Goal: Task Accomplishment & Management: Use online tool/utility

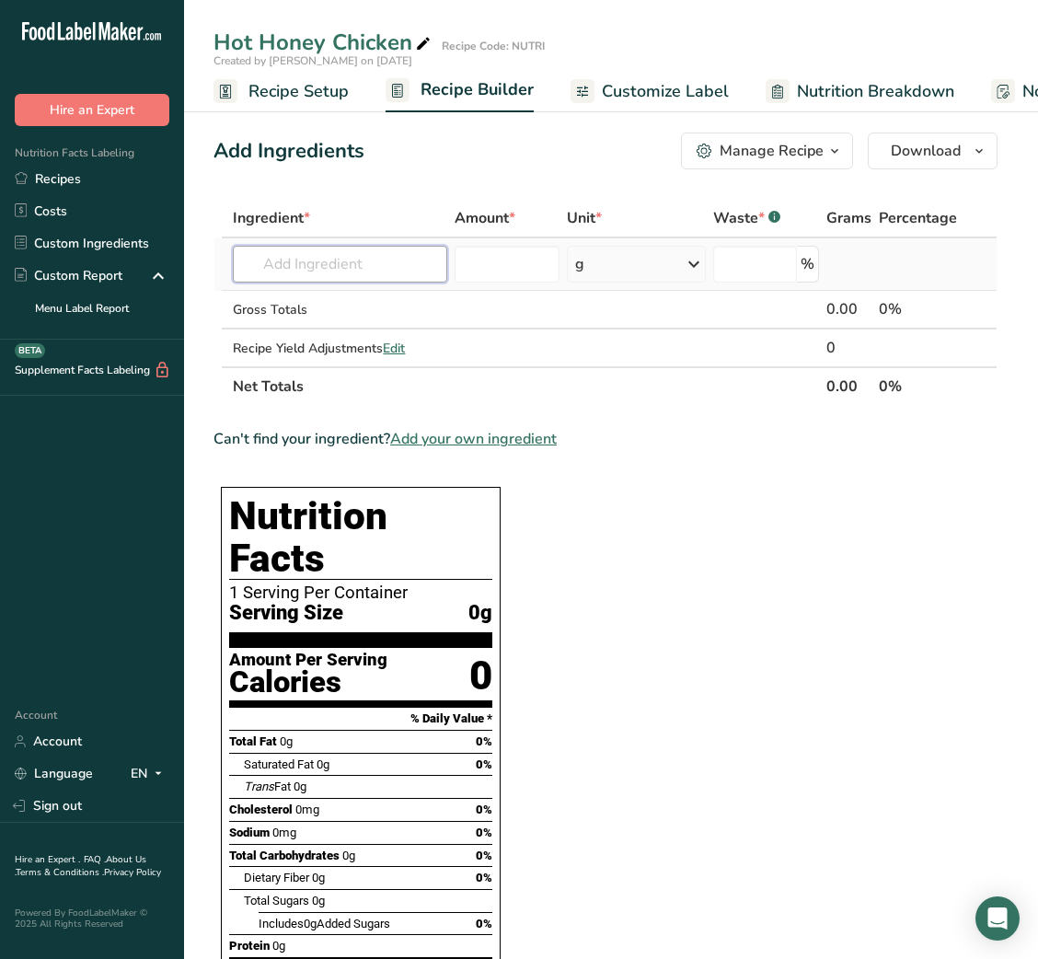
click at [408, 248] on input "text" at bounding box center [340, 264] width 214 height 37
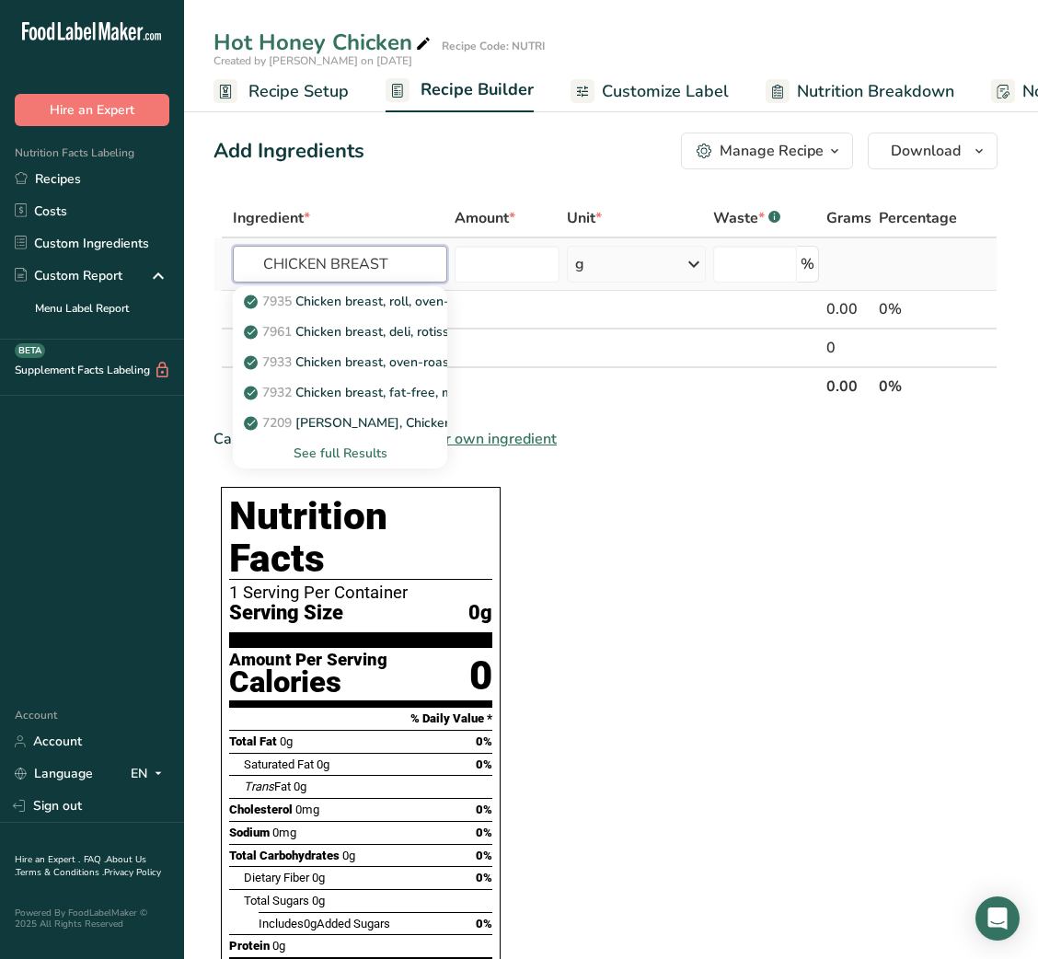
type input "CHICKEN BREAST"
click at [352, 453] on div "See full Results" at bounding box center [340, 452] width 185 height 19
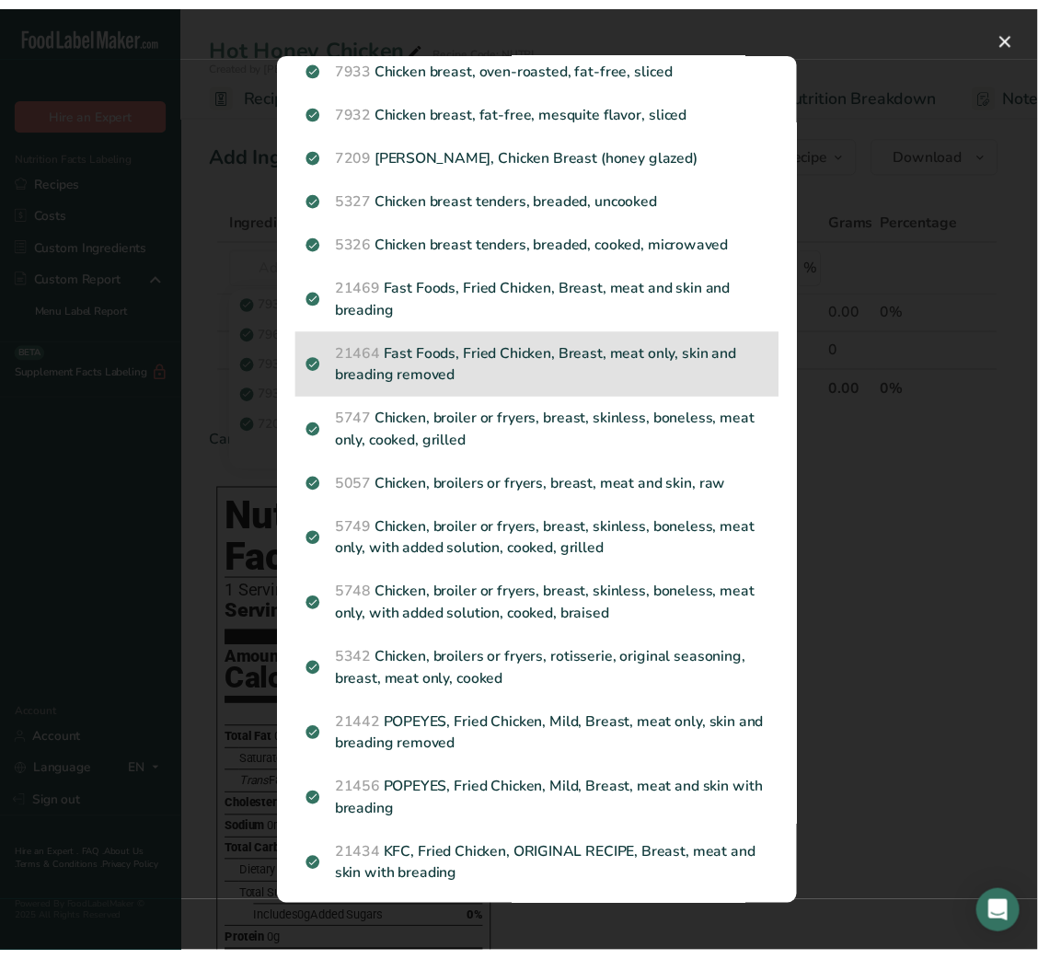
scroll to position [174, 0]
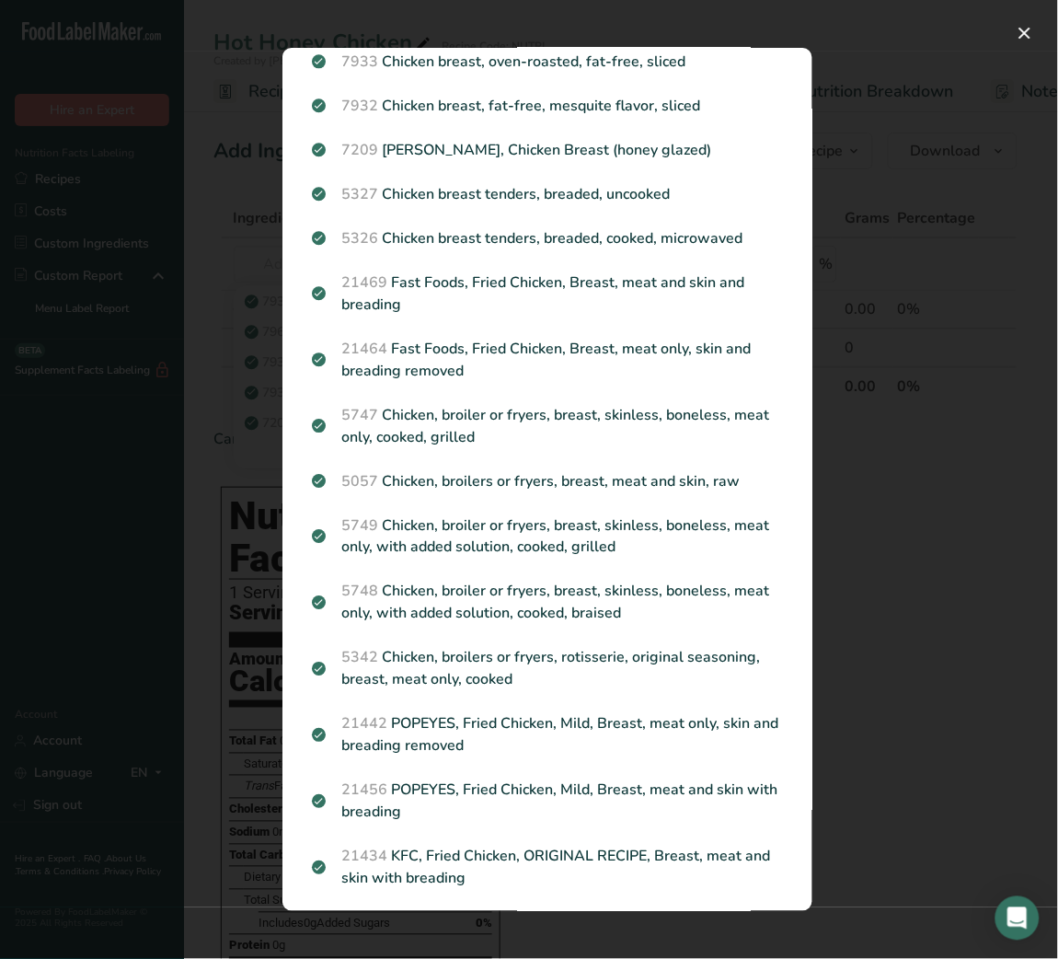
click at [890, 490] on div "Search results modal" at bounding box center [529, 479] width 1058 height 959
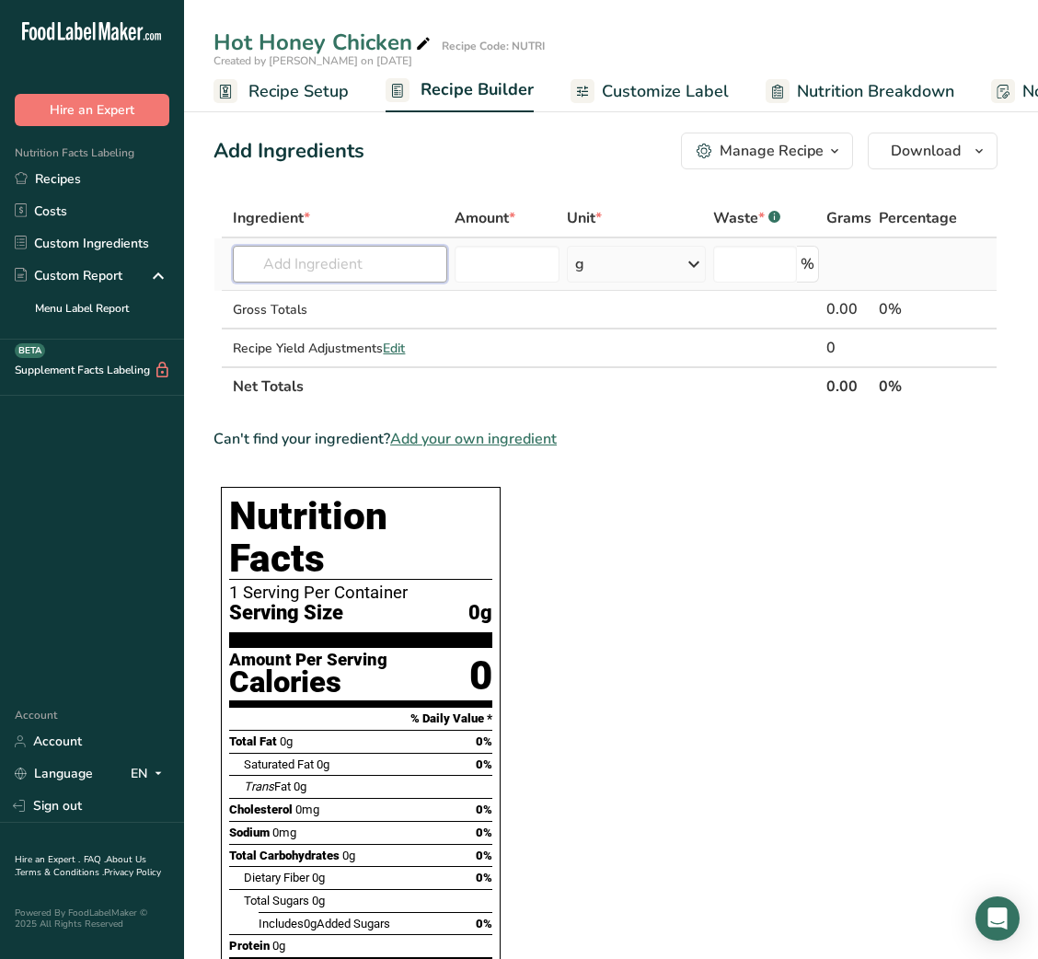
click at [358, 252] on input "text" at bounding box center [340, 264] width 214 height 37
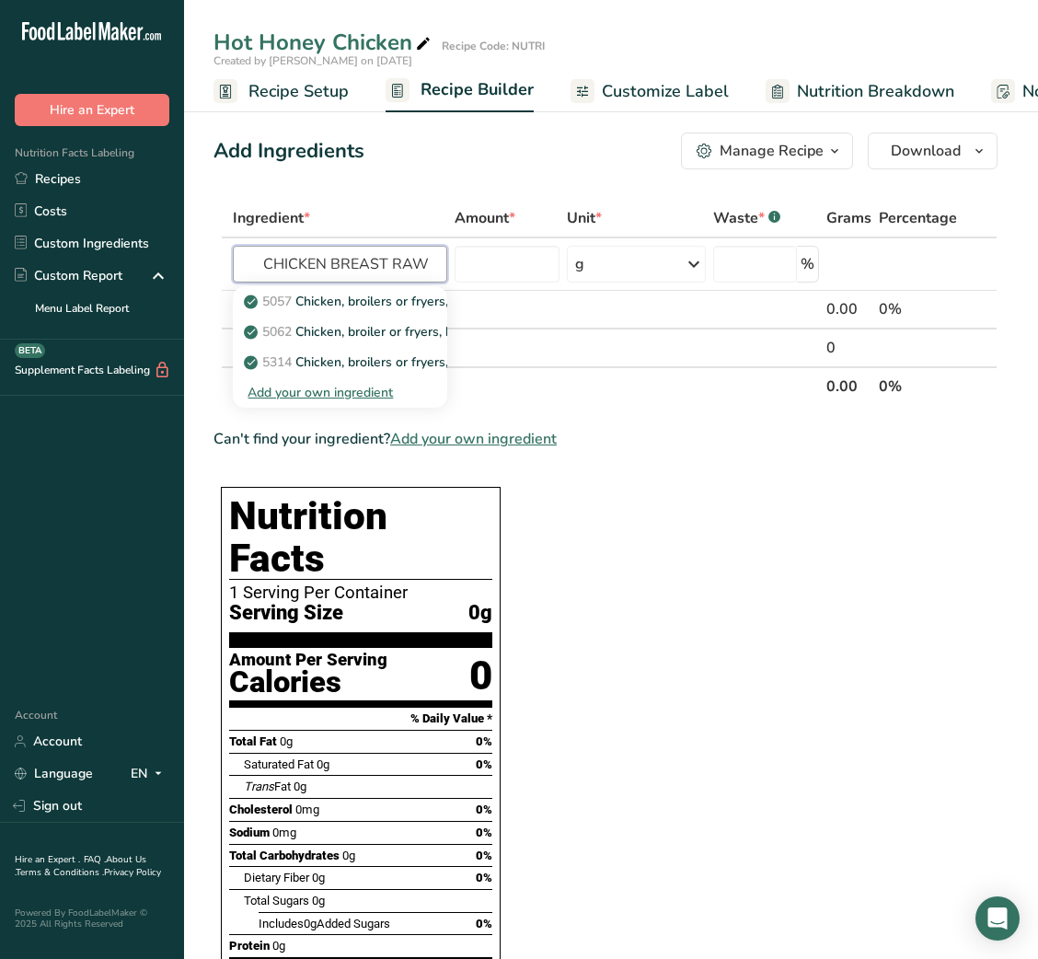
type input "CHICKEN BREAST RAW"
click at [394, 337] on p "5062 Chicken, broiler or fryers, breast, skinless, boneless, meat only, raw" at bounding box center [469, 331] width 443 height 19
type input "Chicken, broiler or fryers, breast, skinless, boneless, meat only, raw"
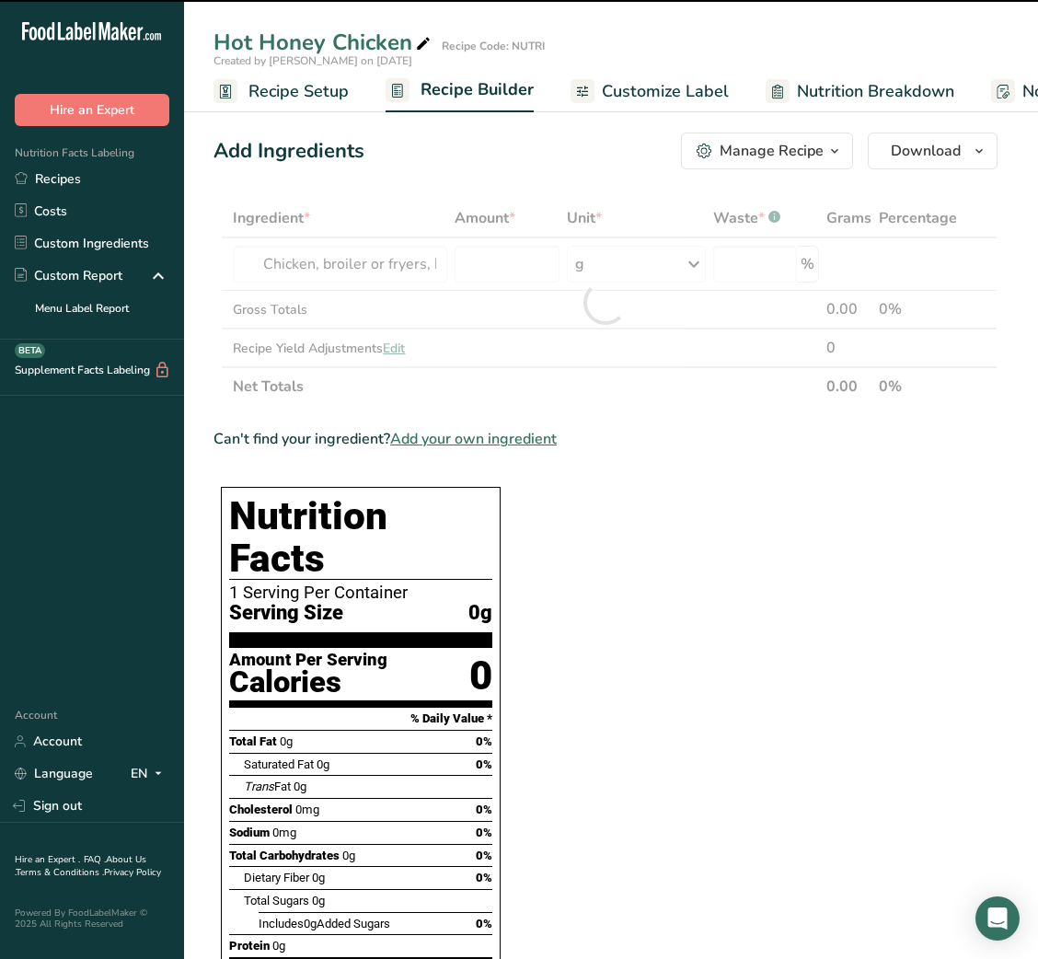
type input "0"
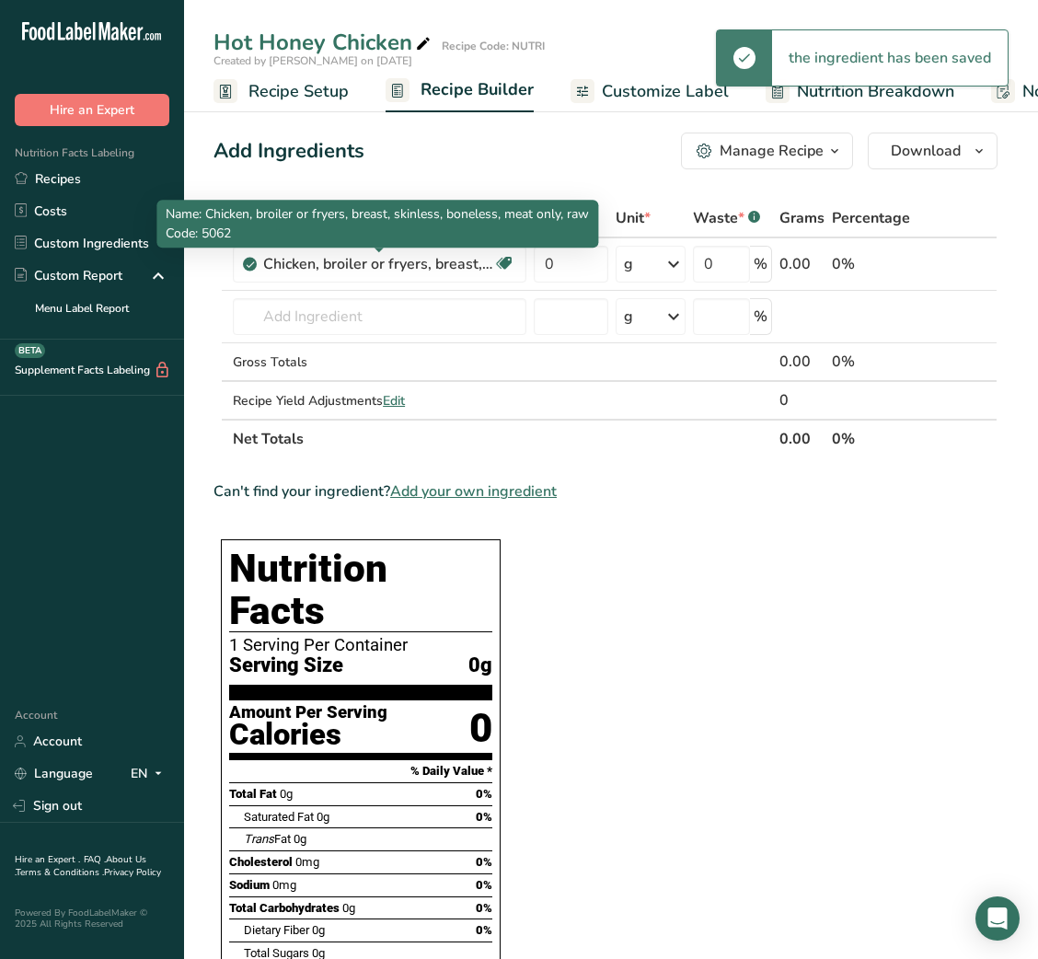
click at [488, 268] on div "Chicken, broiler or fryers, breast, skinless, boneless, meat only, raw" at bounding box center [378, 264] width 230 height 22
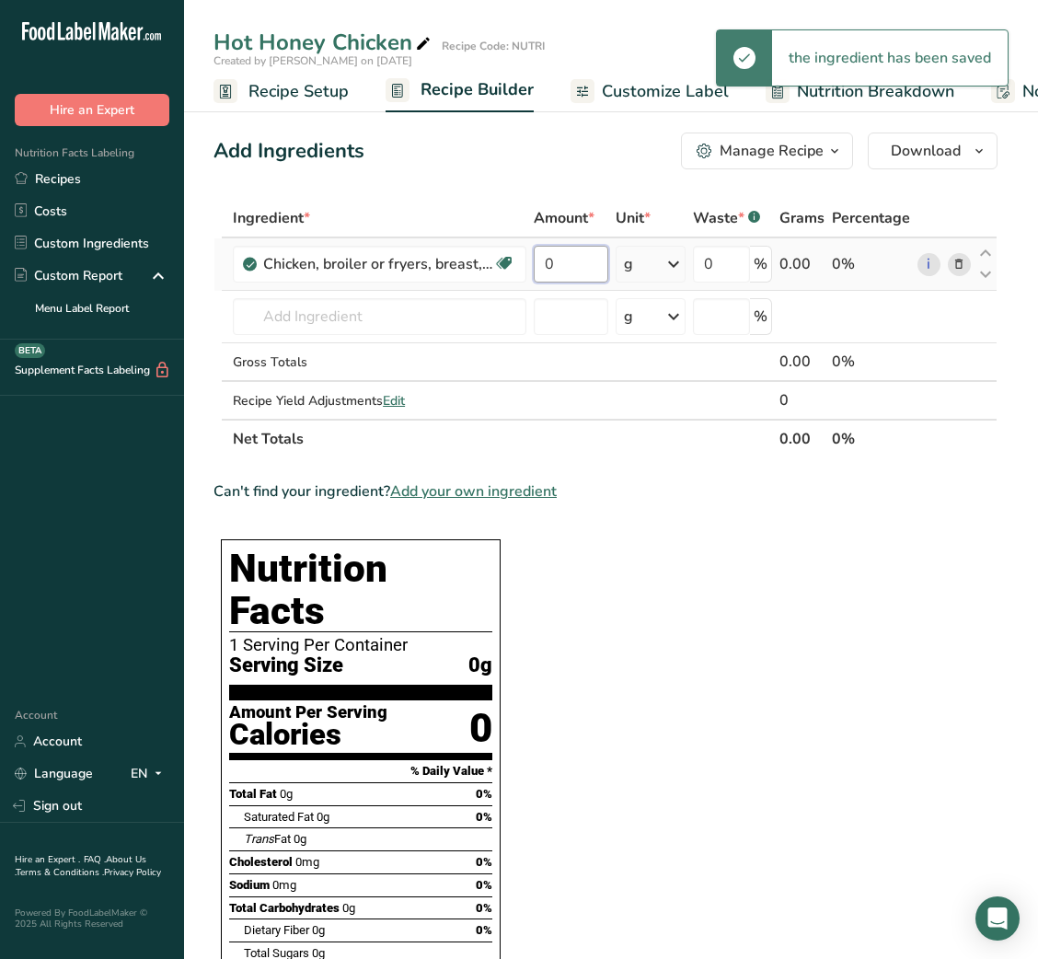
click at [538, 262] on input "0" at bounding box center [571, 264] width 75 height 37
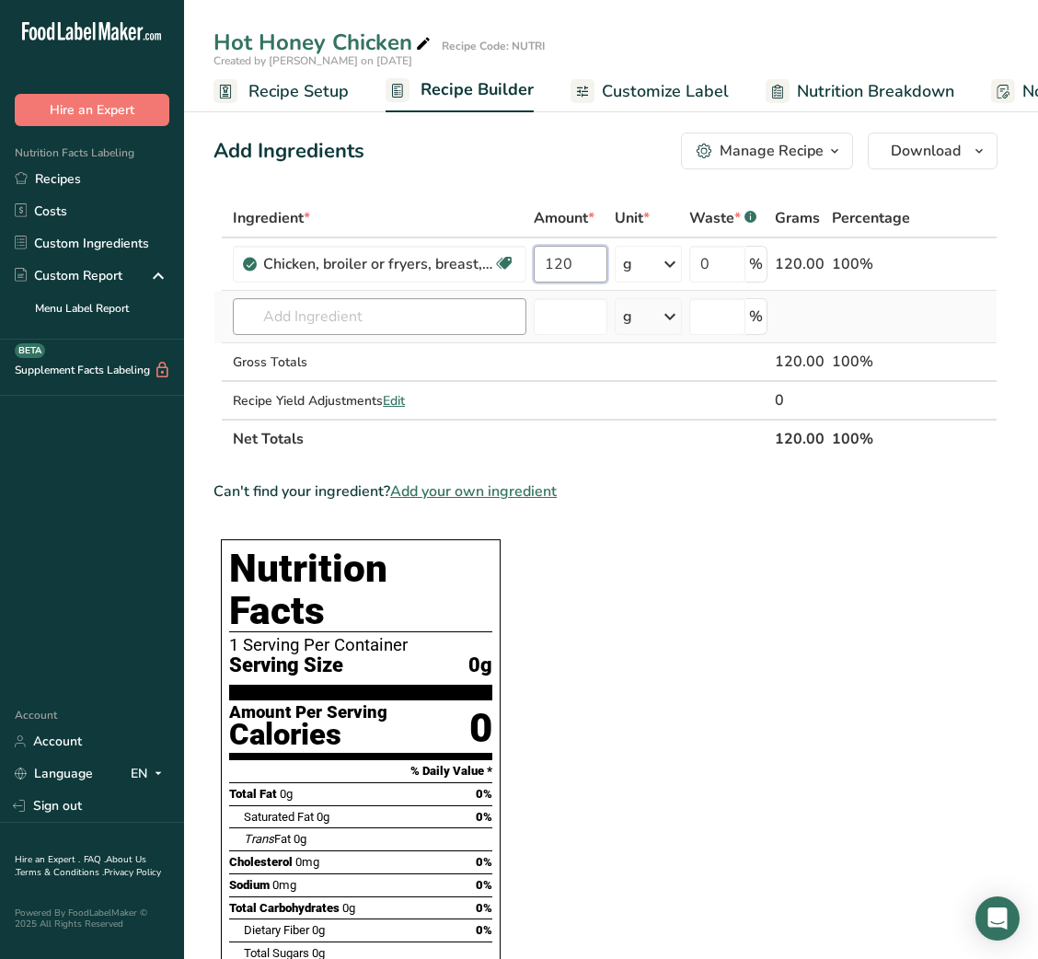
type input "120"
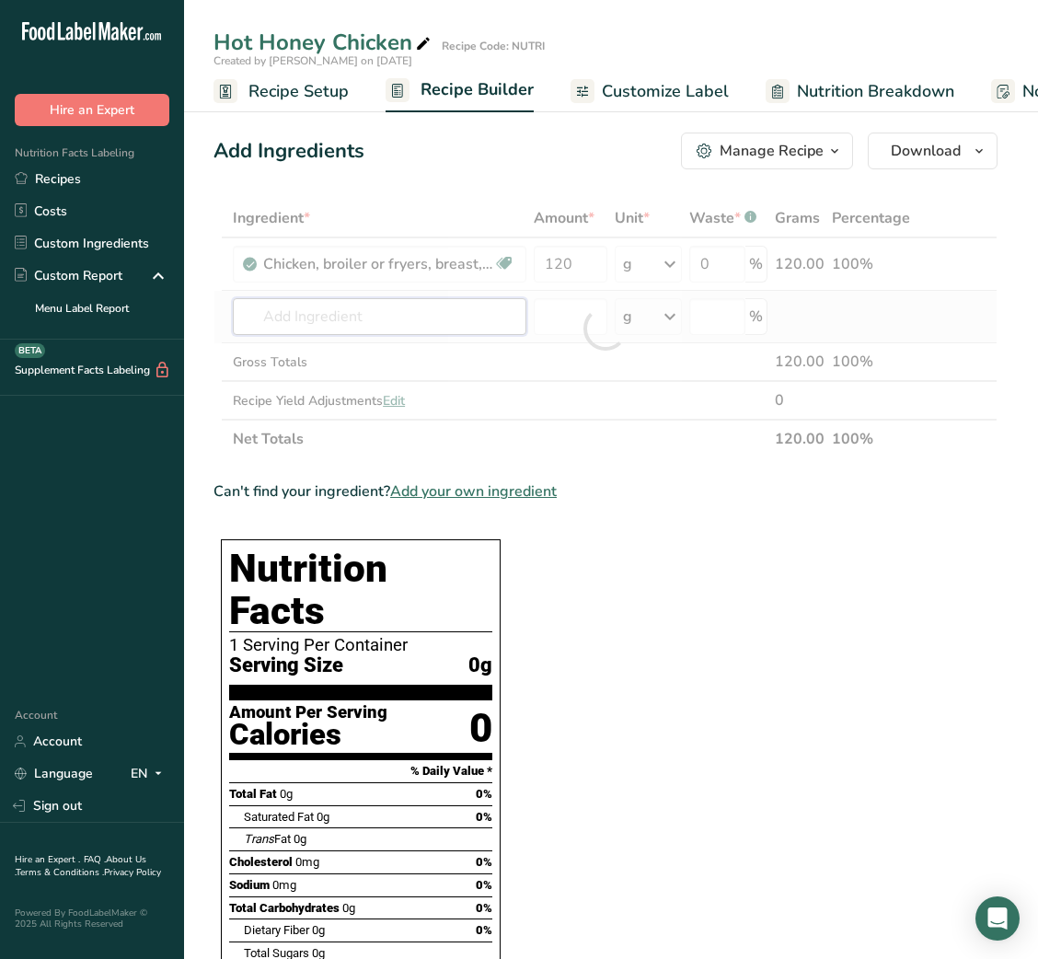
click at [291, 324] on div "Ingredient * Amount * Unit * Waste * .a-a{fill:#347362;}.b-a{fill:#fff;} Grams …" at bounding box center [605, 328] width 784 height 259
type input "S"
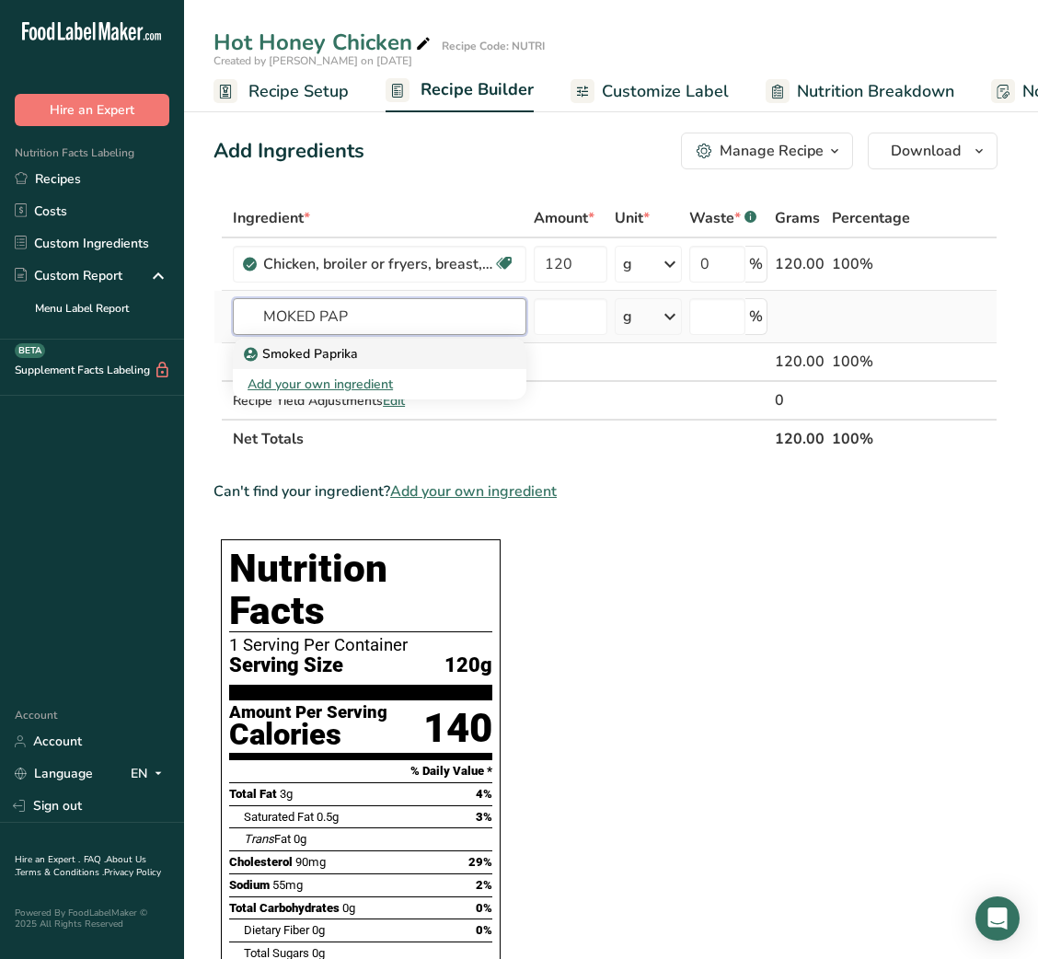
type input "MOKED PAP"
click at [297, 362] on p "Smoked Paprika" at bounding box center [303, 353] width 110 height 19
type input "Smoked Paprika"
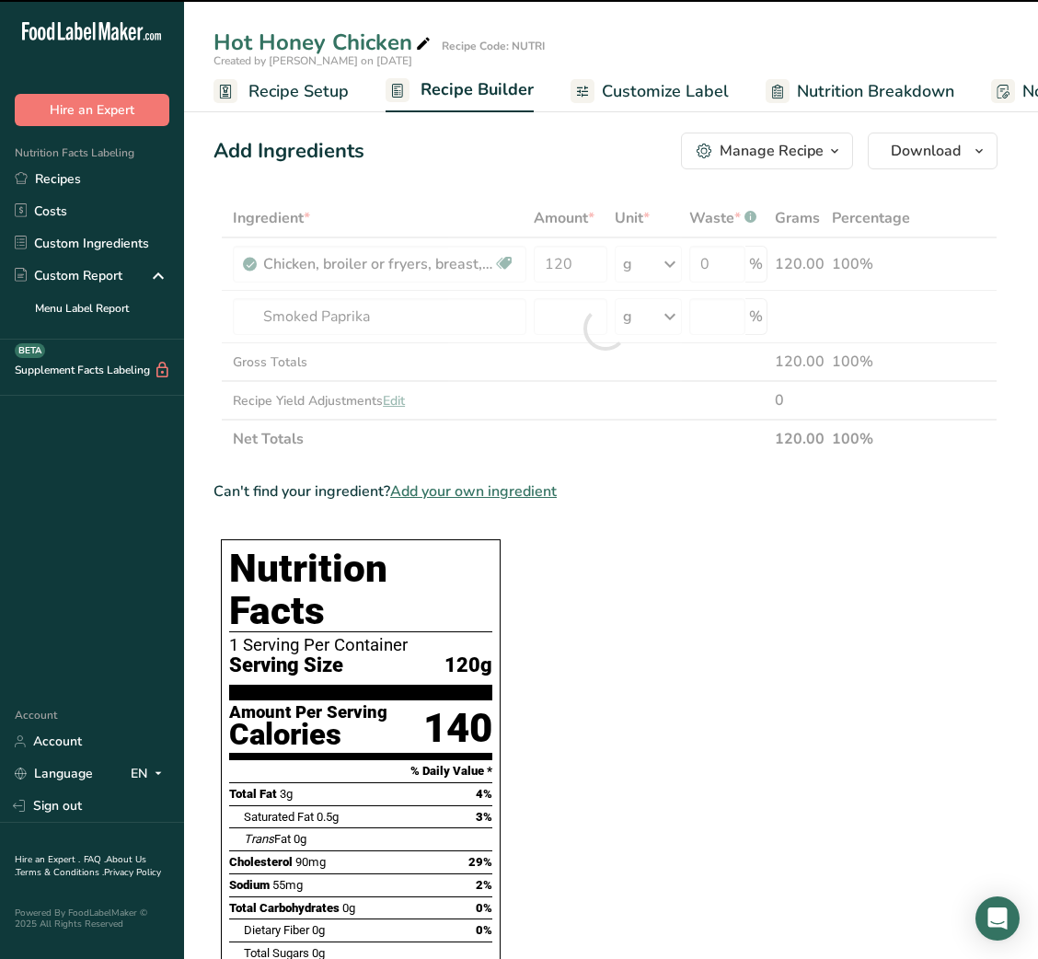
type input "0"
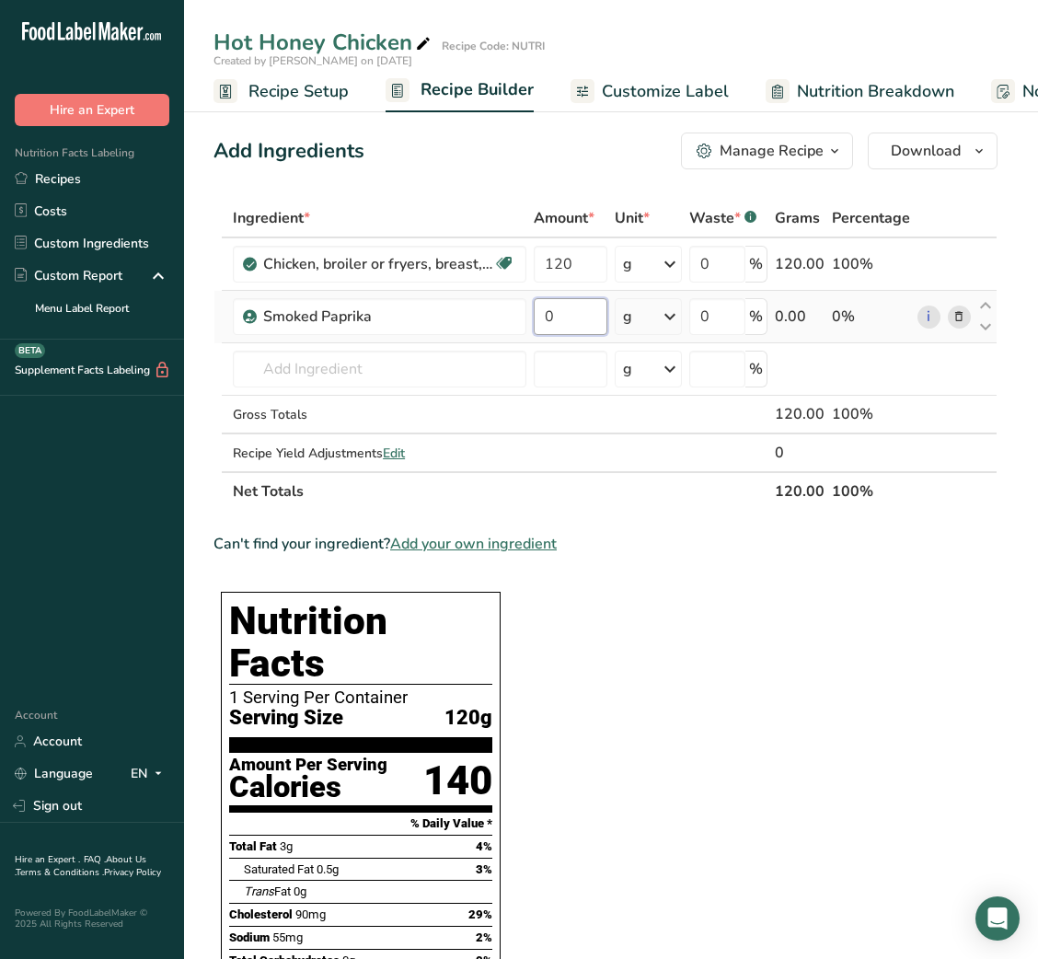
click at [586, 328] on input "0" at bounding box center [570, 316] width 73 height 37
click at [536, 325] on input "0" at bounding box center [570, 316] width 73 height 37
type input "0.5"
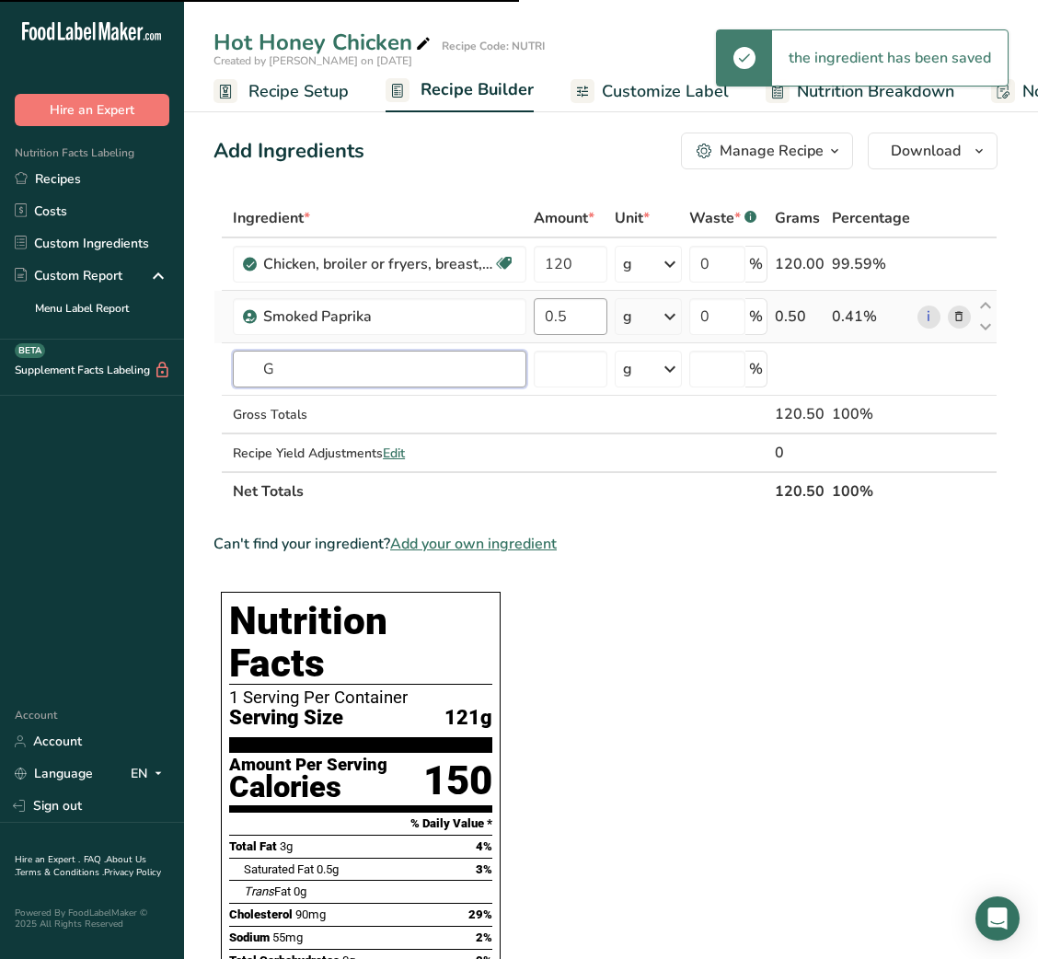
type input "GA"
type input "R"
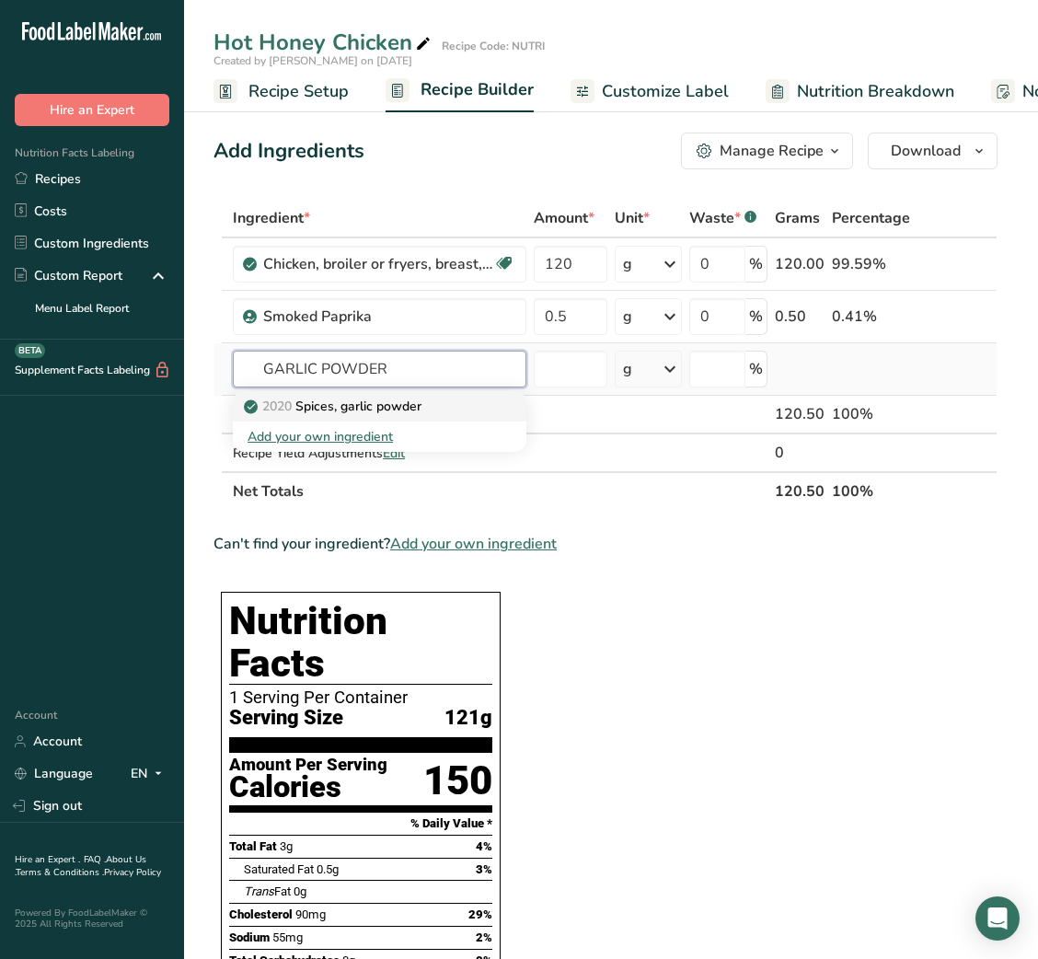
type input "GARLIC POWDER"
click at [346, 409] on p "2020 Spices, garlic powder" at bounding box center [335, 406] width 174 height 19
type input "Spices, garlic powder"
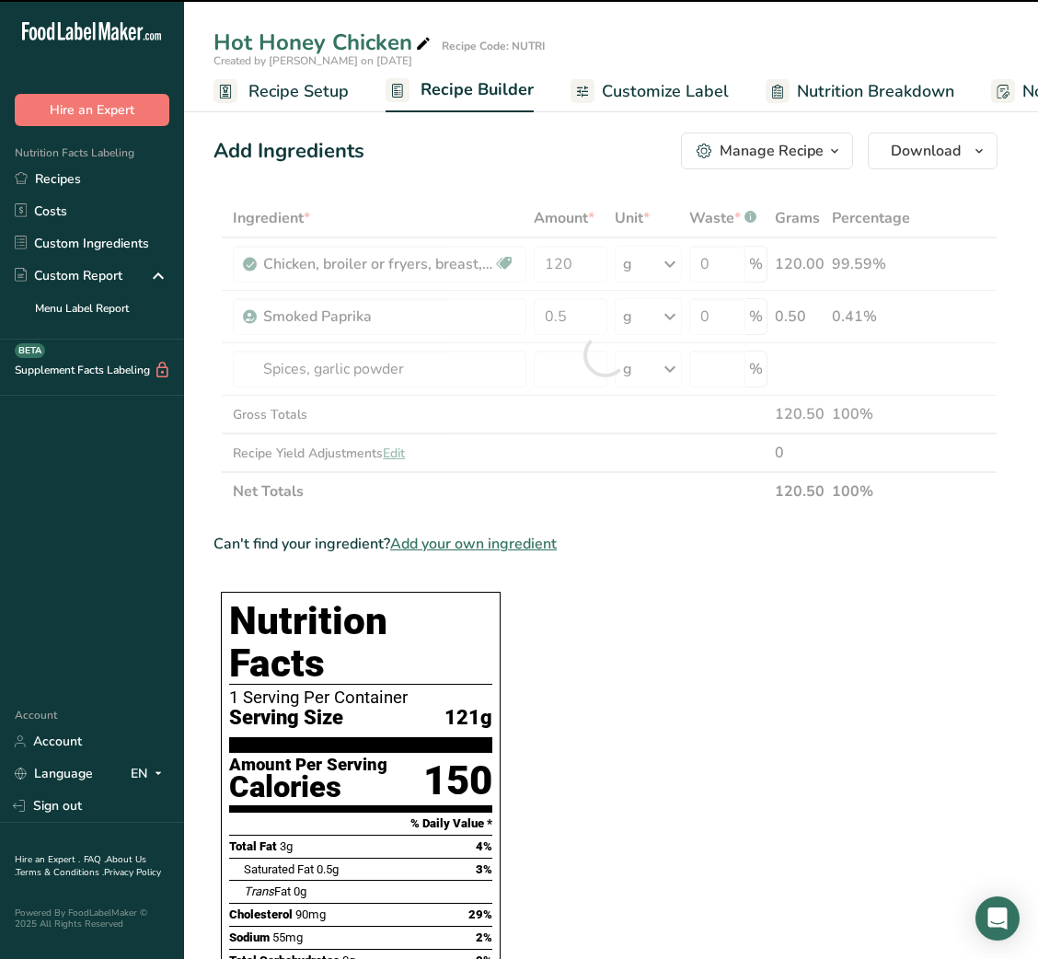
type input "0"
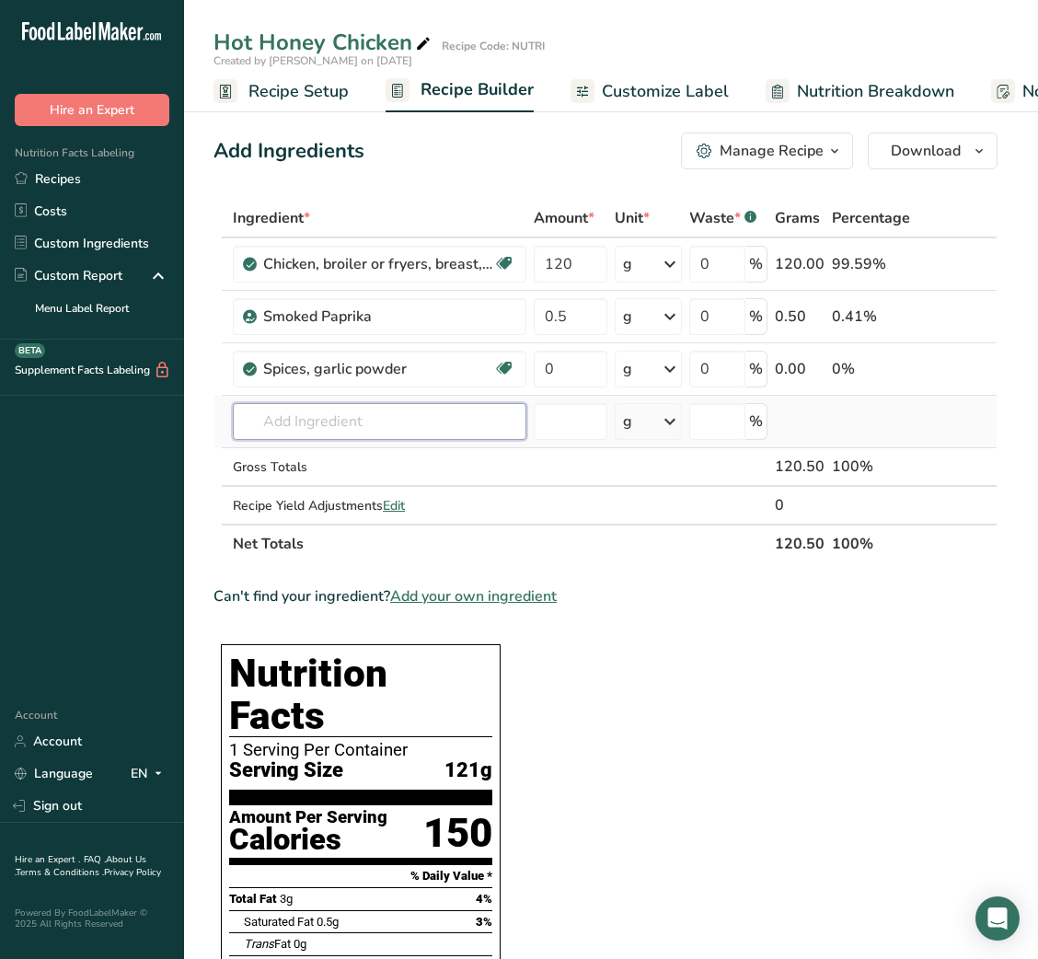
click at [357, 422] on input "text" at bounding box center [380, 421] width 294 height 37
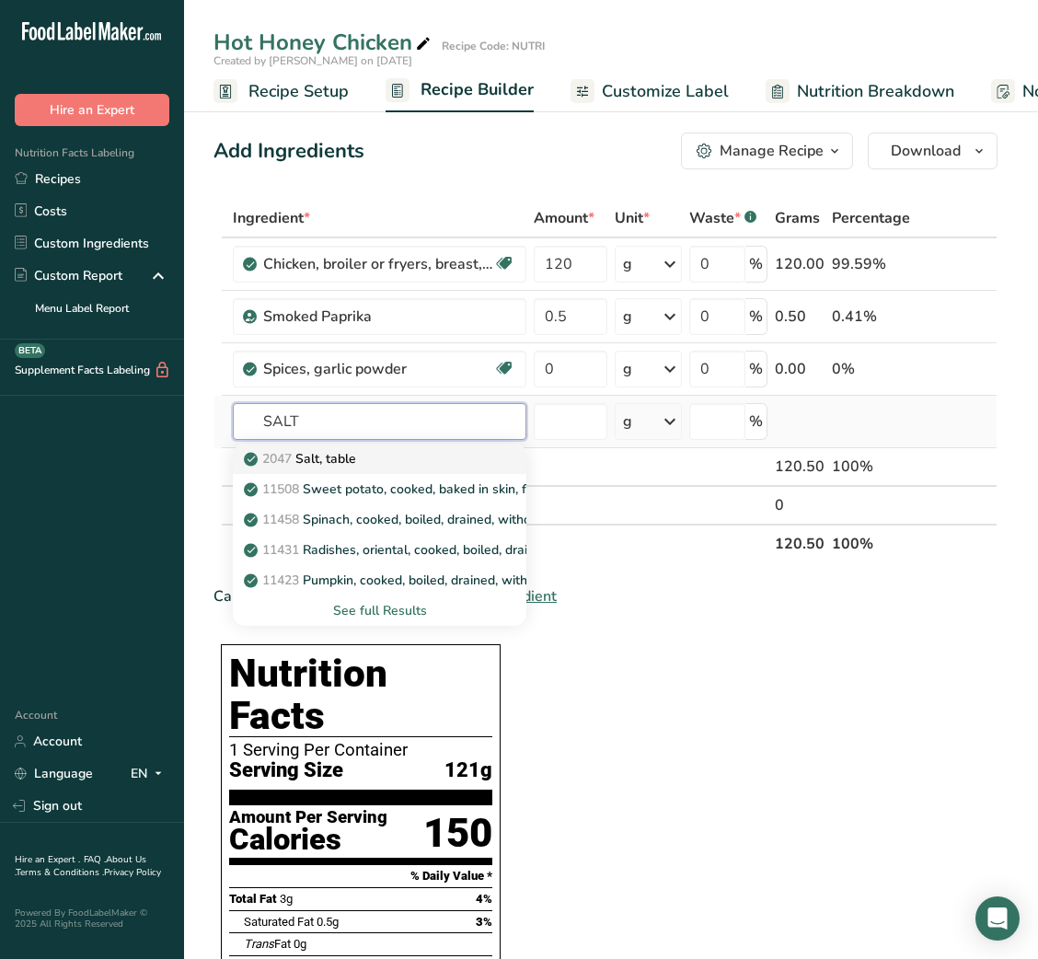
type input "SALT"
click at [356, 453] on p "2047 Salt, table" at bounding box center [302, 458] width 109 height 19
type input "Salt, table"
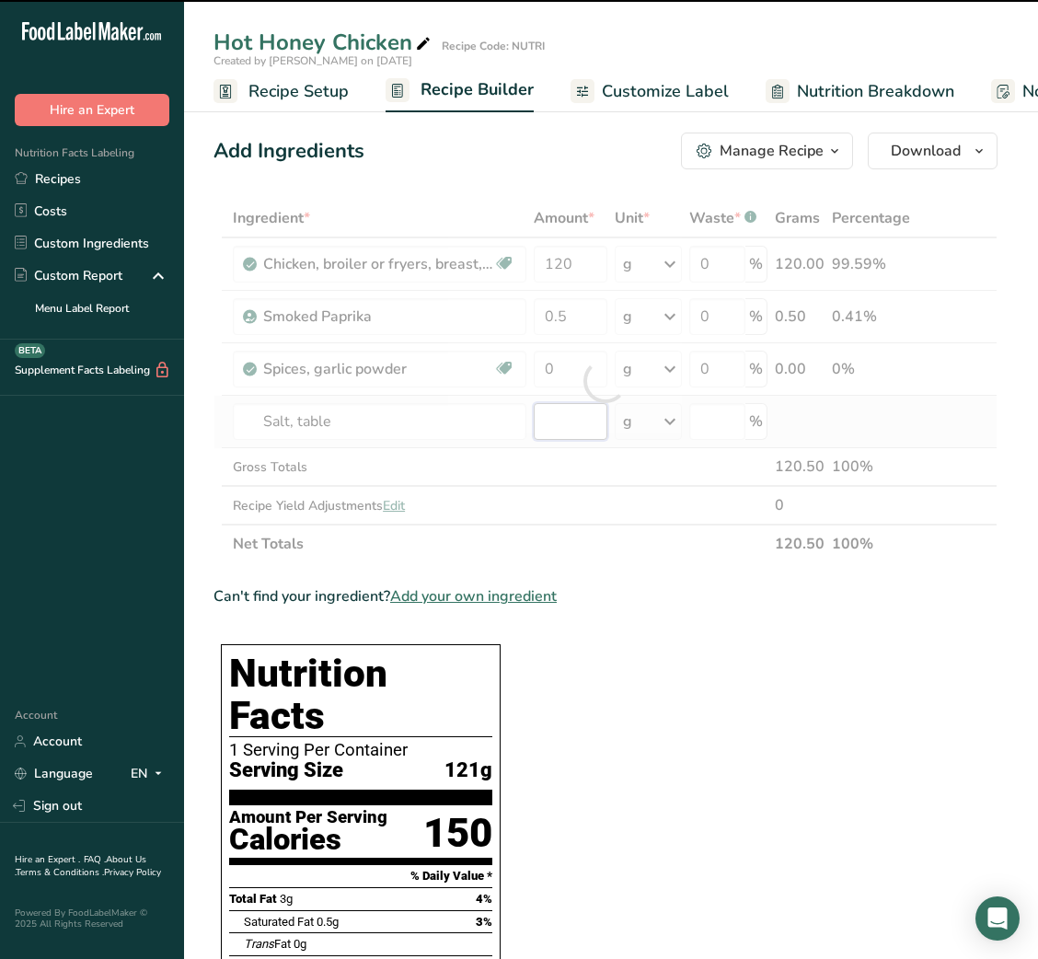
type input "0"
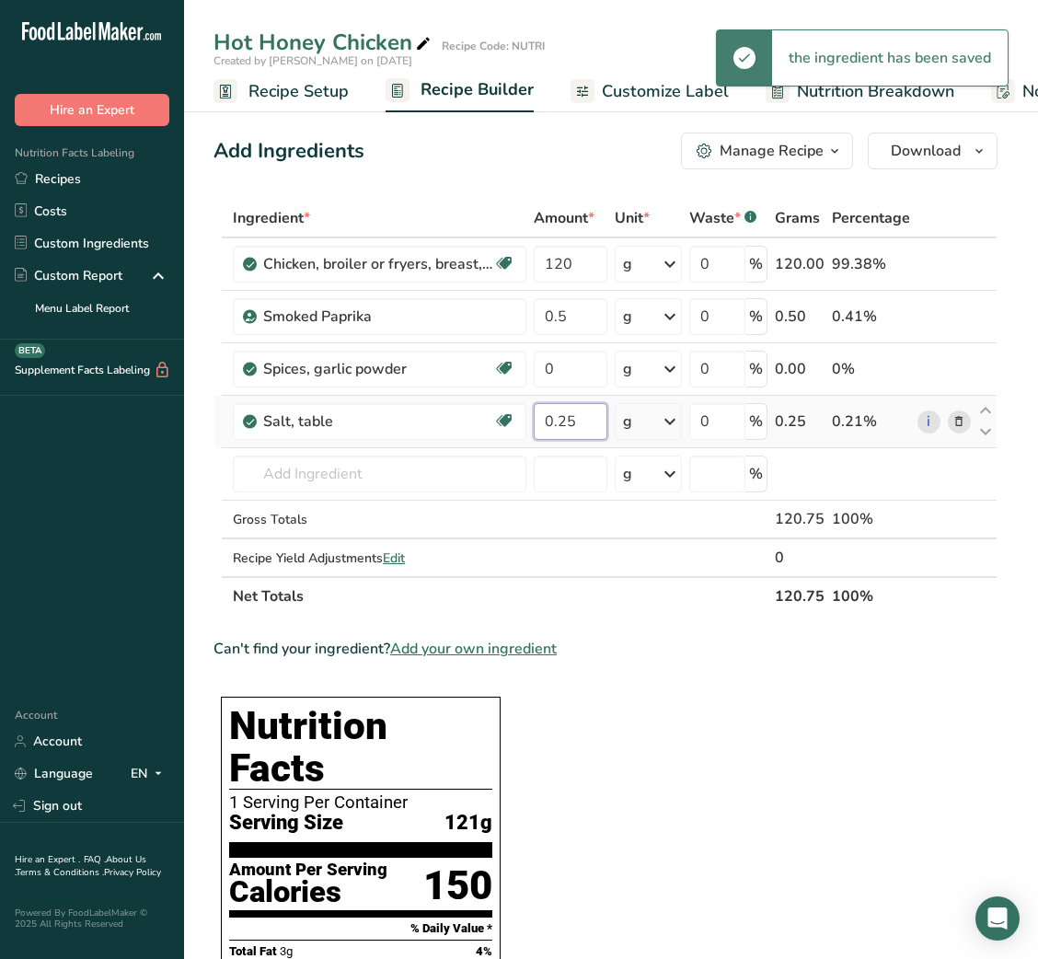
type input "0.25"
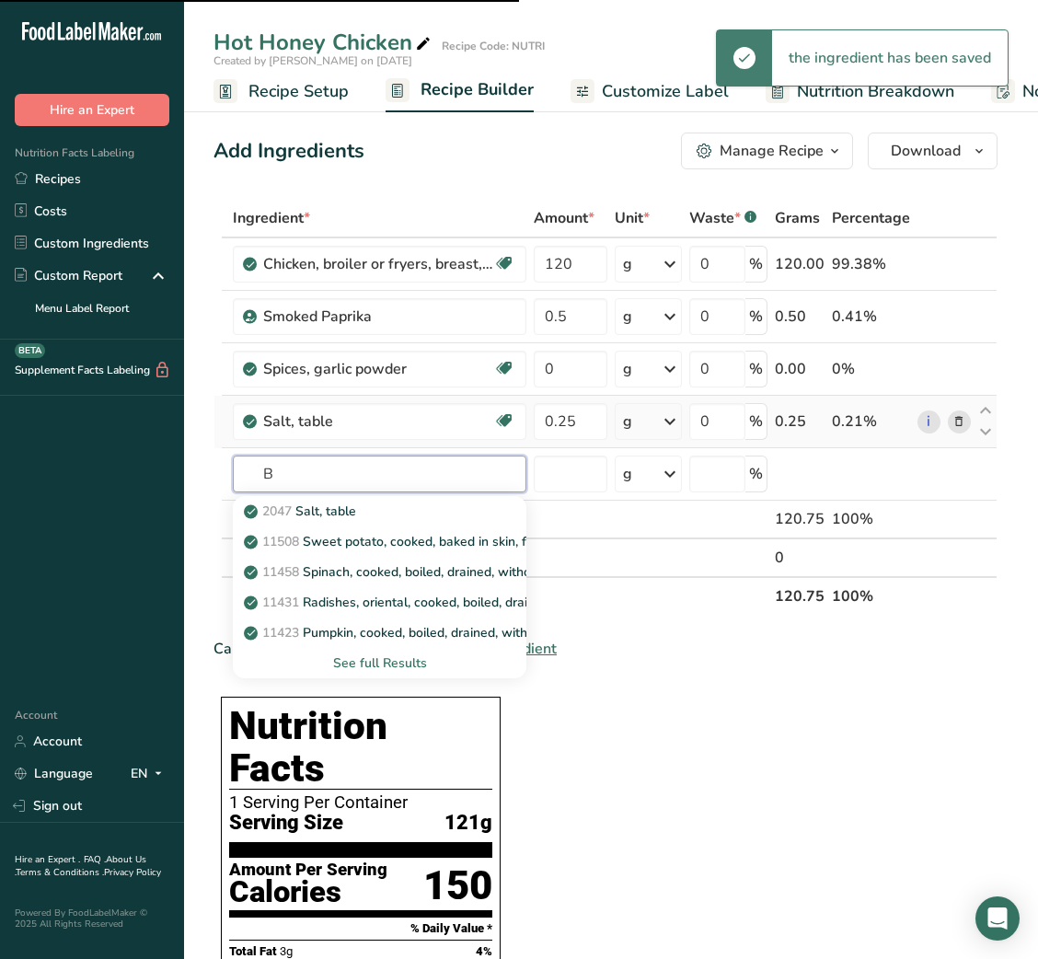
type input "BL"
click at [260, 471] on input "ACK PEPPER" at bounding box center [380, 473] width 294 height 37
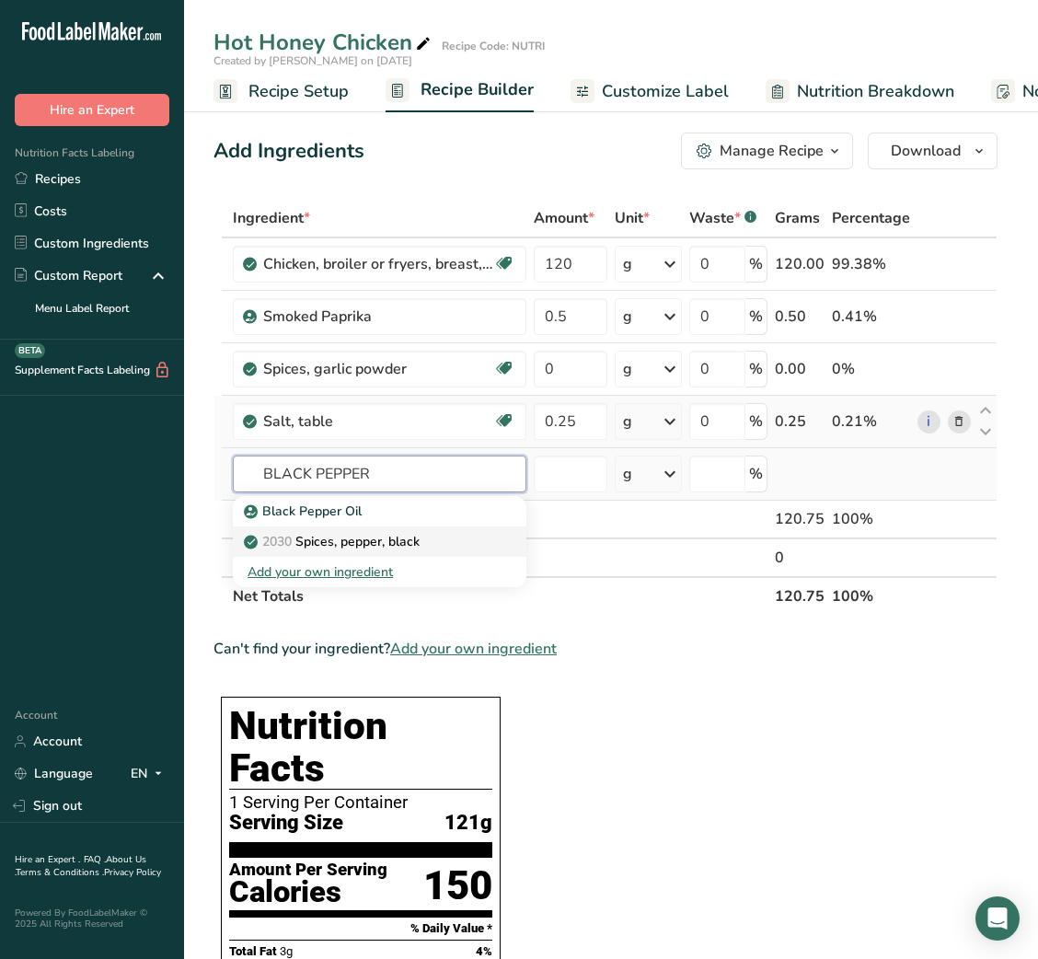
type input "BLACK PEPPER"
click at [356, 534] on p "2030 Spices, pepper, black" at bounding box center [334, 541] width 172 height 19
type input "Spices, pepper, black"
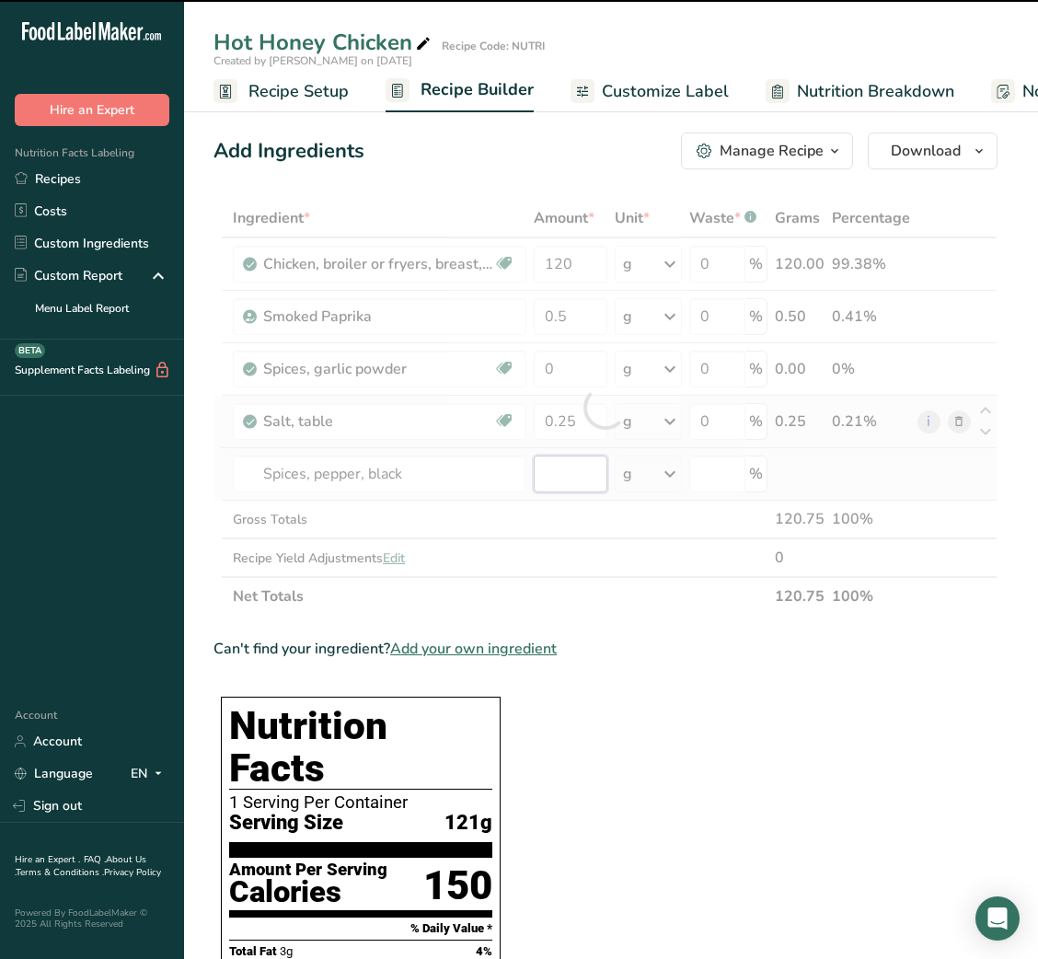
type input "0"
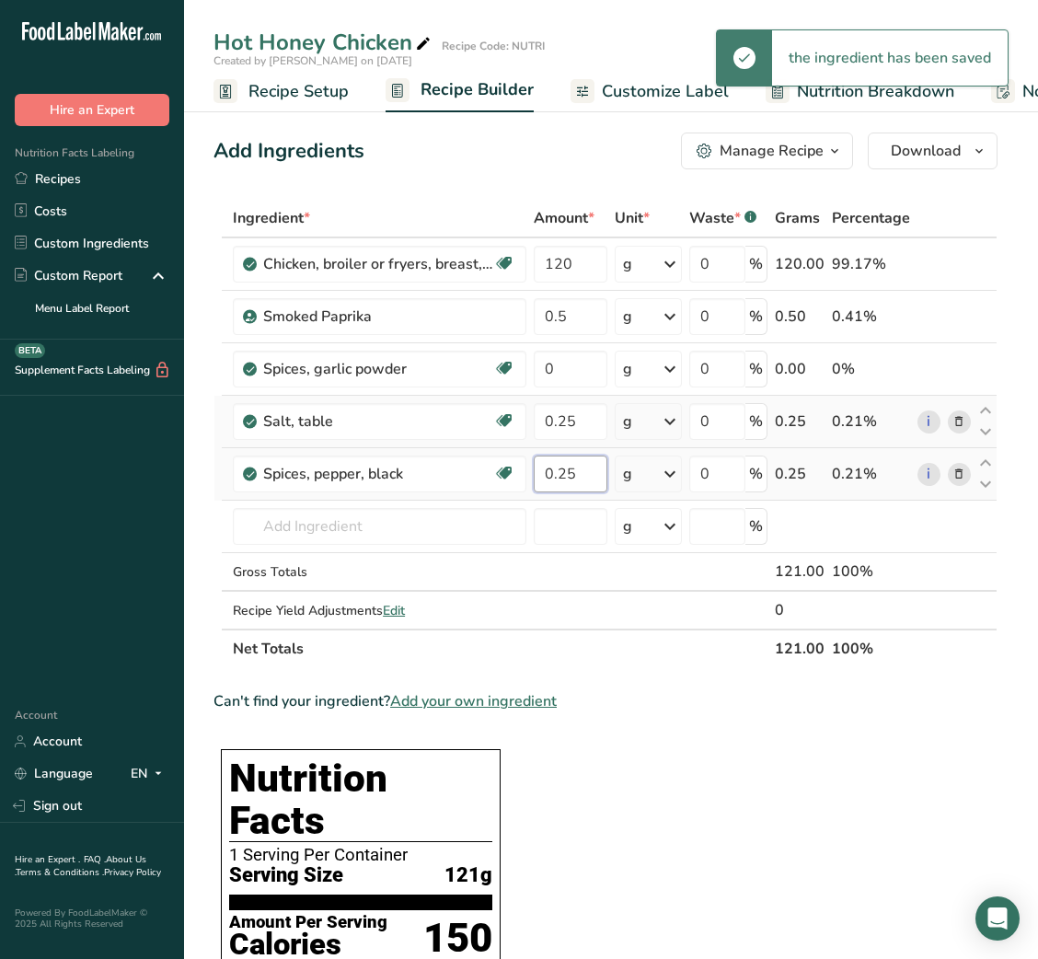
type input "0.25"
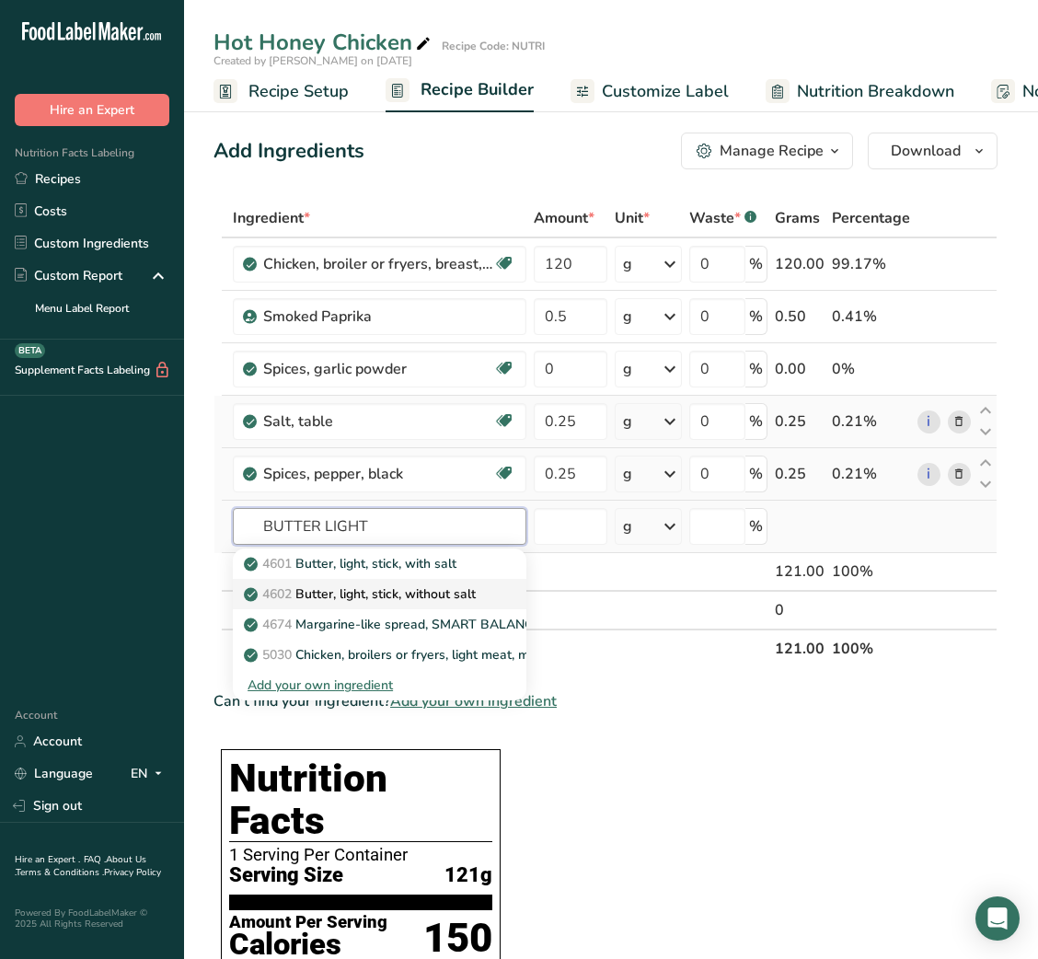
type input "BUTTER LIGHT"
click at [357, 588] on p "4602 Butter, light, stick, without salt" at bounding box center [362, 593] width 228 height 19
type input "Butter, light, stick, without salt"
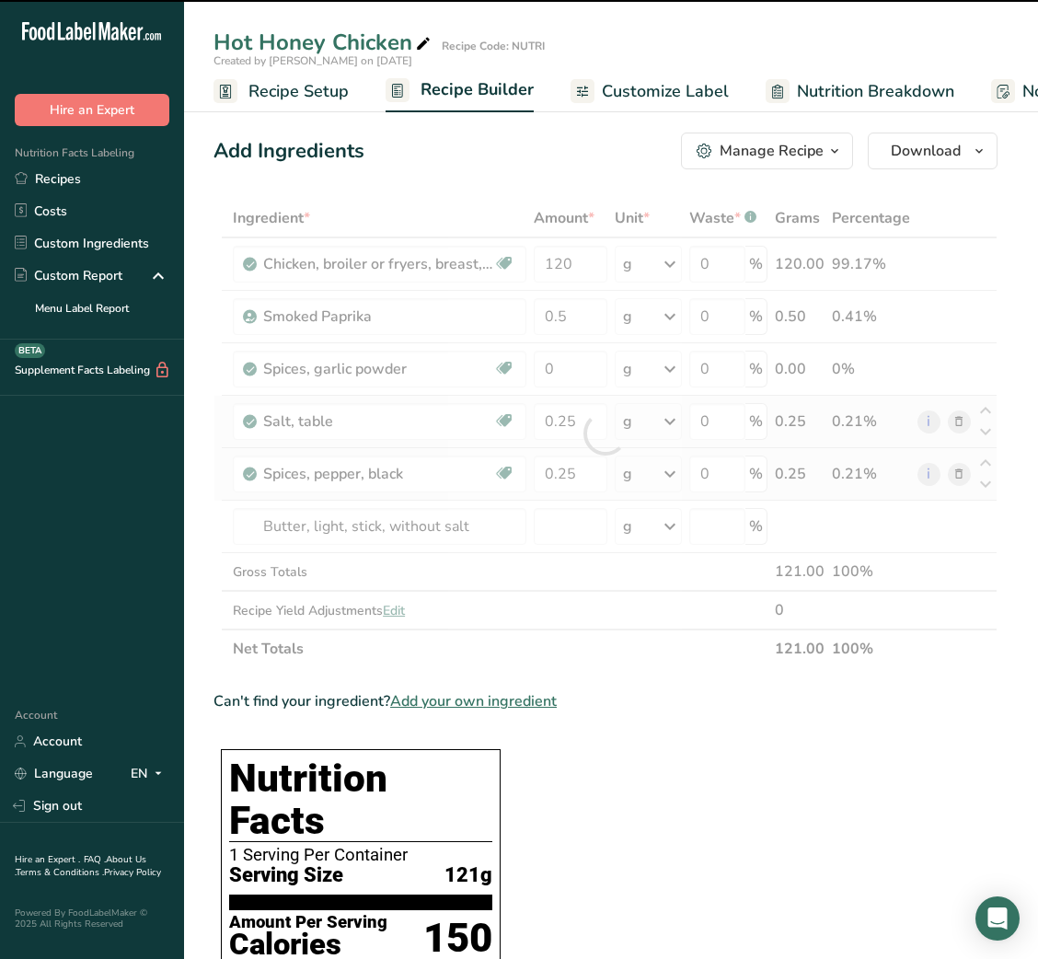
type input "0"
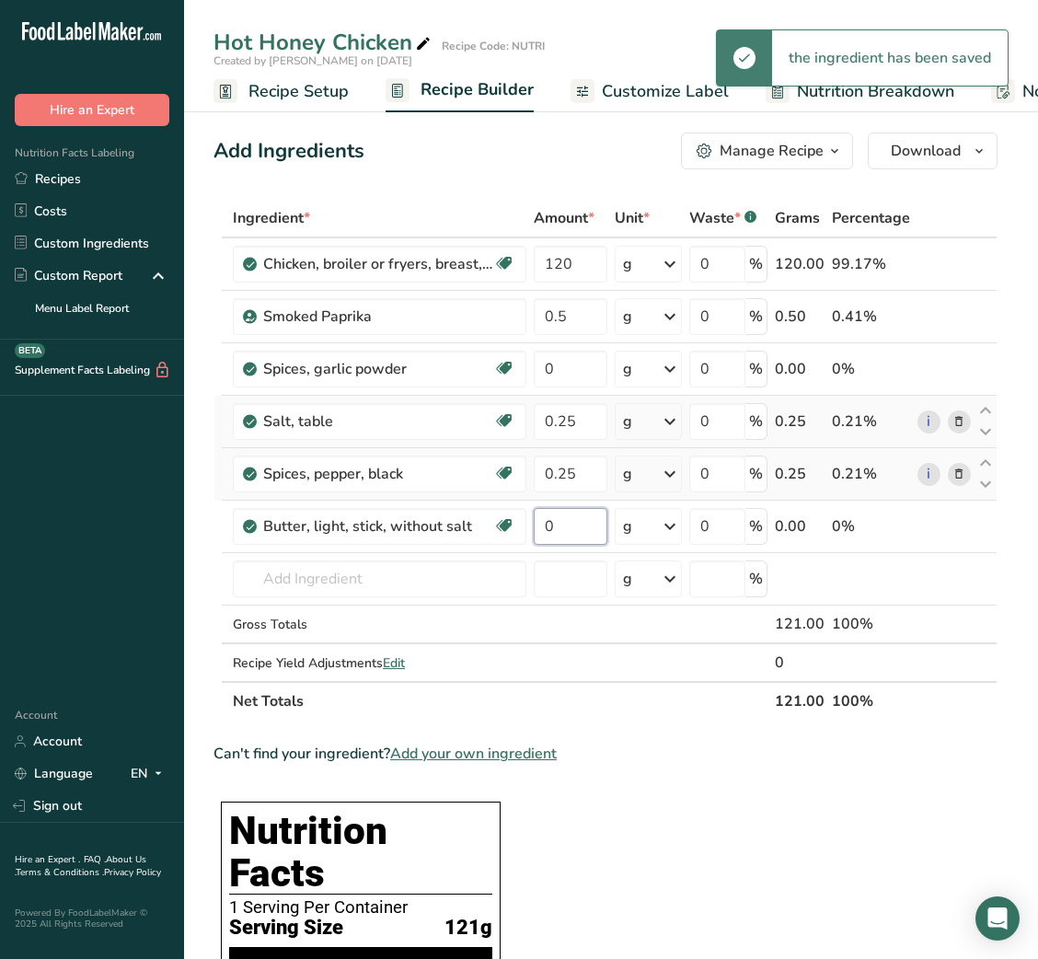
click at [557, 529] on input "0" at bounding box center [570, 526] width 73 height 37
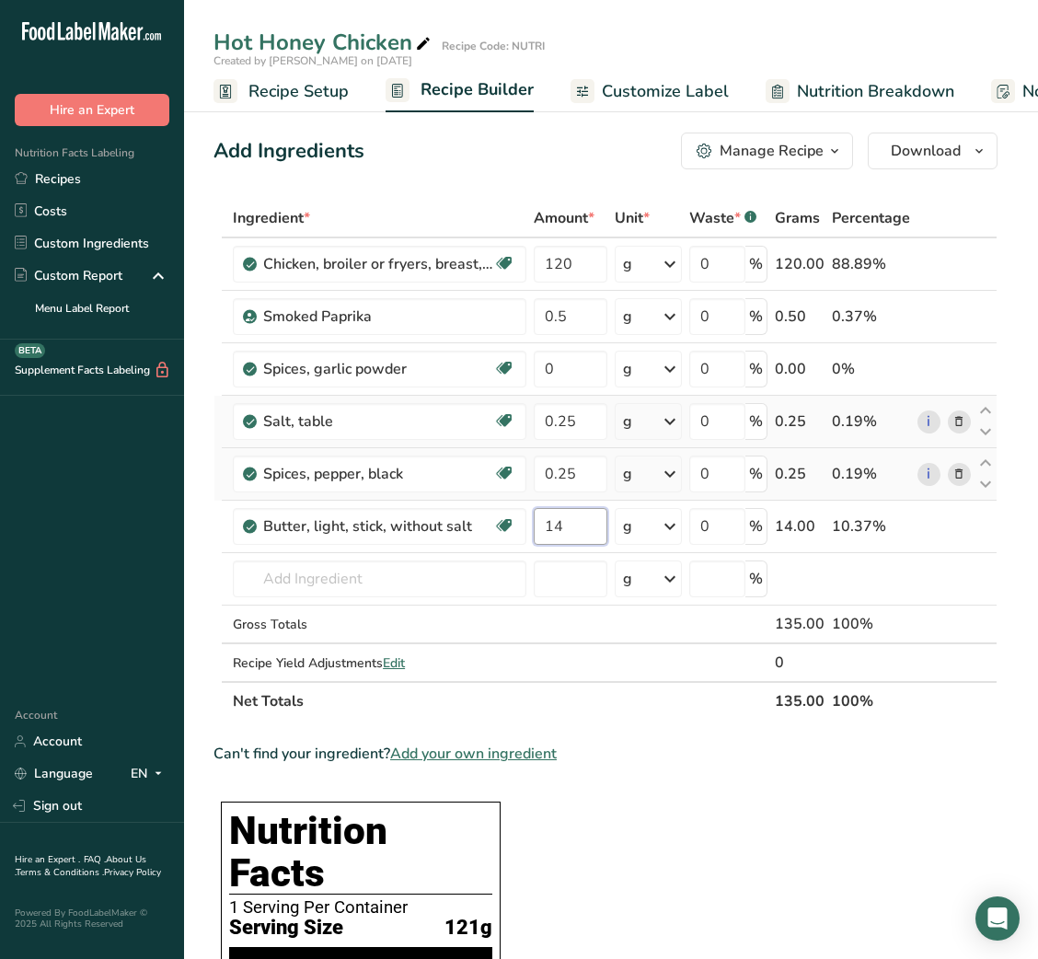
type input "14"
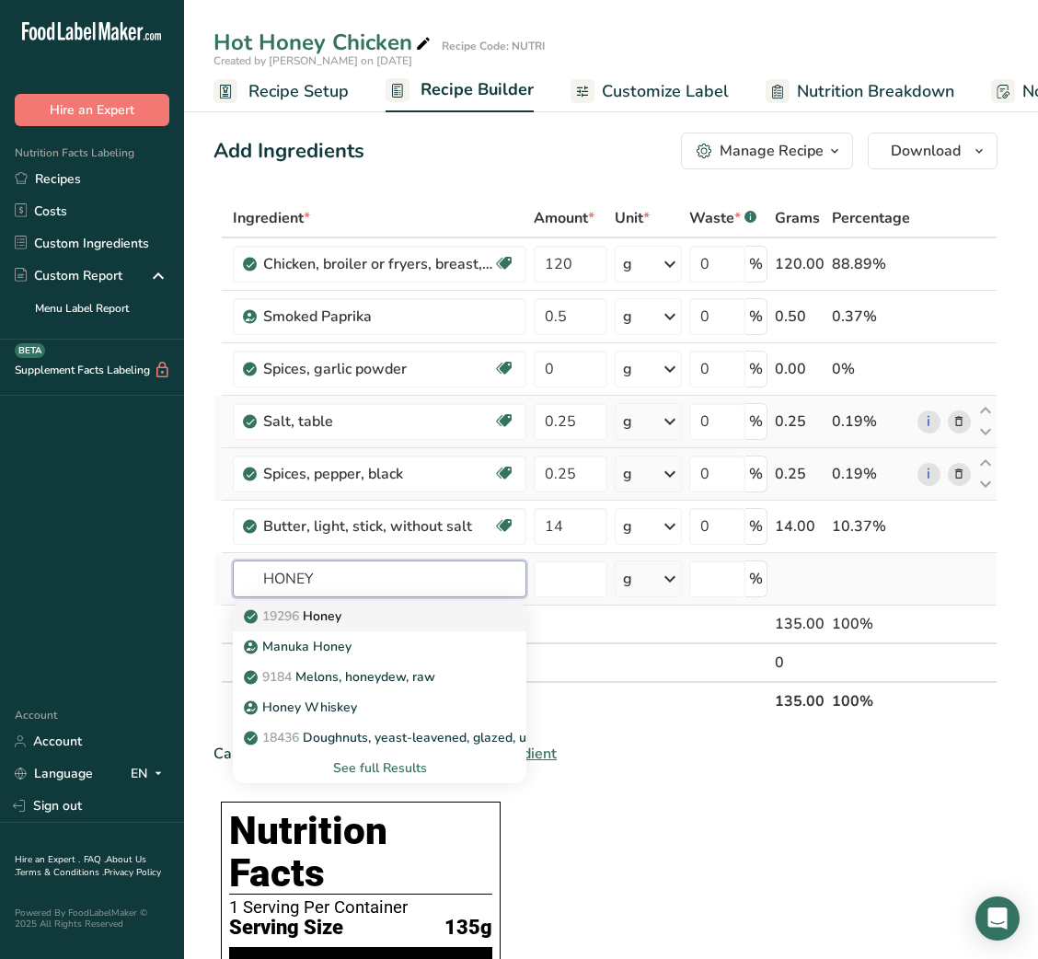
type input "HONEY"
click at [402, 621] on div "19296 Honey" at bounding box center [365, 615] width 235 height 19
type input "Honey"
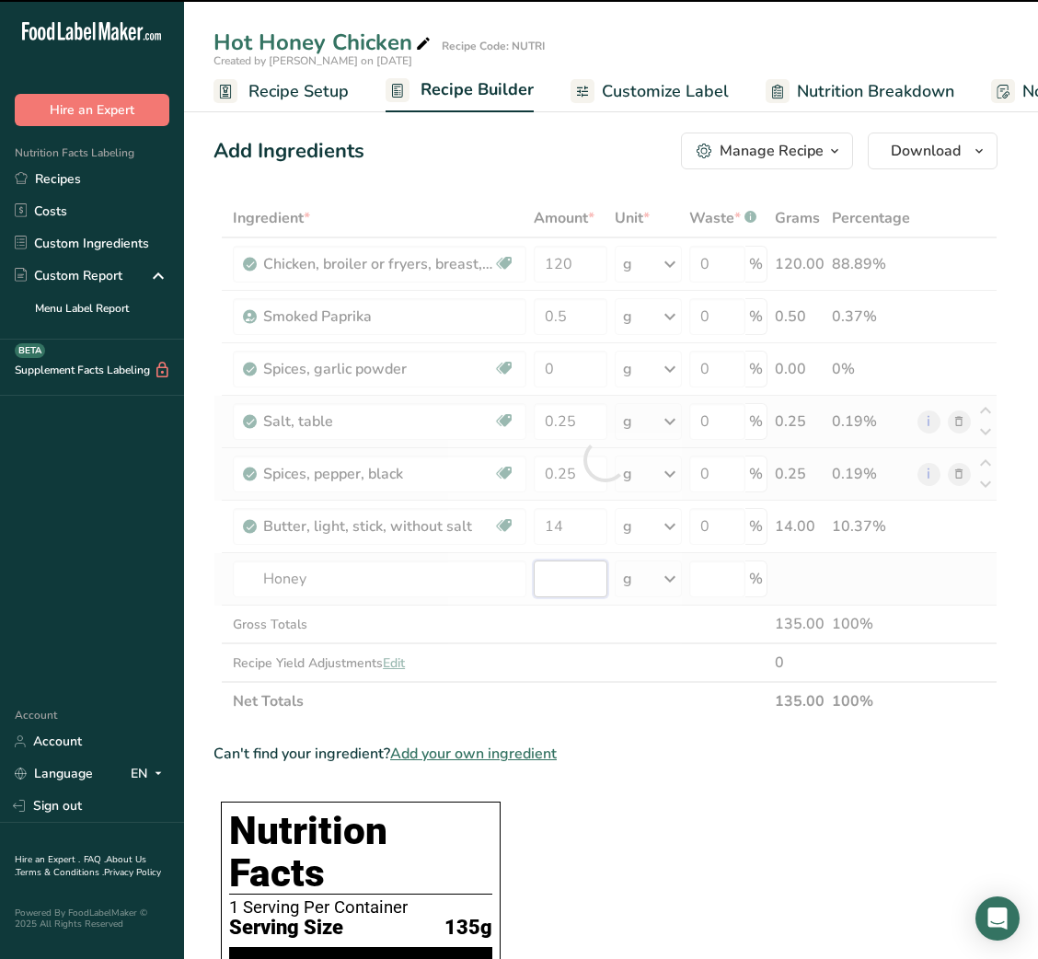
type input "0"
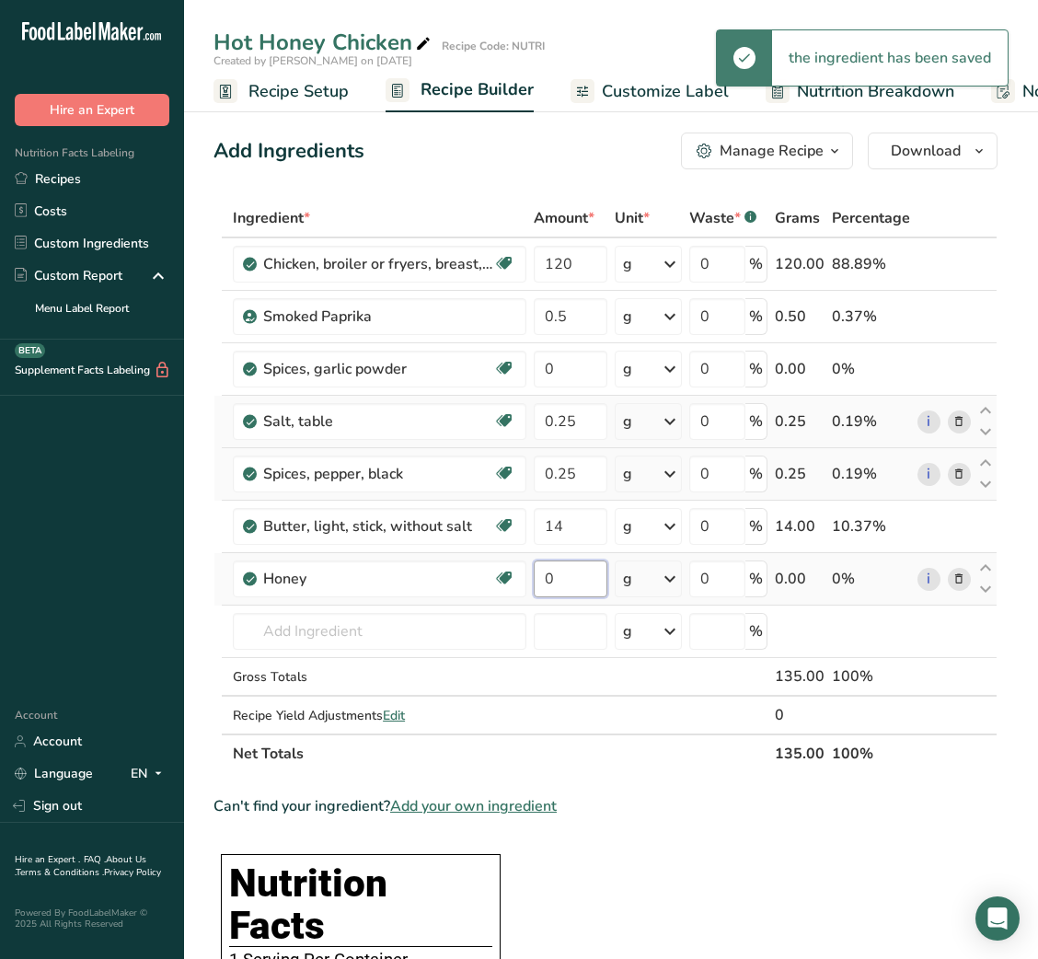
type input "4"
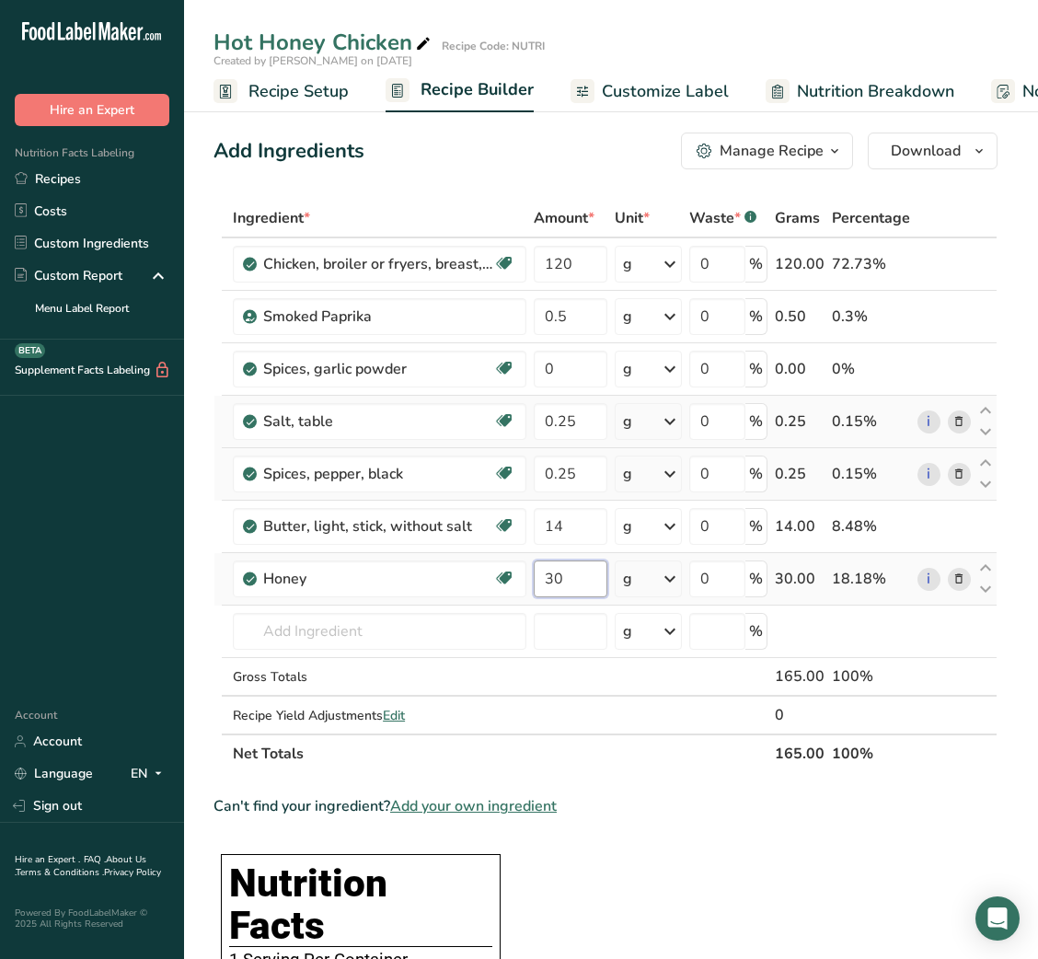
type input "30"
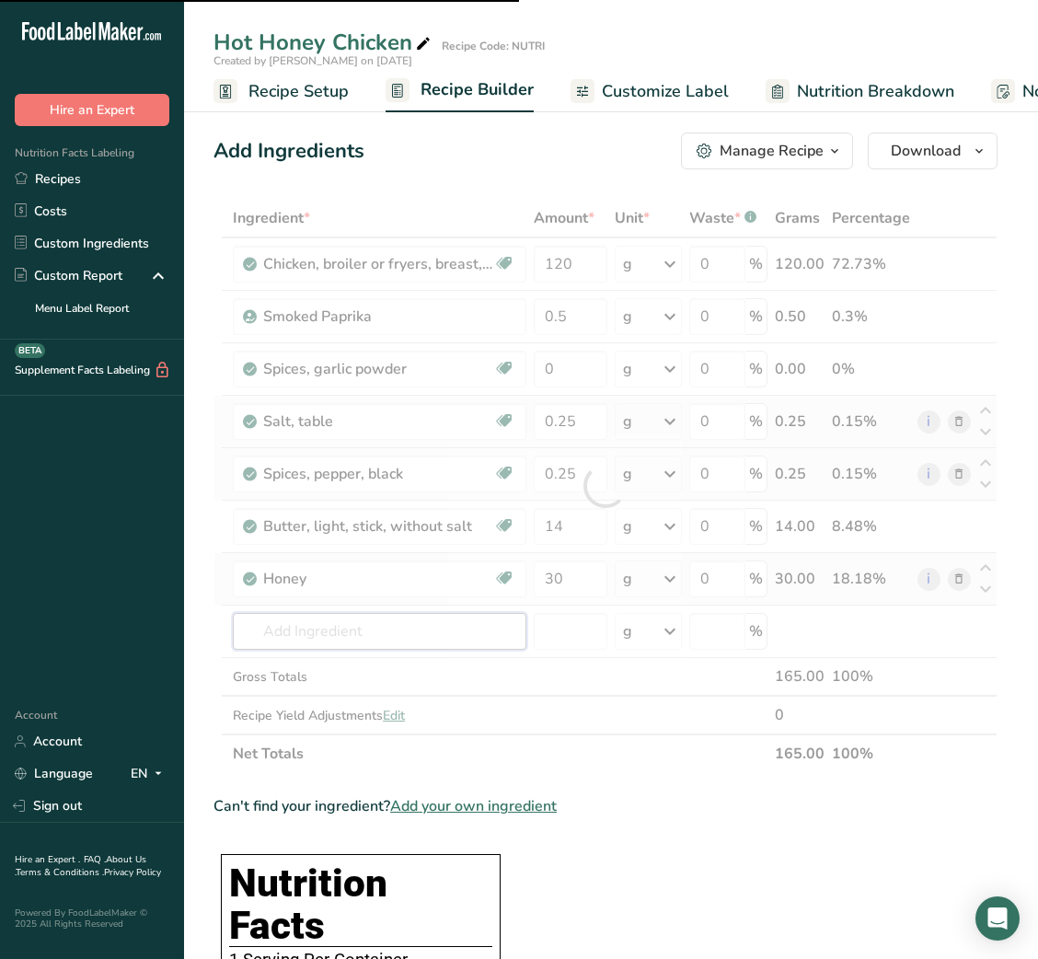
type input "C"
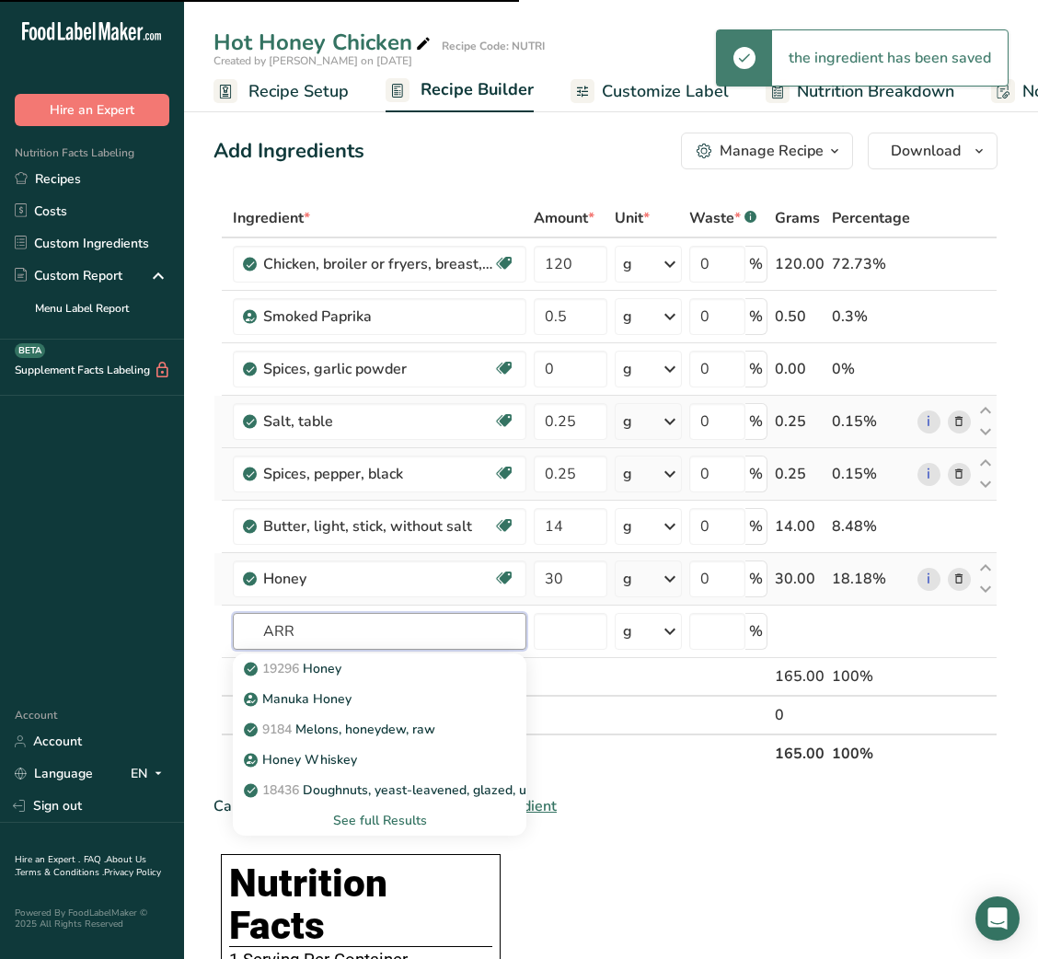
type input "ARRO"
type input "T"
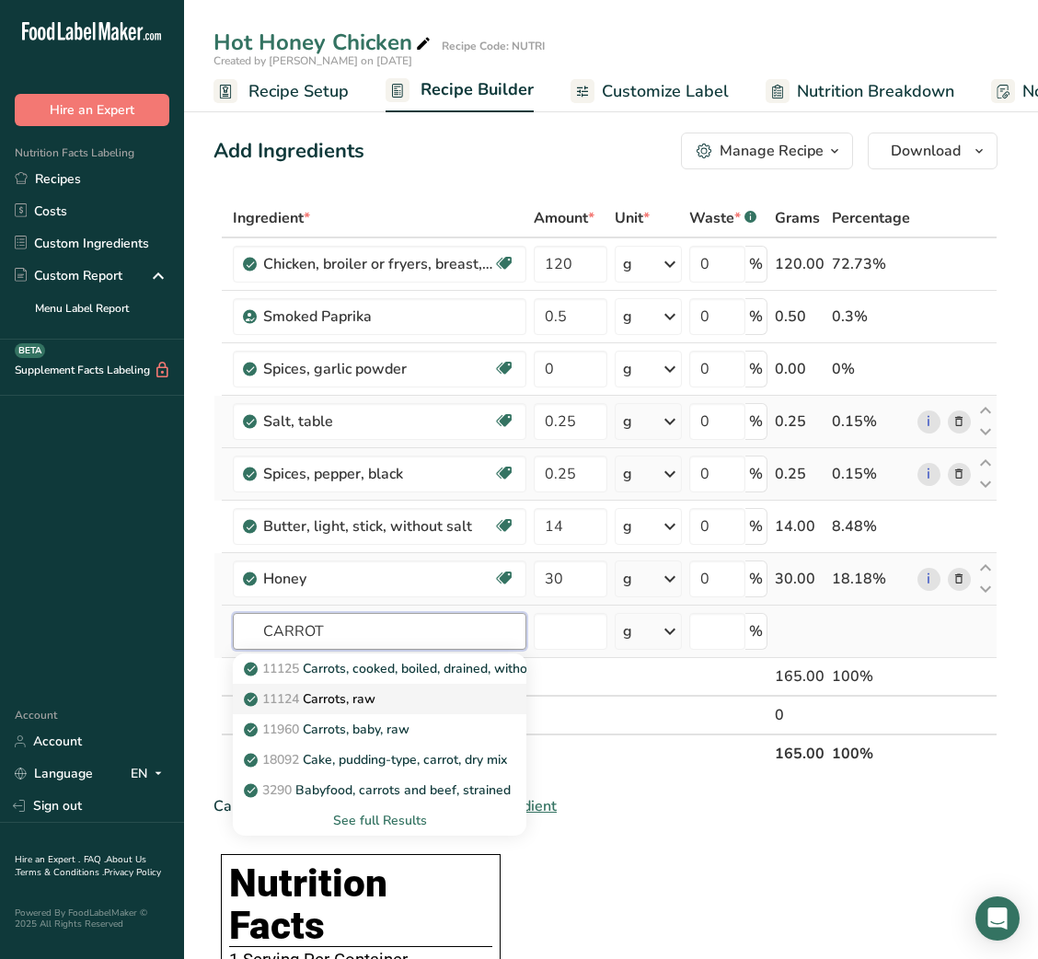
type input "CARROT"
click at [367, 706] on p "11124 [GEOGRAPHIC_DATA], raw" at bounding box center [312, 698] width 128 height 19
type input "Carrots, raw"
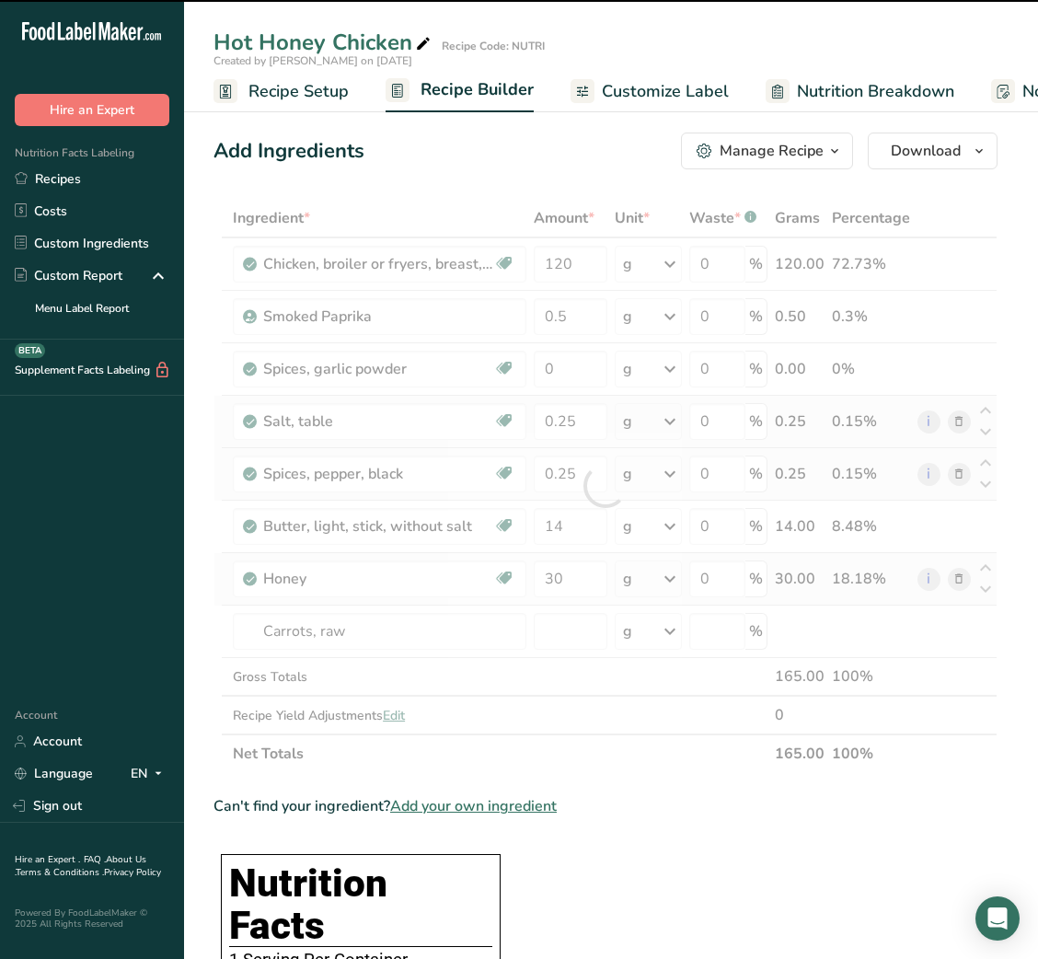
type input "0"
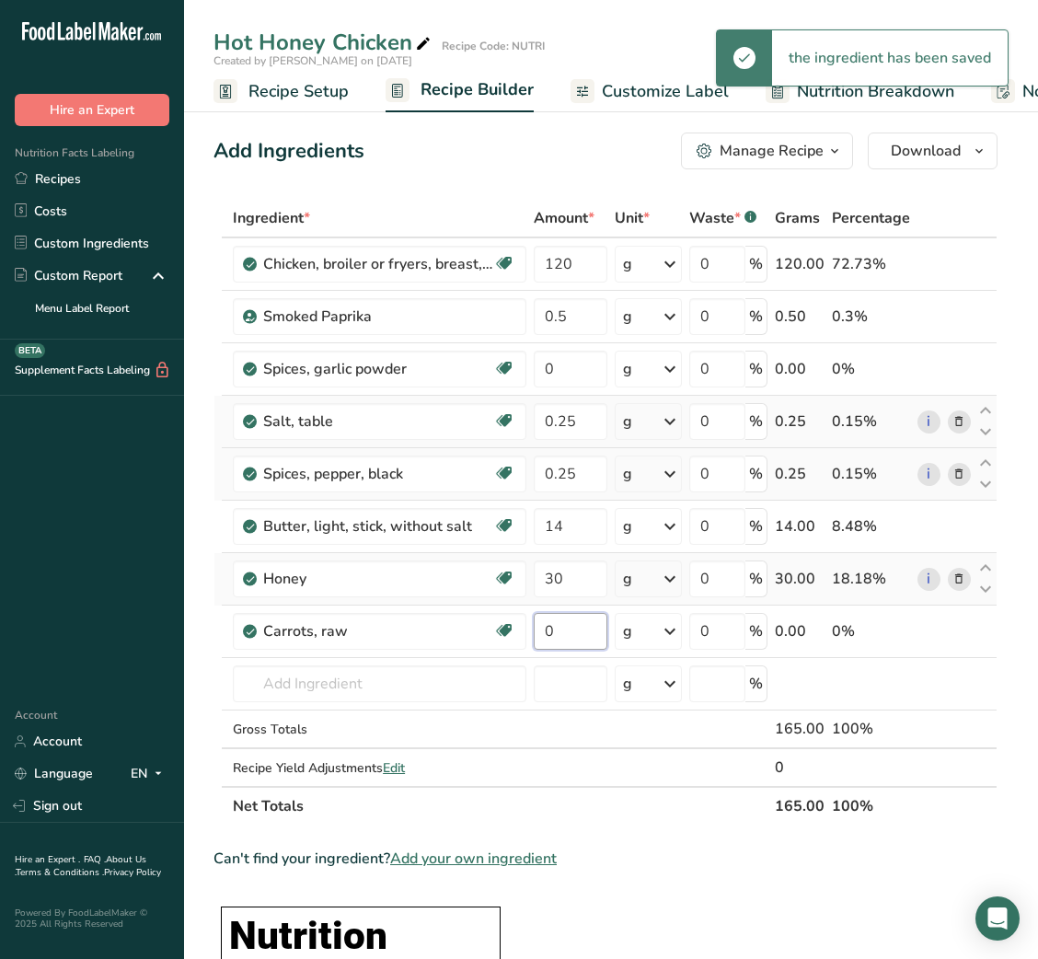
click at [562, 637] on input "0" at bounding box center [570, 631] width 73 height 37
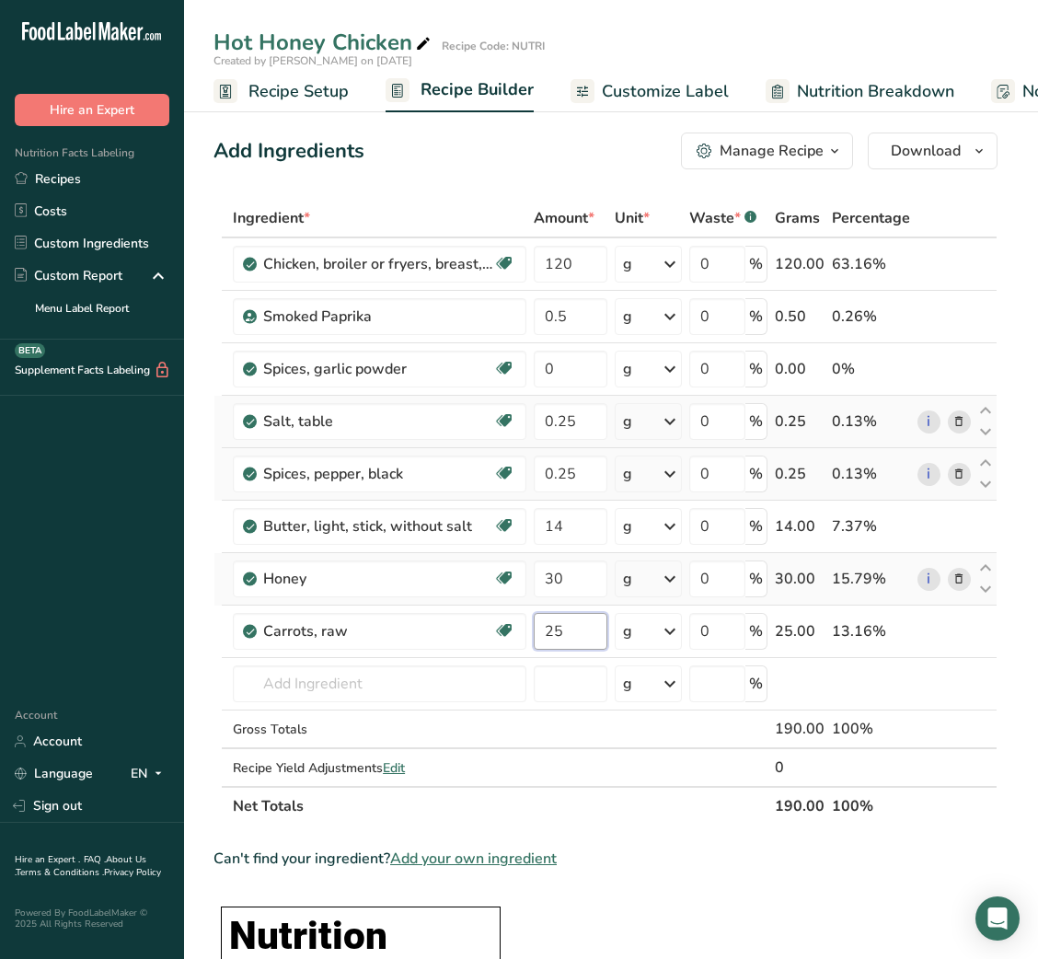
type input "25"
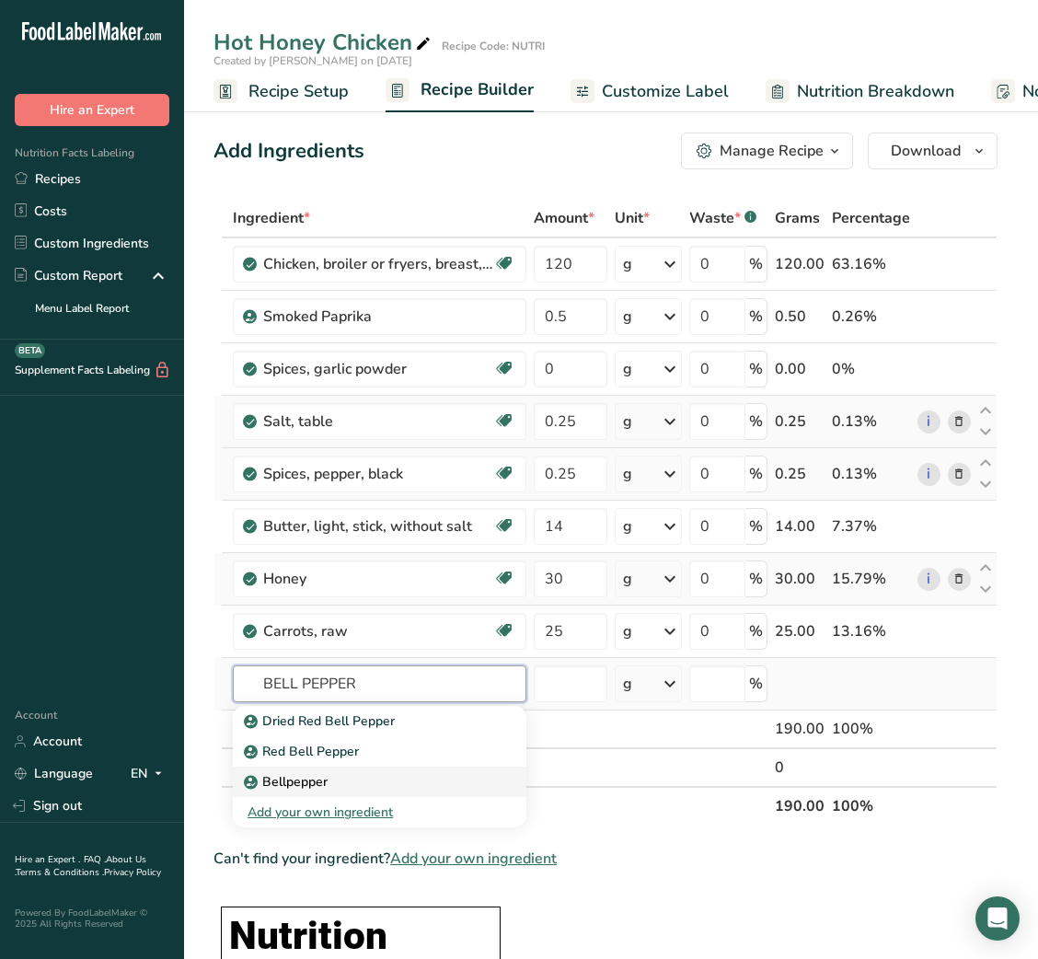
type input "BELL PEPPER"
click at [356, 783] on div "Bellpepper" at bounding box center [365, 781] width 235 height 19
type input "Bellpepper"
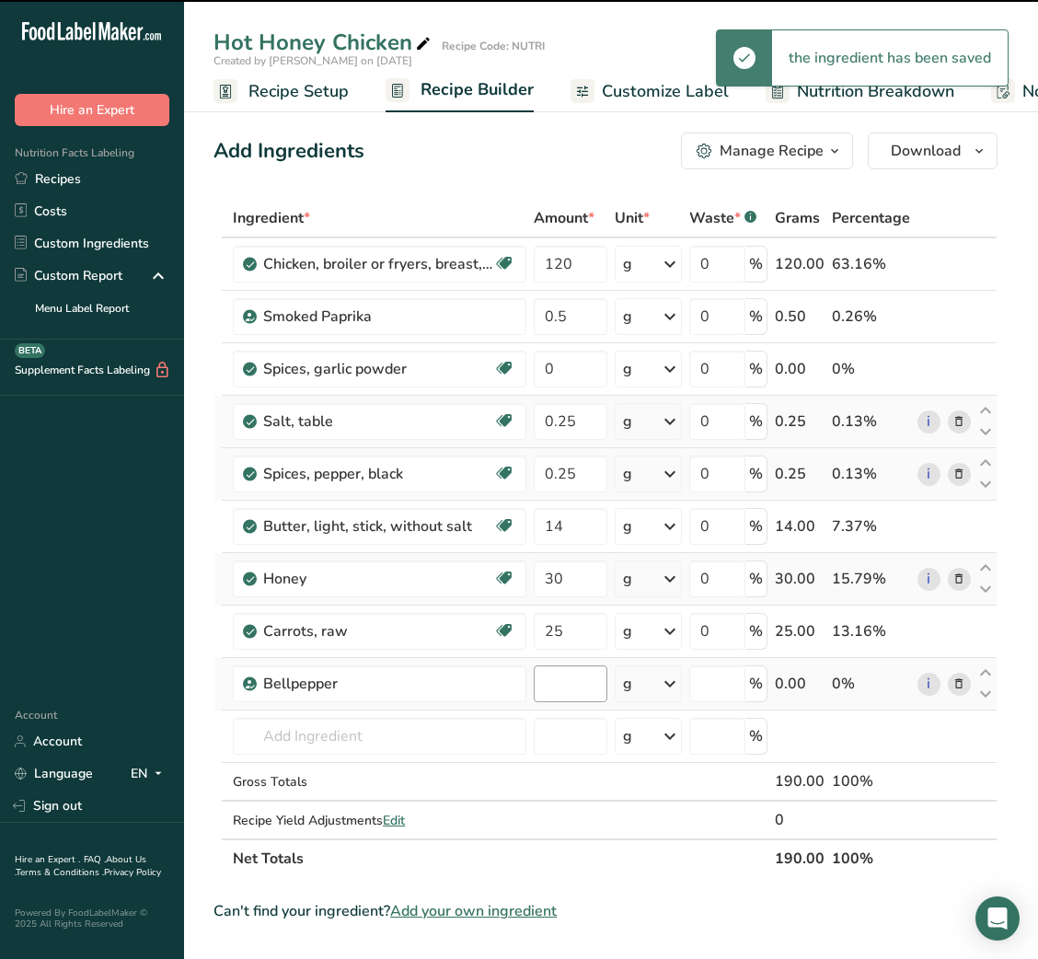
type input "0"
click at [567, 693] on input "0" at bounding box center [570, 683] width 73 height 37
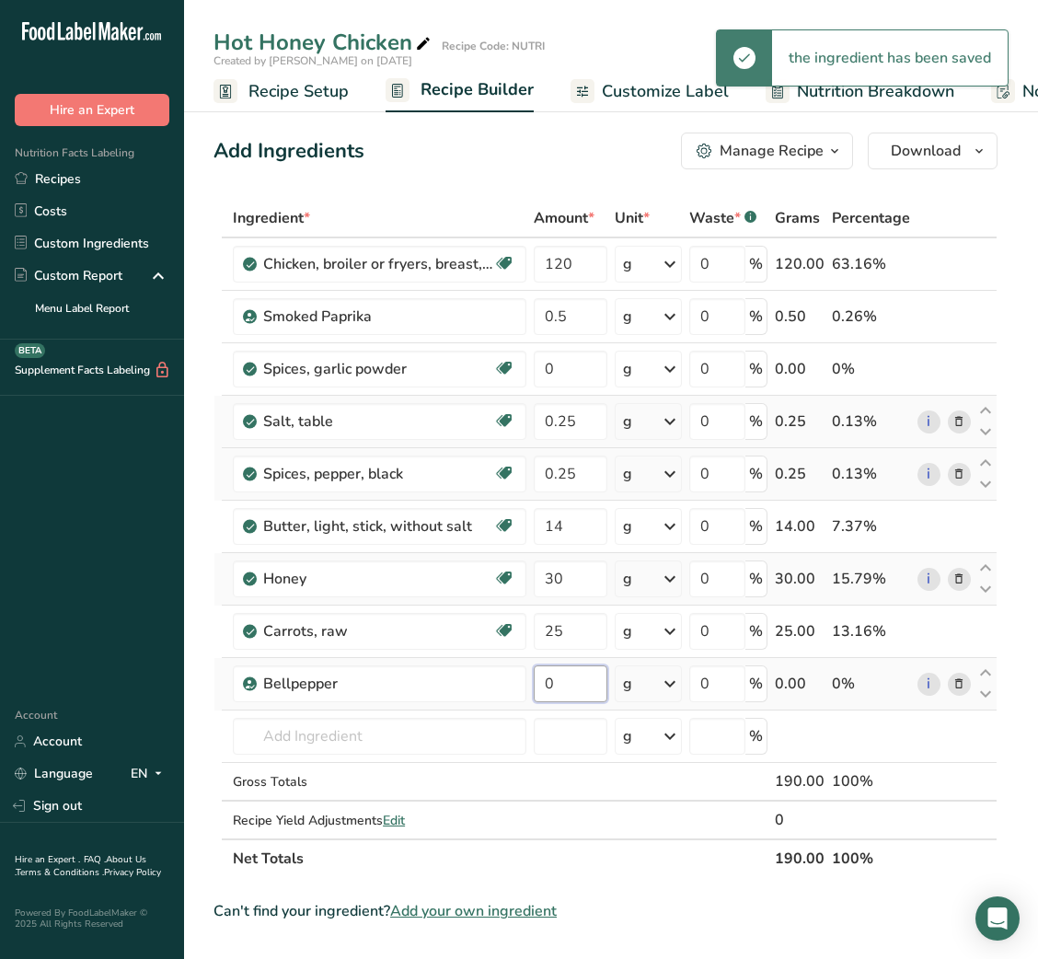
click at [567, 693] on input "0" at bounding box center [570, 683] width 73 height 37
type input "25"
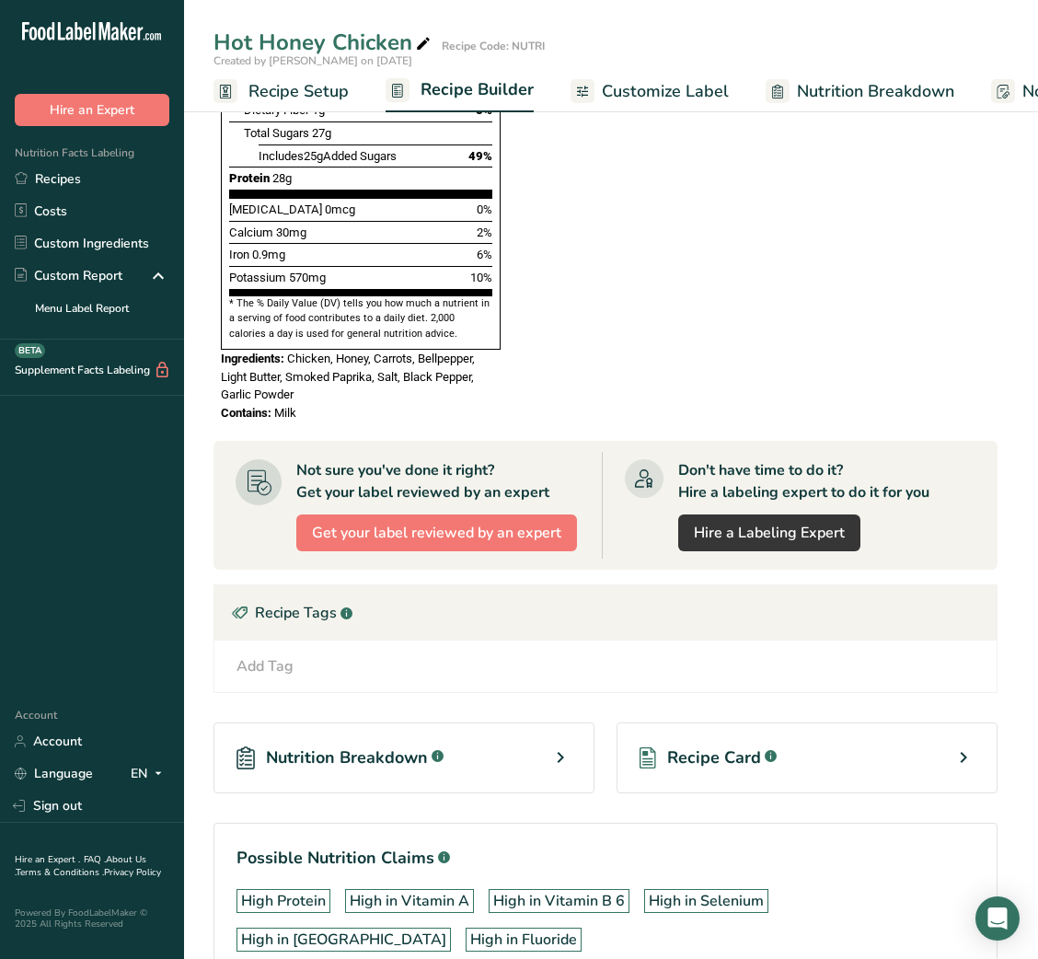
scroll to position [1309, 0]
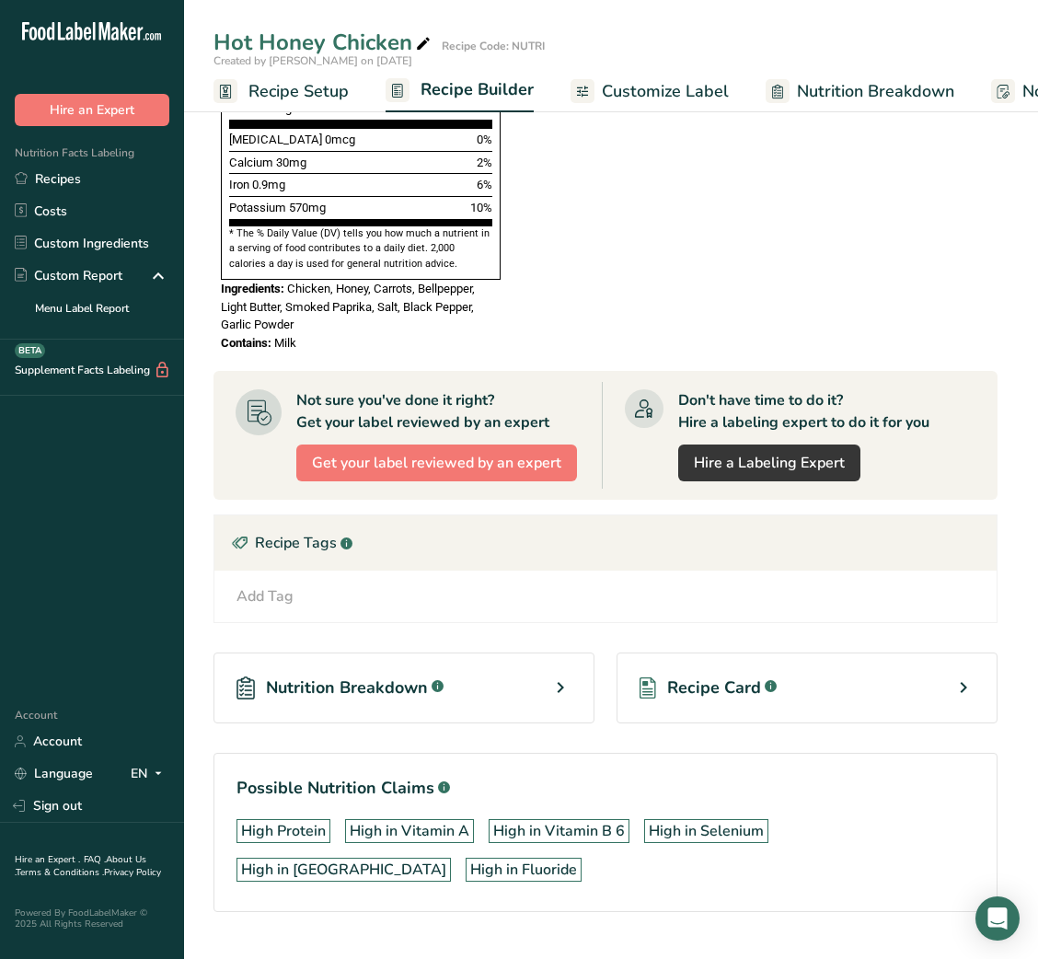
click at [743, 679] on div "Recipe Card .a-a{fill:#347362;}.b-a{fill:#fff;}" at bounding box center [806, 687] width 381 height 71
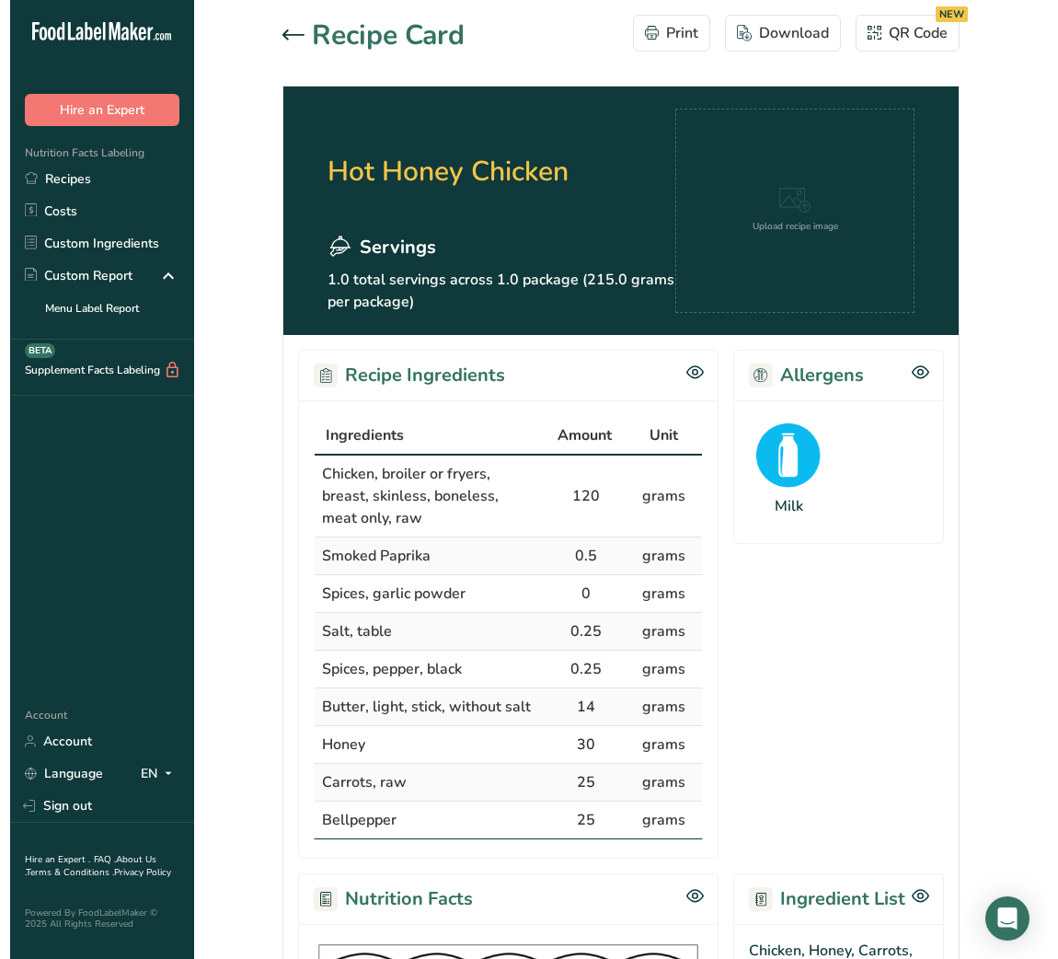
scroll to position [468, 0]
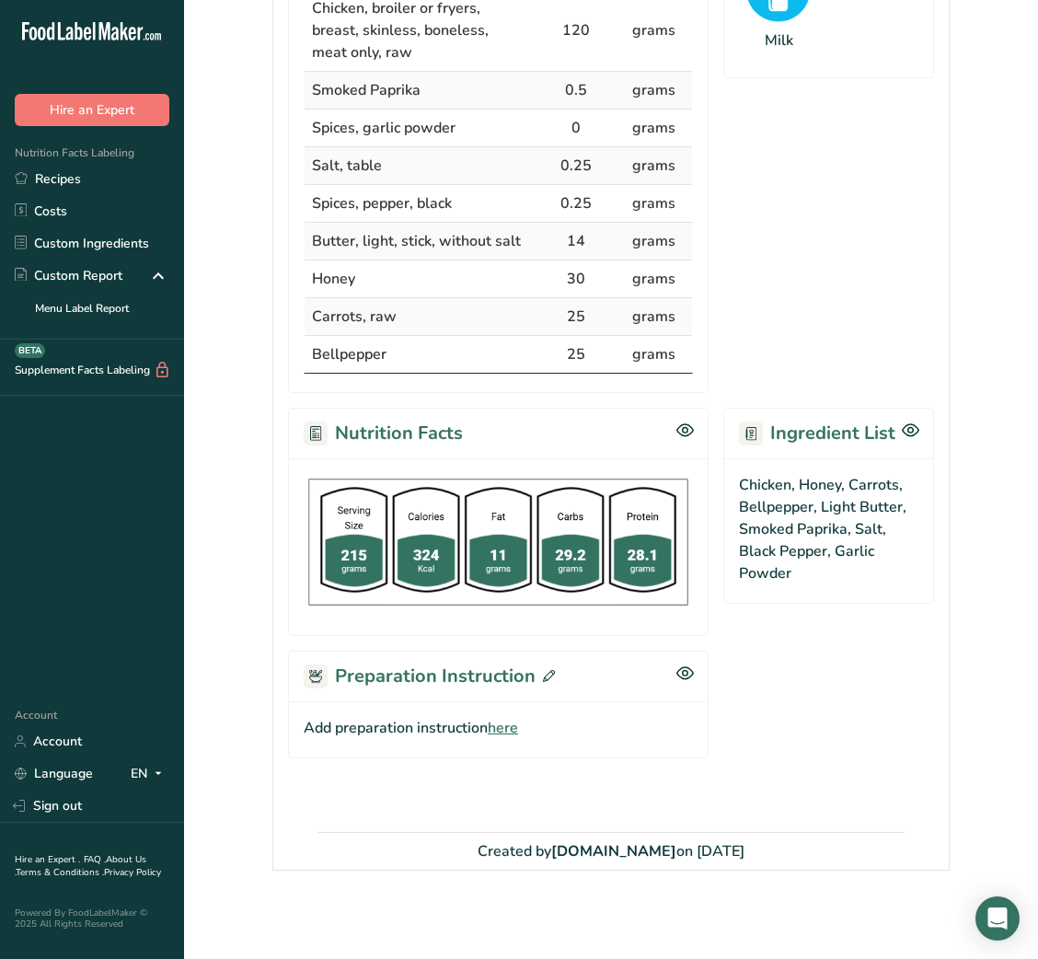
click at [518, 731] on span "here" at bounding box center [503, 728] width 30 height 22
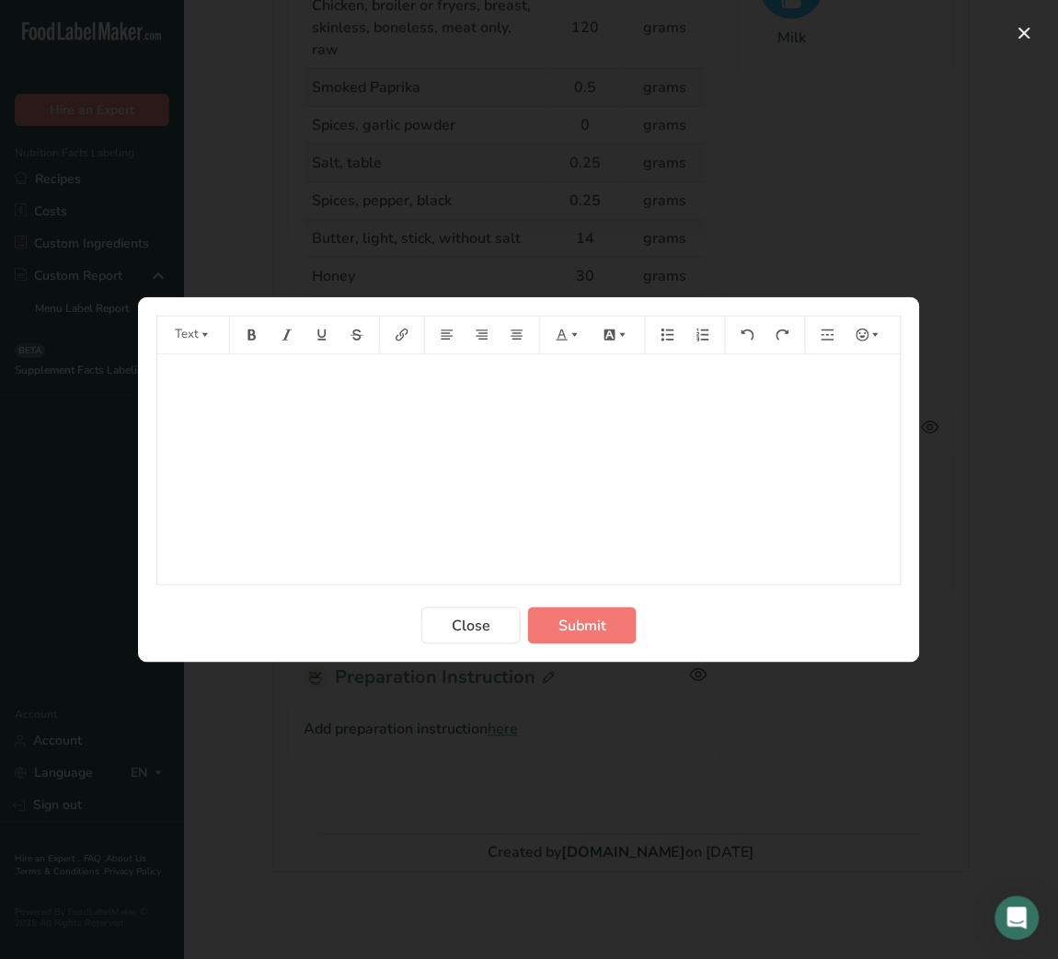
click at [420, 428] on div "﻿" at bounding box center [528, 469] width 743 height 230
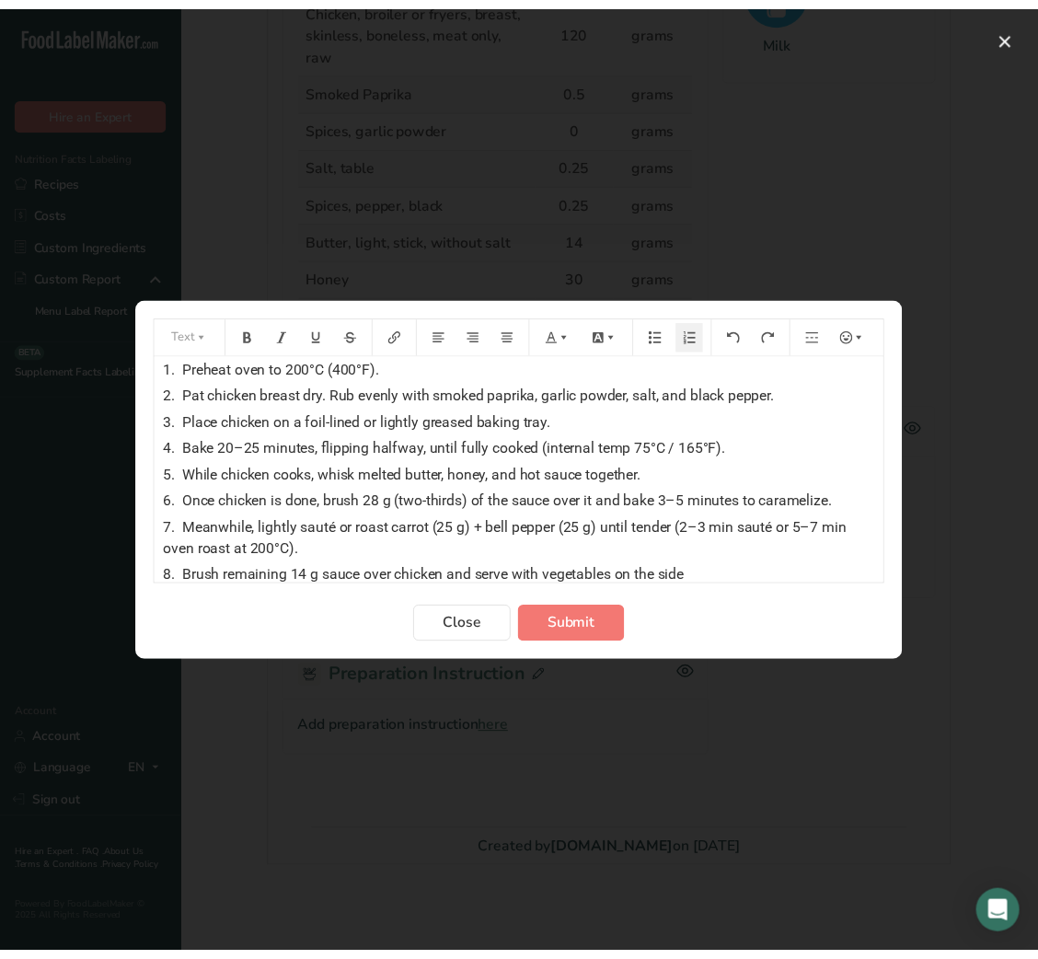
scroll to position [0, 0]
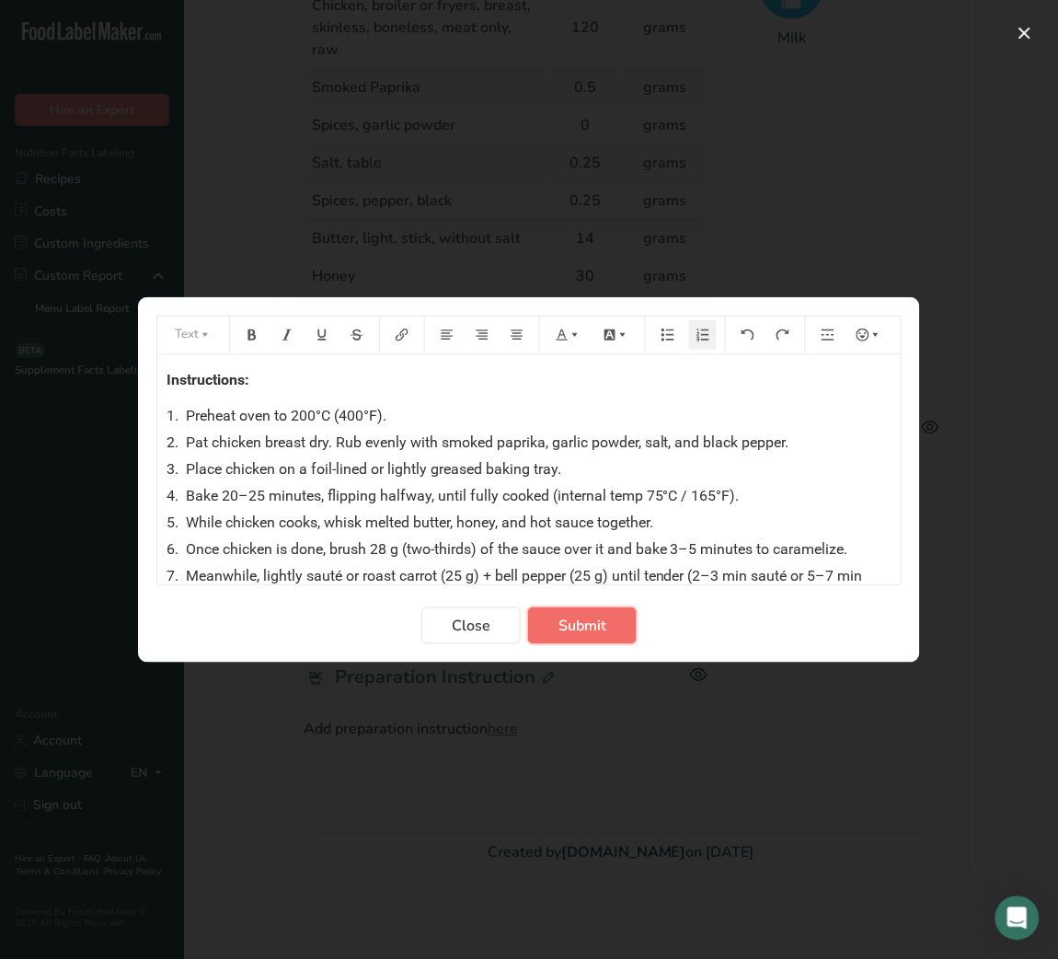
click at [593, 642] on button "Submit" at bounding box center [582, 625] width 109 height 37
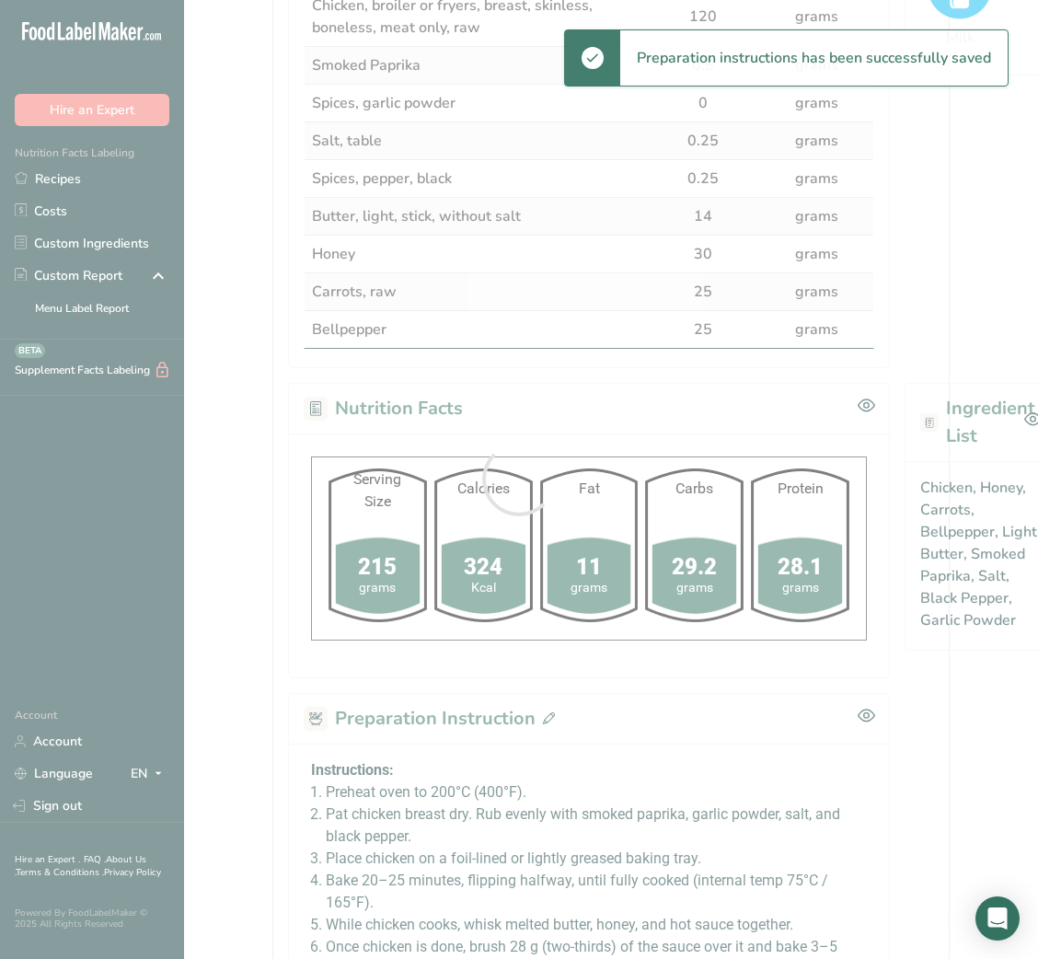
click at [230, 587] on div at bounding box center [519, 479] width 1038 height 959
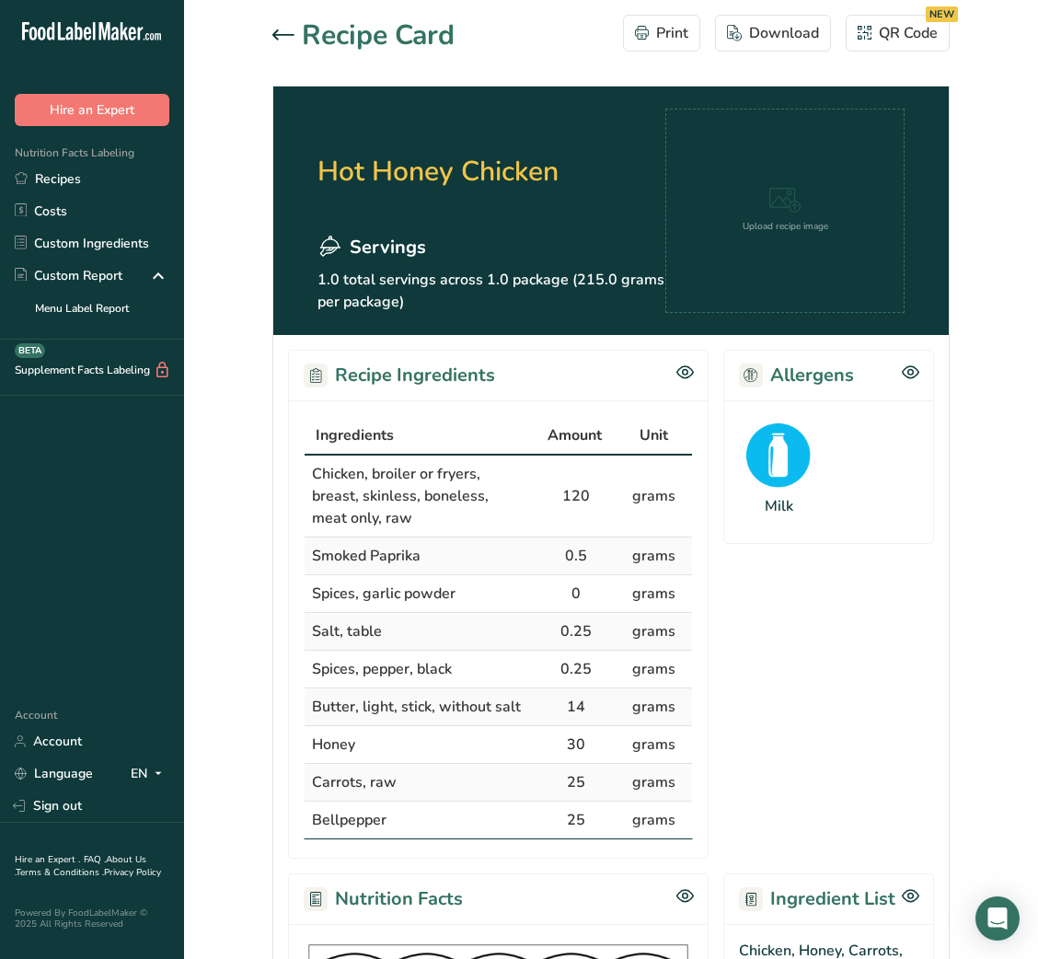
click at [283, 36] on icon at bounding box center [283, 34] width 22 height 11
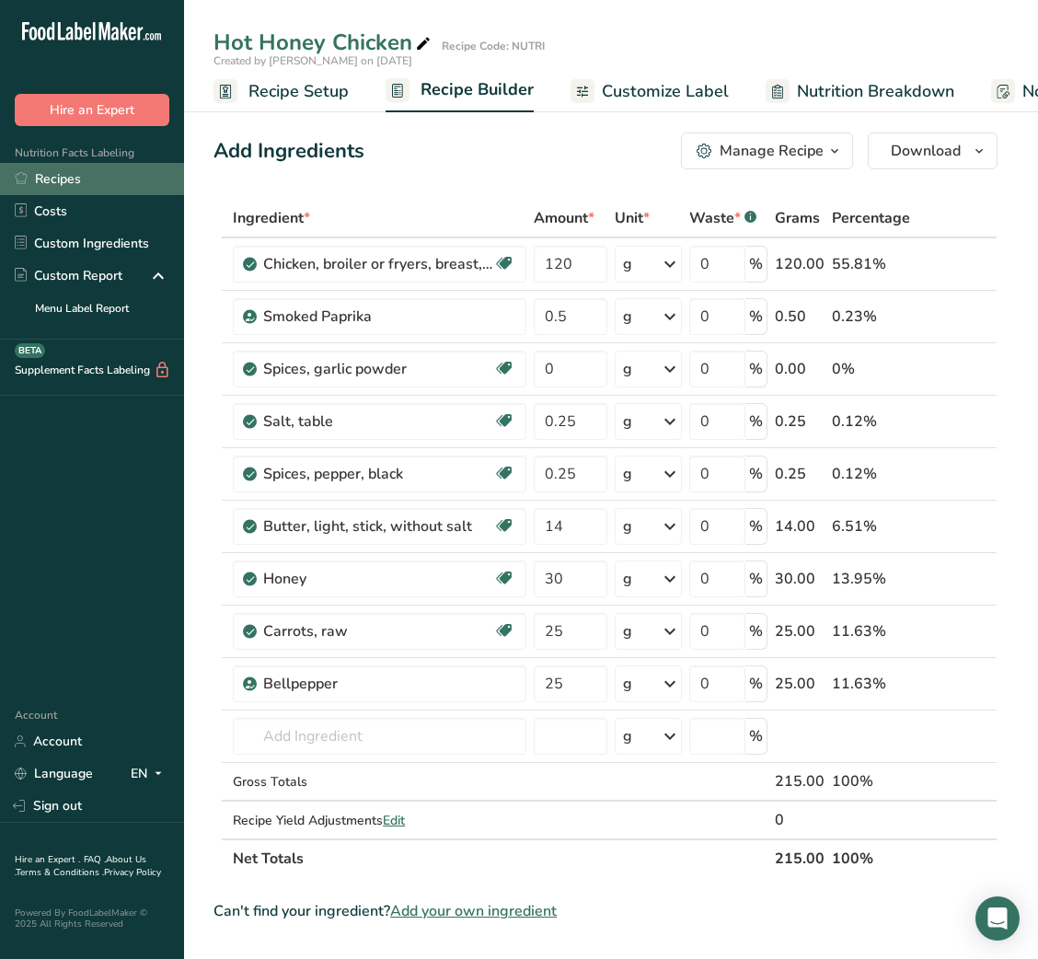
click at [74, 177] on link "Recipes" at bounding box center [92, 179] width 184 height 32
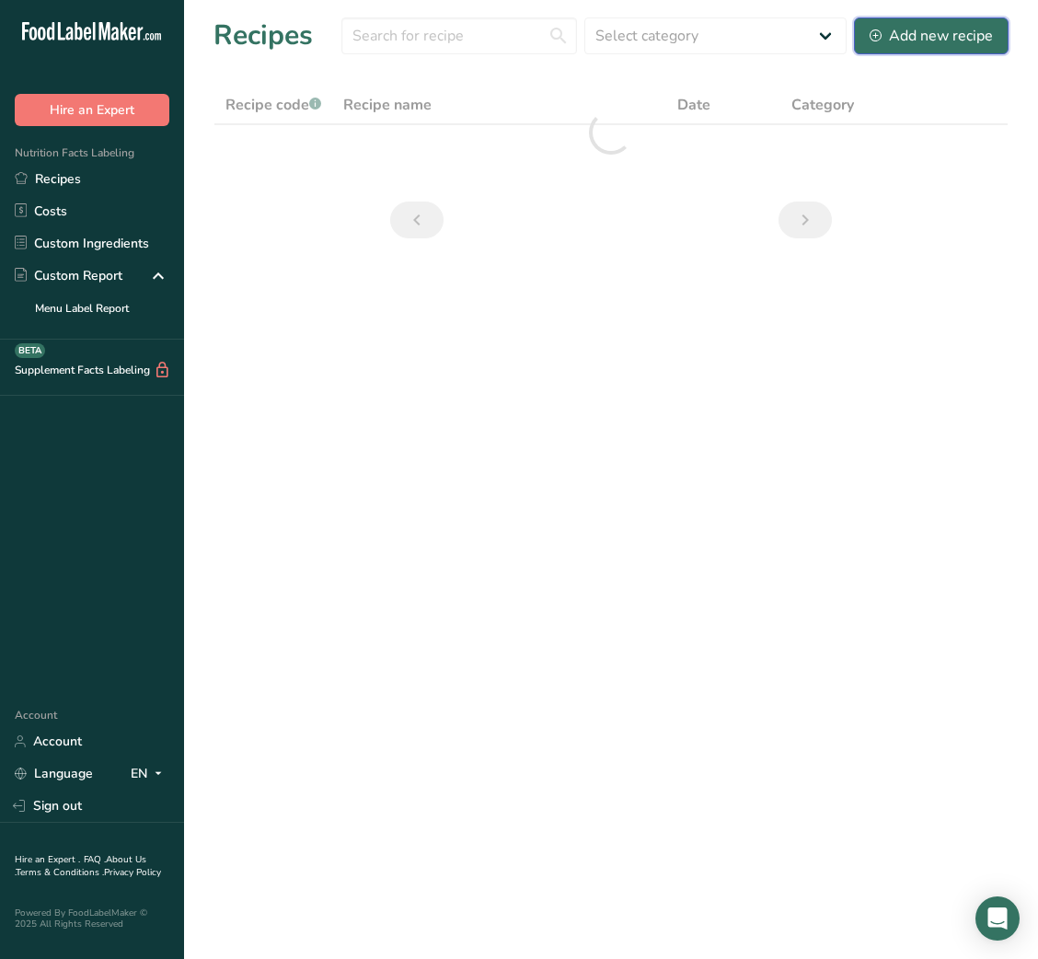
click at [902, 41] on div "Add new recipe" at bounding box center [930, 36] width 123 height 22
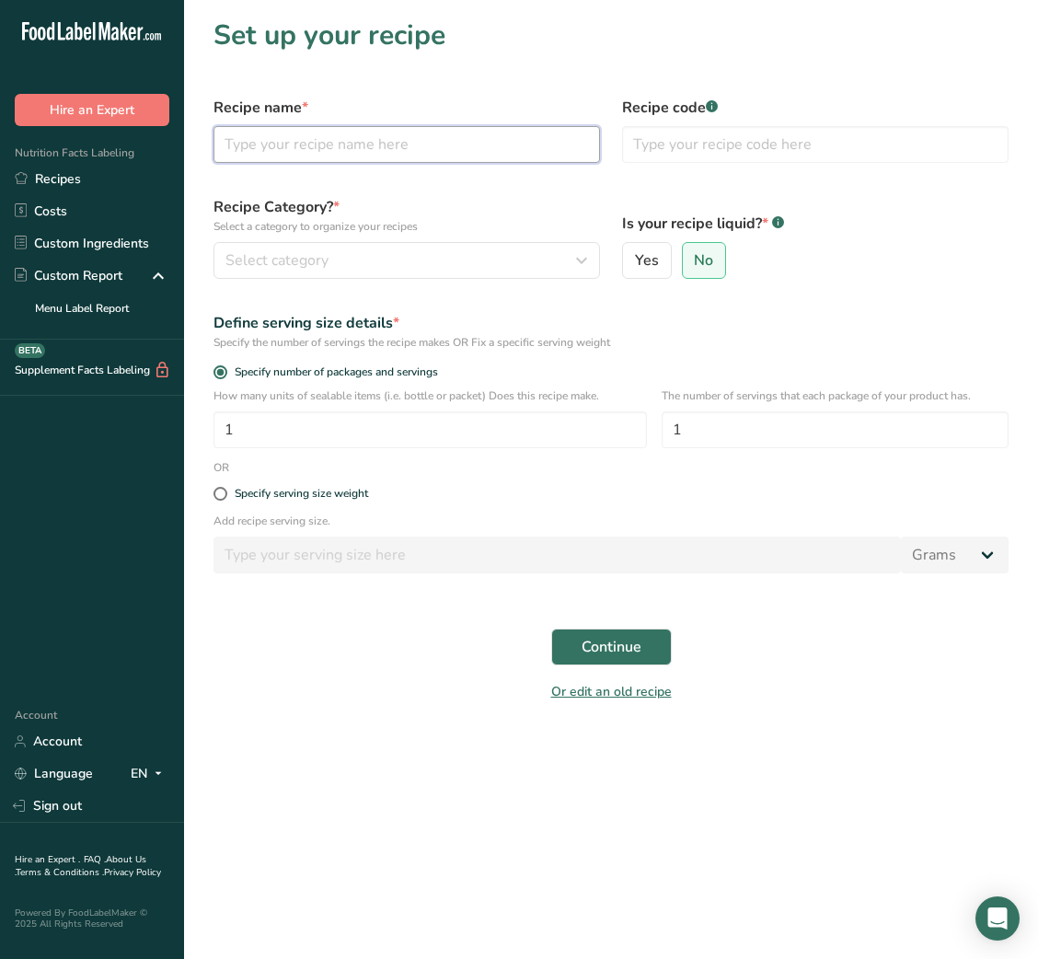
click at [468, 149] on input "text" at bounding box center [406, 144] width 386 height 37
click at [294, 144] on input "text" at bounding box center [406, 144] width 386 height 37
type input "Fresh Onion Dip"
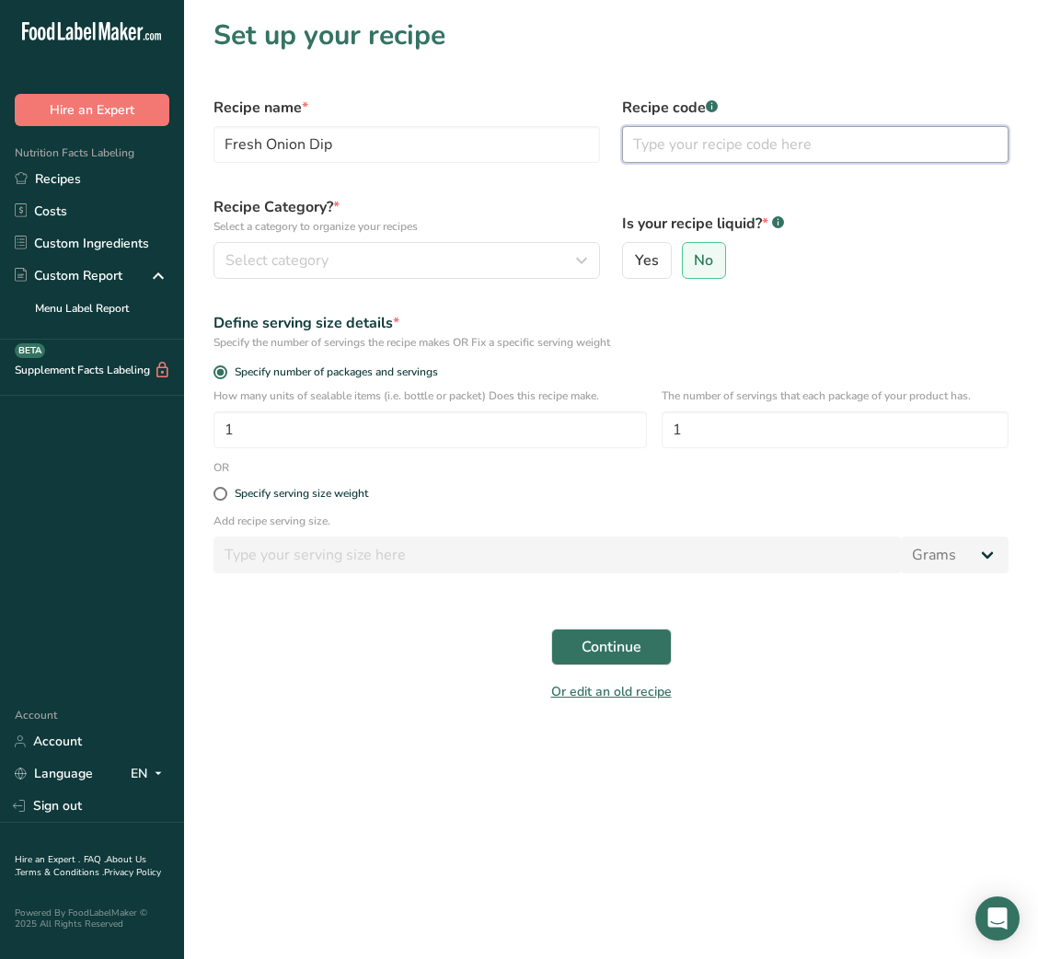
click at [677, 157] on input "text" at bounding box center [815, 144] width 386 height 37
type input "NUTRI"
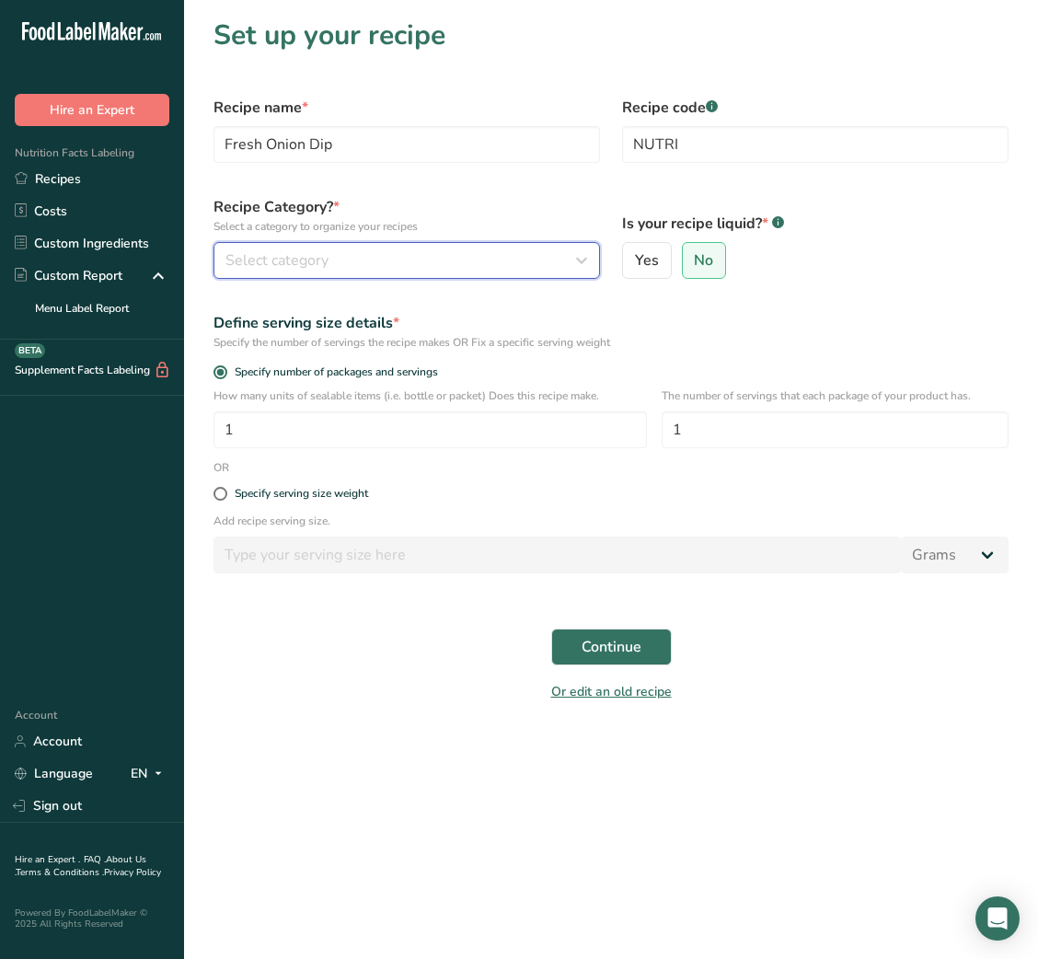
click at [526, 263] on div "Select category" at bounding box center [400, 260] width 351 height 22
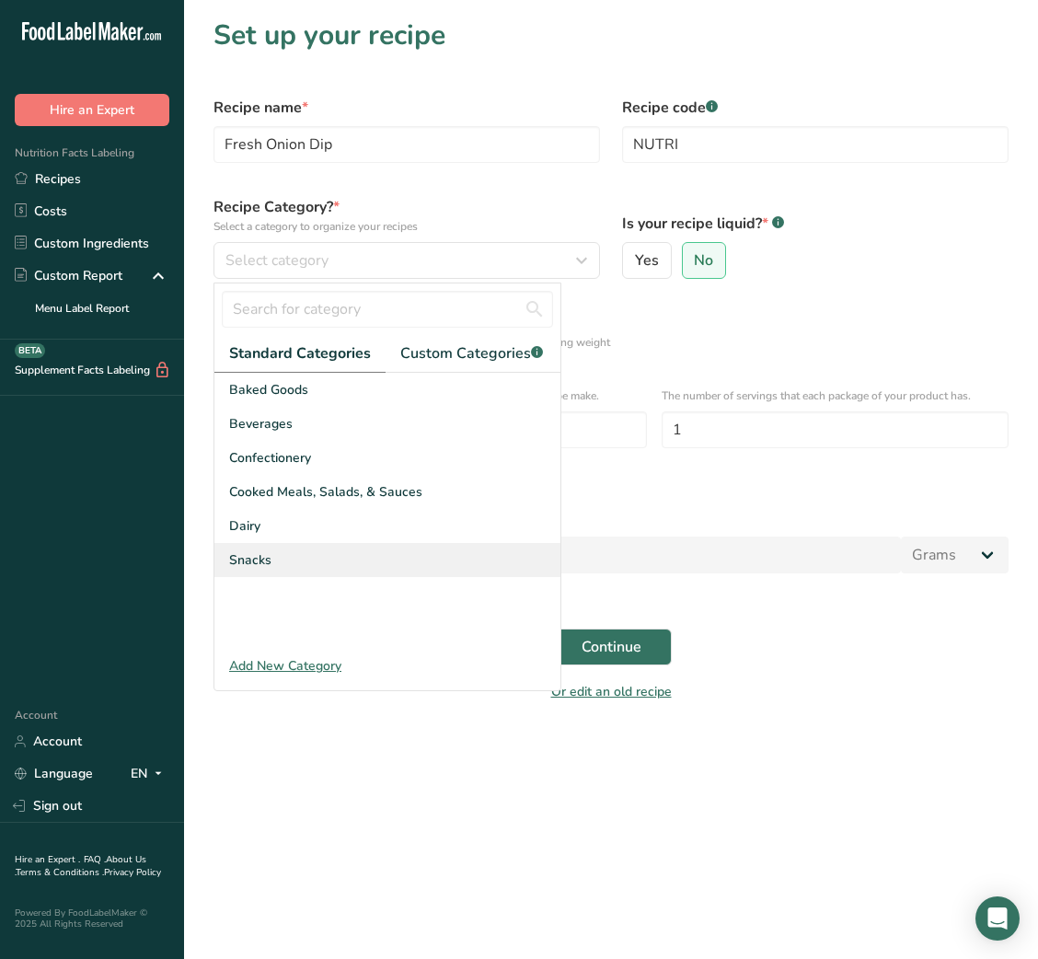
click at [363, 562] on div "Snacks" at bounding box center [387, 560] width 346 height 34
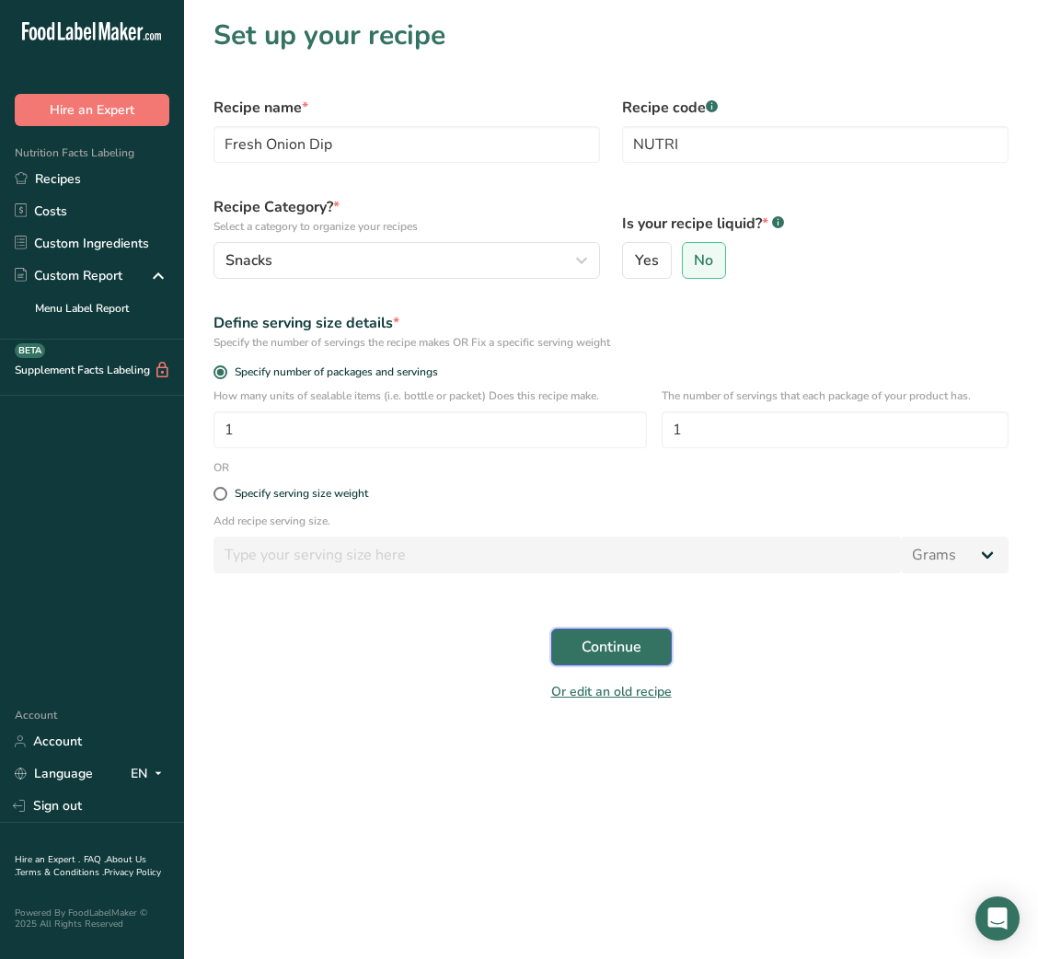
click at [605, 658] on span "Continue" at bounding box center [611, 647] width 60 height 22
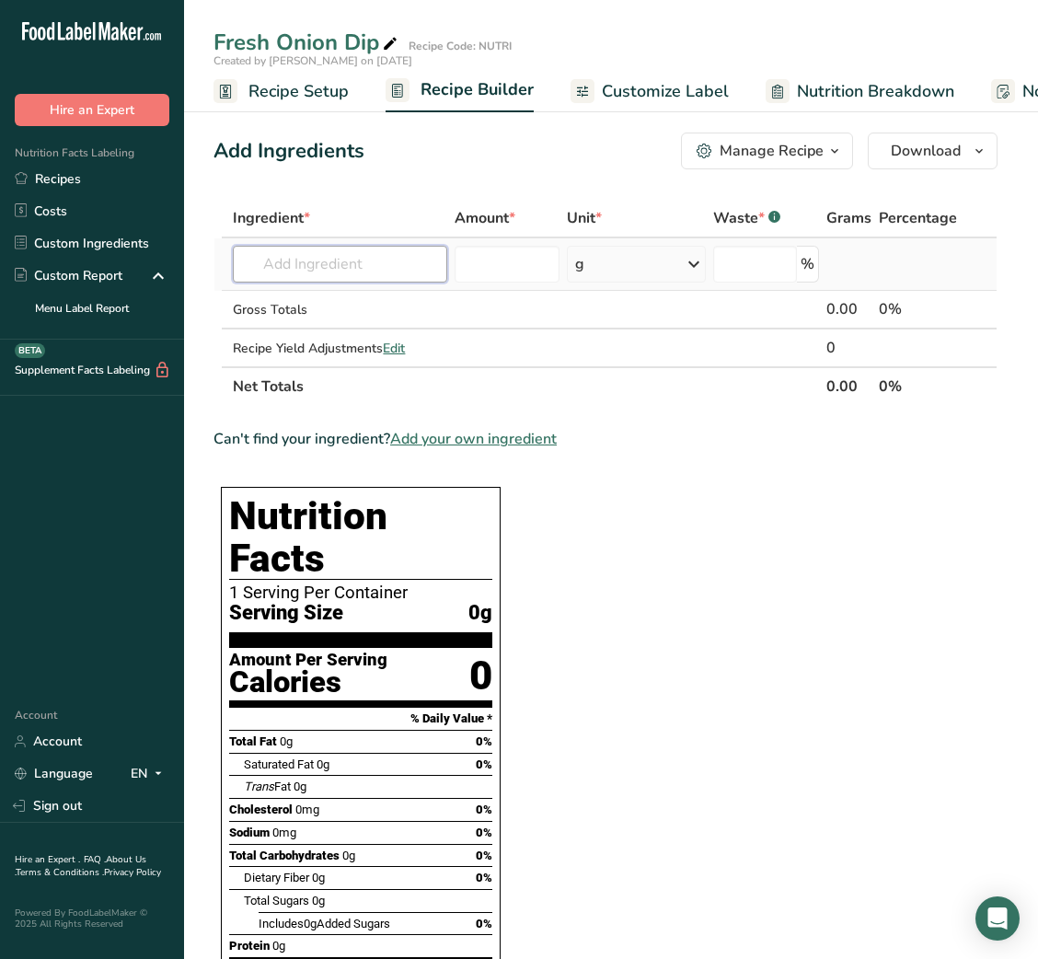
click at [310, 263] on input "text" at bounding box center [340, 264] width 214 height 37
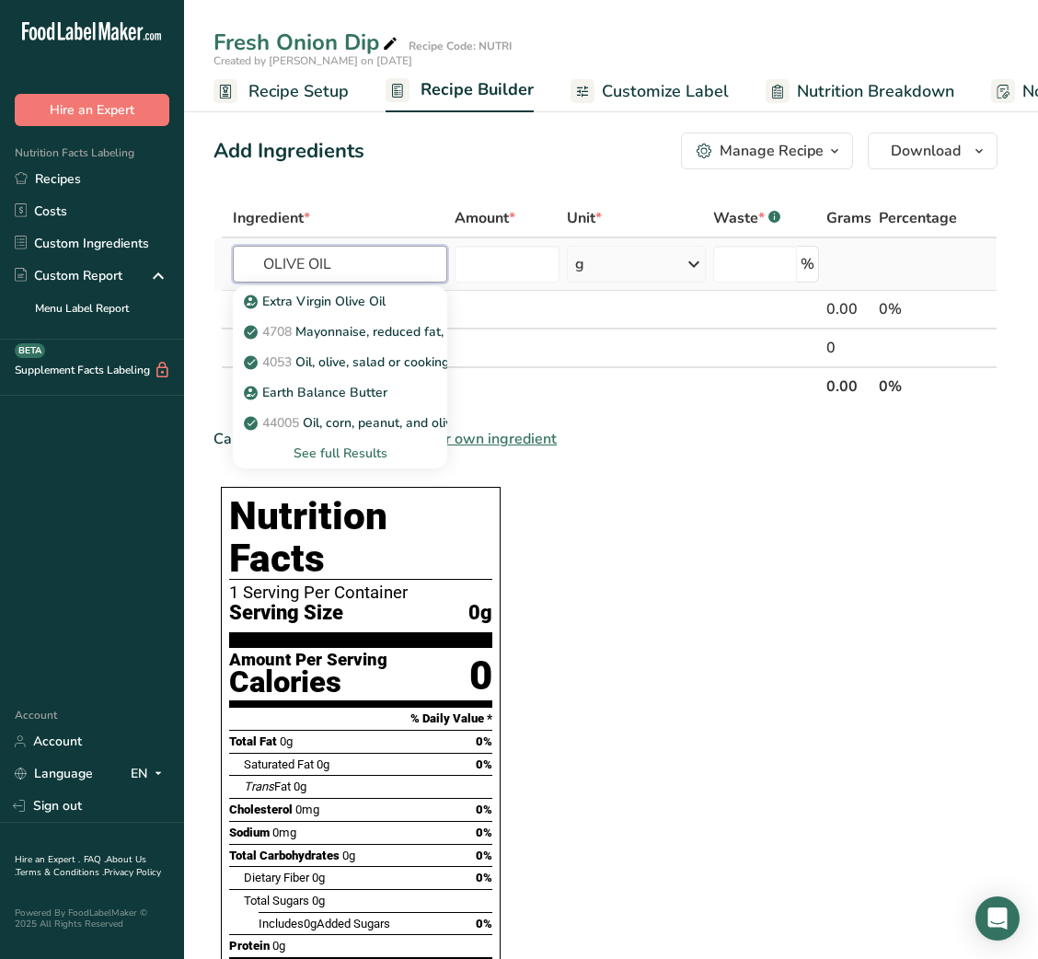
type input "OLIVE OIL"
click at [335, 453] on div "See full Results" at bounding box center [340, 452] width 185 height 19
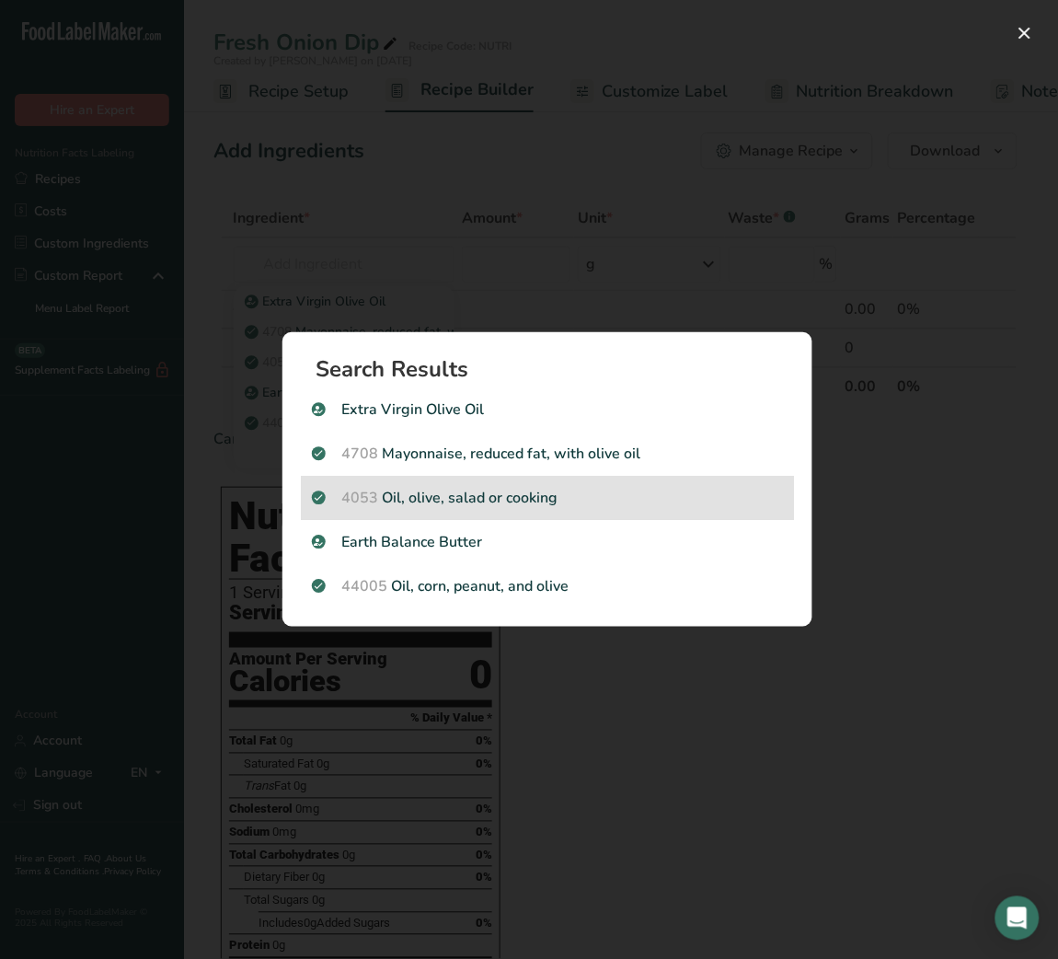
click at [444, 490] on p "4053 Oil, olive, salad or cooking" at bounding box center [547, 498] width 471 height 22
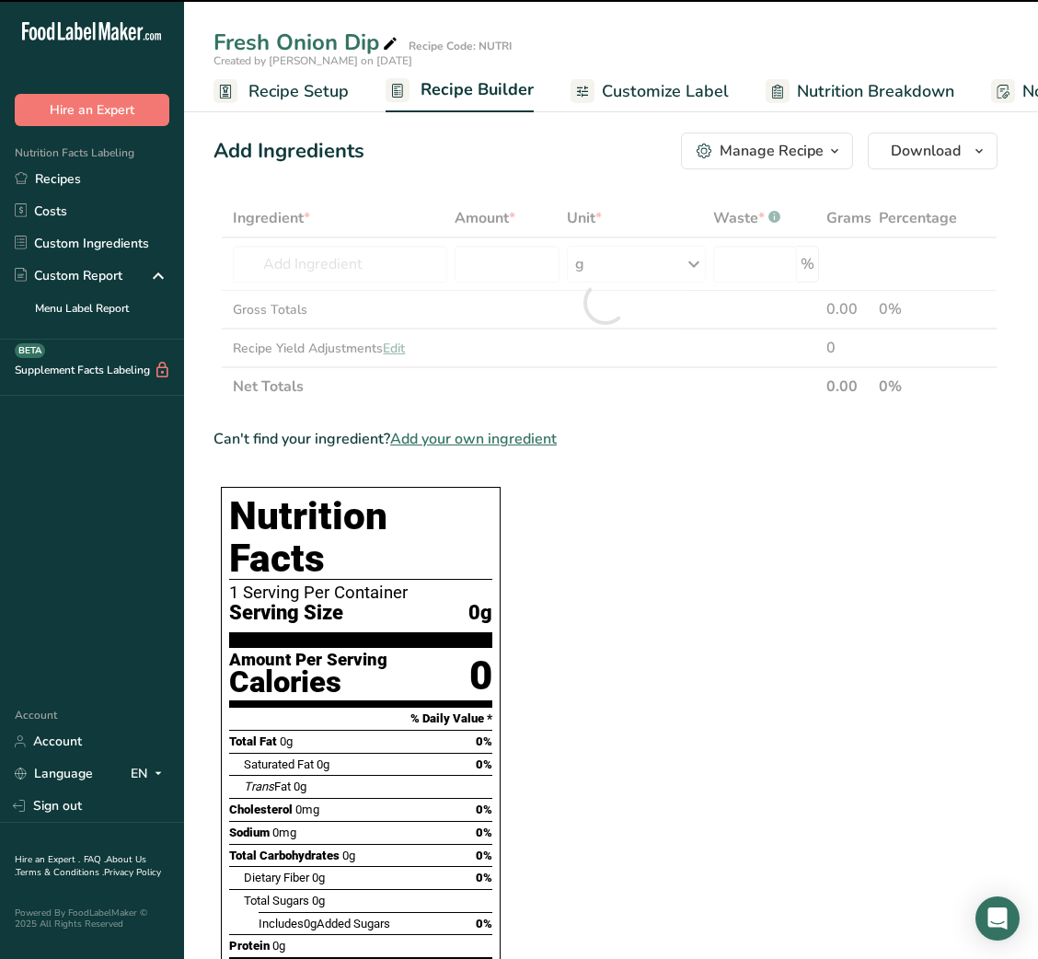
type input "0"
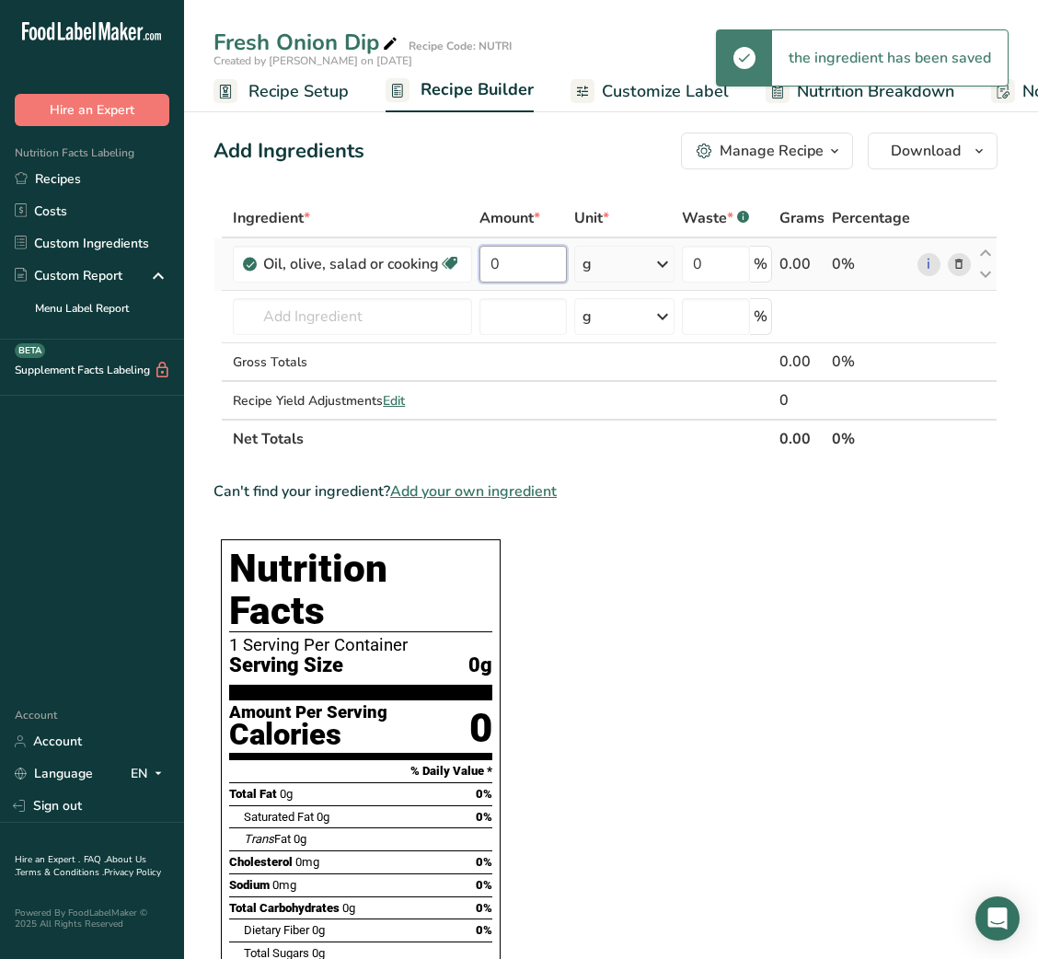
click at [528, 276] on input "0" at bounding box center [522, 264] width 87 height 37
type input "3"
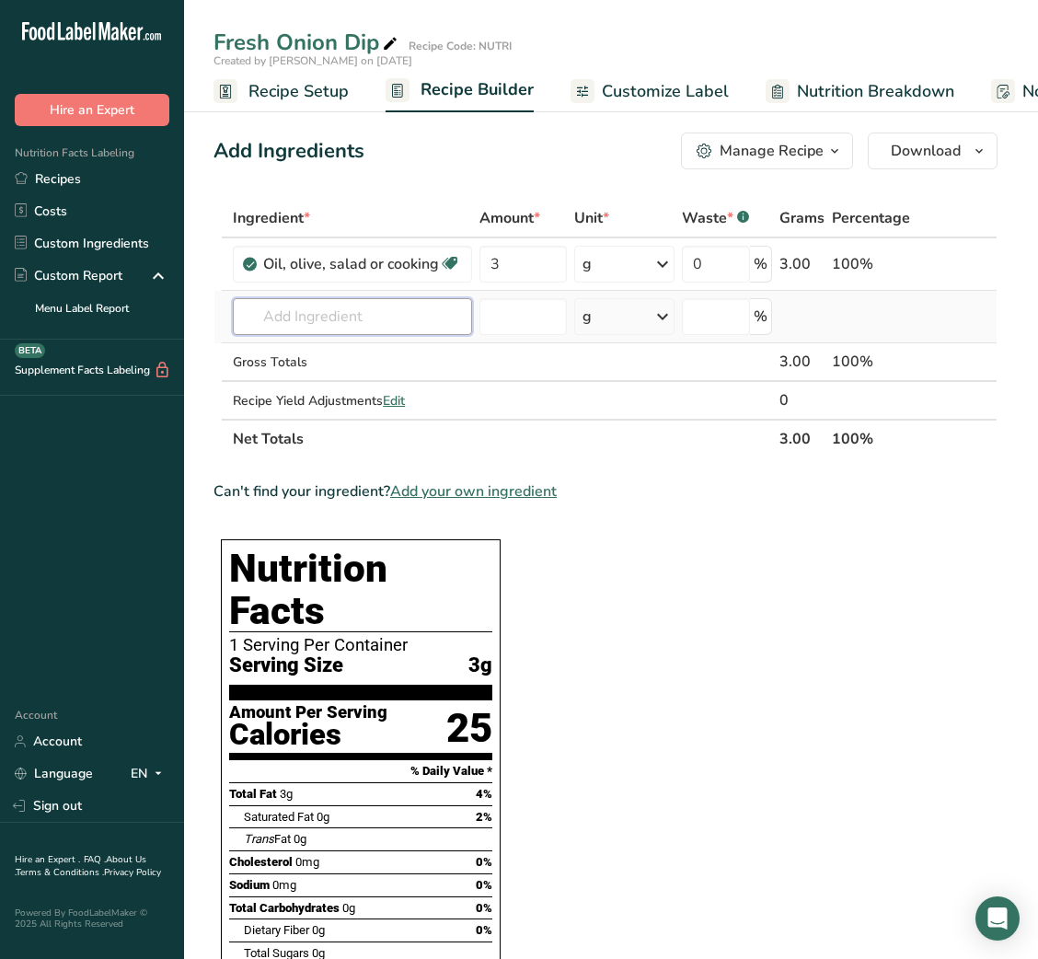
click at [336, 325] on input "text" at bounding box center [352, 316] width 239 height 37
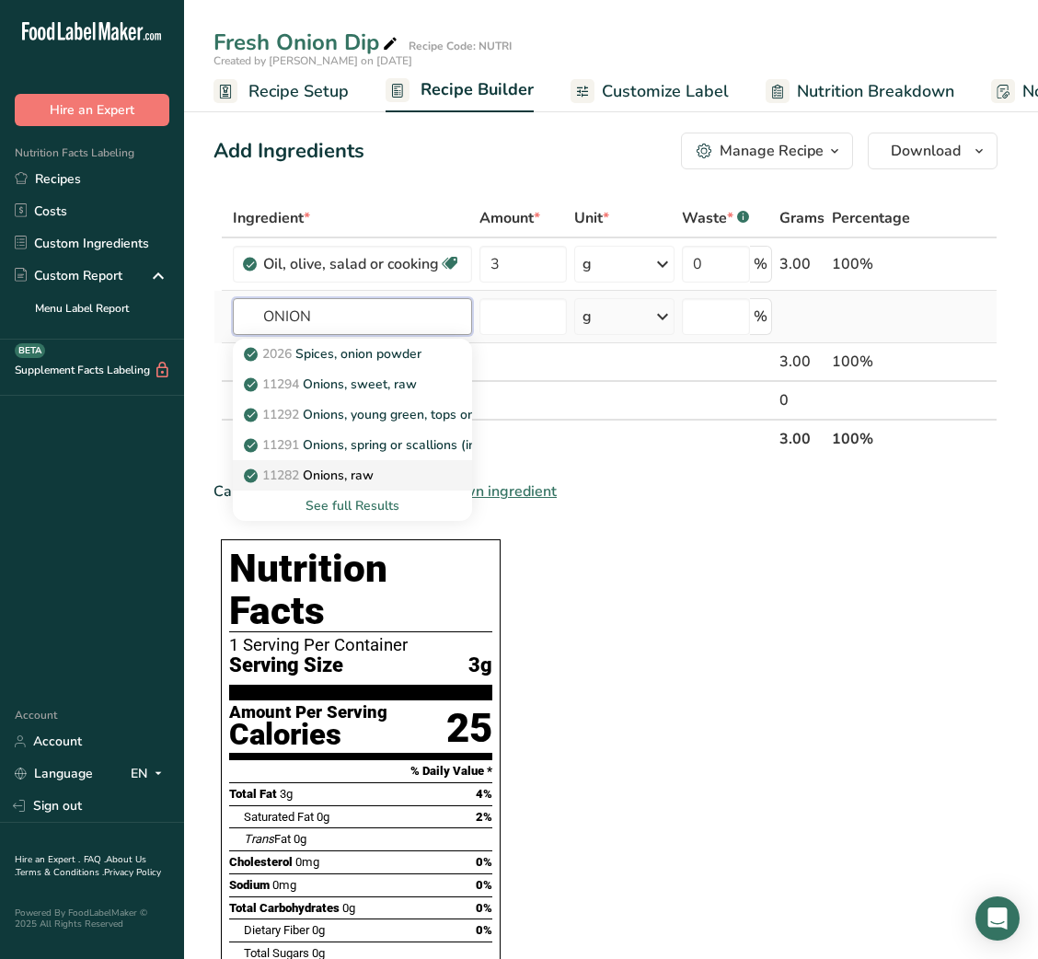
type input "ONION"
click at [369, 460] on link "11282 Onions, raw" at bounding box center [352, 475] width 239 height 30
type input "Onions, raw"
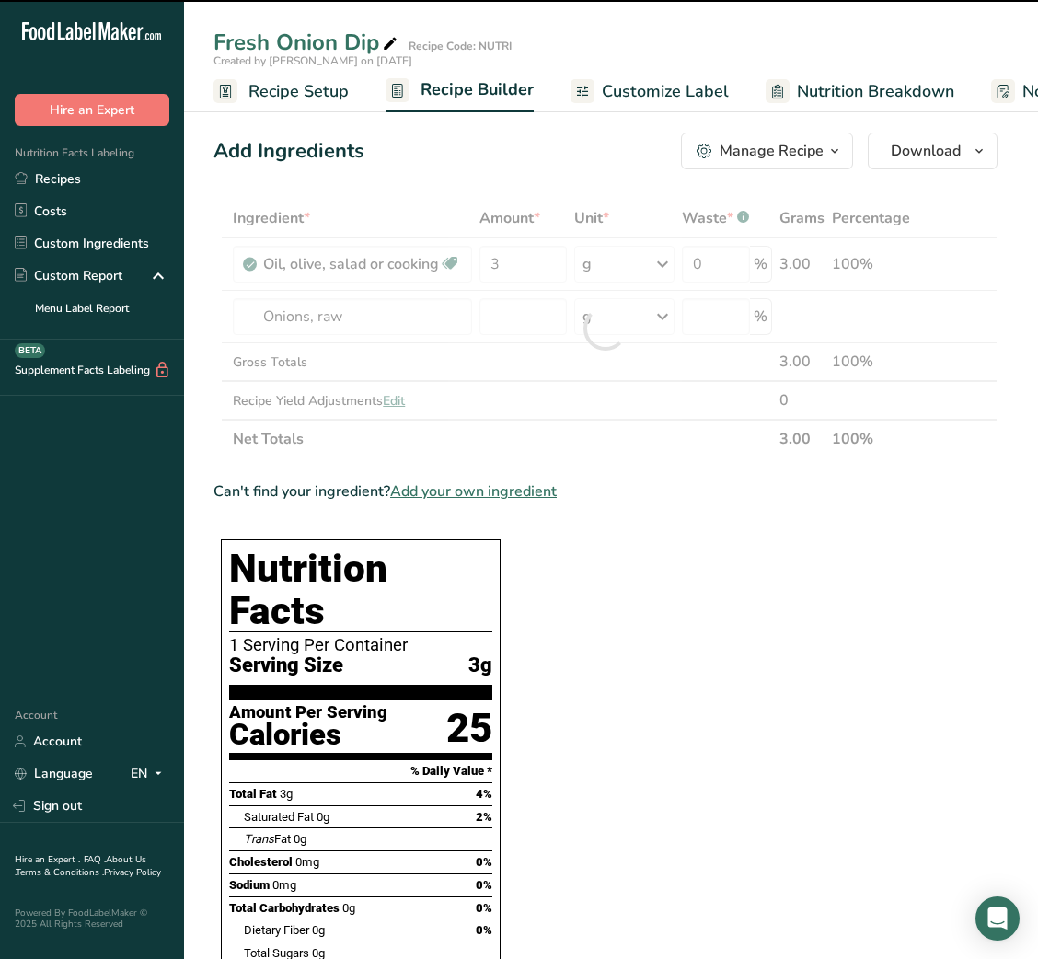
type input "0"
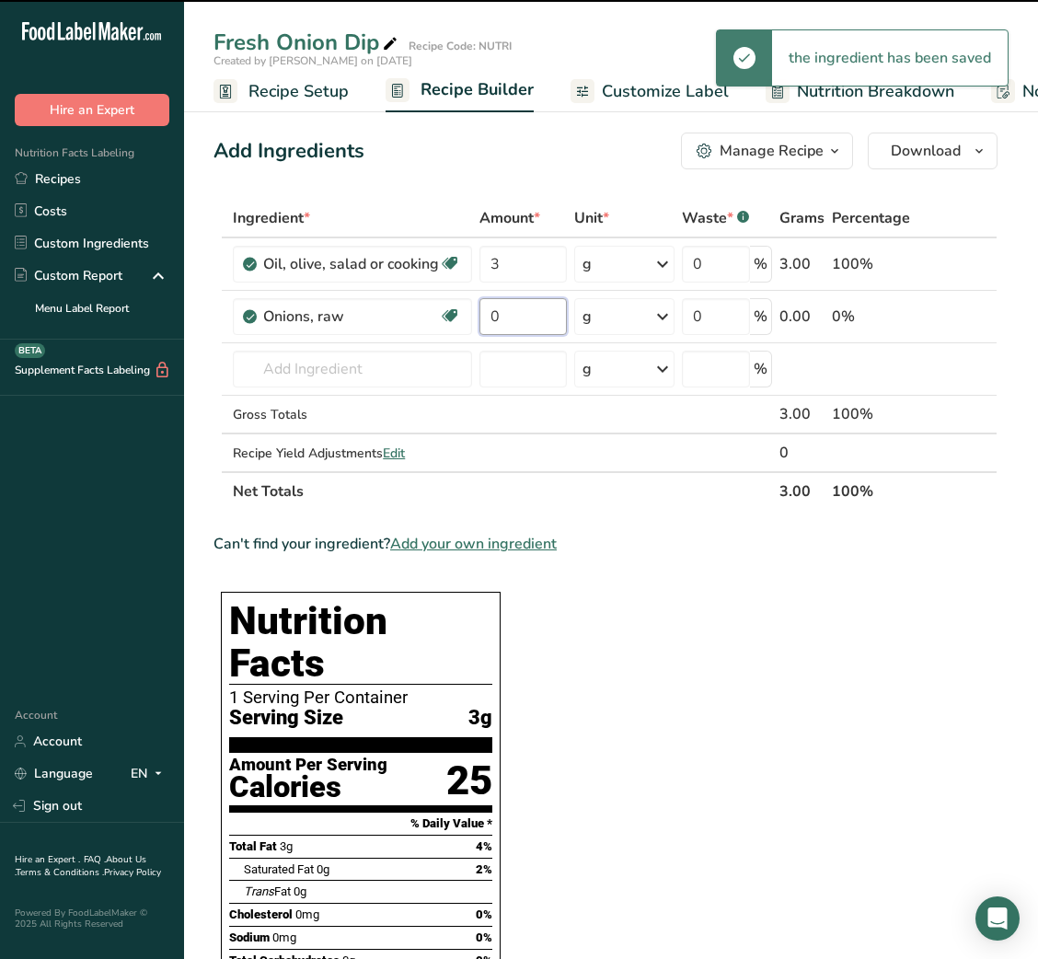
click at [489, 311] on input "0" at bounding box center [522, 316] width 87 height 37
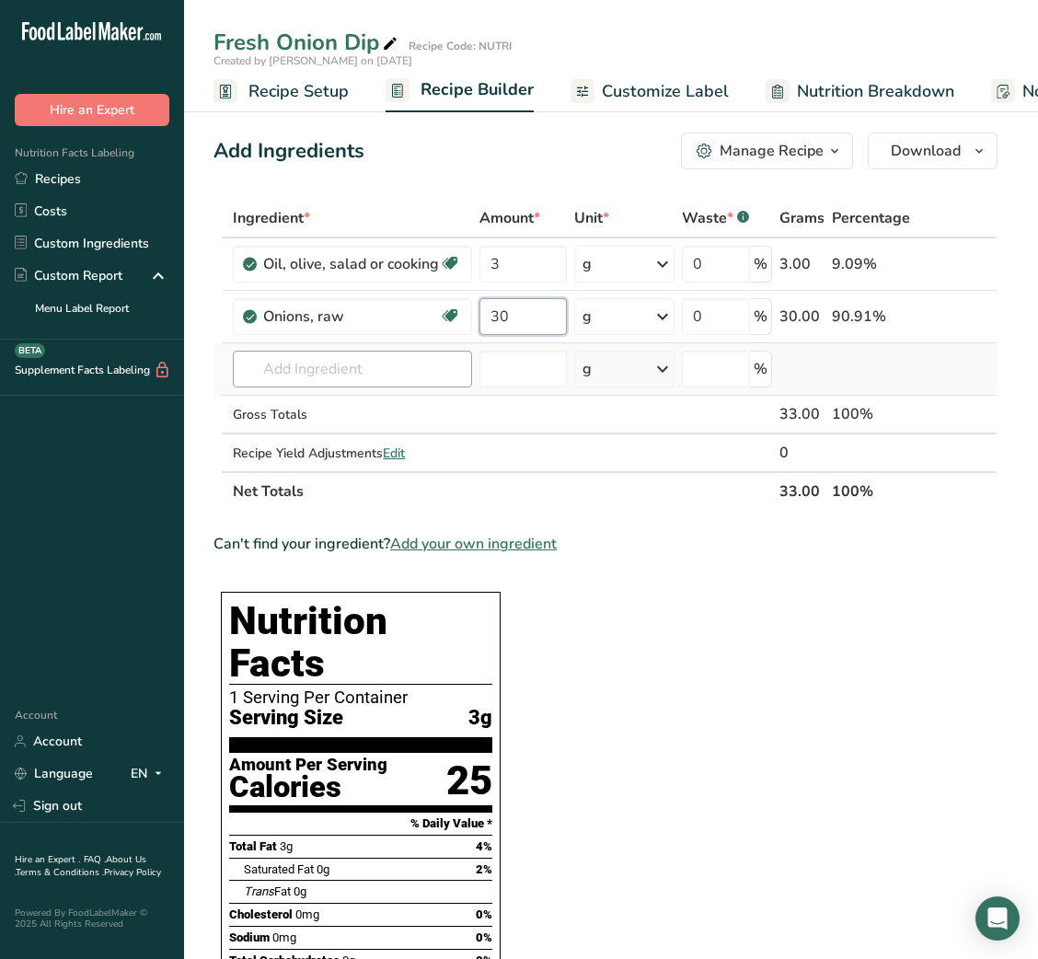
type input "30"
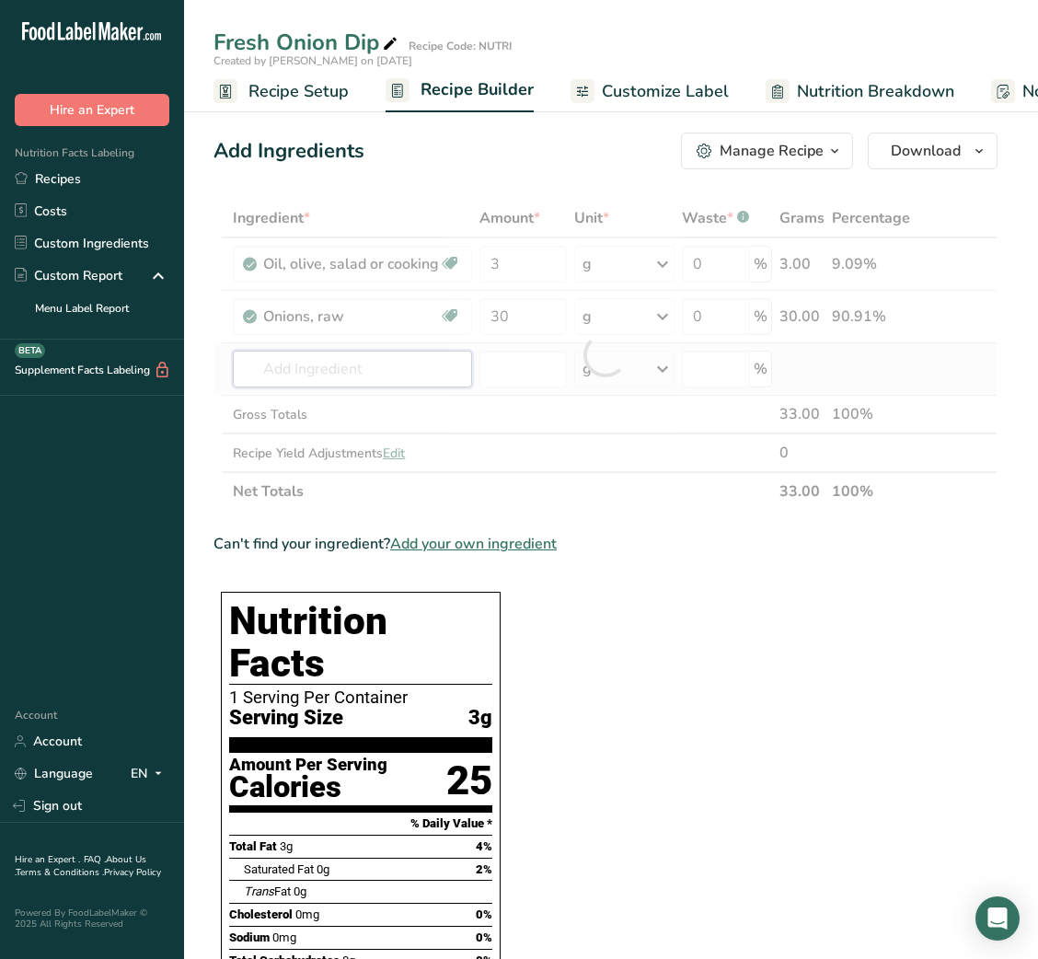
click at [377, 362] on div "Ingredient * Amount * Unit * Waste * .a-a{fill:#347362;}.b-a{fill:#fff;} Grams …" at bounding box center [605, 355] width 784 height 312
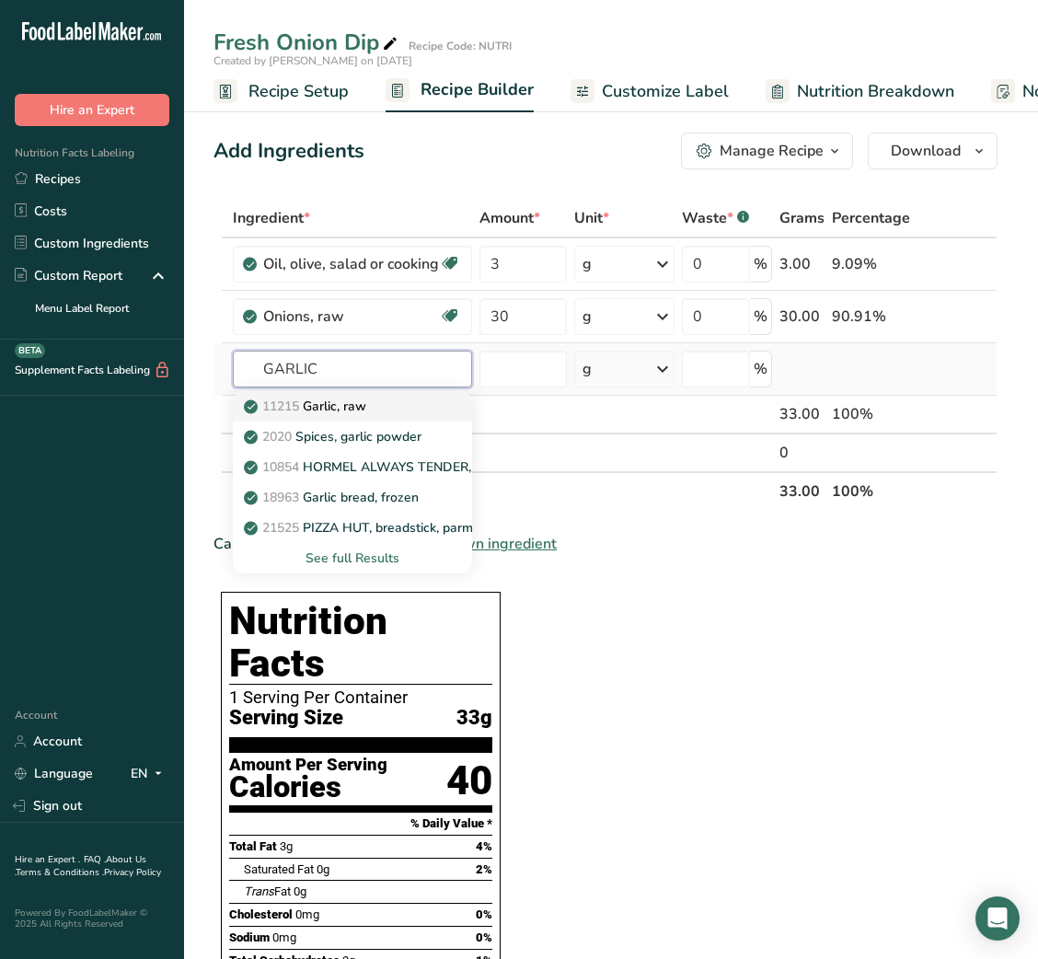
type input "GARLIC"
click at [335, 406] on p "11215 Garlic, raw" at bounding box center [307, 406] width 119 height 19
type input "Garlic, raw"
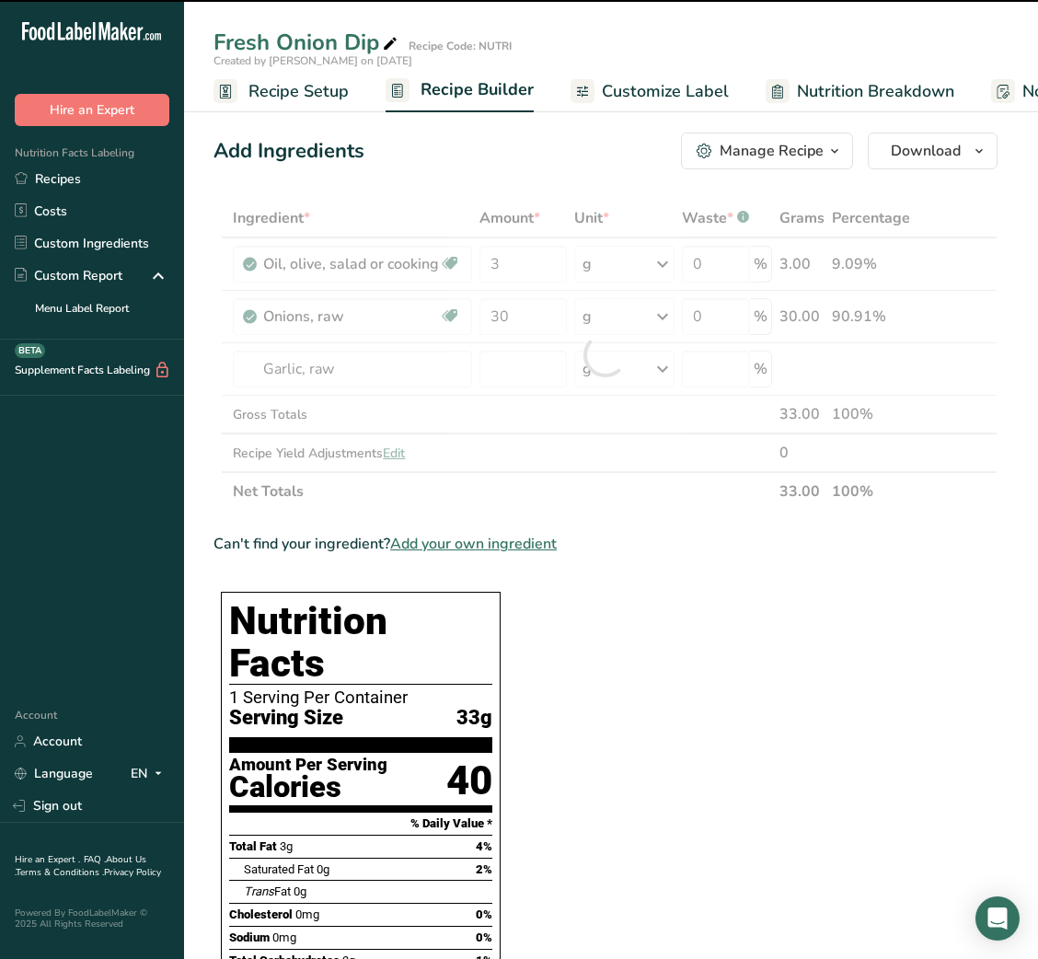
type input "0"
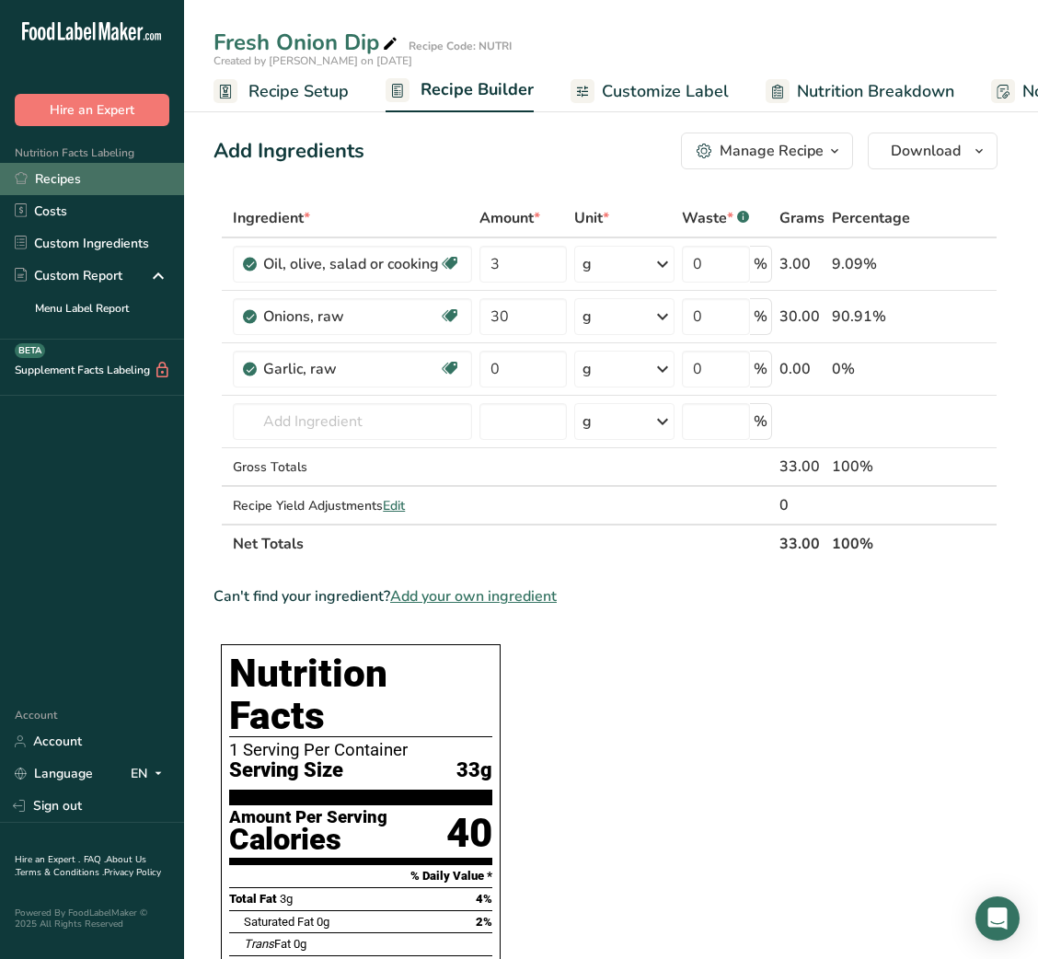
click at [70, 180] on link "Recipes" at bounding box center [92, 179] width 184 height 32
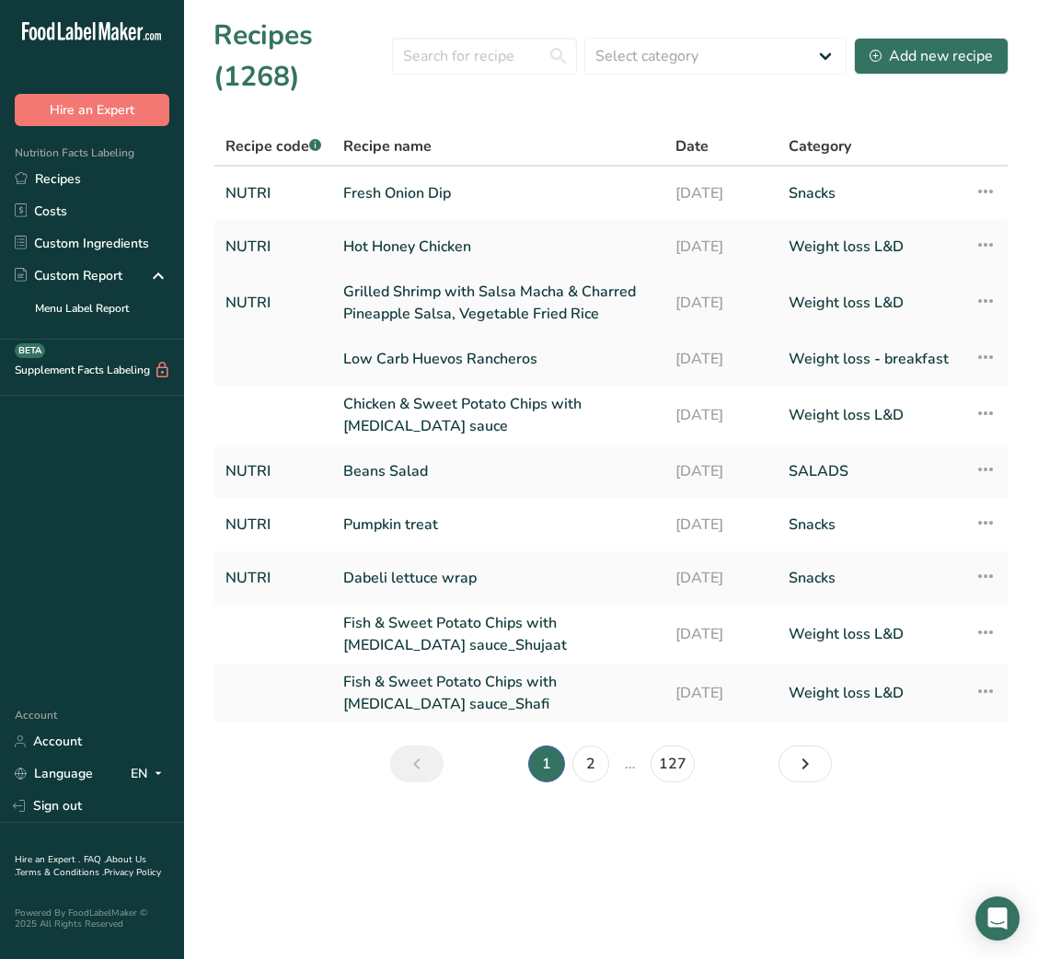
click at [433, 317] on link "Grilled Shrimp with Salsa Macha & Charred Pineapple Salsa, Vegetable Fried Rice" at bounding box center [498, 303] width 310 height 44
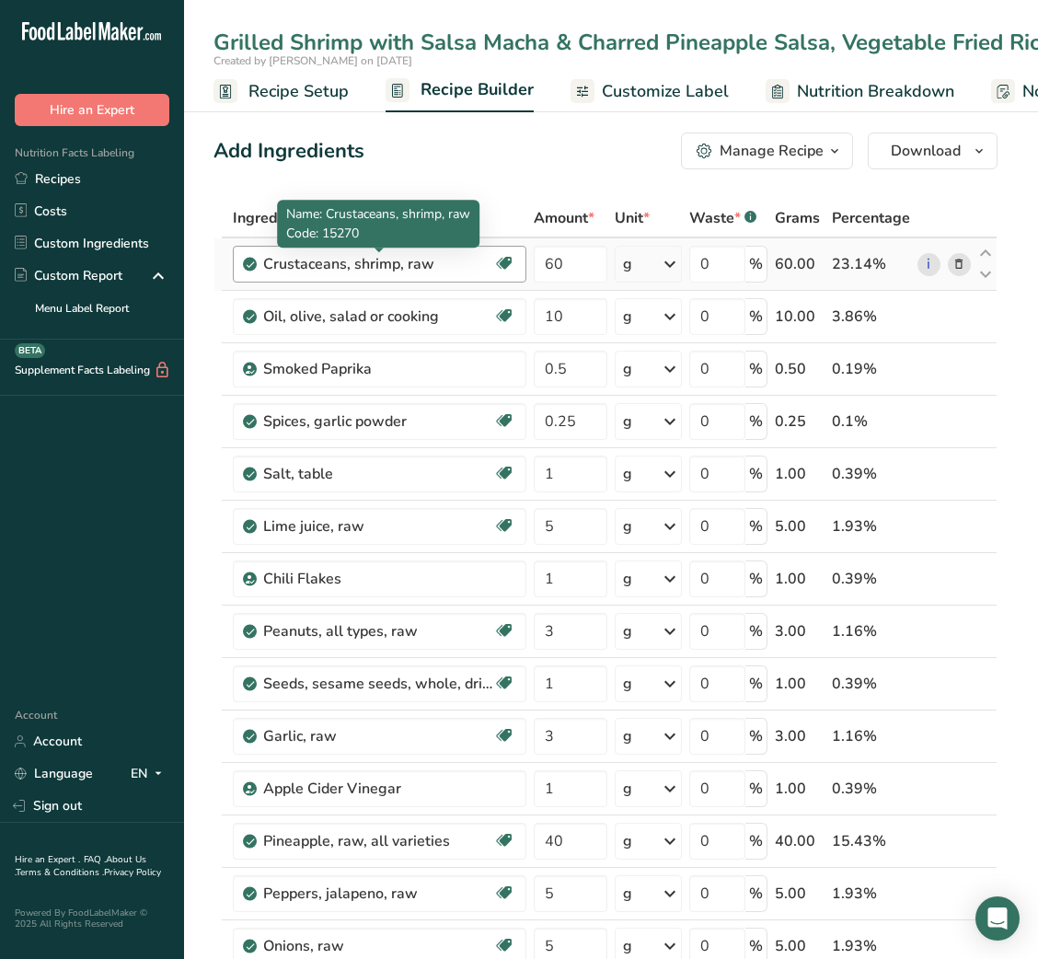
click at [418, 271] on div "Crustaceans, shrimp, raw" at bounding box center [378, 264] width 230 height 22
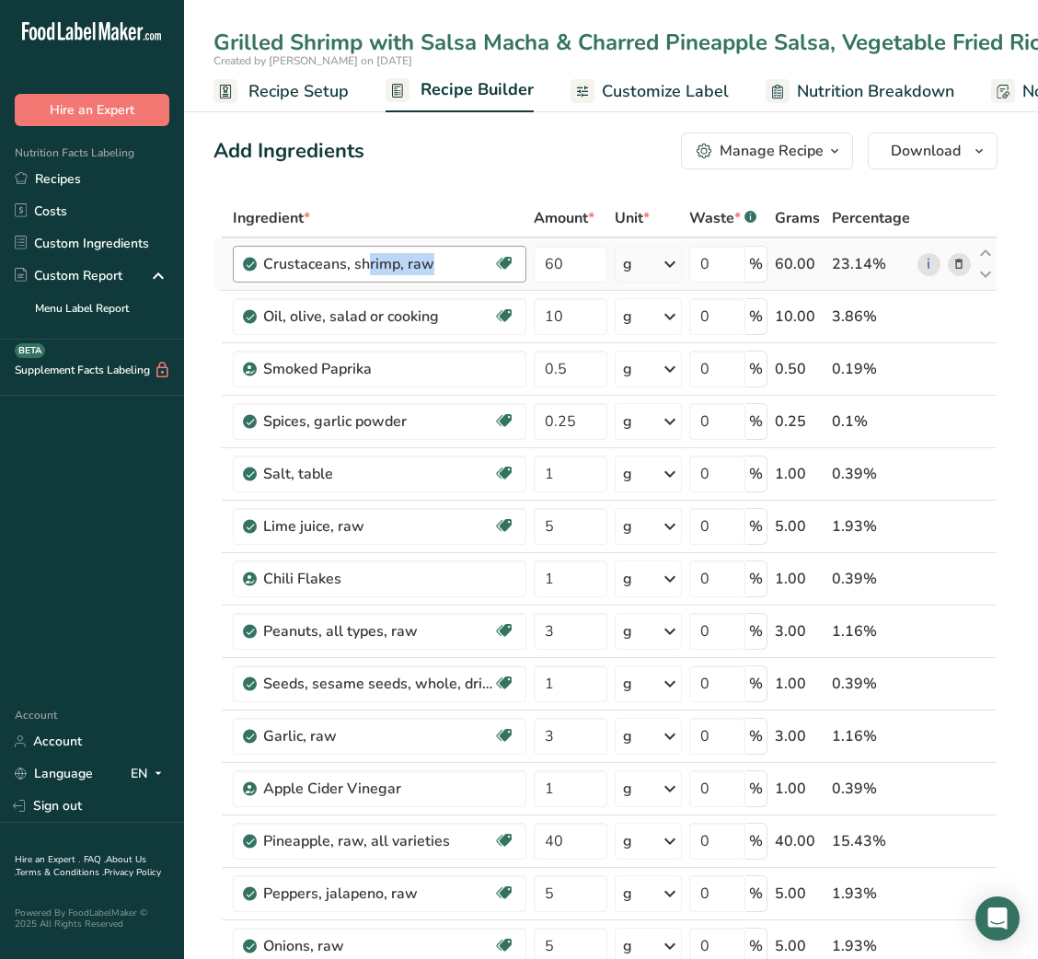
click at [418, 271] on div "Crustaceans, shrimp, raw" at bounding box center [378, 264] width 230 height 22
click at [545, 270] on input "60" at bounding box center [570, 264] width 73 height 37
click at [544, 263] on input "60" at bounding box center [570, 264] width 73 height 37
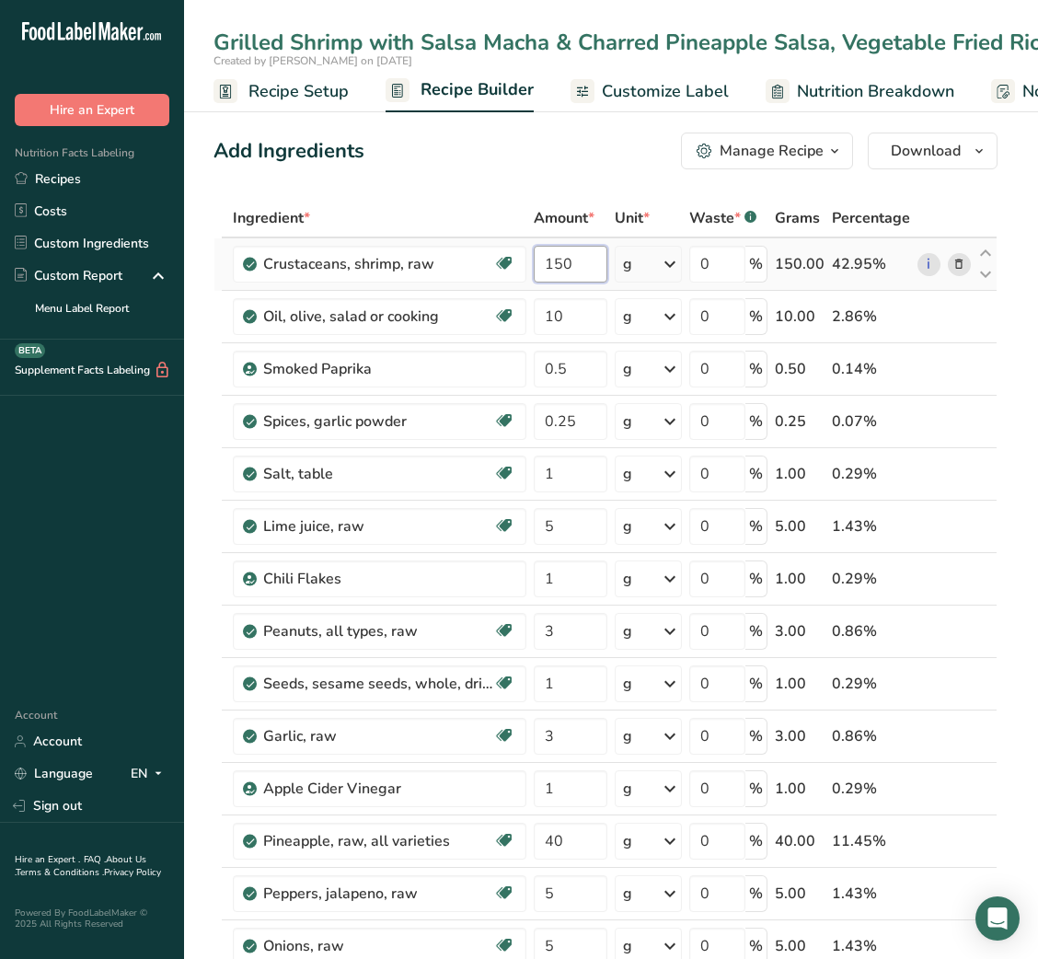
type input "150"
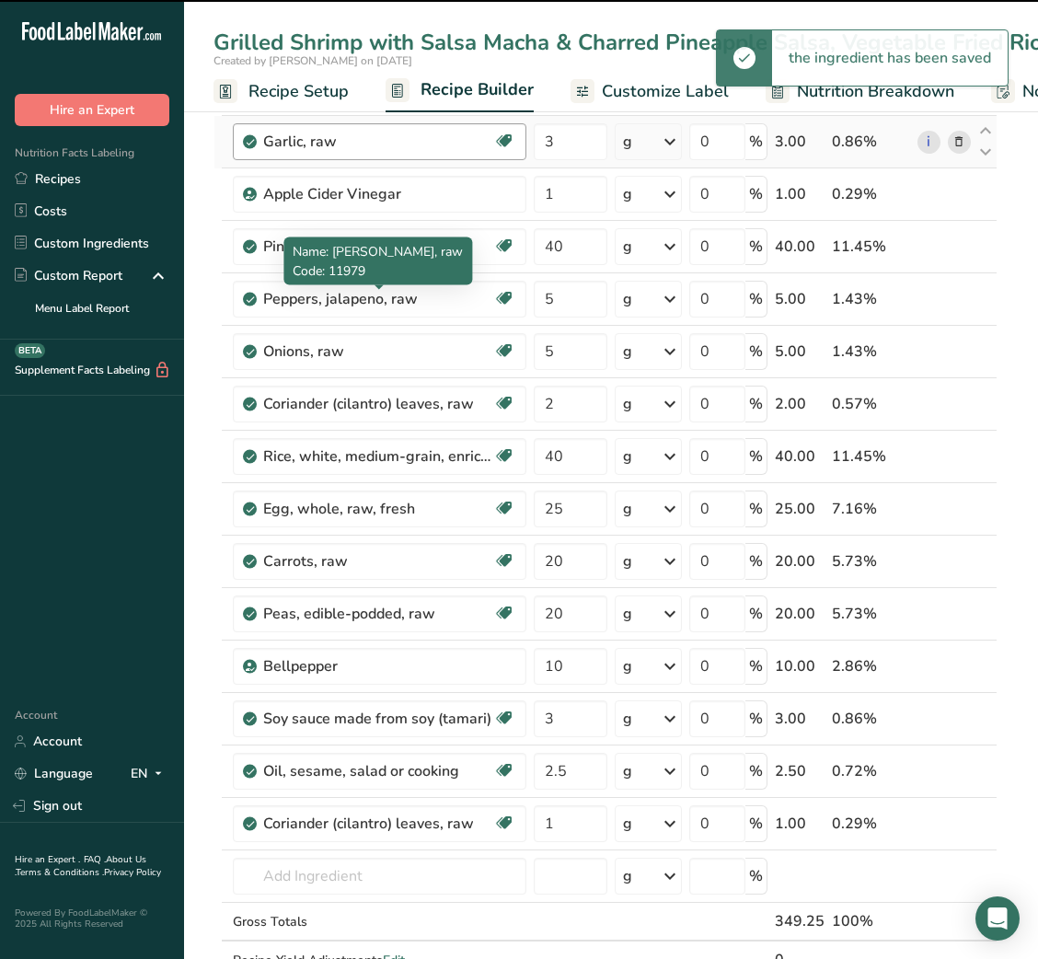
scroll to position [593, 0]
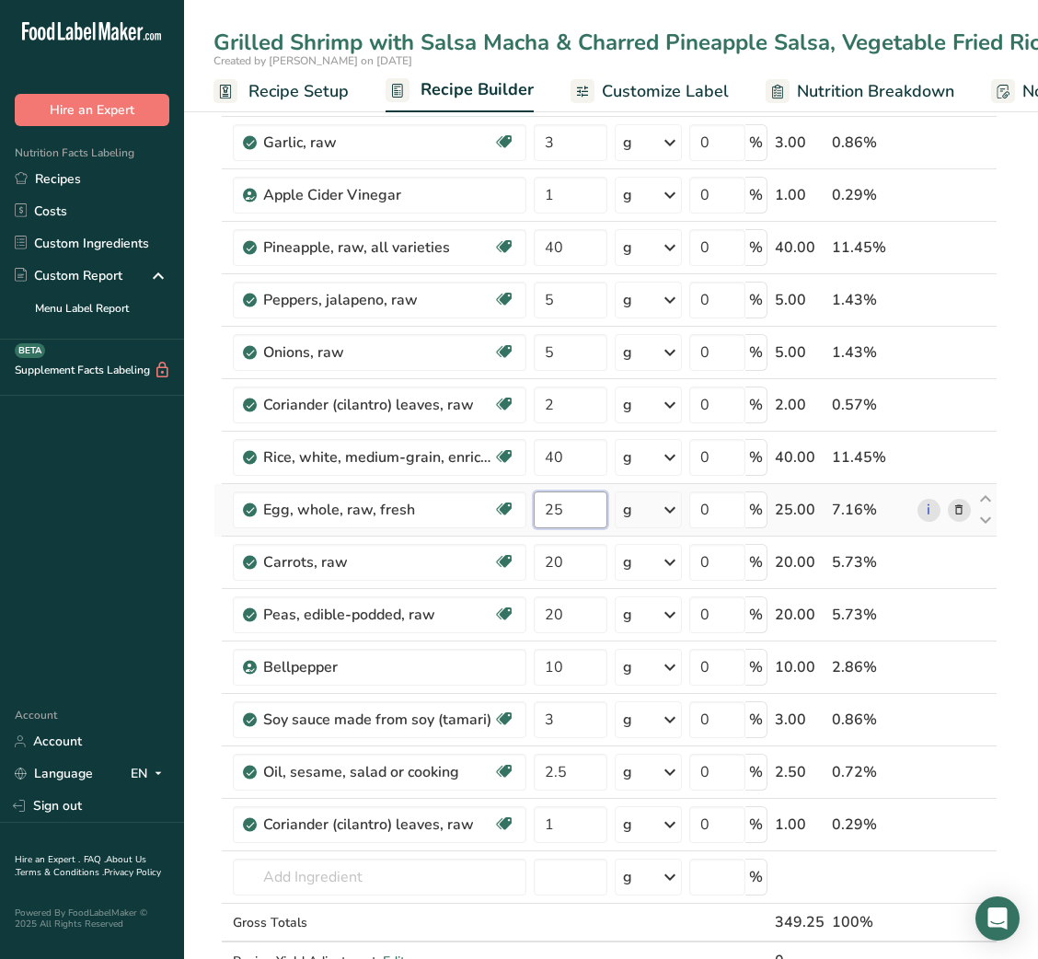
click at [553, 507] on input "25" at bounding box center [570, 509] width 73 height 37
click at [737, 46] on div "Grilled Shrimp with Salsa Macha & Charred Pineapple Salsa, Vegetable Fried Rice…" at bounding box center [611, 884] width 854 height 2764
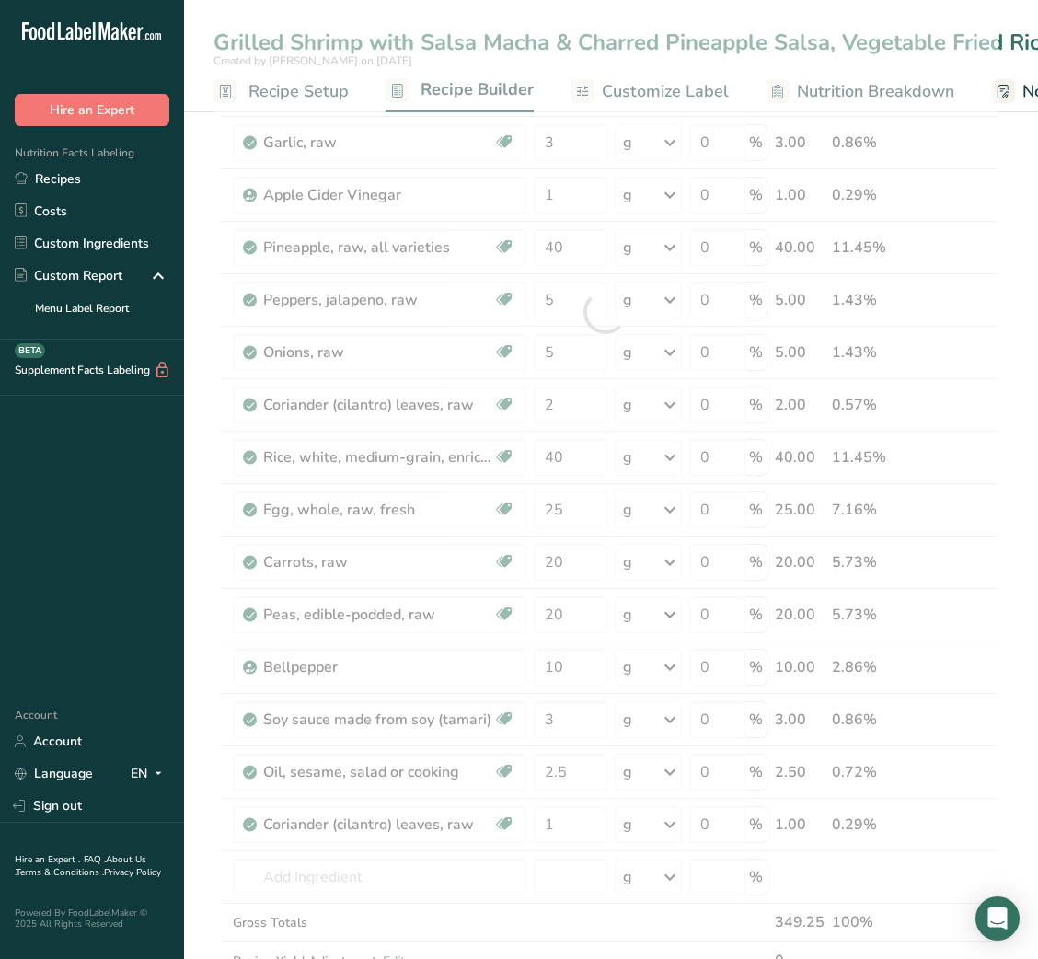
click at [737, 46] on div at bounding box center [605, 311] width 784 height 1413
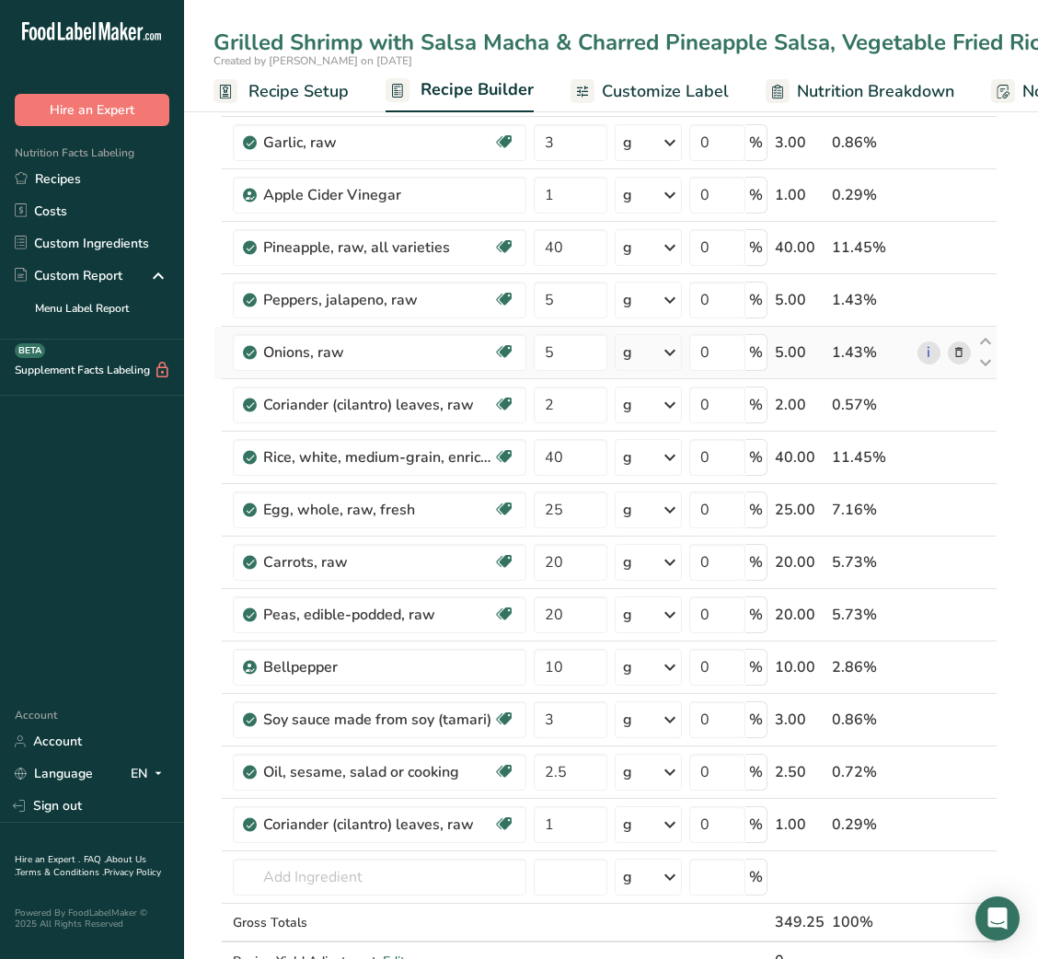
click at [953, 352] on icon at bounding box center [958, 352] width 13 height 19
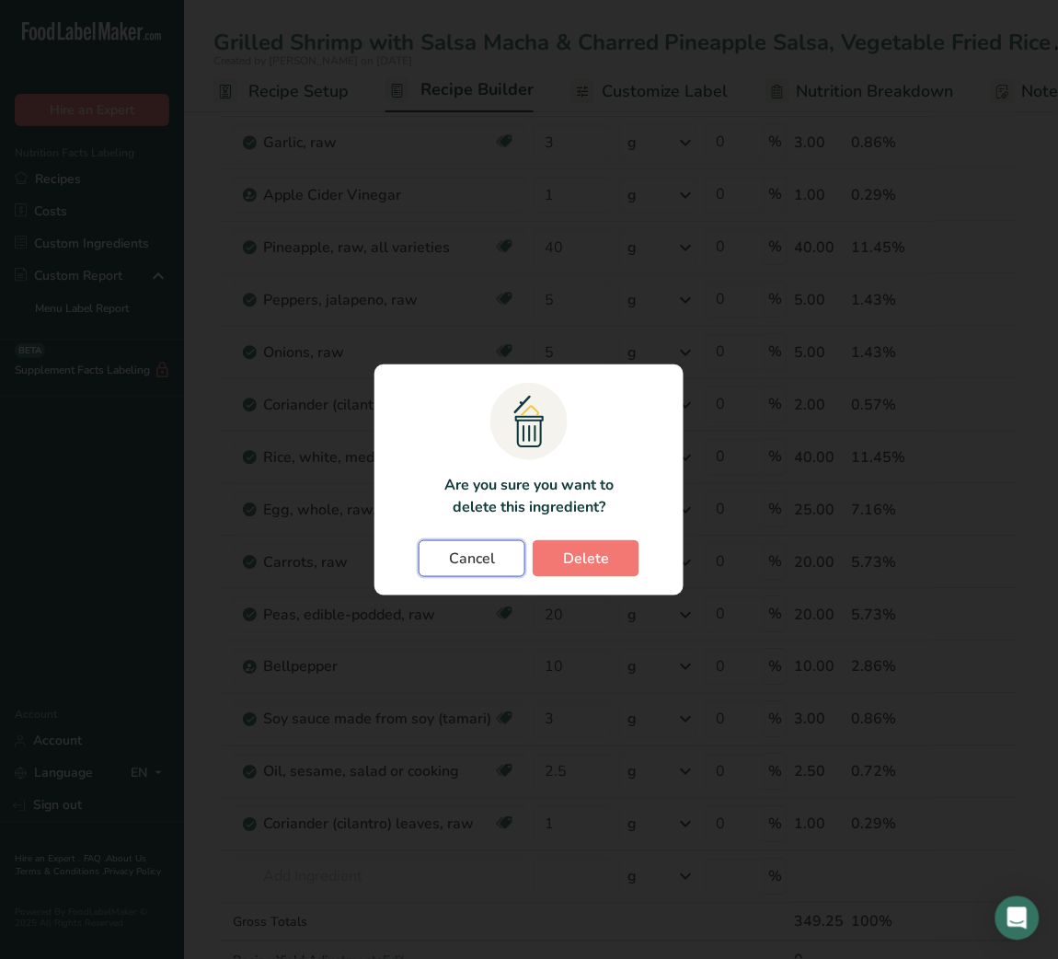
click at [426, 554] on button "Cancel" at bounding box center [472, 558] width 107 height 37
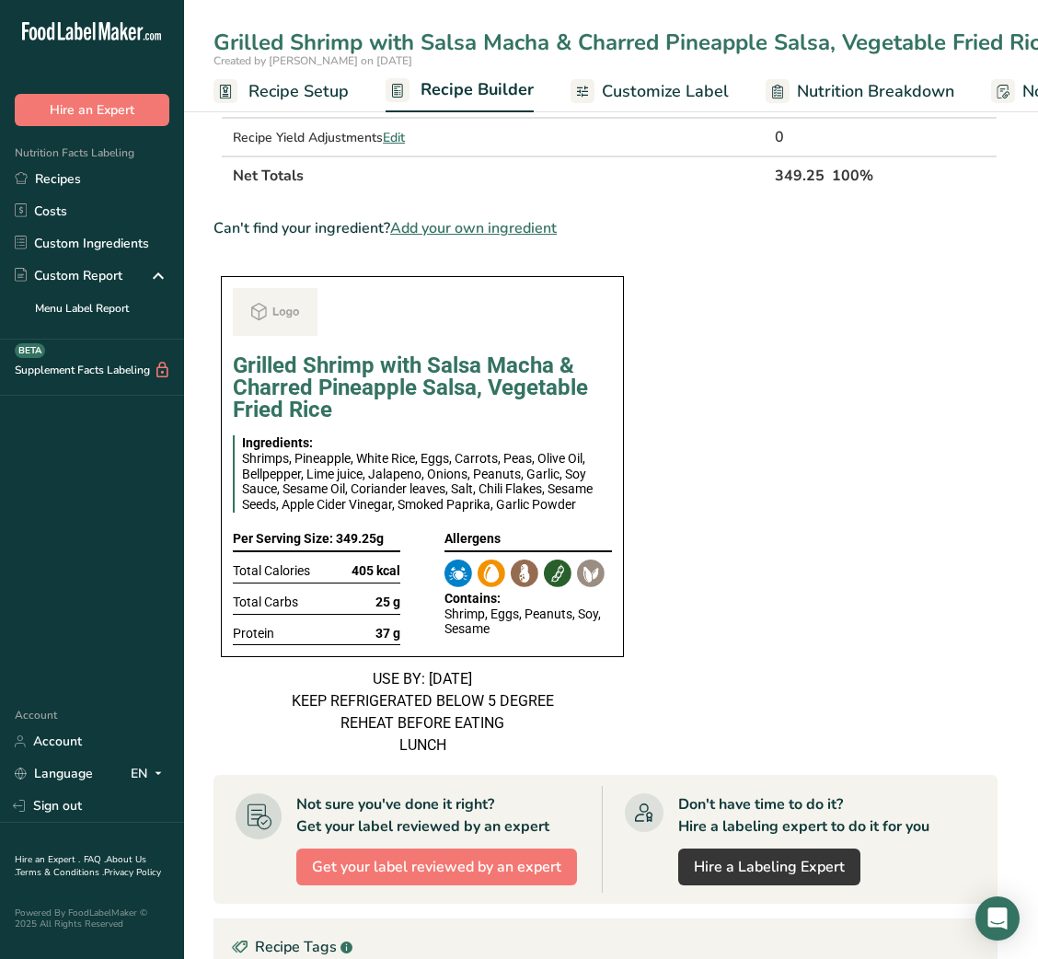
scroll to position [1420, 0]
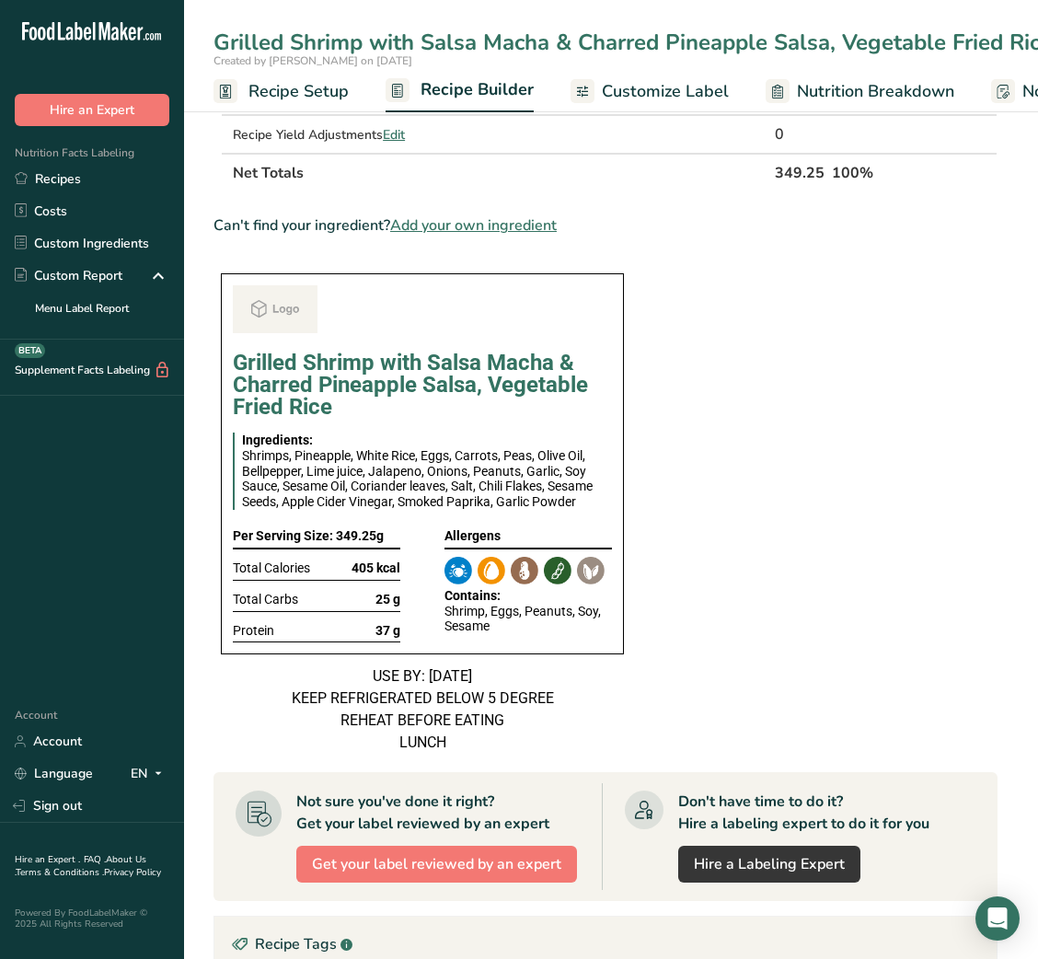
click at [341, 537] on div "Per Serving Size: 349.25g" at bounding box center [316, 536] width 167 height 25
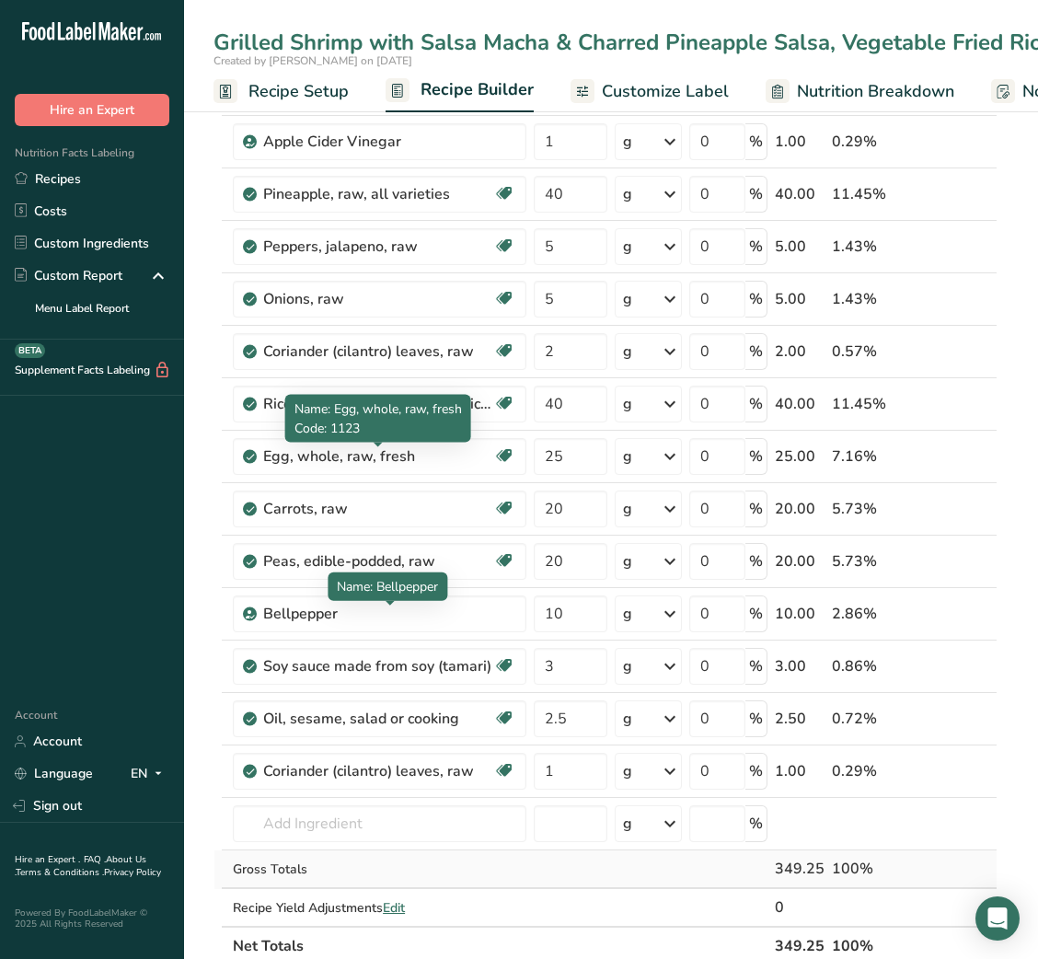
scroll to position [722, 0]
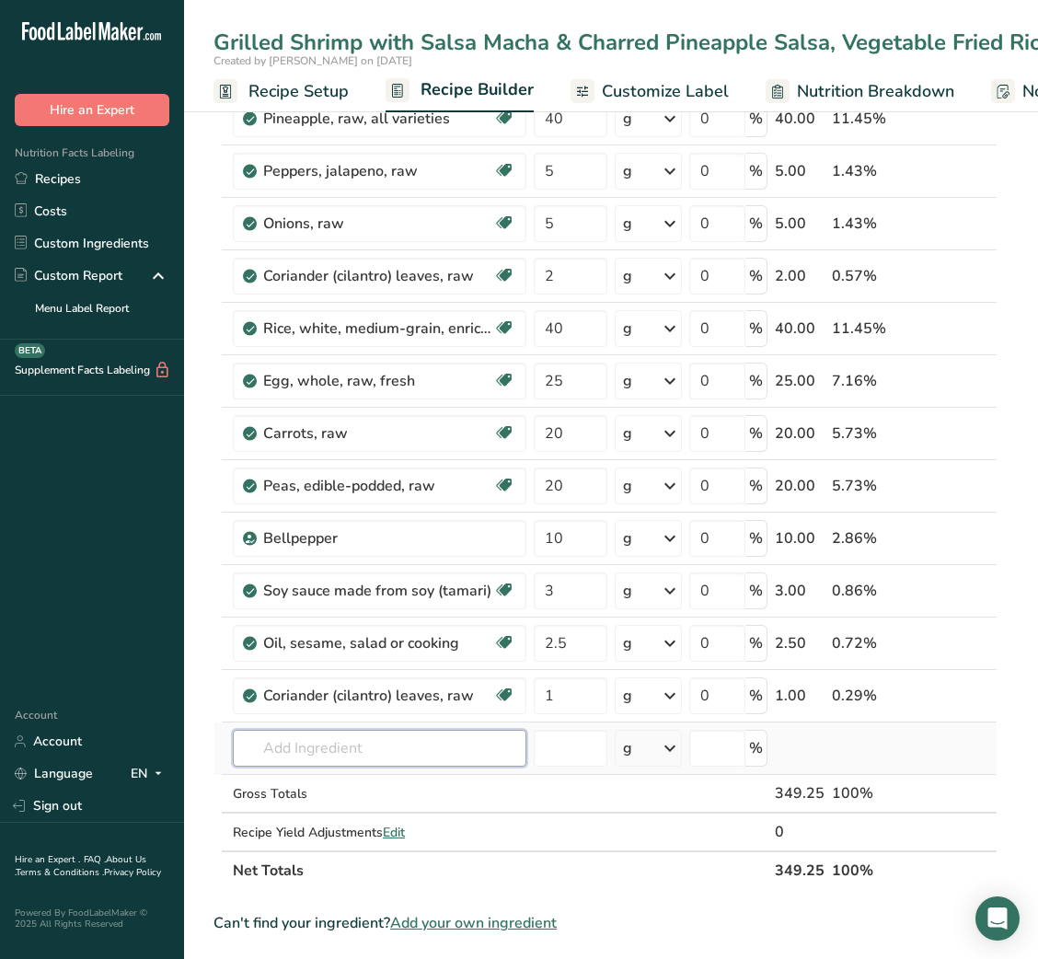
click at [334, 754] on input "text" at bounding box center [380, 748] width 294 height 37
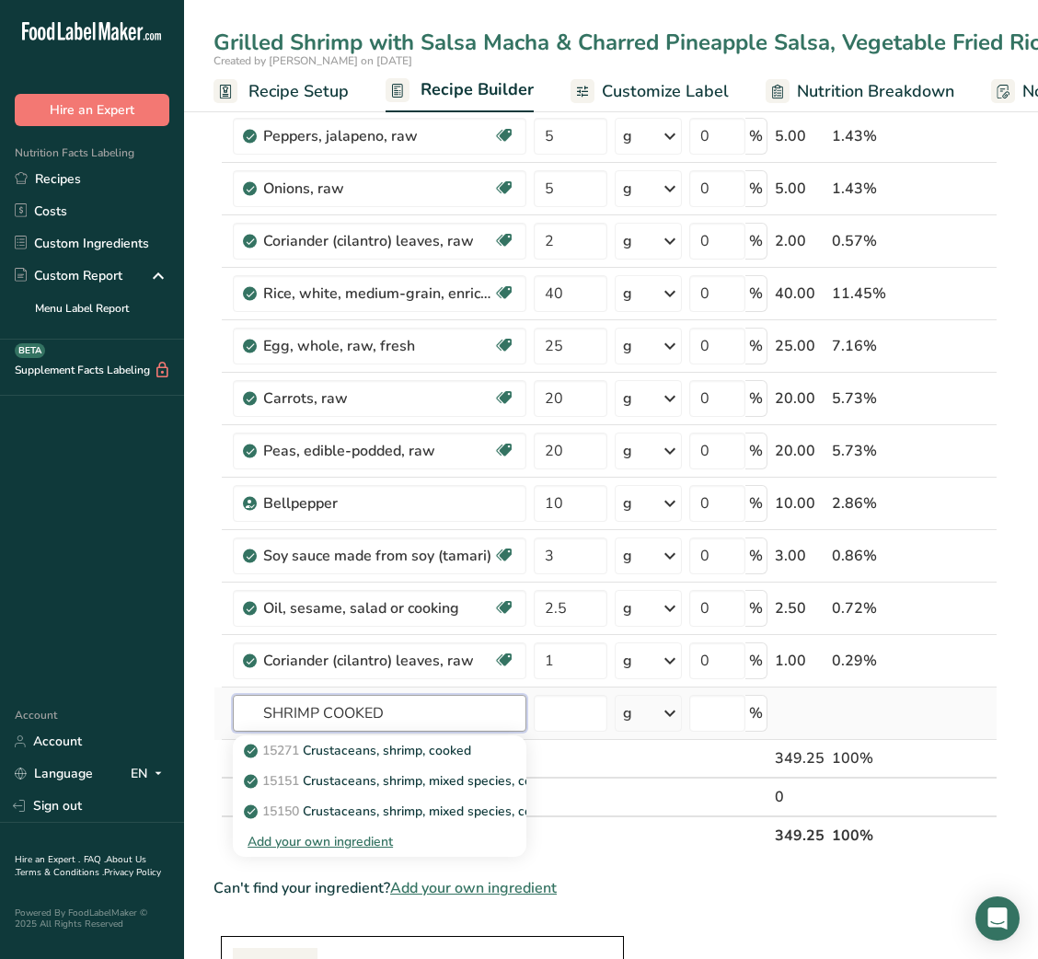
scroll to position [760, 0]
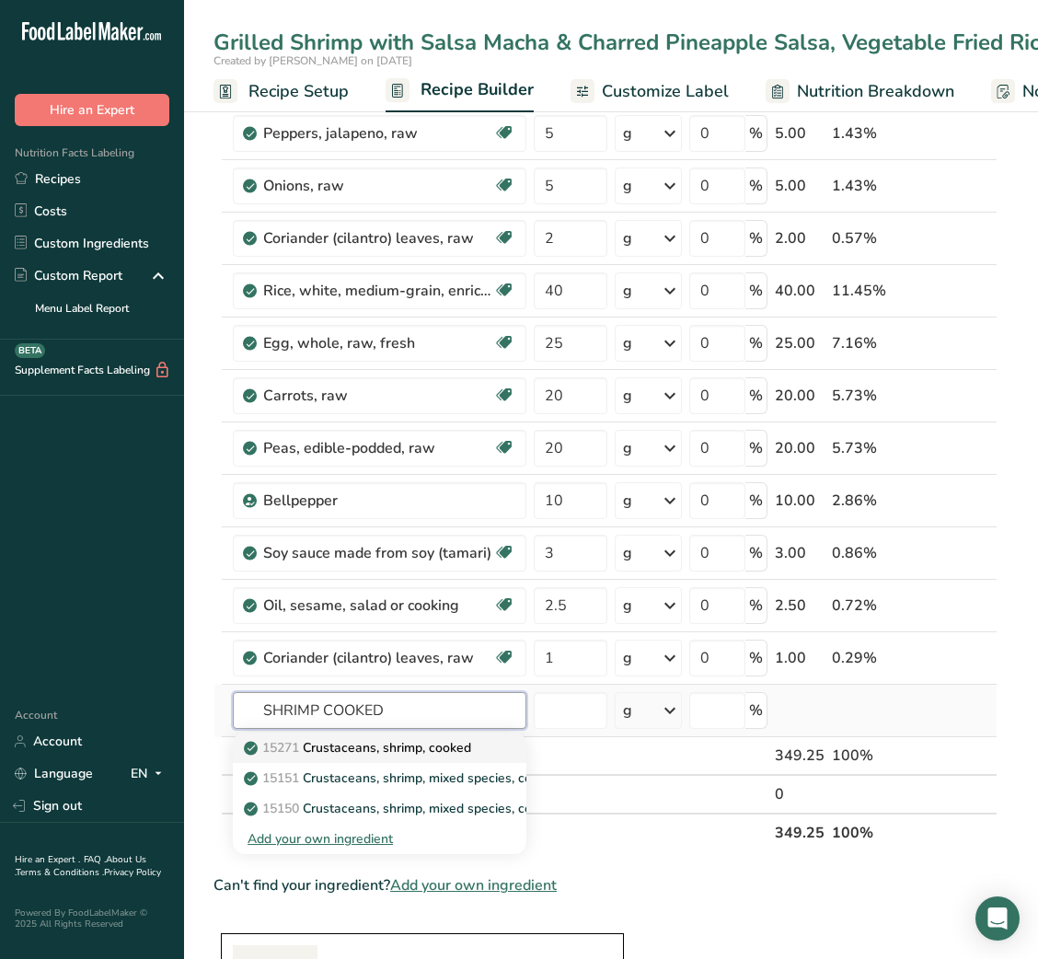
type input "SHRIMP COOKED"
click at [410, 753] on p "15271 Crustaceans, shrimp, cooked" at bounding box center [360, 747] width 224 height 19
type input "Crustaceans, shrimp, cooked"
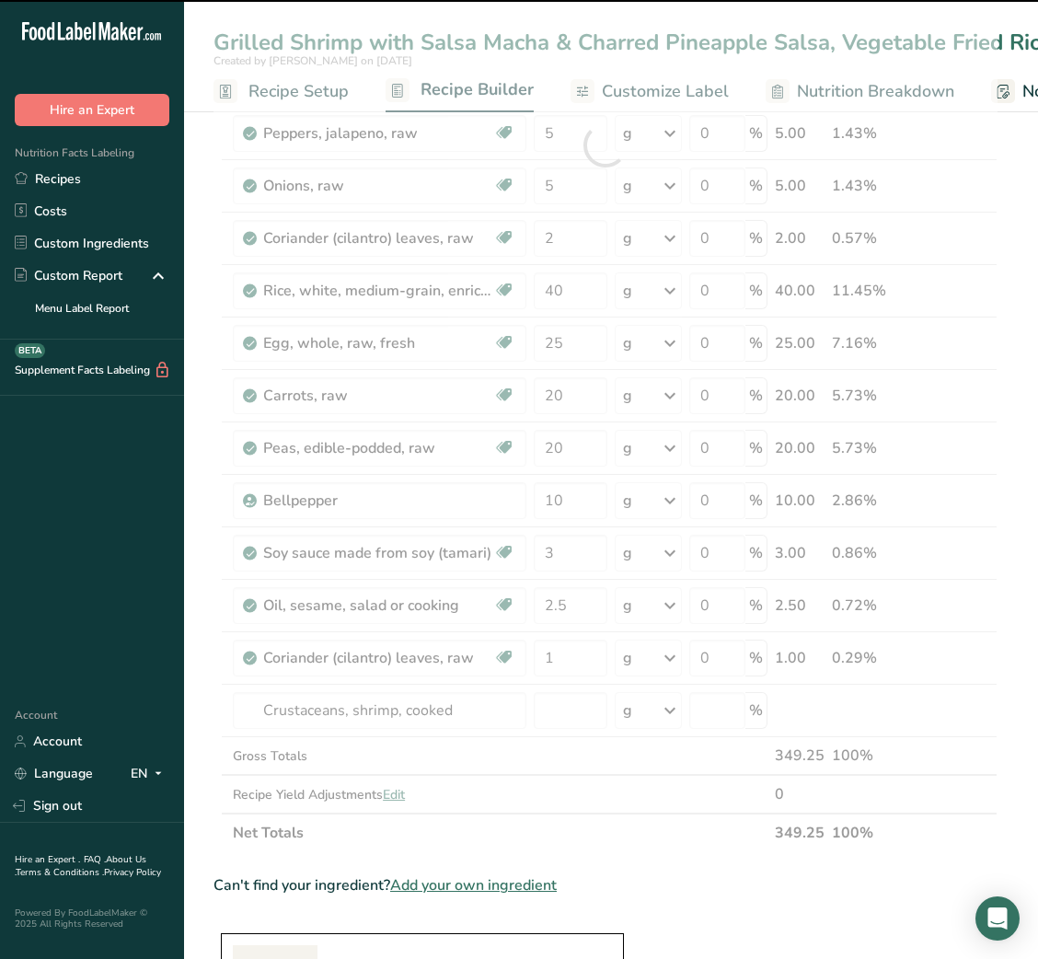
type input "0"
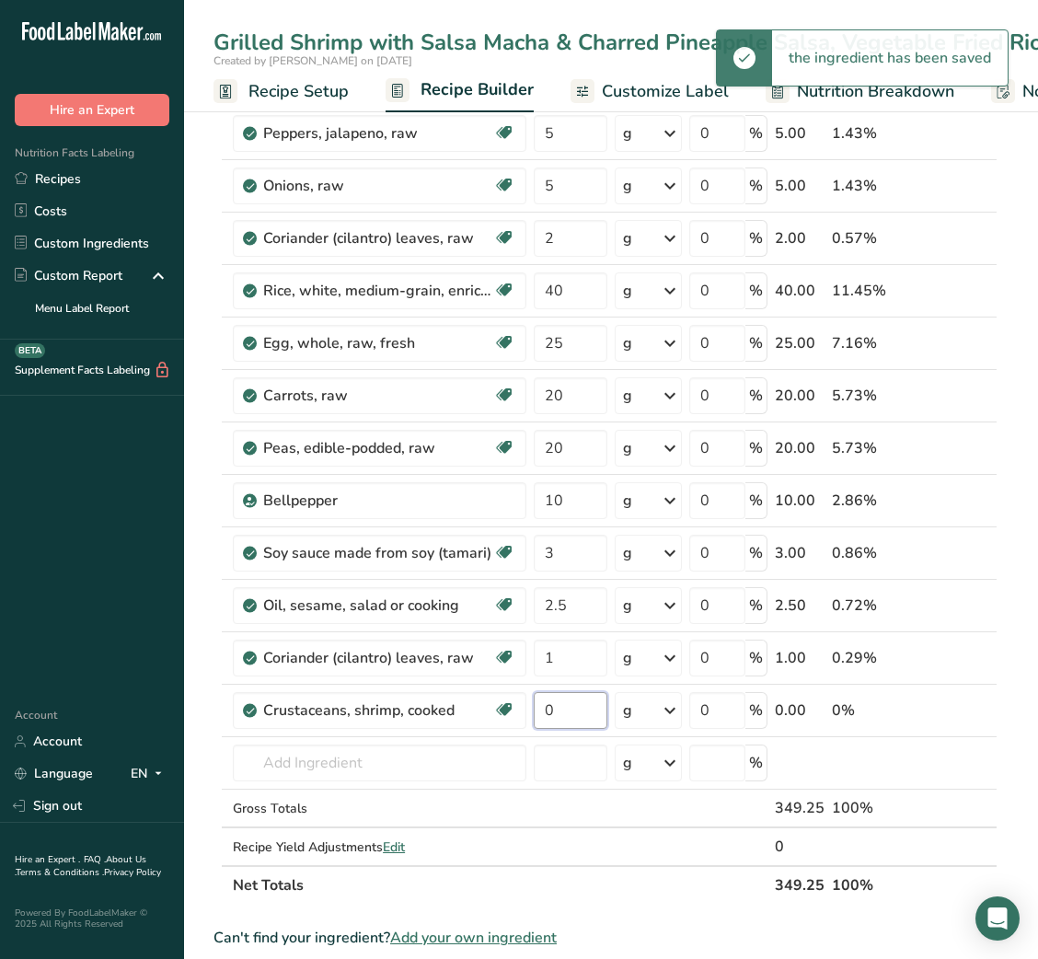
click at [553, 717] on input "0" at bounding box center [570, 710] width 73 height 37
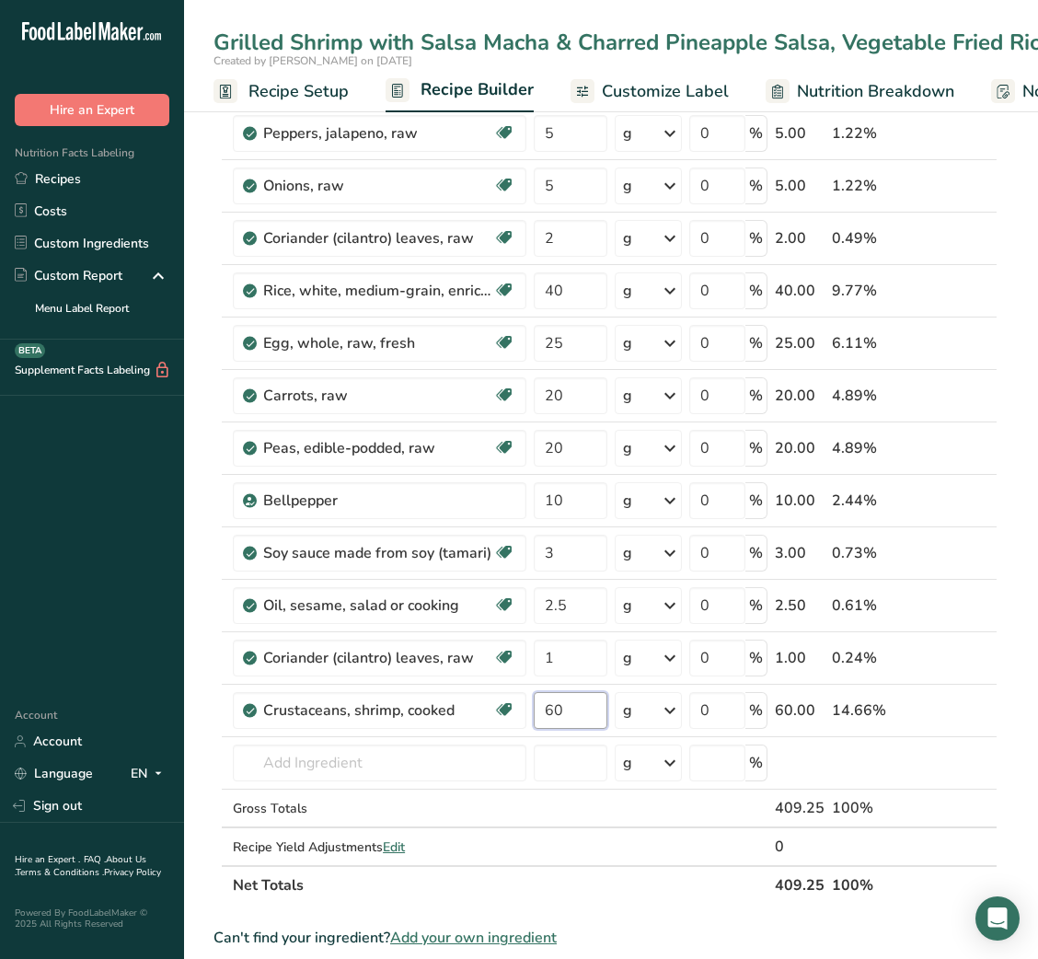
type input "60"
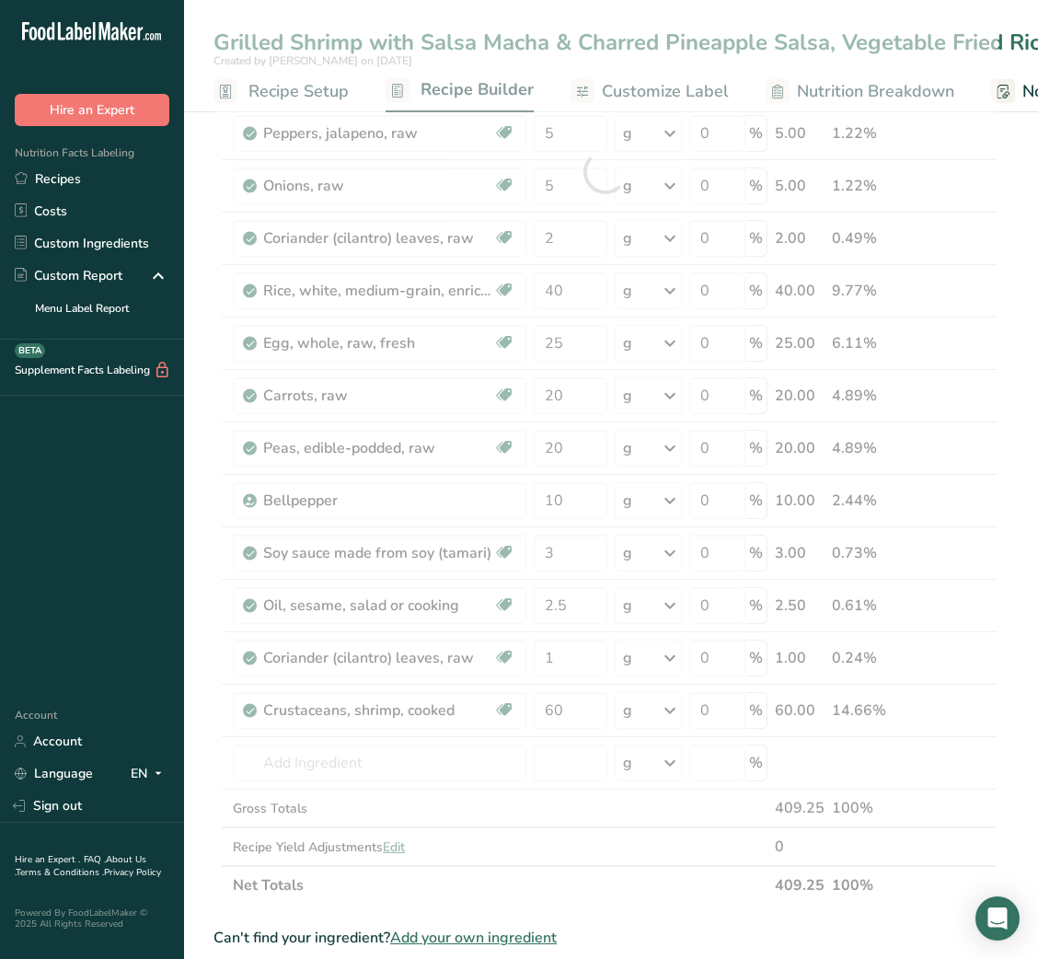
click at [192, 668] on section "Add Ingredients Manage Recipe Delete Recipe Duplicate Recipe Scale Recipe Save …" at bounding box center [611, 752] width 854 height 2832
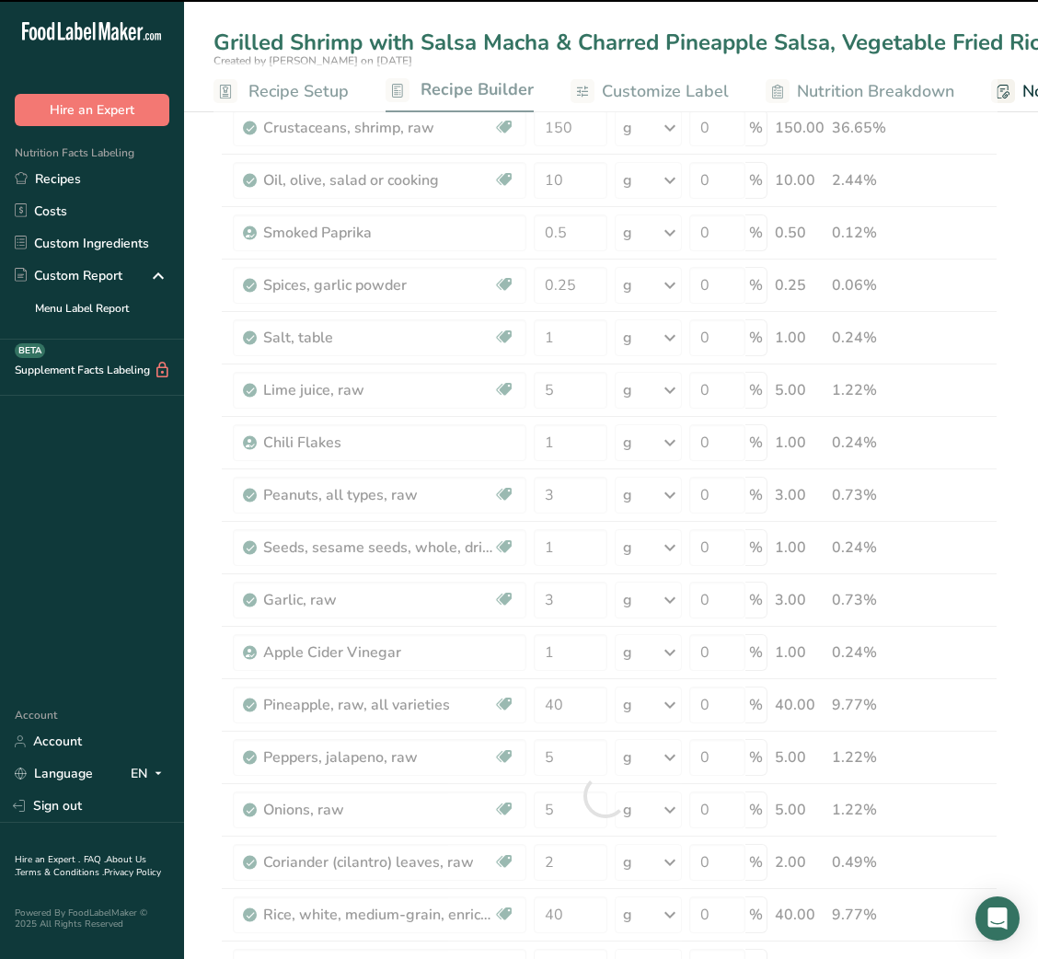
scroll to position [0, 0]
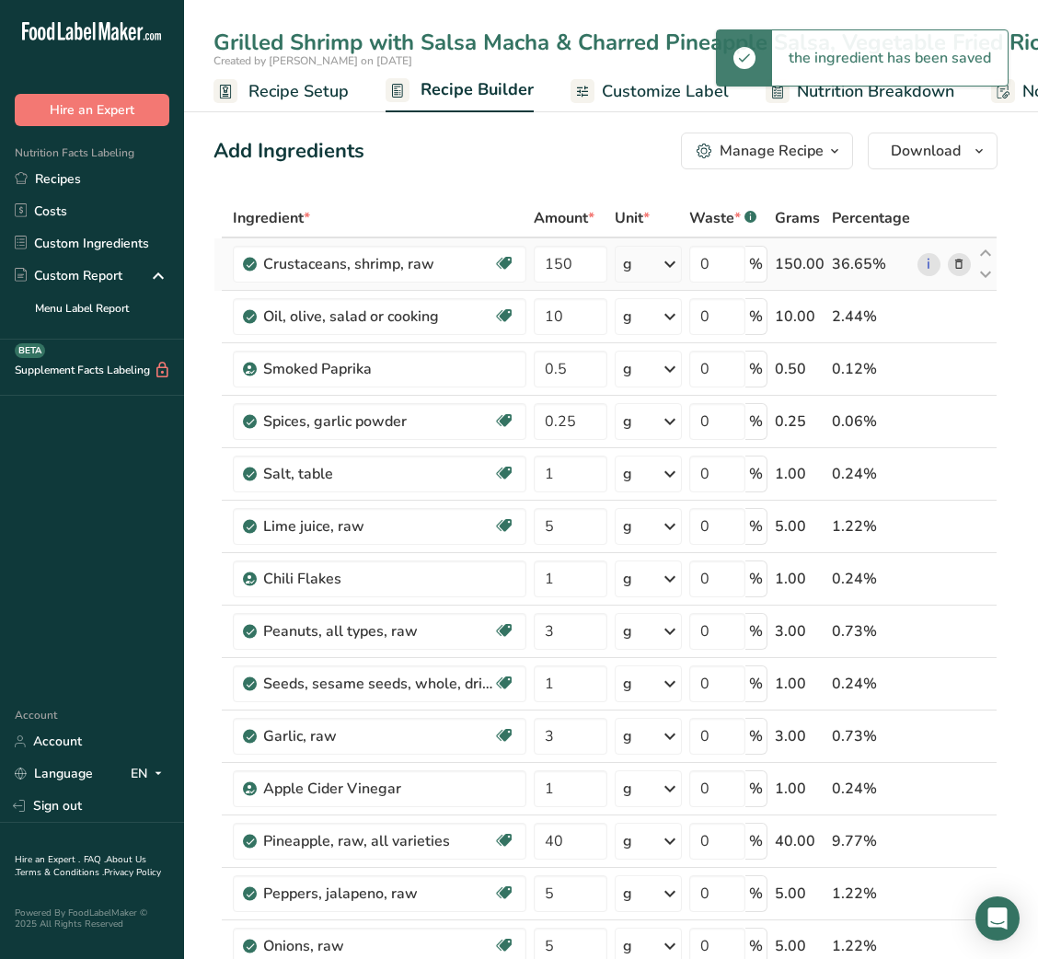
click at [958, 265] on icon at bounding box center [958, 264] width 13 height 19
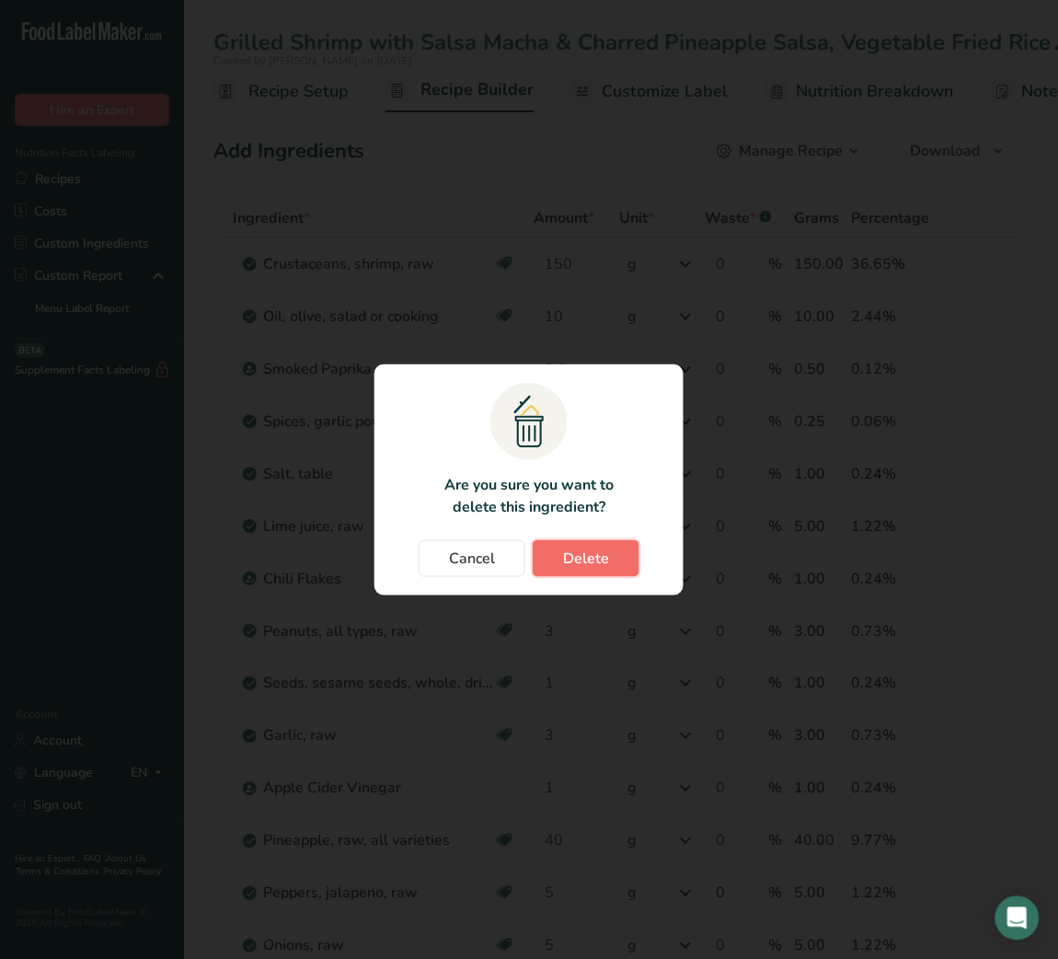
click at [610, 566] on button "Delete" at bounding box center [586, 558] width 107 height 37
type input "10"
type input "0.5"
type input "0.25"
type input "1"
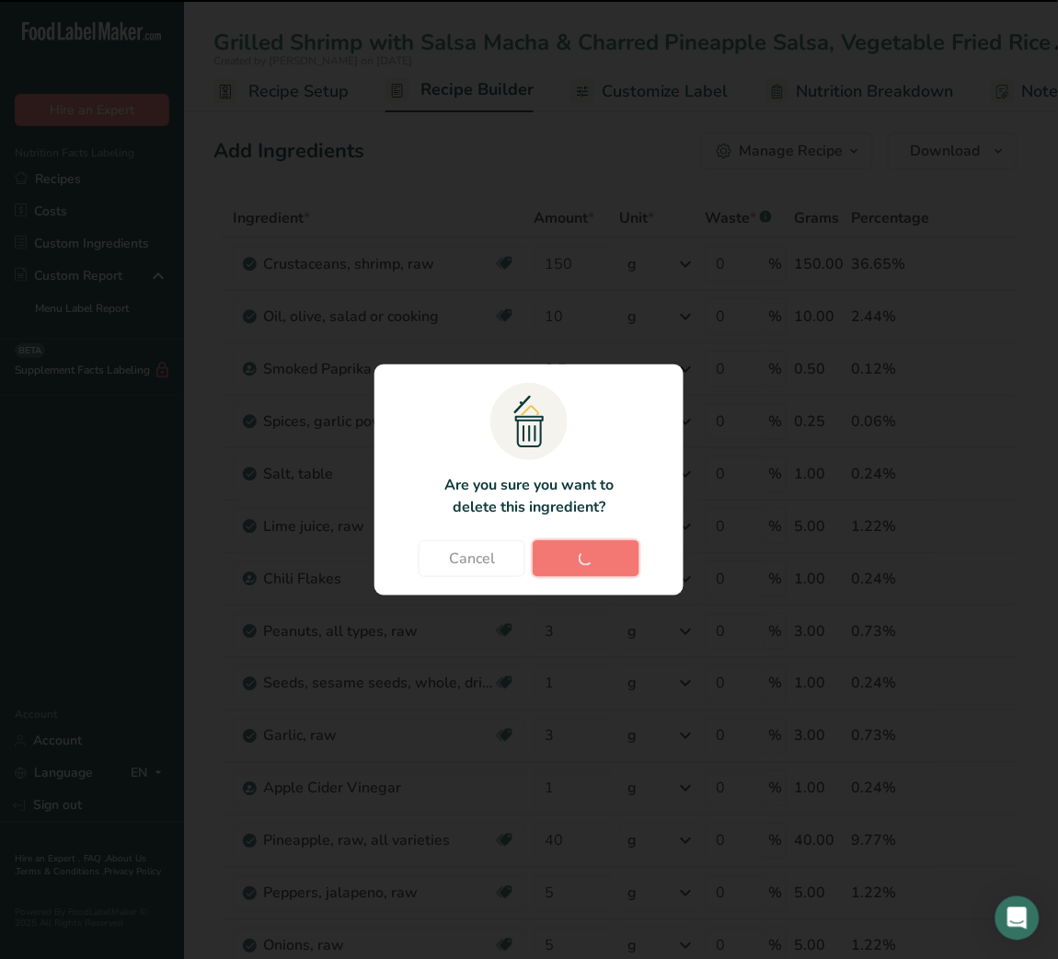
type input "5"
type input "1"
type input "3"
type input "1"
type input "3"
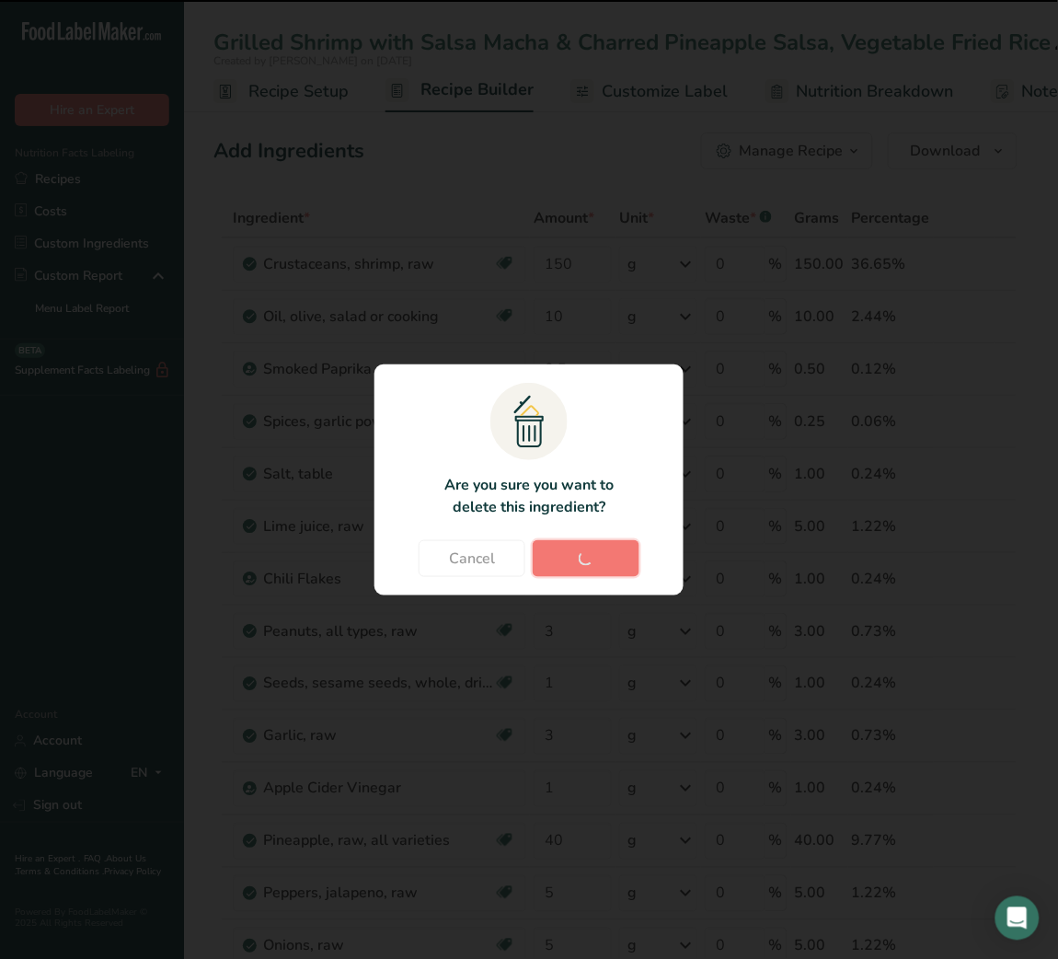
type input "1"
type input "40"
type input "5"
type input "2"
type input "40"
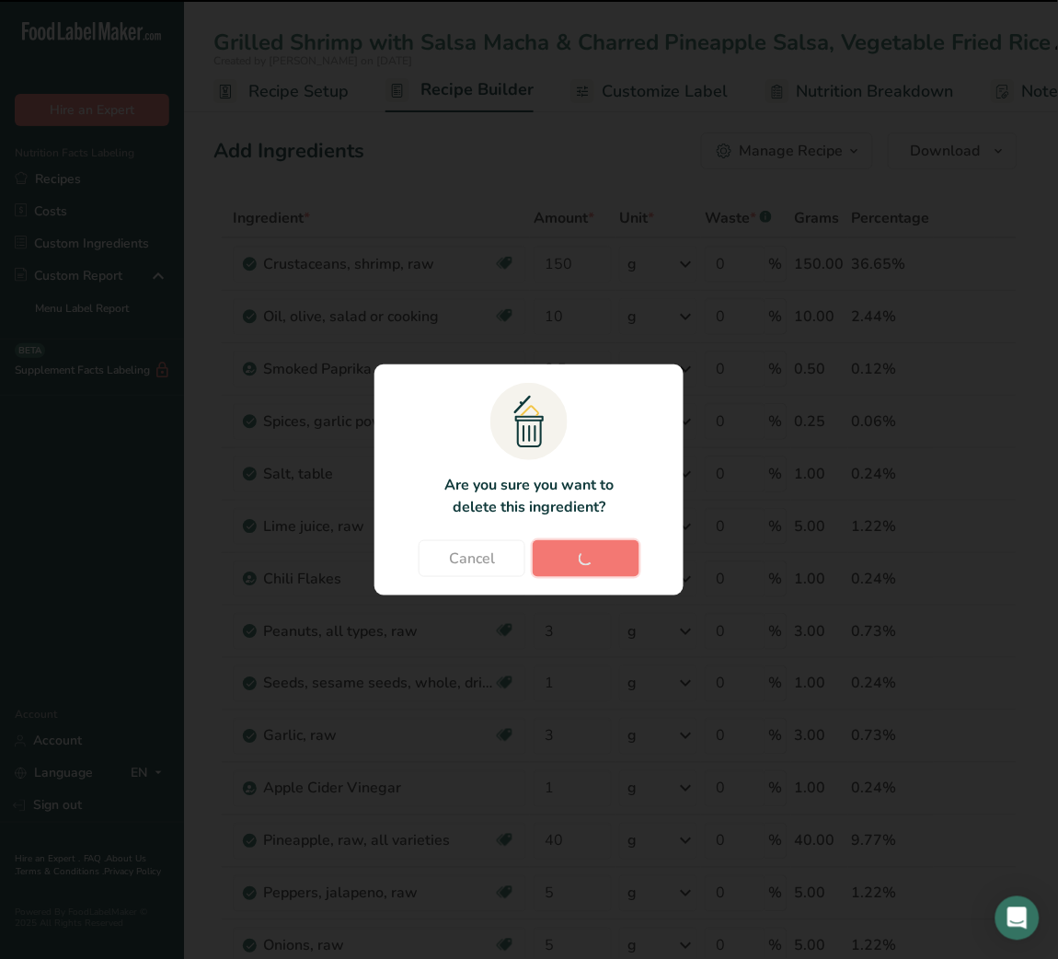
type input "25"
type input "20"
type input "10"
type input "3"
type input "2.5"
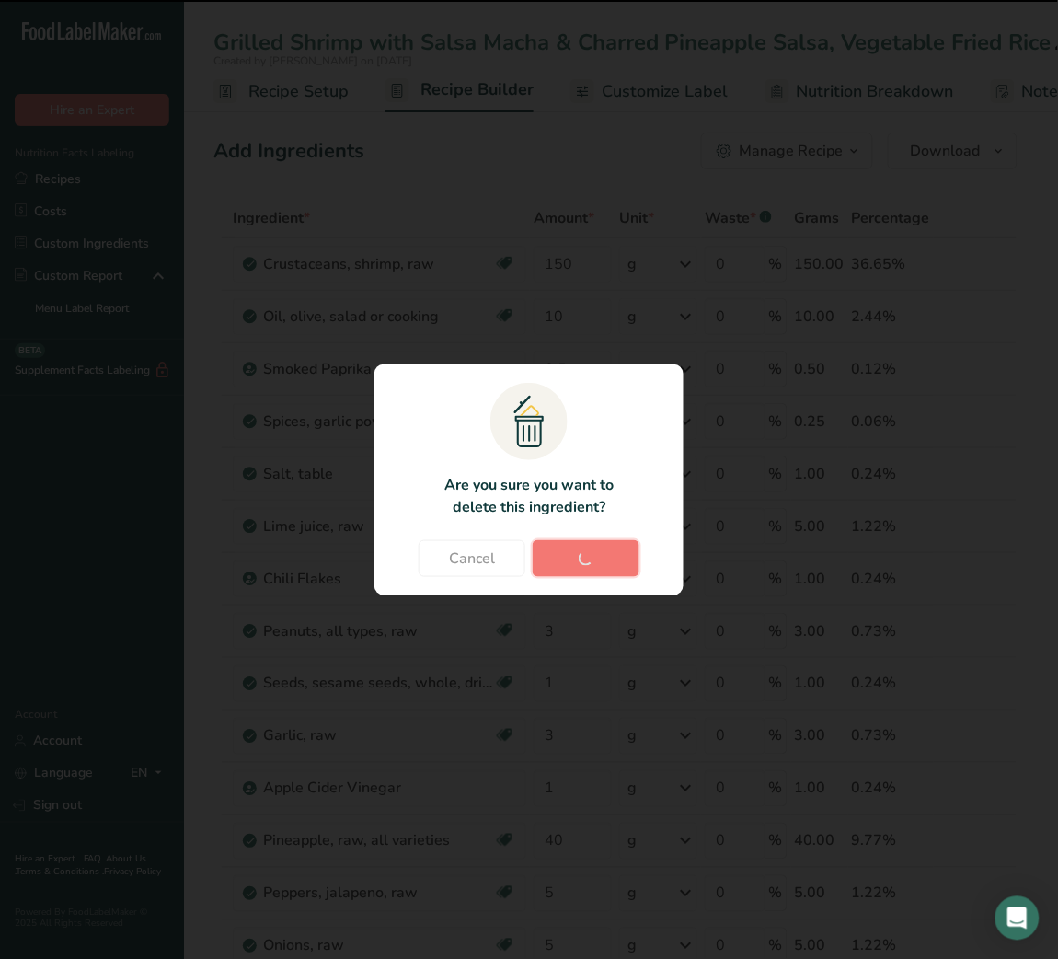
type input "1"
type input "60"
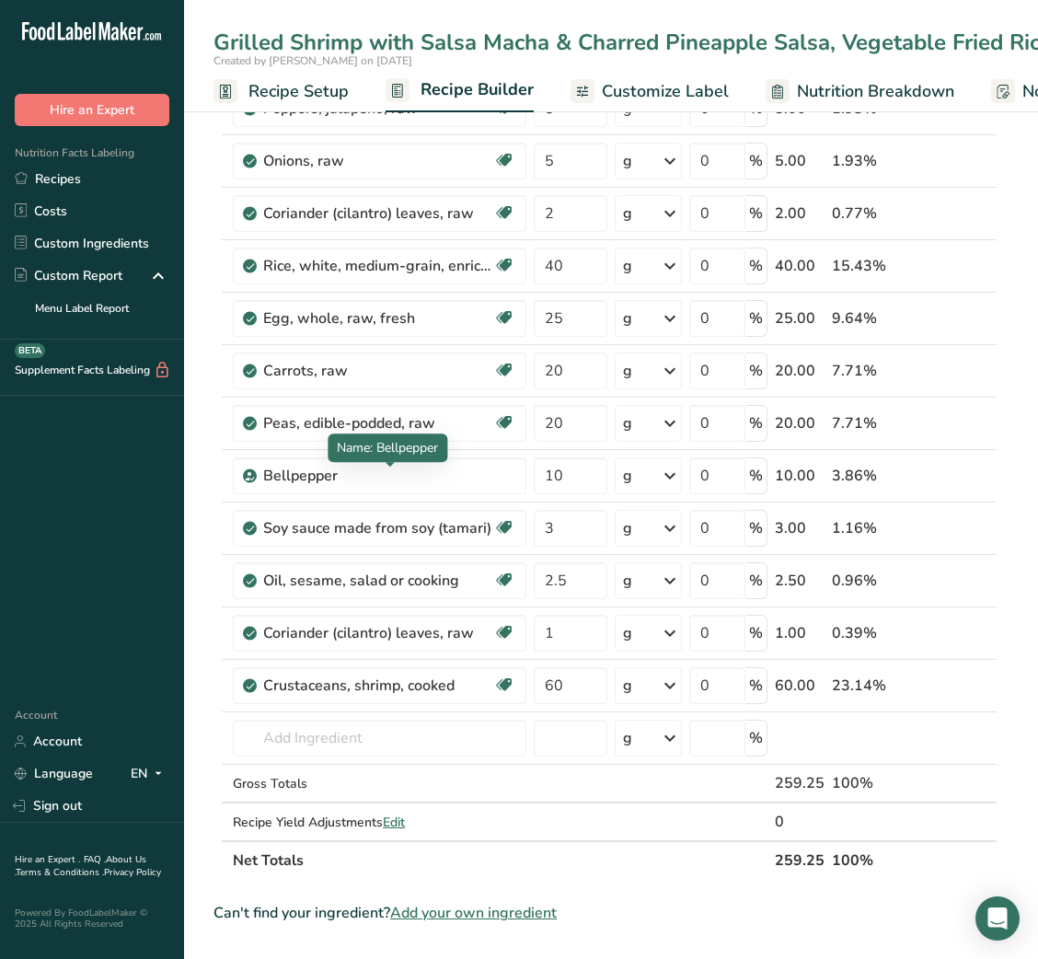
scroll to position [733, 0]
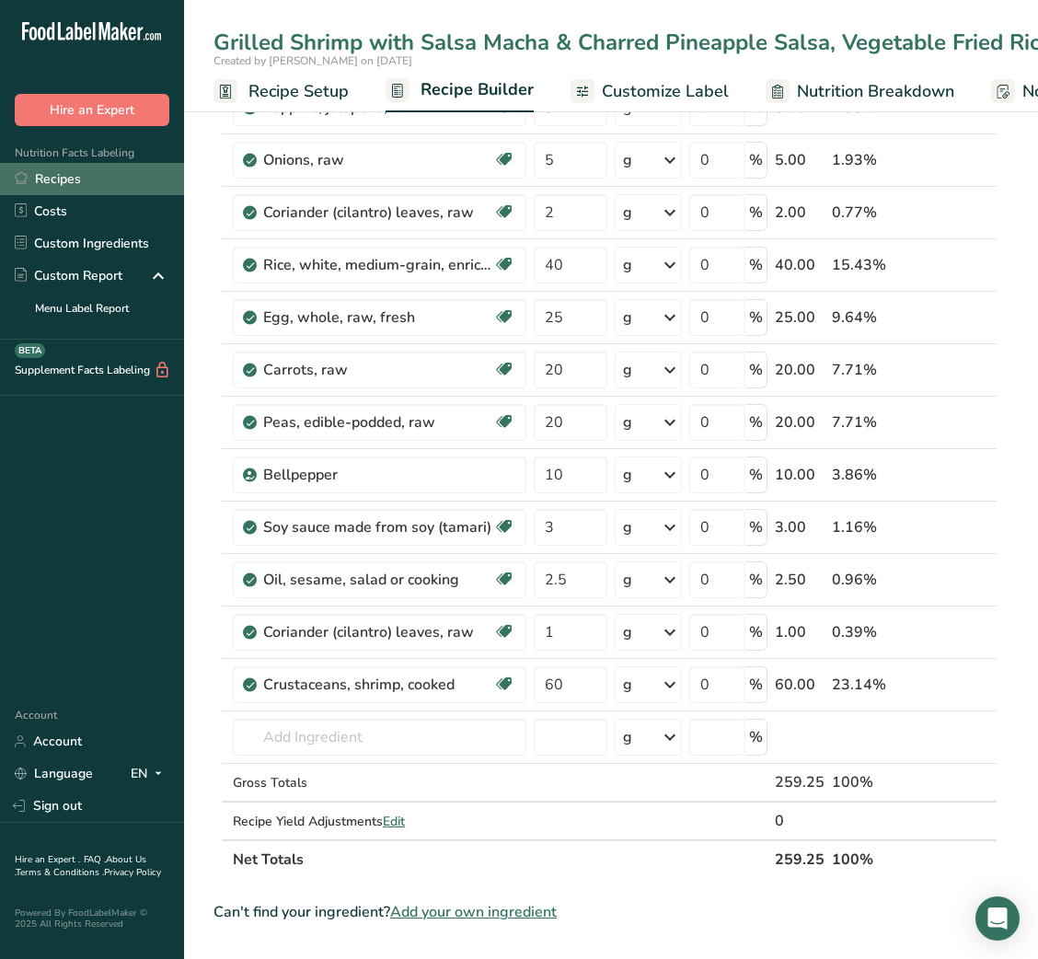
click at [82, 190] on link "Recipes" at bounding box center [92, 179] width 184 height 32
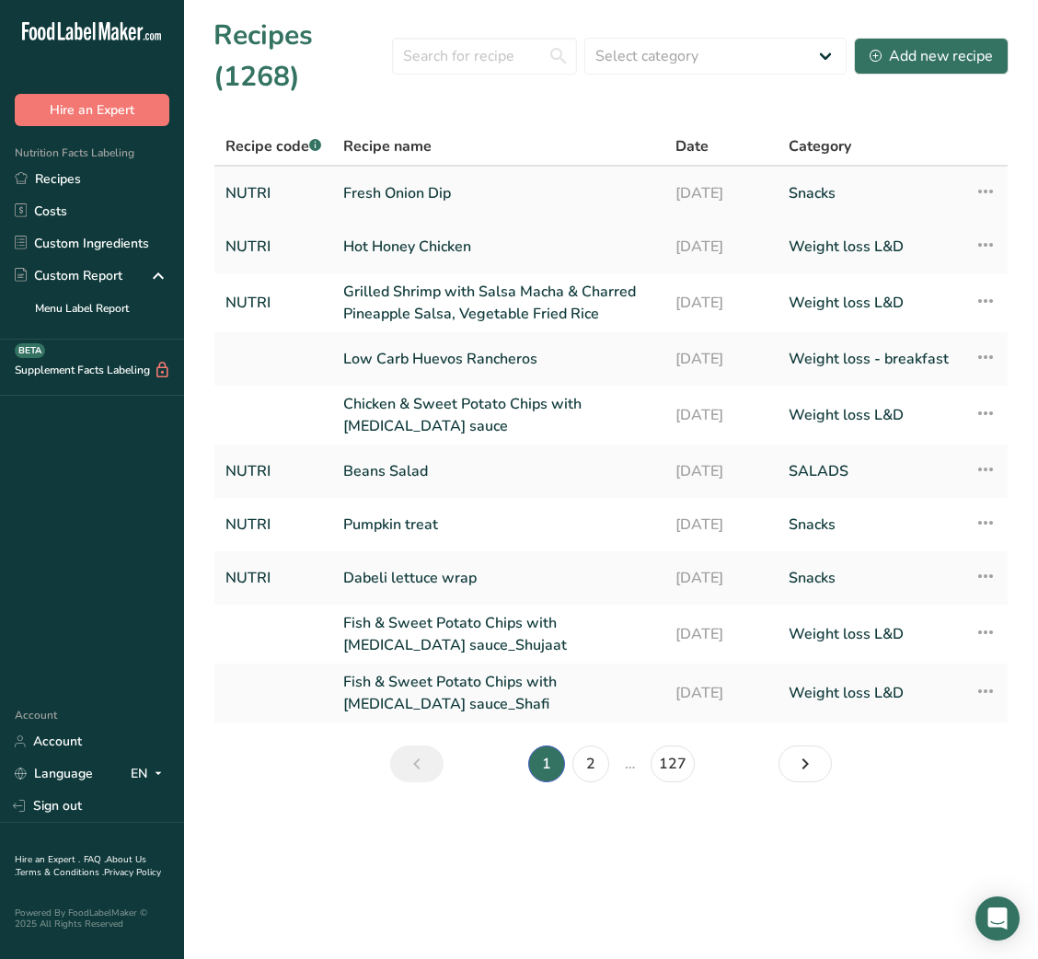
click at [435, 195] on link "Fresh Onion Dip" at bounding box center [498, 193] width 310 height 39
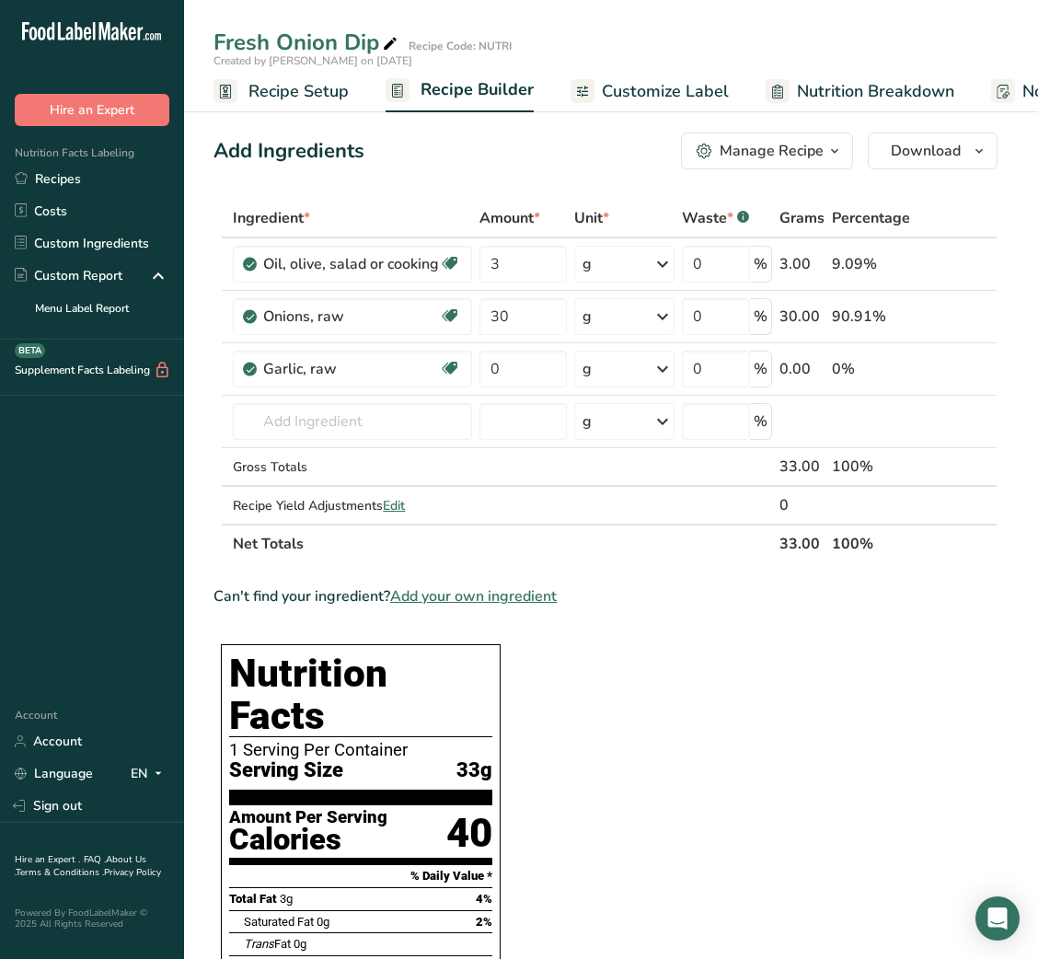
click at [383, 44] on icon at bounding box center [390, 44] width 17 height 26
type input "Fresh Onion Dip with Veggies stick"
click at [424, 154] on div "Add Ingredients Manage Recipe Delete Recipe Duplicate Recipe Scale Recipe Save …" at bounding box center [605, 150] width 784 height 37
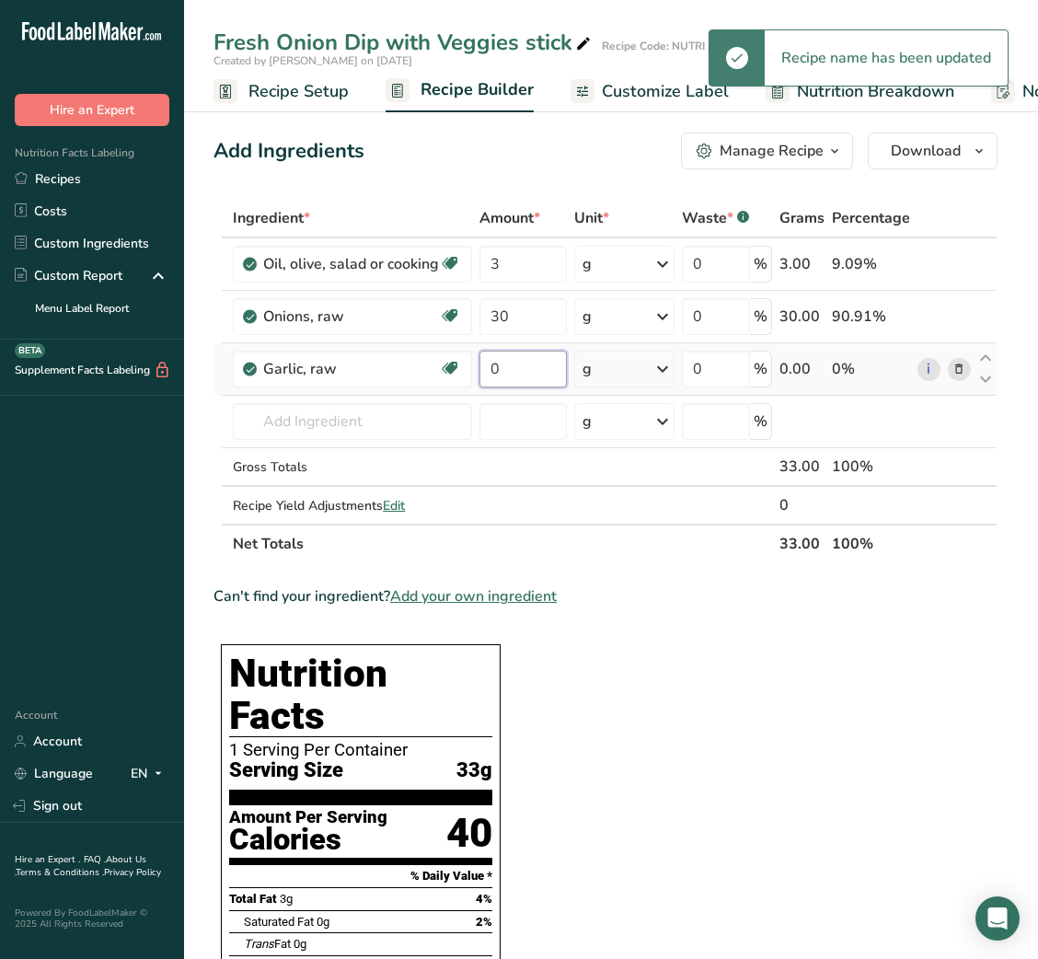
click at [492, 373] on input "0" at bounding box center [522, 369] width 87 height 37
type input "1"
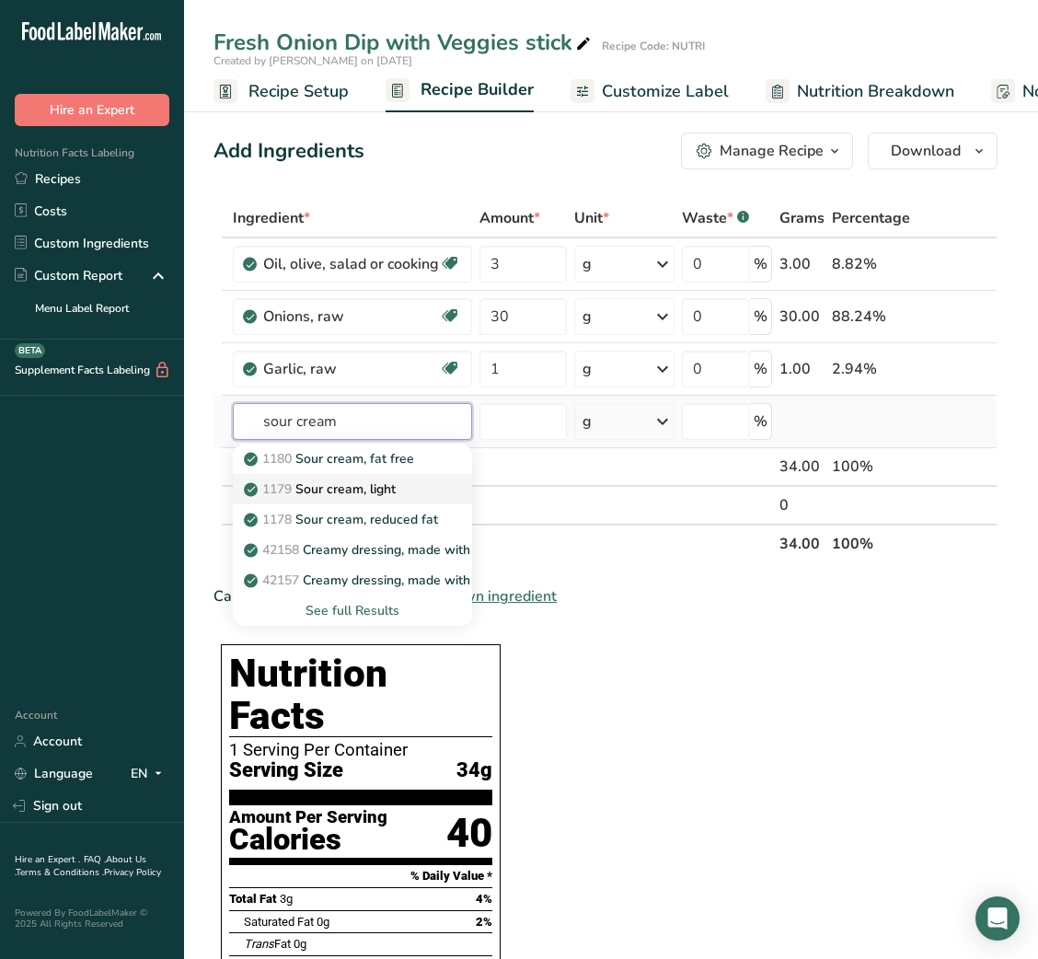
type input "sour cream"
click at [404, 485] on div "1179 Sour cream, light" at bounding box center [338, 488] width 180 height 19
type input "Sour cream, light"
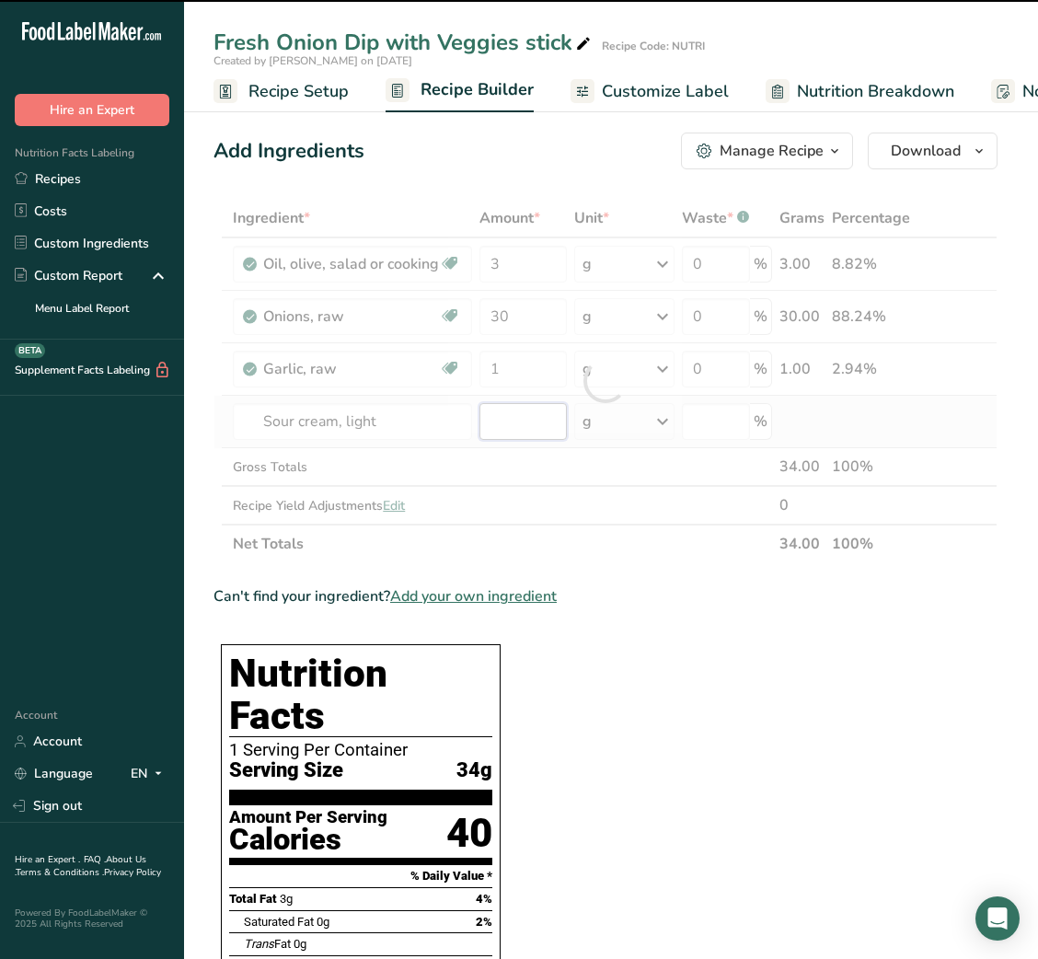
type input "0"
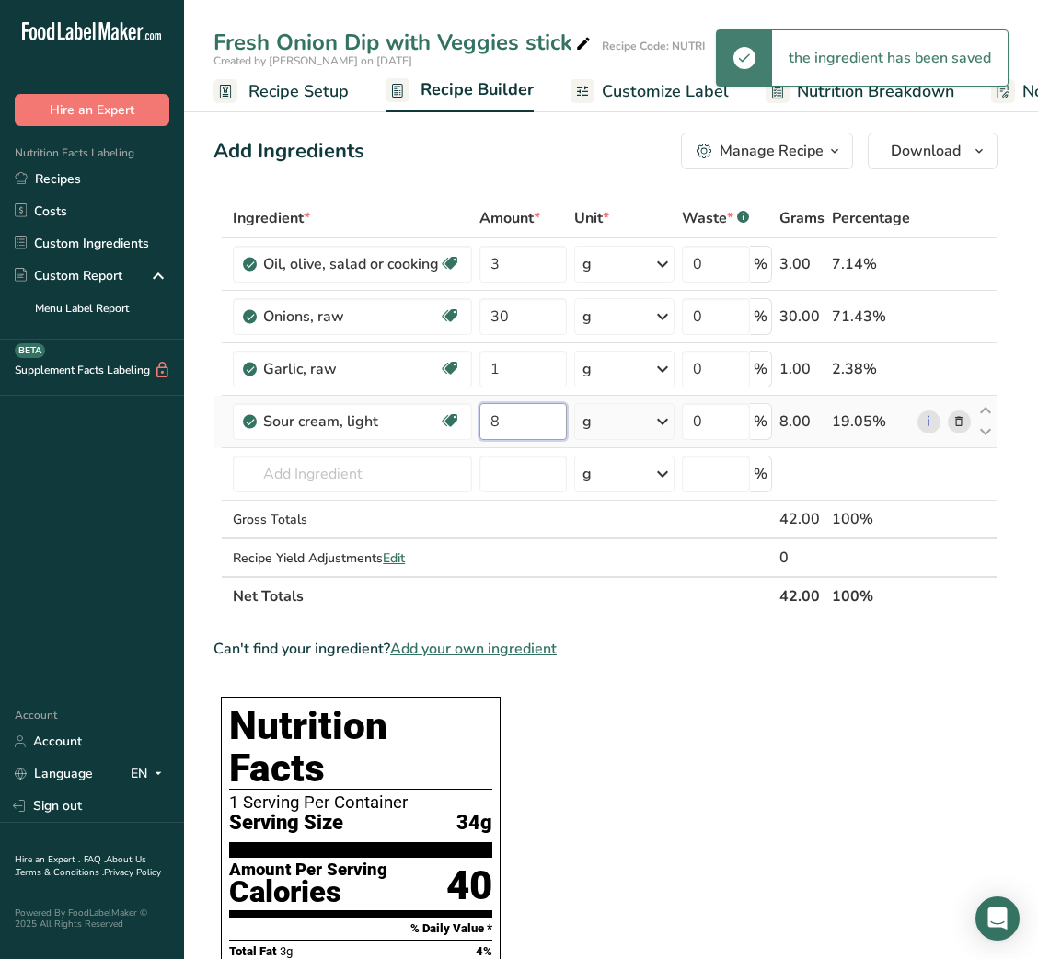
type input "8"
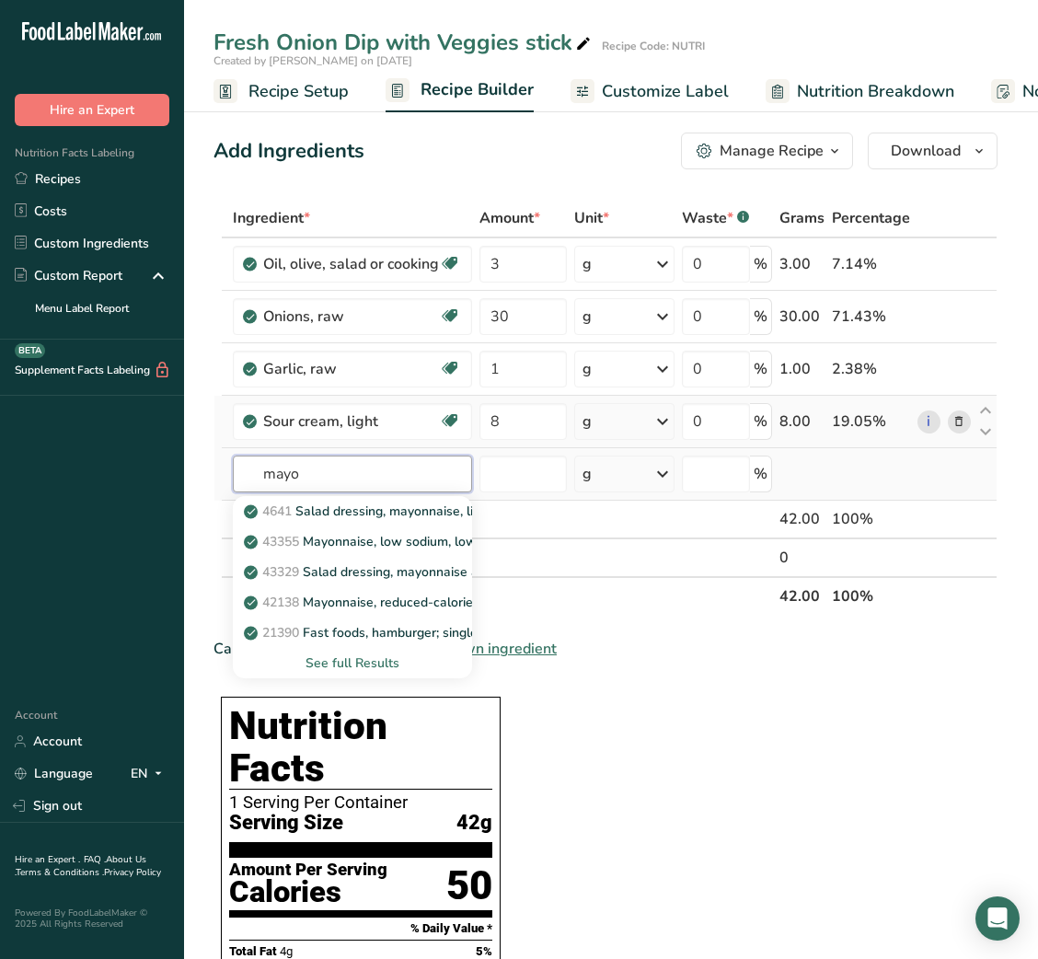
type input "mayo"
click at [372, 667] on div "See full Results" at bounding box center [353, 662] width 210 height 19
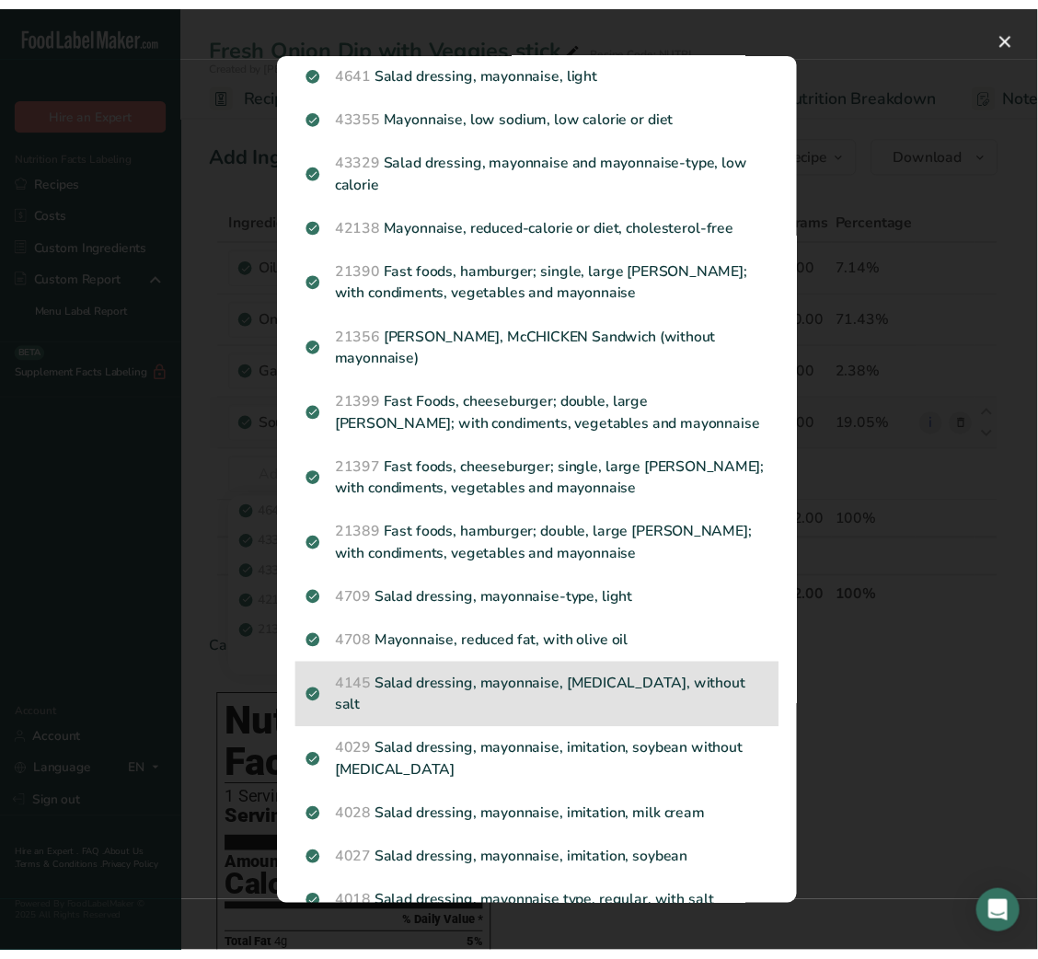
scroll to position [69, 0]
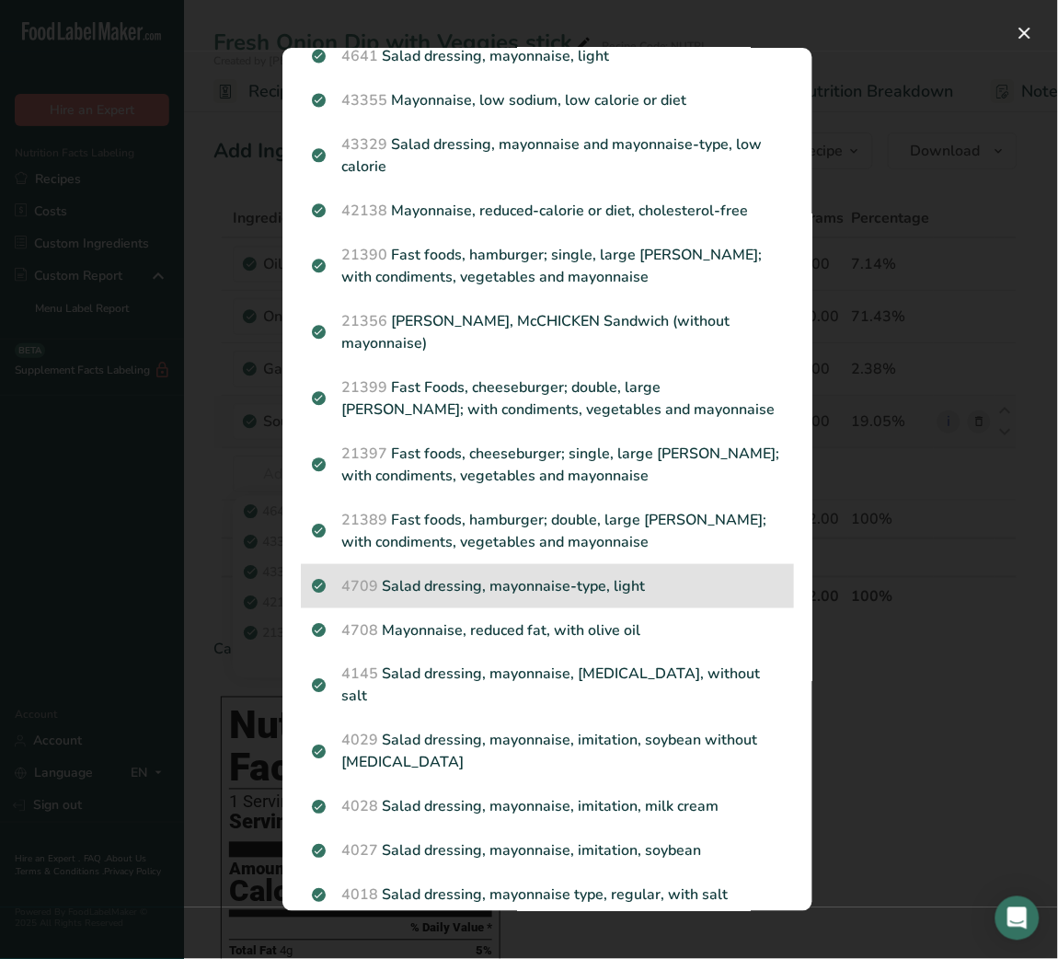
click at [533, 582] on p "4709 Salad dressing, mayonnaise-type, light" at bounding box center [547, 586] width 471 height 22
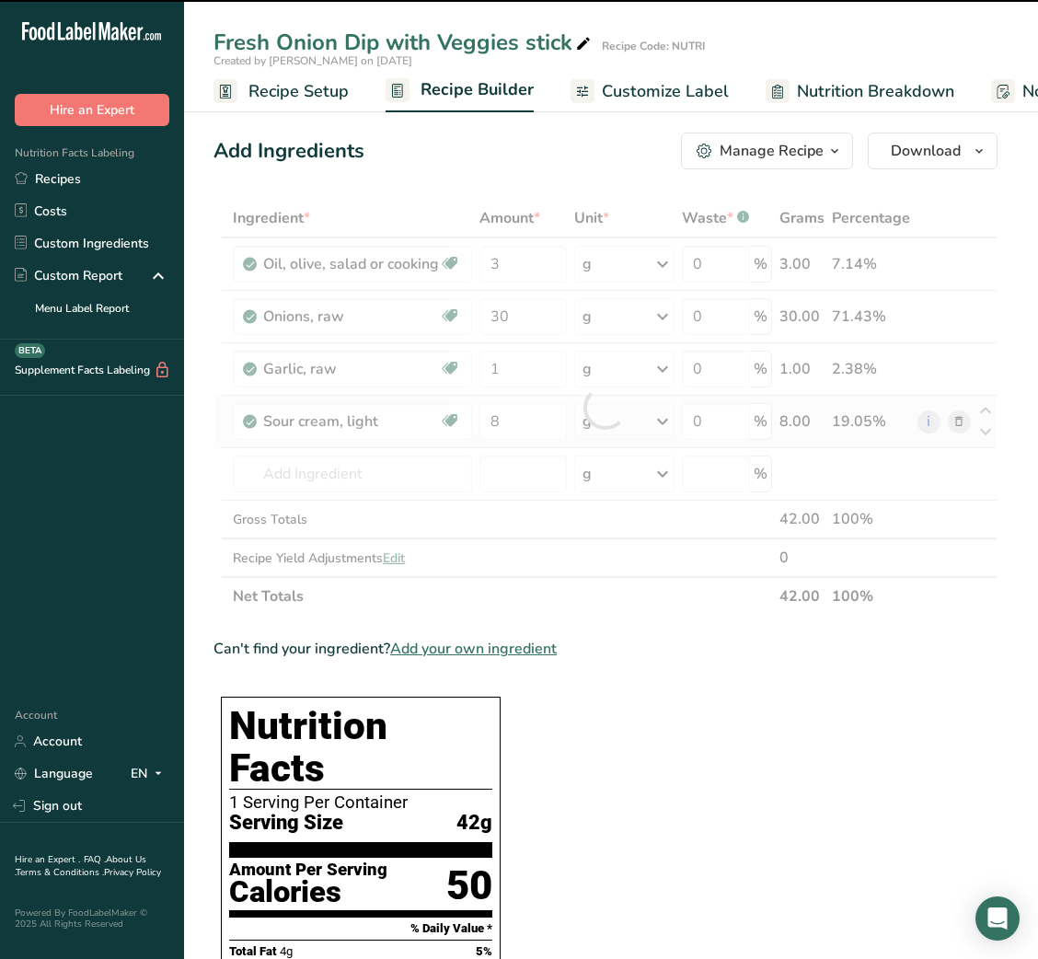
type input "0"
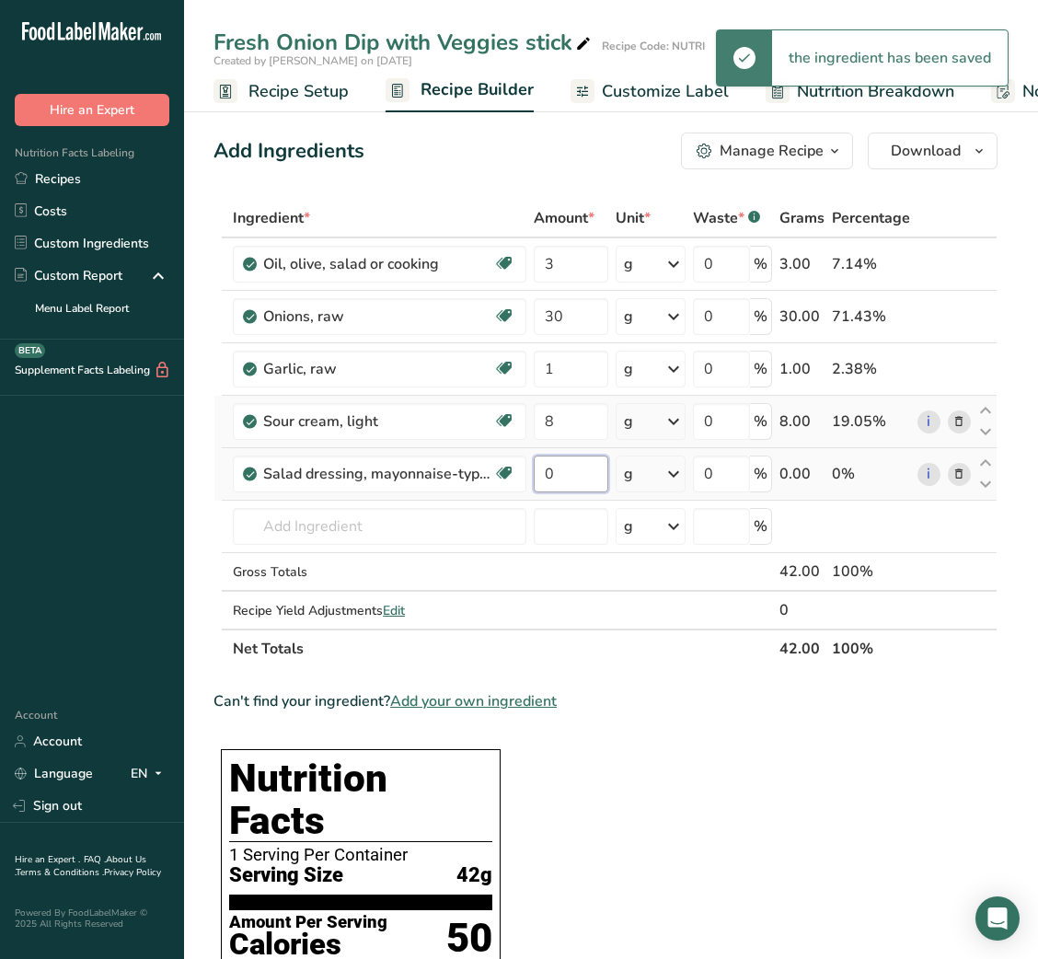
click at [544, 477] on input "0" at bounding box center [571, 473] width 75 height 37
type input "3"
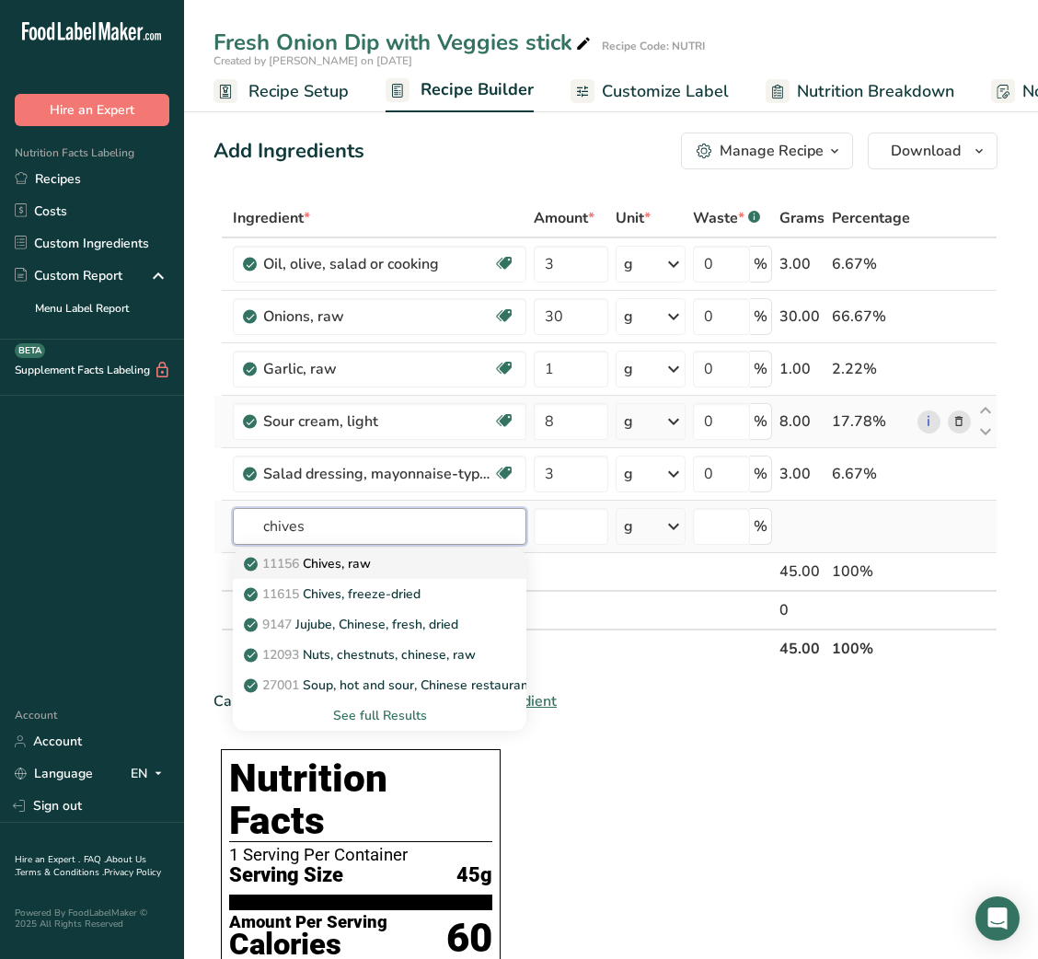
type input "chives"
click at [371, 556] on p "11156 Chives, raw" at bounding box center [309, 563] width 123 height 19
type input "Chives, raw"
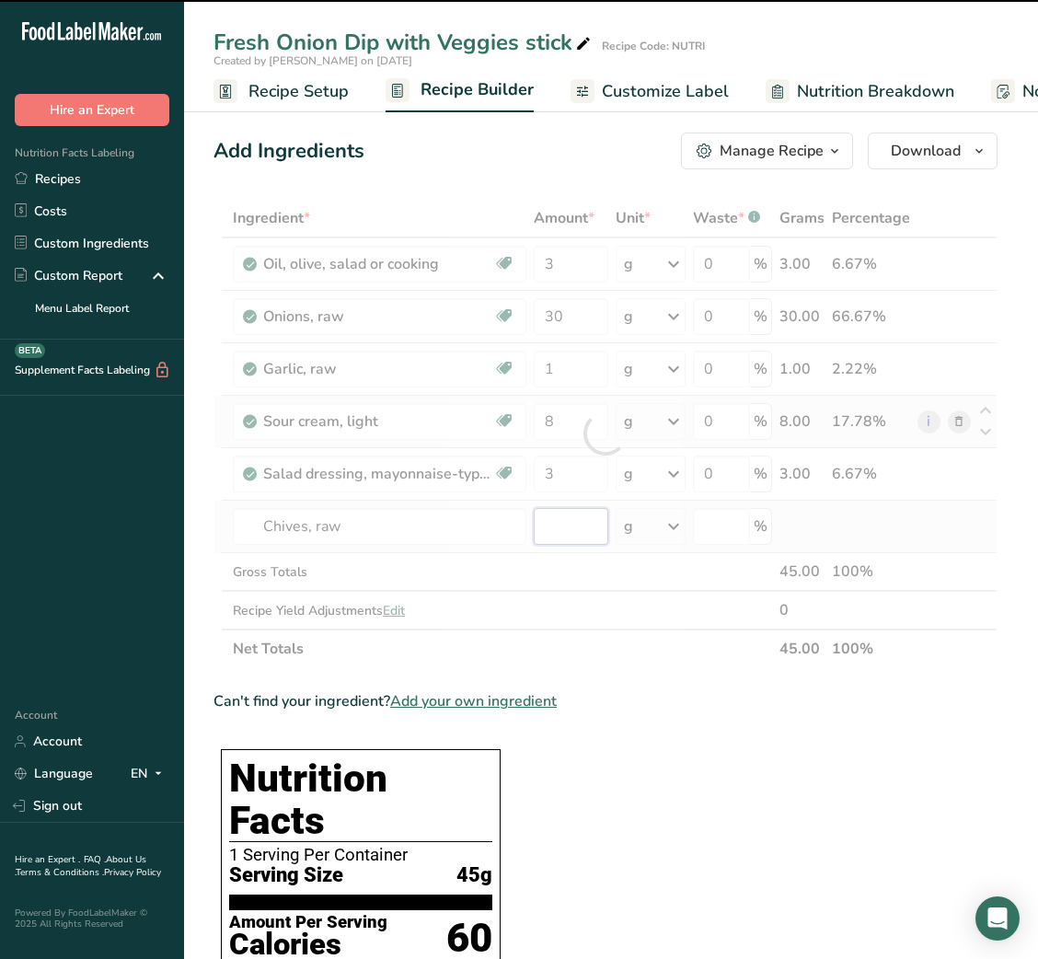
type input "0"
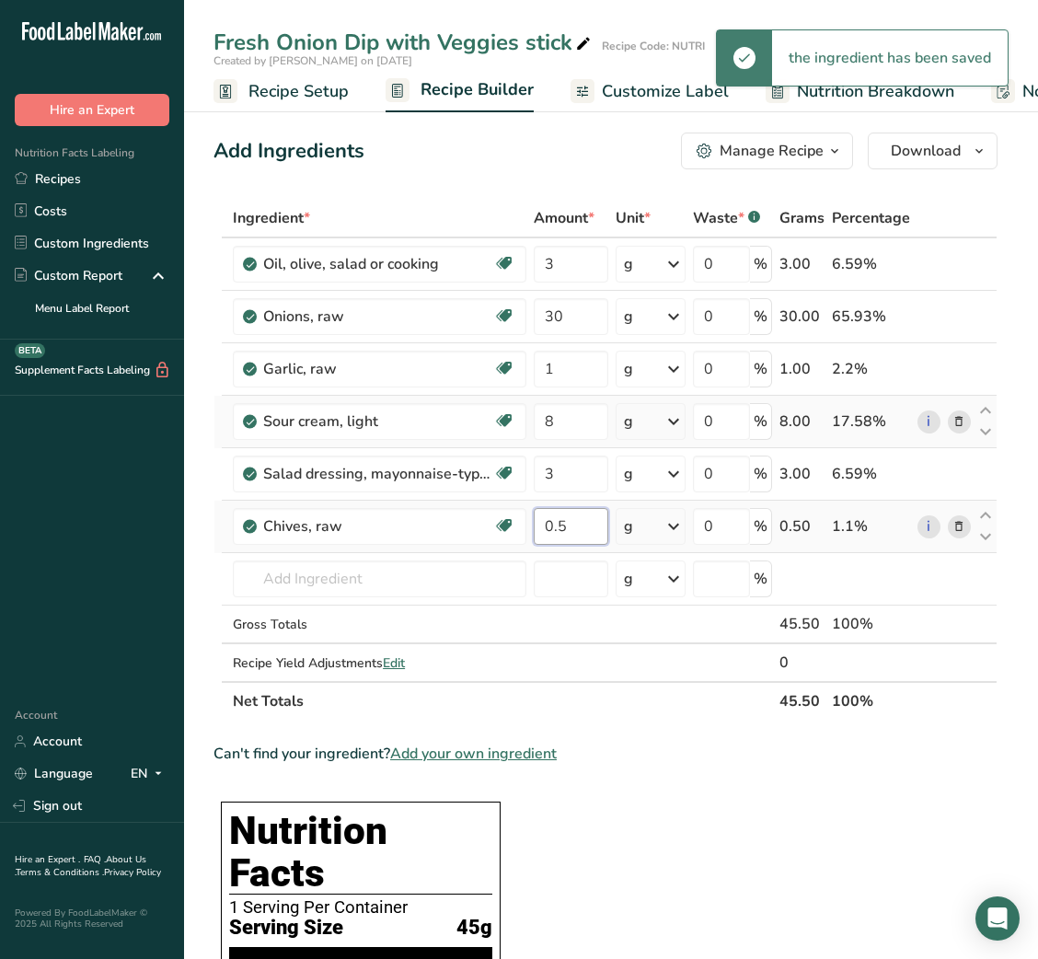
type input "0.5"
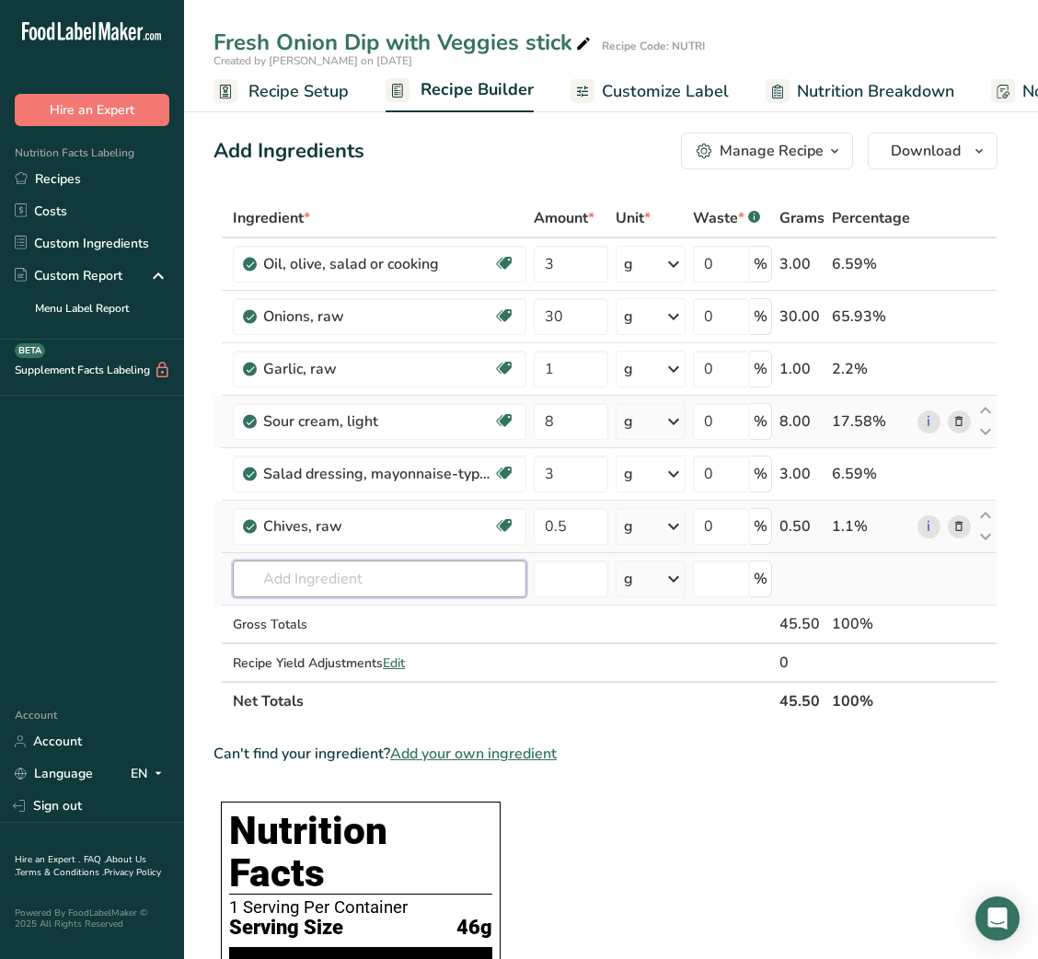
click at [389, 582] on input "text" at bounding box center [380, 578] width 294 height 37
click at [358, 590] on input "text" at bounding box center [380, 578] width 294 height 37
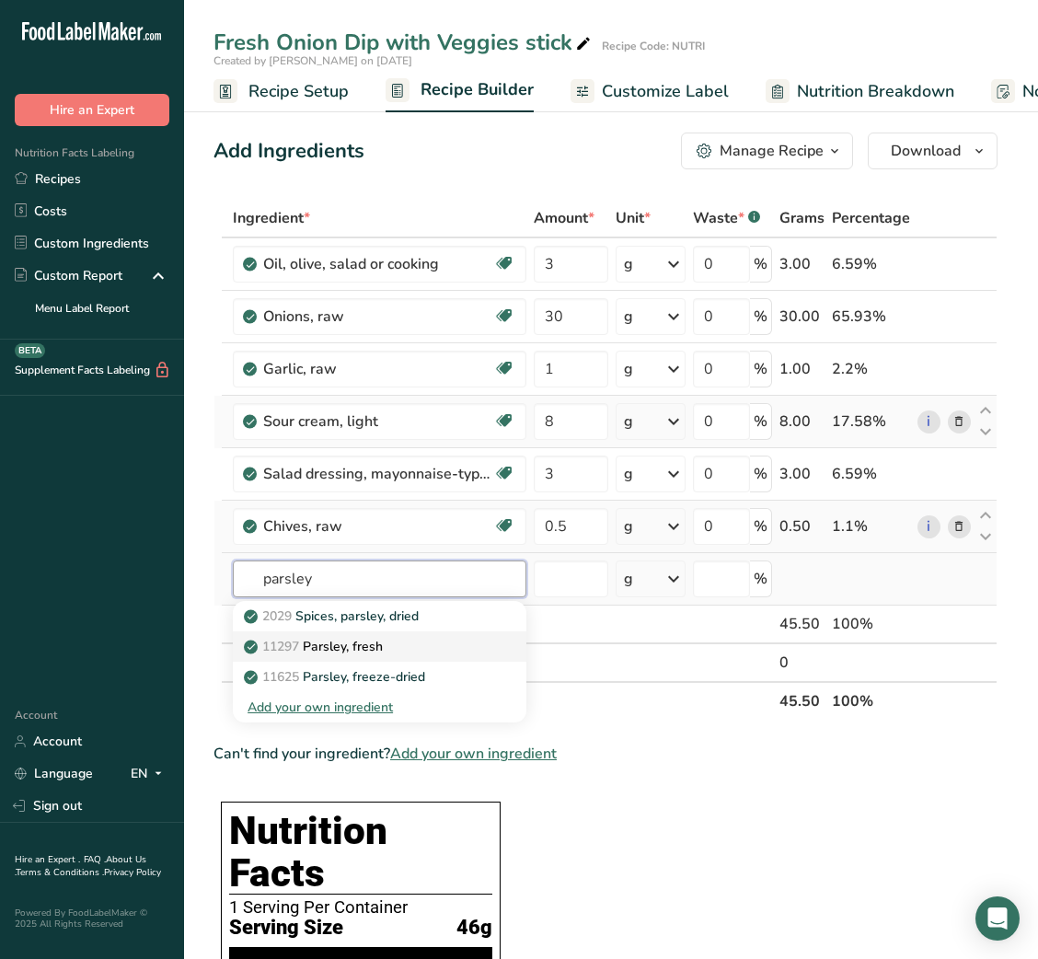
type input "parsley"
click at [362, 644] on p "11297 [GEOGRAPHIC_DATA], fresh" at bounding box center [315, 646] width 135 height 19
type input "Parsley, fresh"
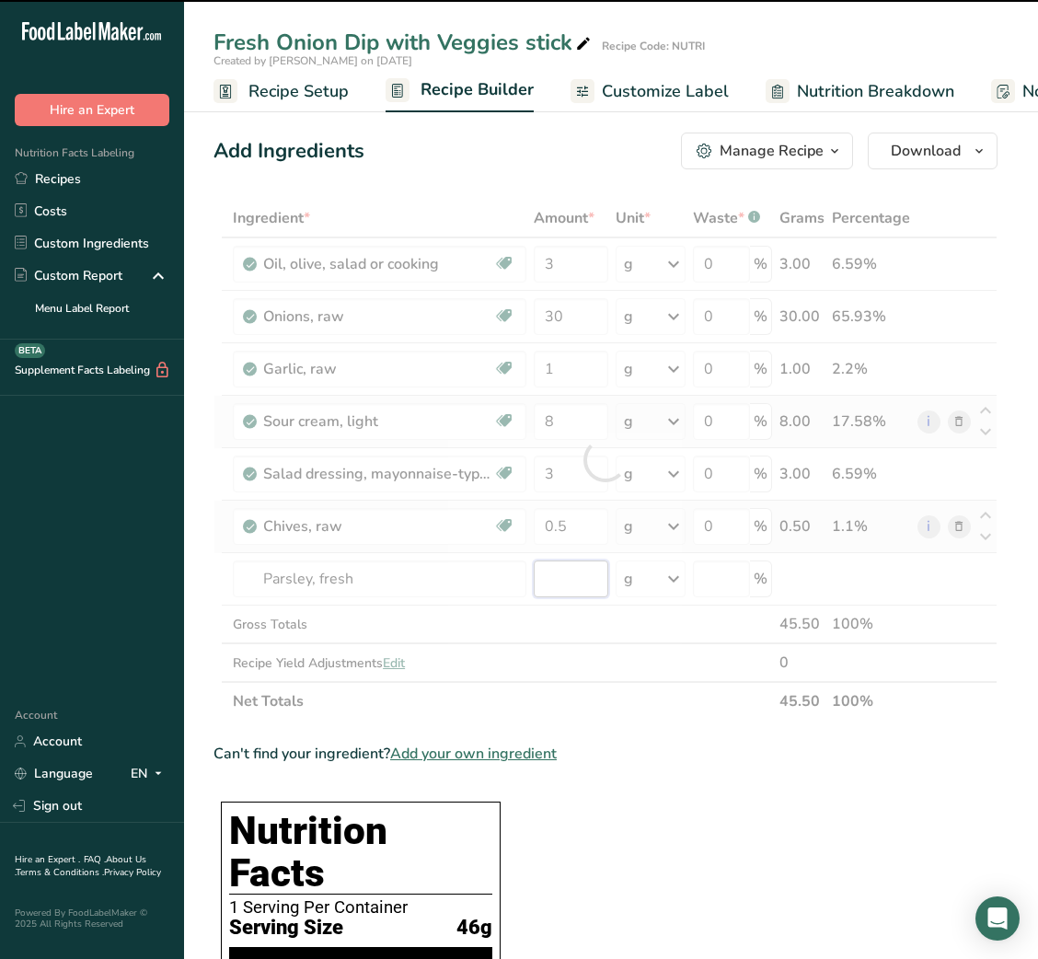
type input "0"
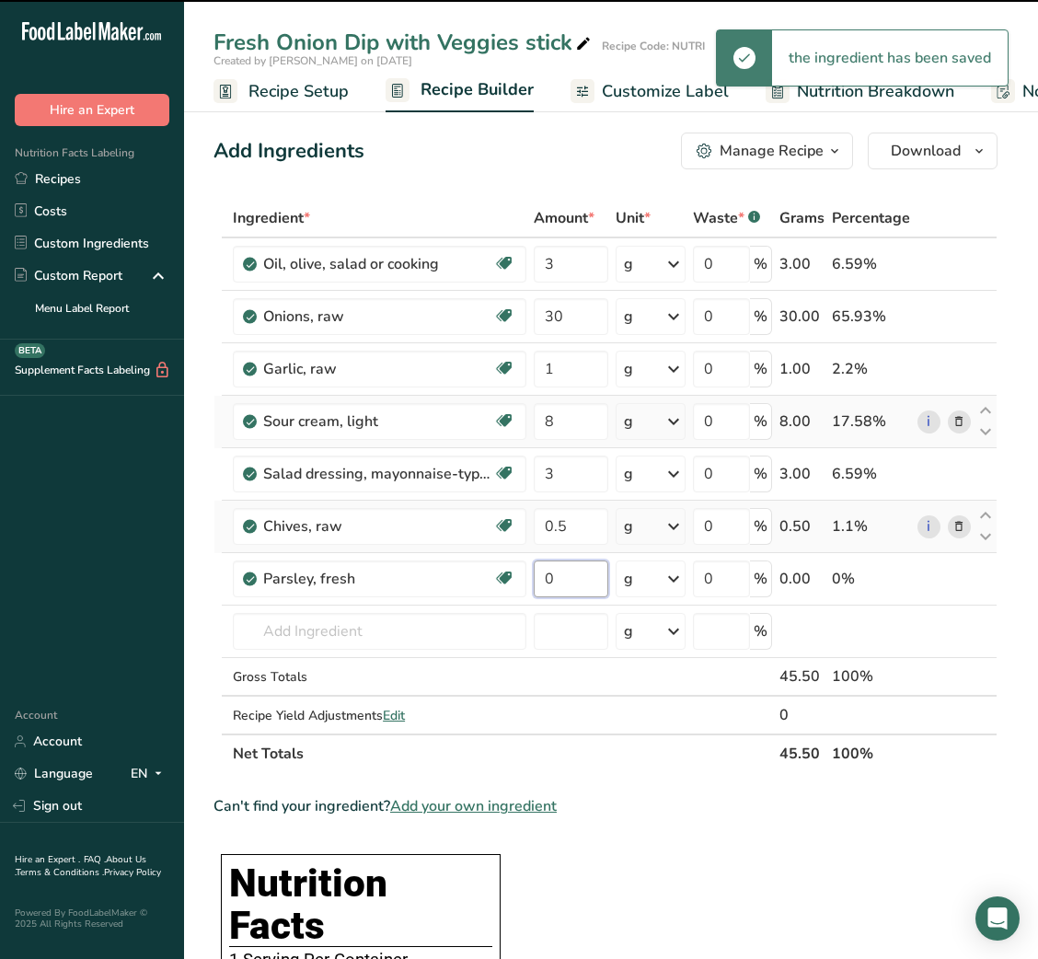
click at [554, 577] on input "0" at bounding box center [571, 578] width 75 height 37
type input "0.5"
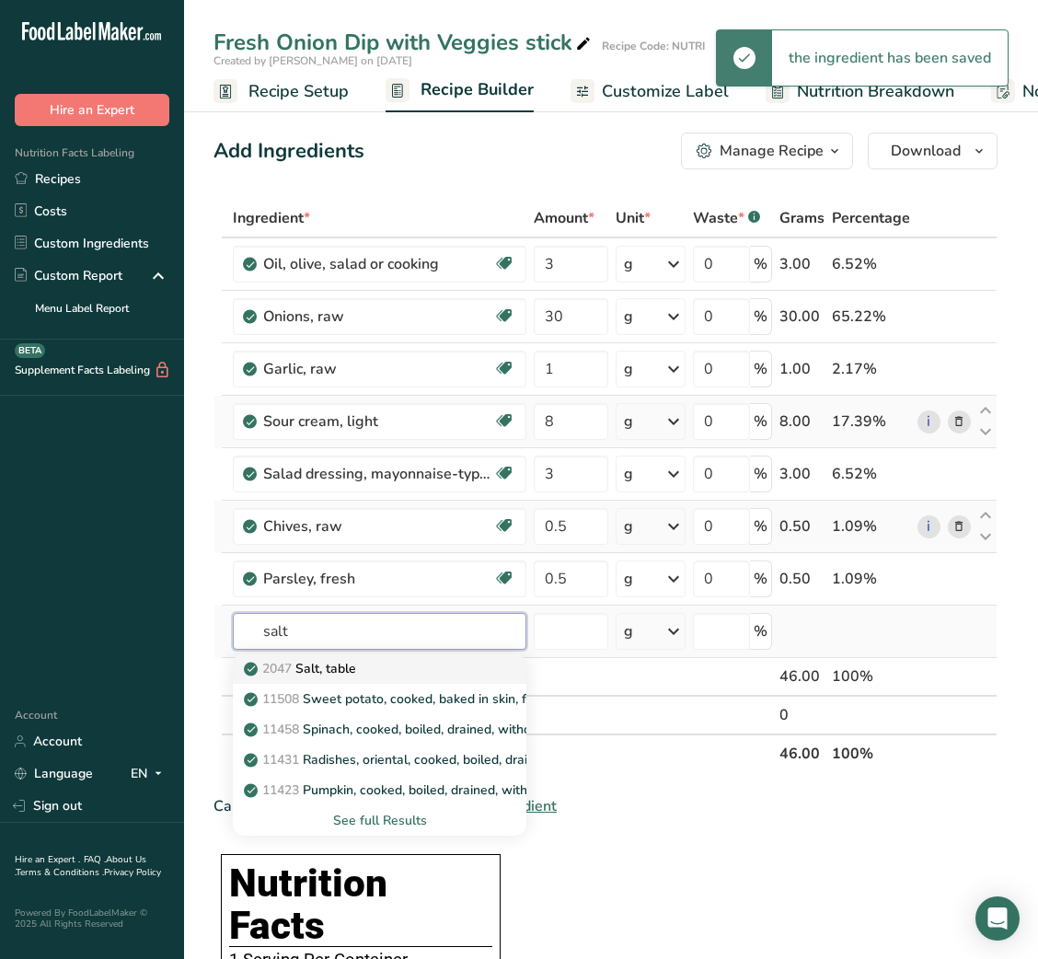
type input "salt"
click at [405, 662] on div "2047 Salt, table" at bounding box center [365, 668] width 235 height 19
type input "Salt, table"
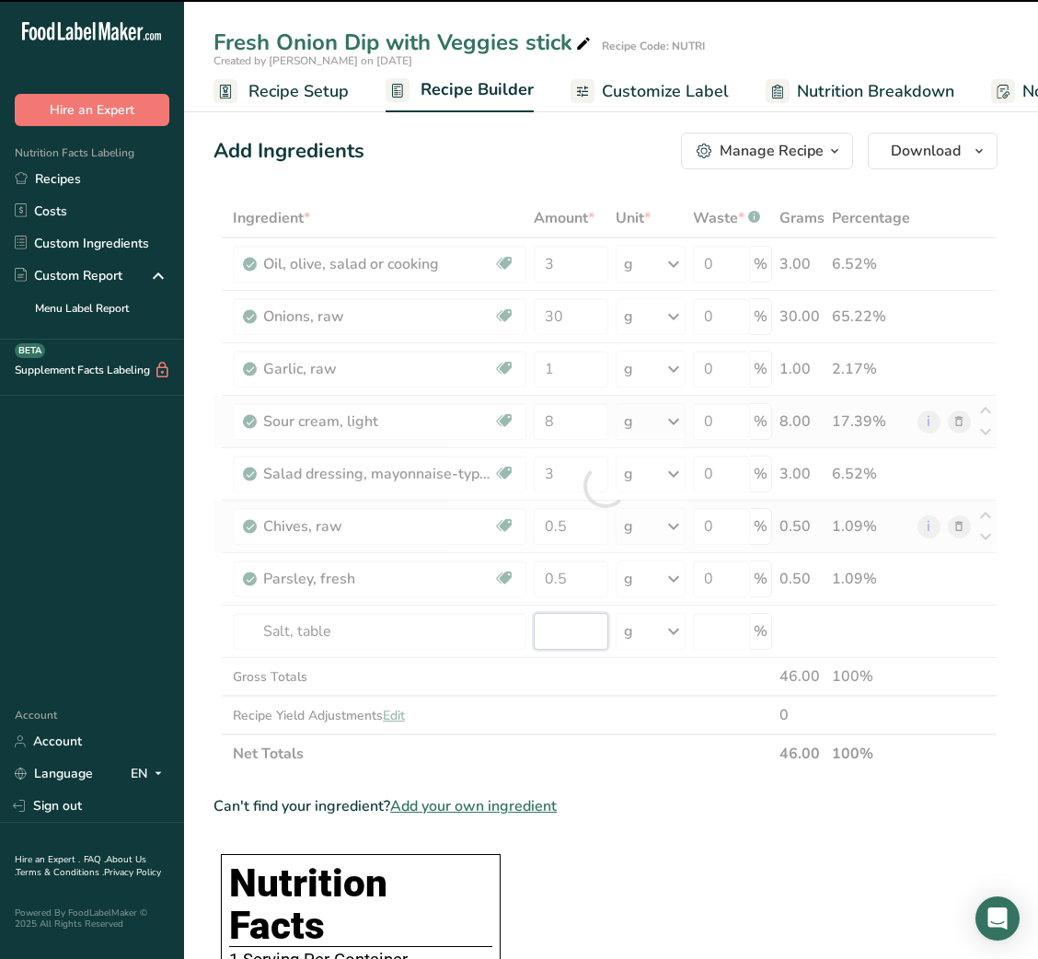
click at [568, 637] on input "number" at bounding box center [571, 631] width 75 height 37
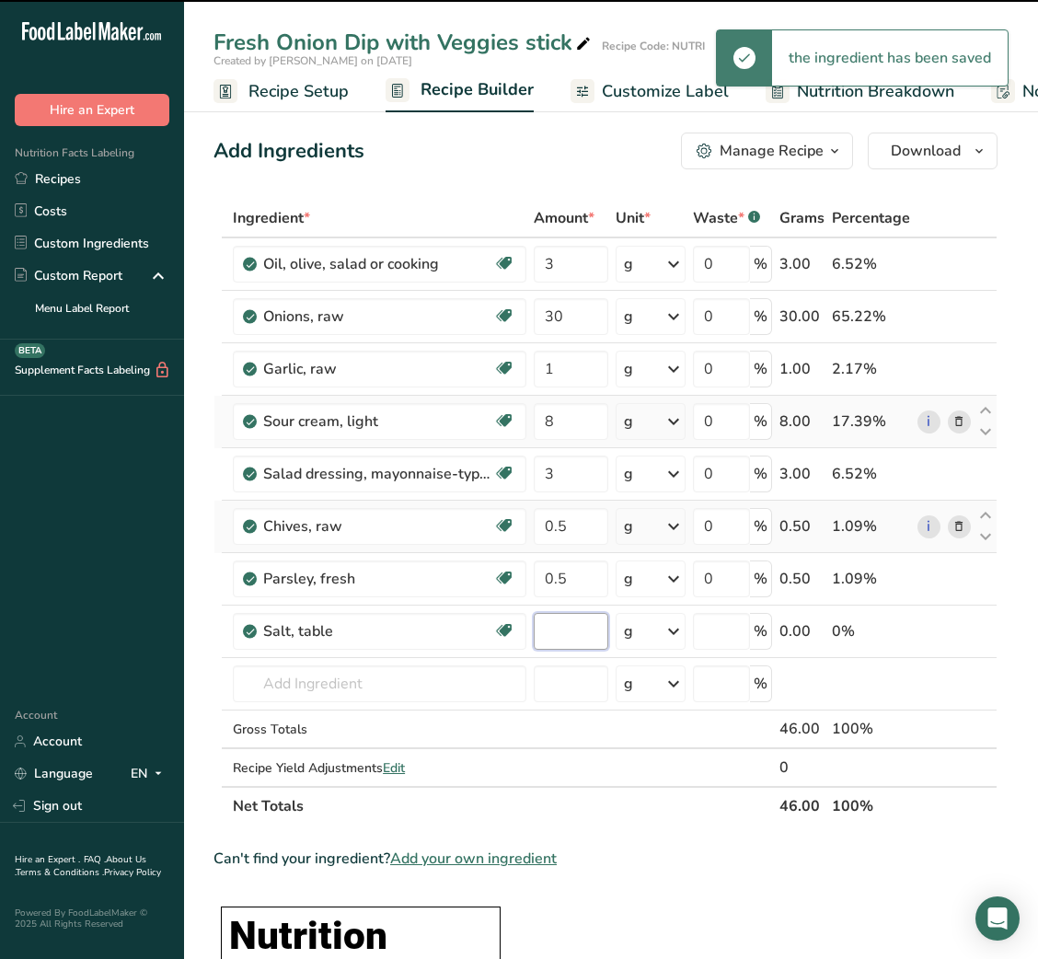
type input "0"
click at [568, 637] on input "0" at bounding box center [571, 631] width 75 height 37
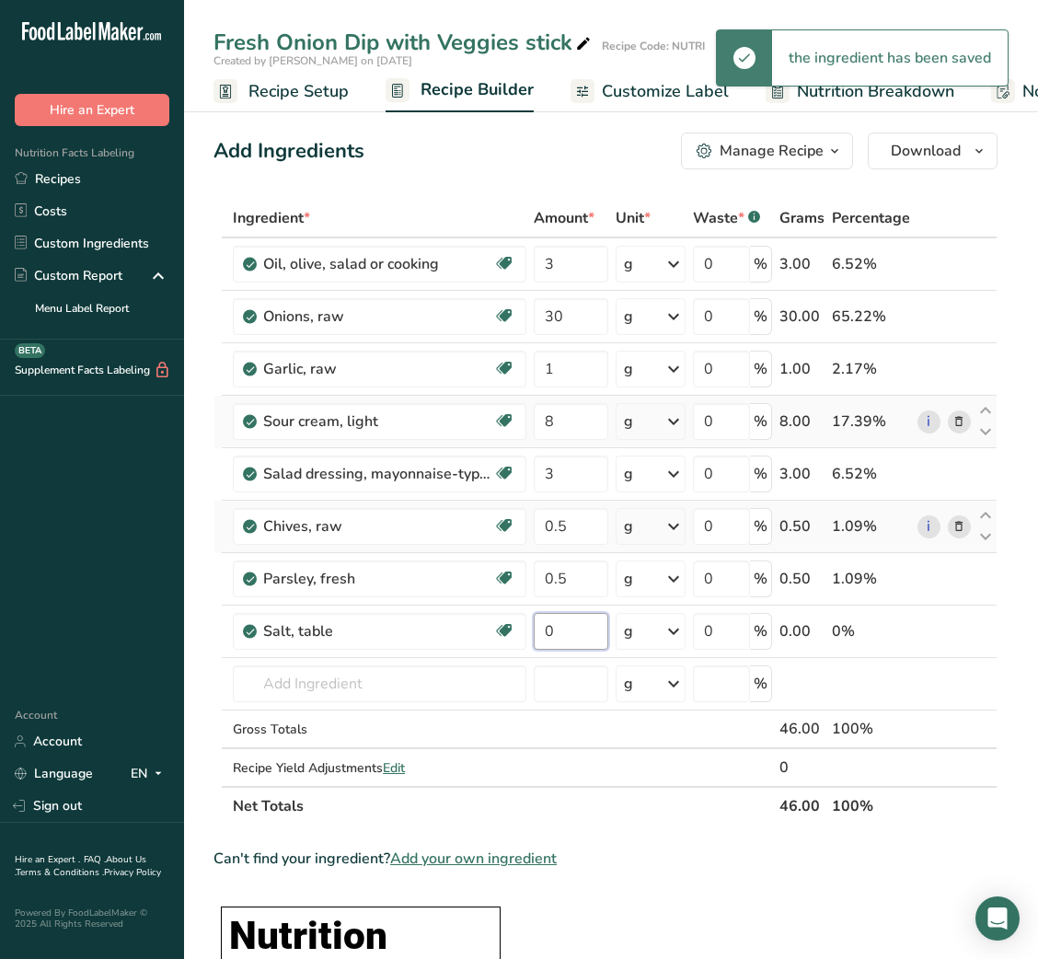
click at [568, 637] on input "0" at bounding box center [571, 631] width 75 height 37
type input "0.1"
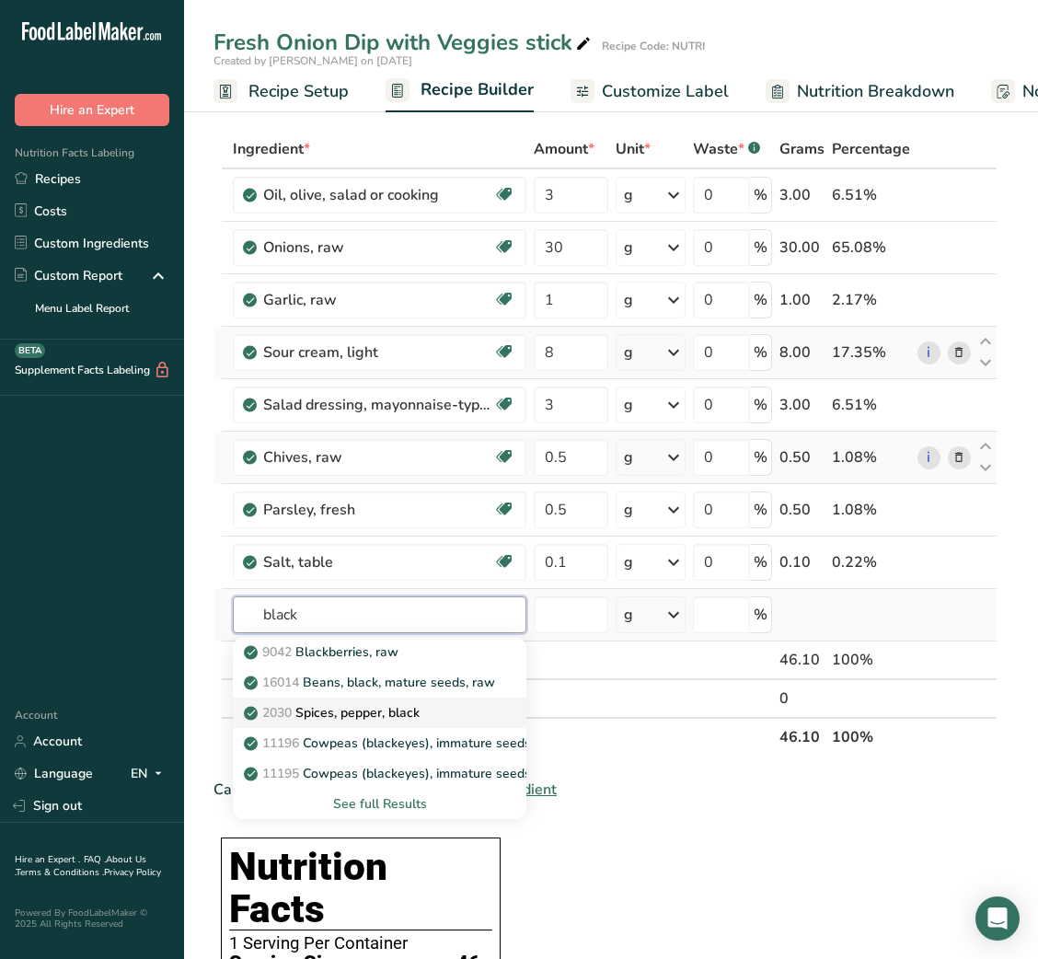
scroll to position [70, 0]
type input "black"
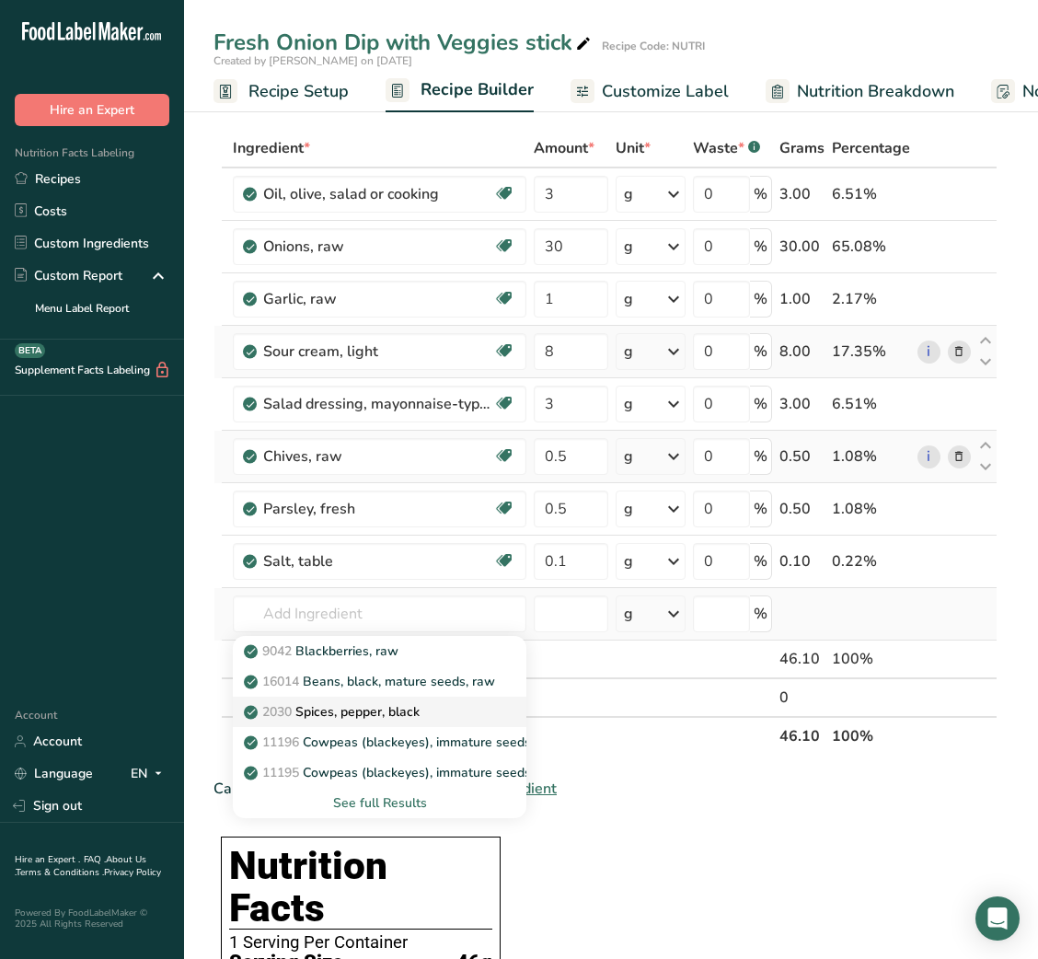
click at [402, 702] on p "2030 Spices, pepper, black" at bounding box center [334, 711] width 172 height 19
type input "Spices, pepper, black"
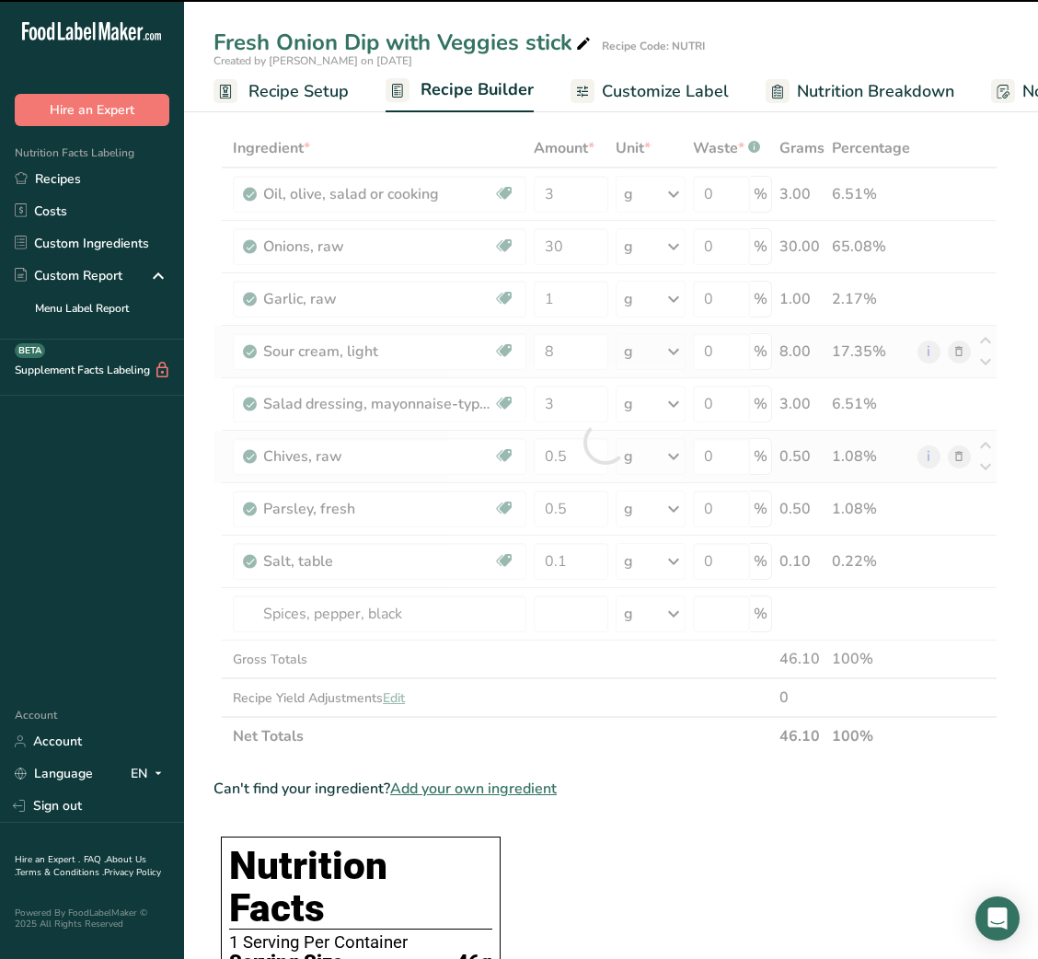
type input "0"
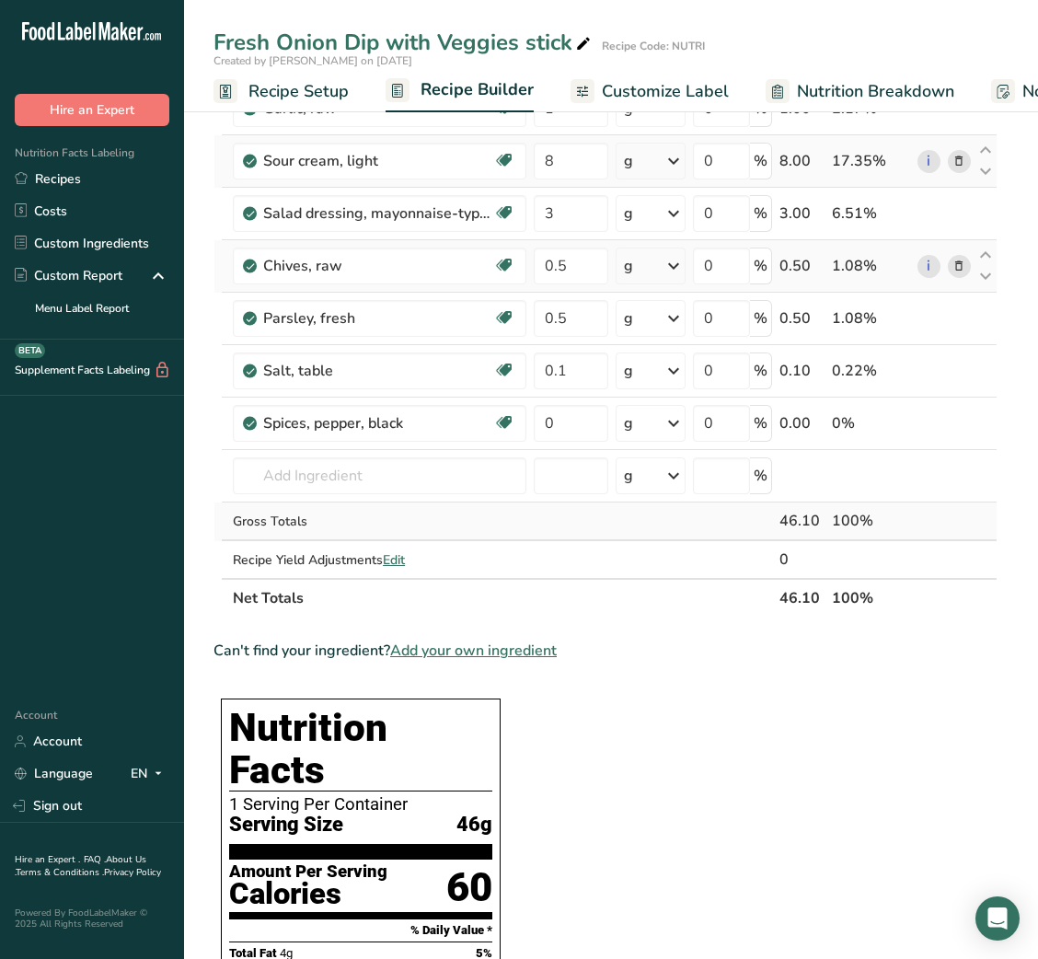
scroll to position [265, 0]
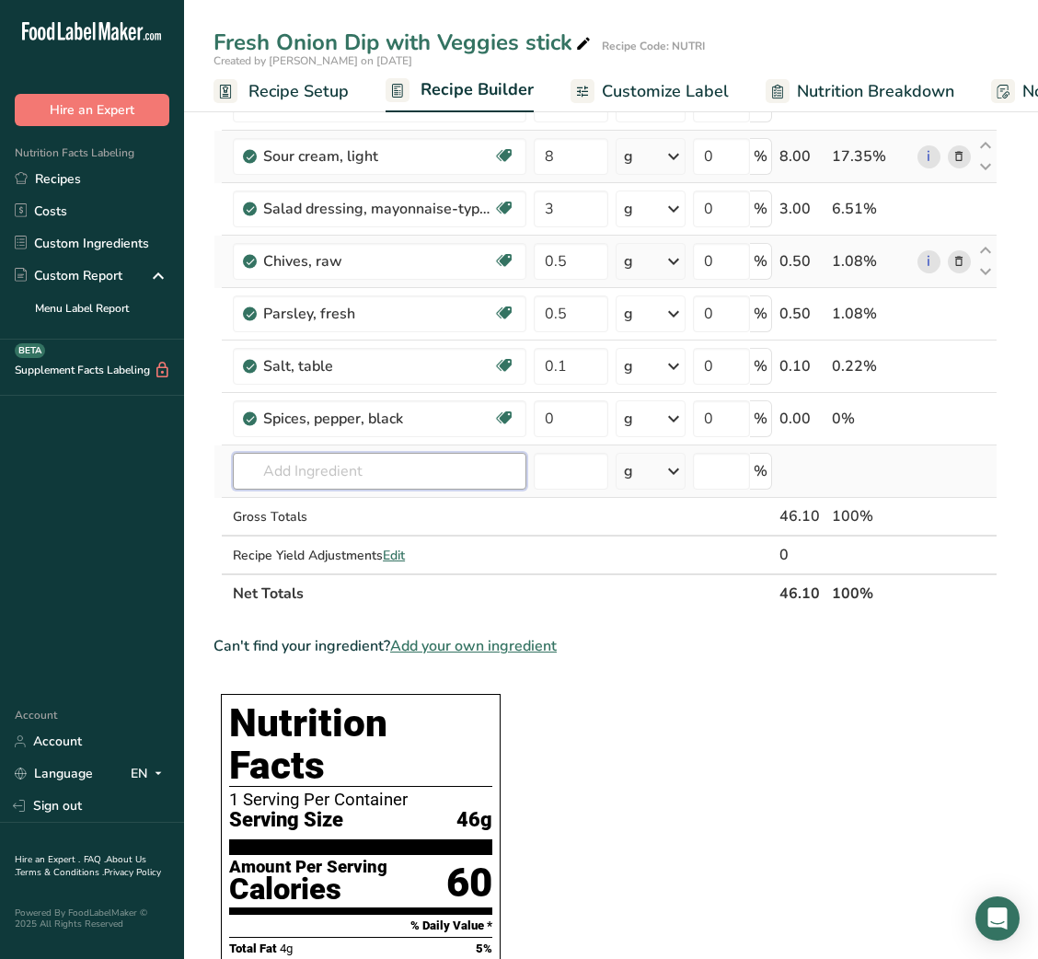
click at [382, 472] on input "text" at bounding box center [380, 471] width 294 height 37
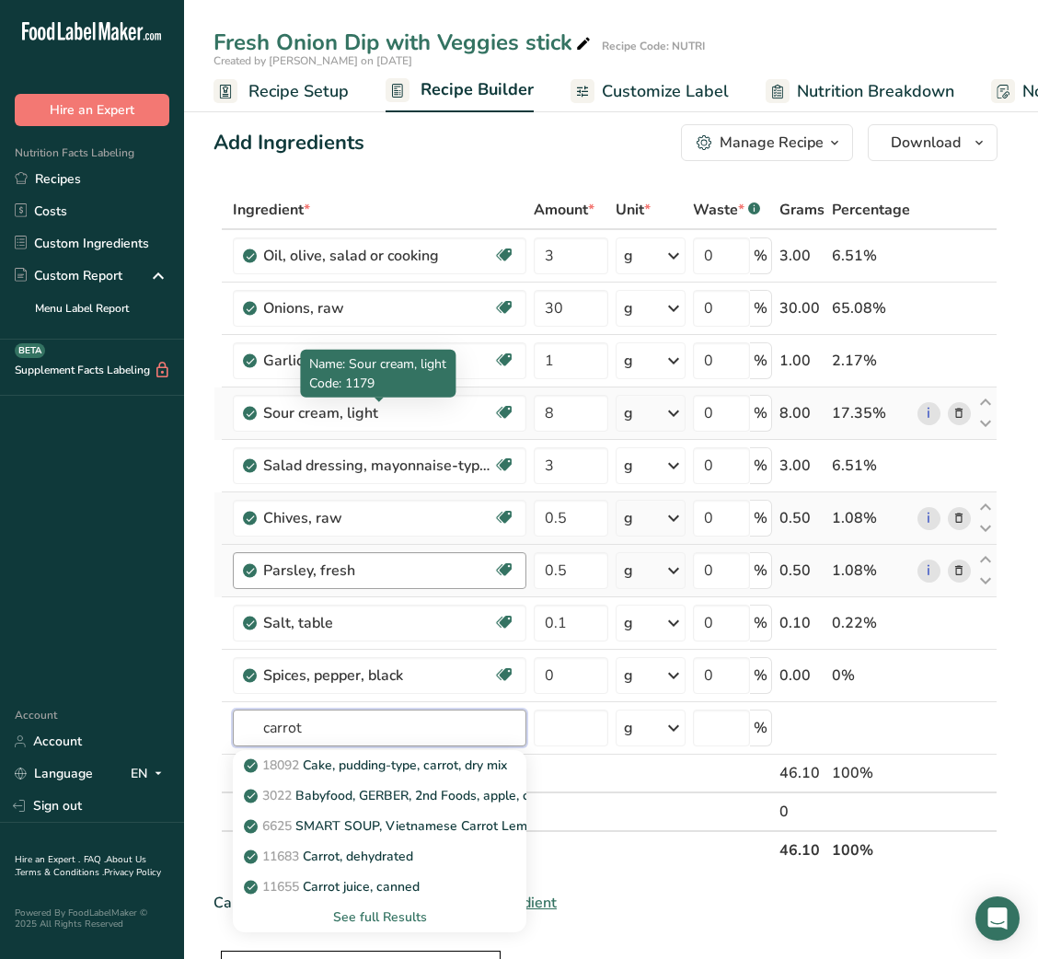
scroll to position [0, 0]
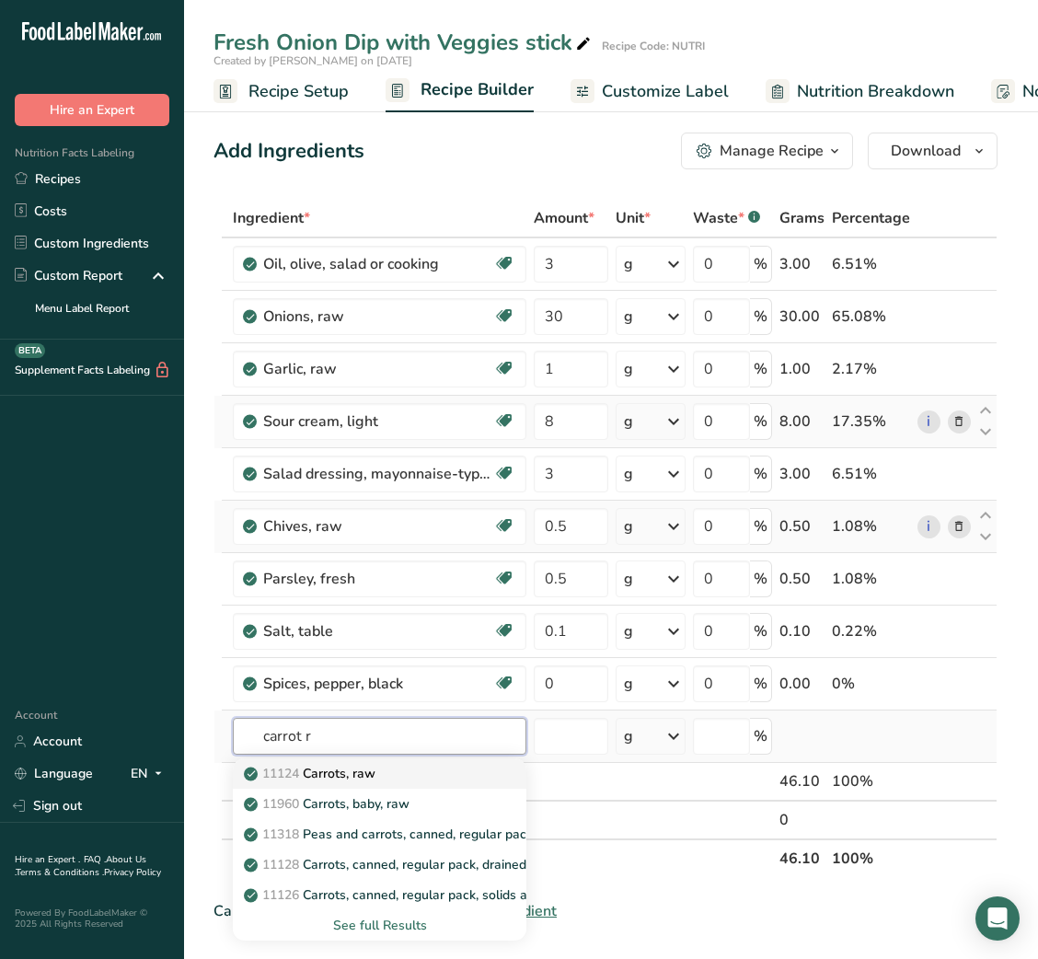
type input "carrot r"
click at [358, 780] on p "11124 [GEOGRAPHIC_DATA], raw" at bounding box center [312, 773] width 128 height 19
type input "Carrots, raw"
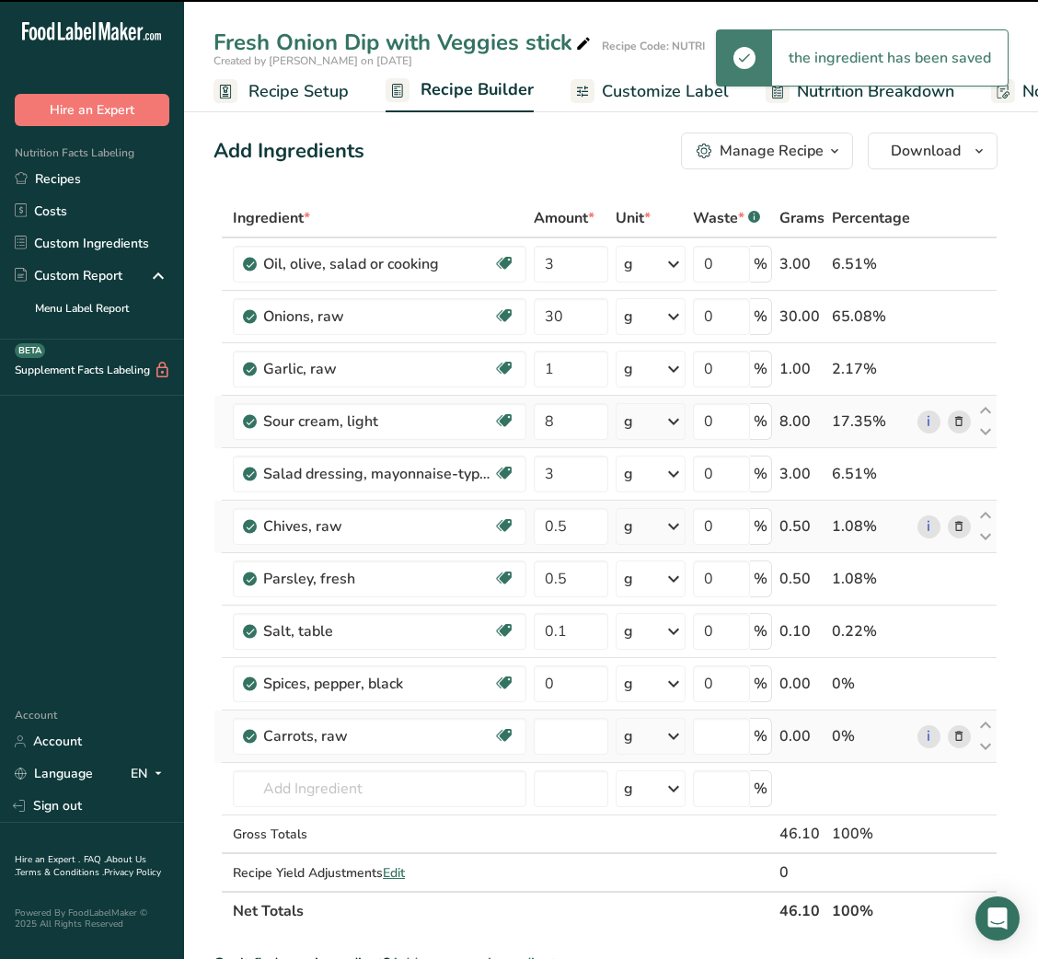
type input "0"
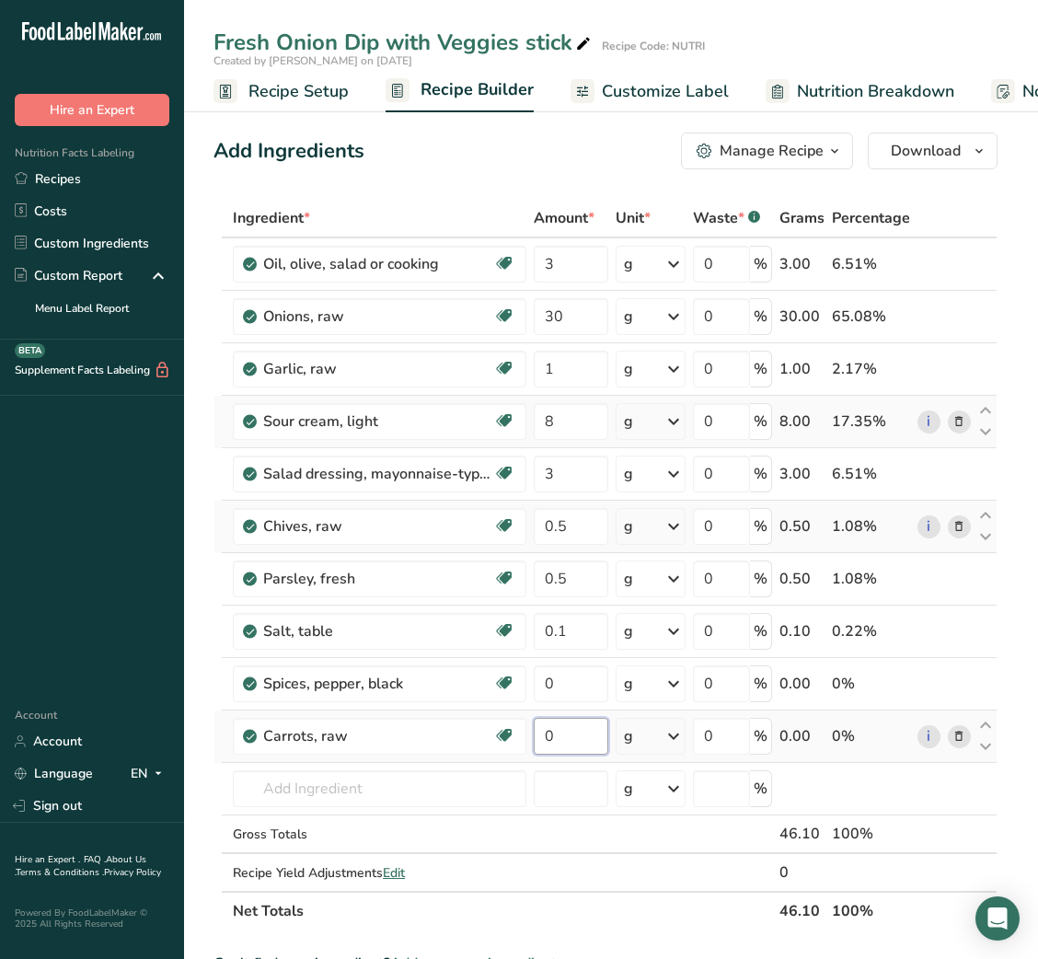
click at [544, 734] on input "0" at bounding box center [571, 736] width 75 height 37
type input "15"
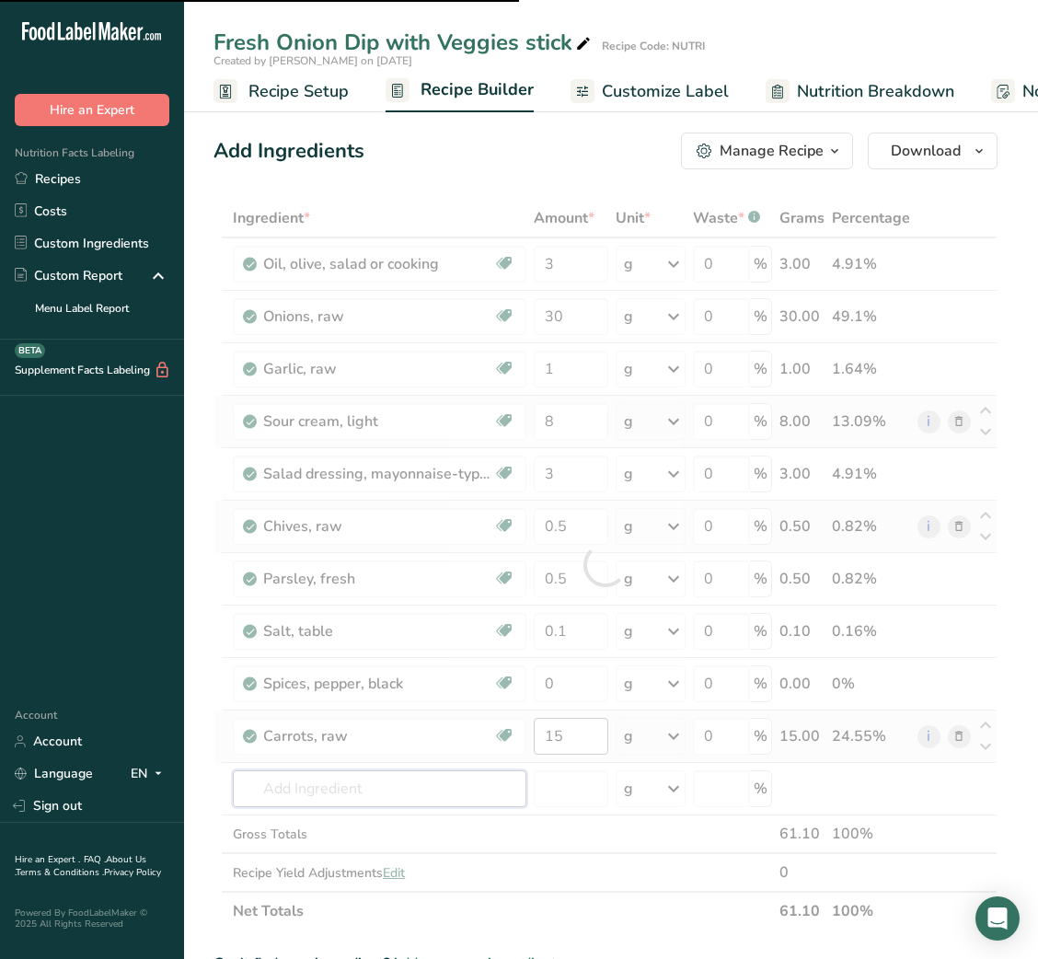
type input "c"
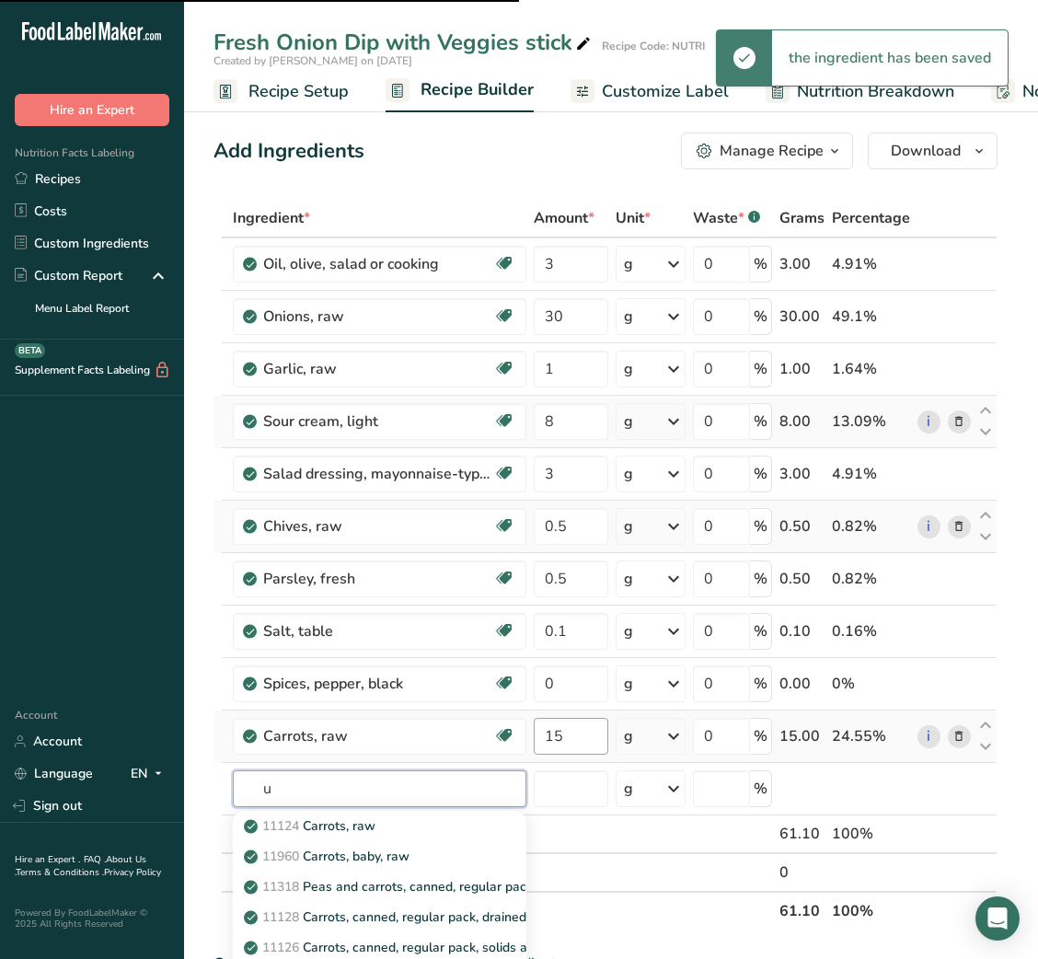
type input "uc"
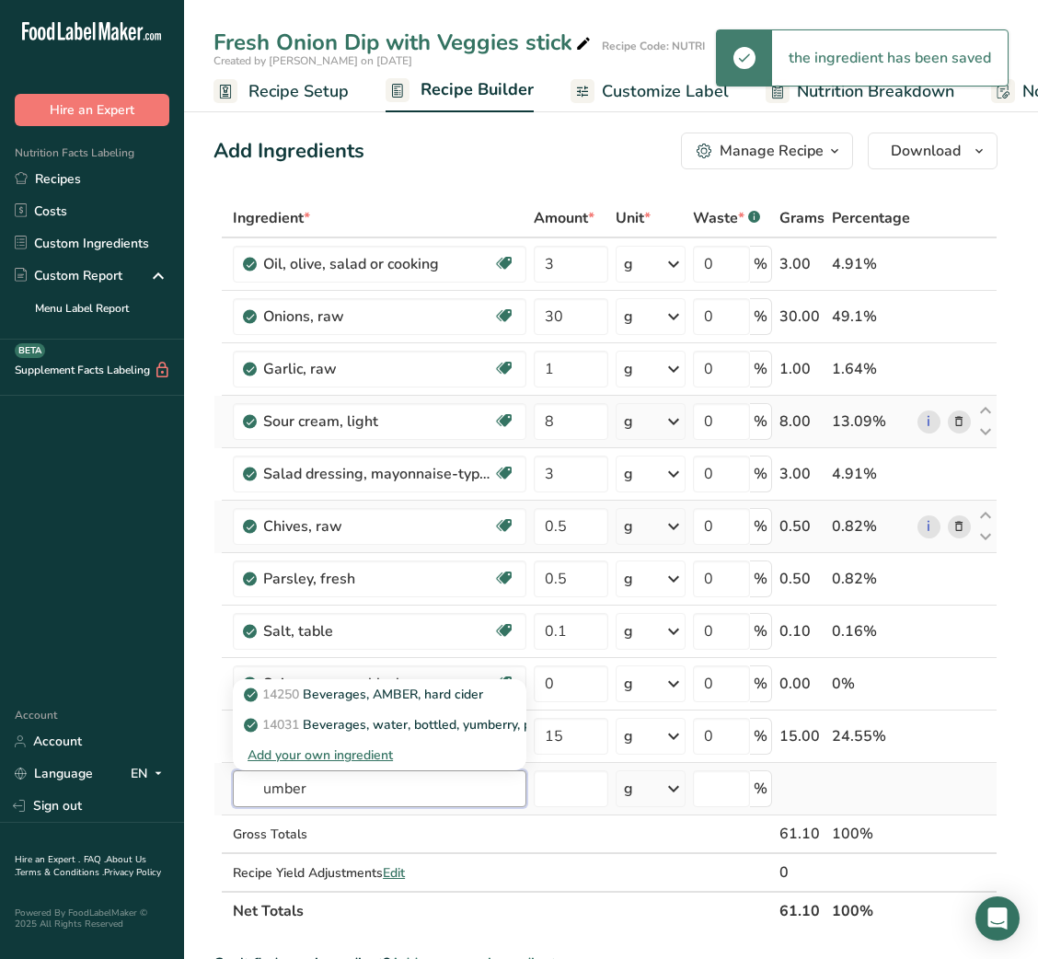
click at [282, 787] on input "umber" at bounding box center [380, 788] width 294 height 37
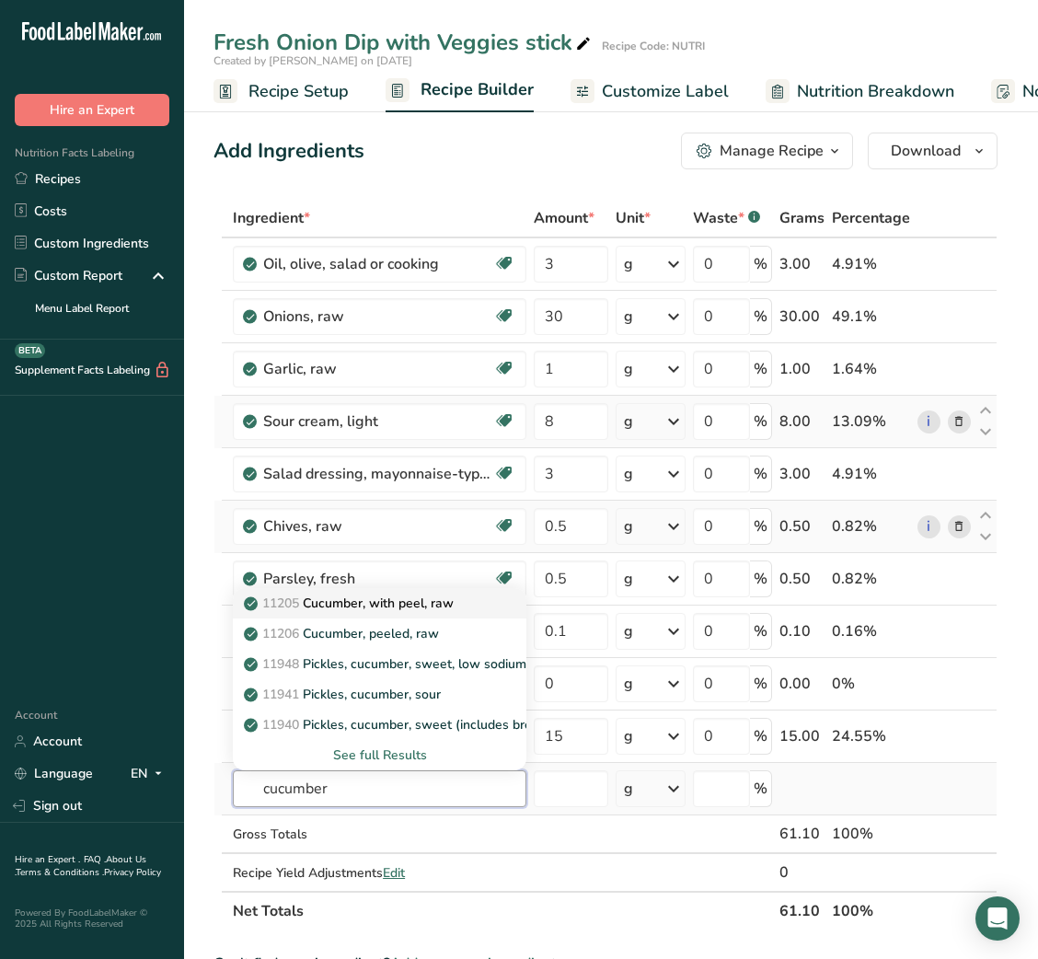
type input "cucumber"
click at [397, 605] on p "11205 Cucumber, with peel, raw" at bounding box center [351, 602] width 206 height 19
type input "Cucumber, with peel, raw"
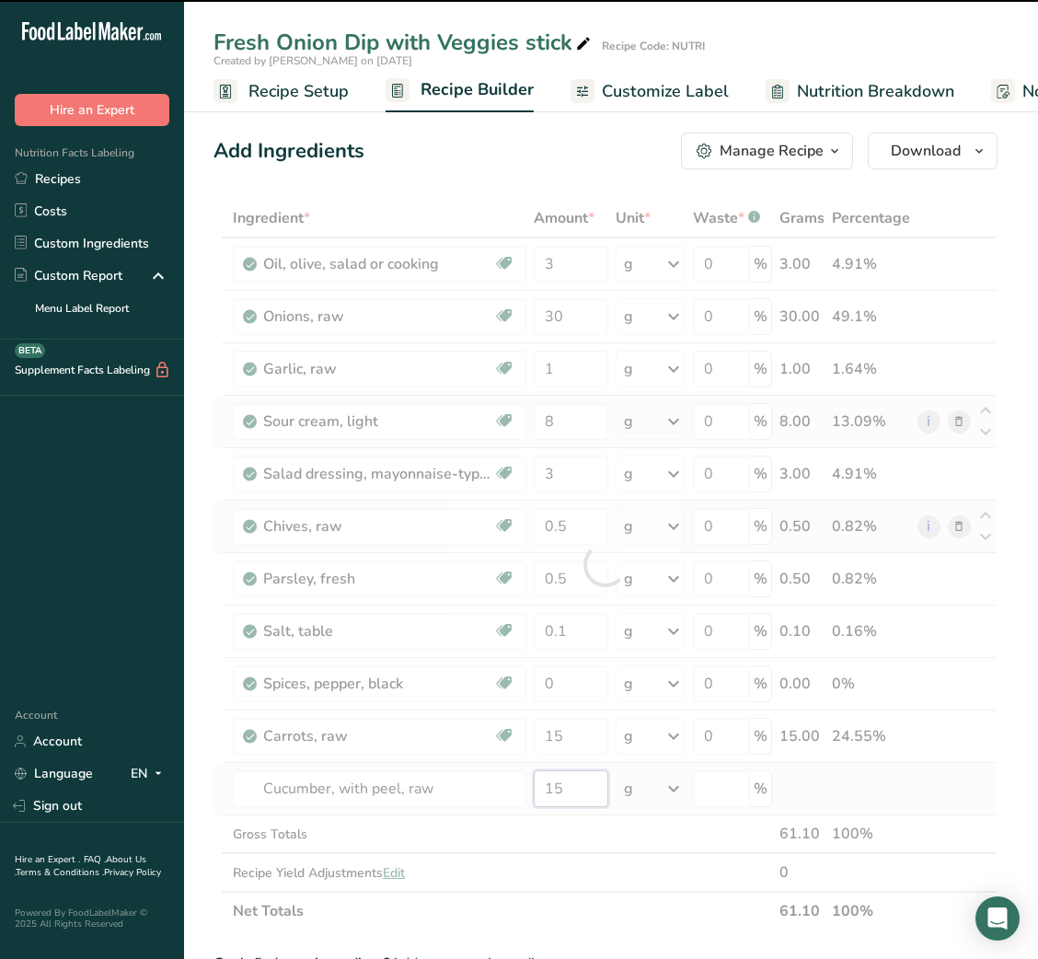
type input "0"
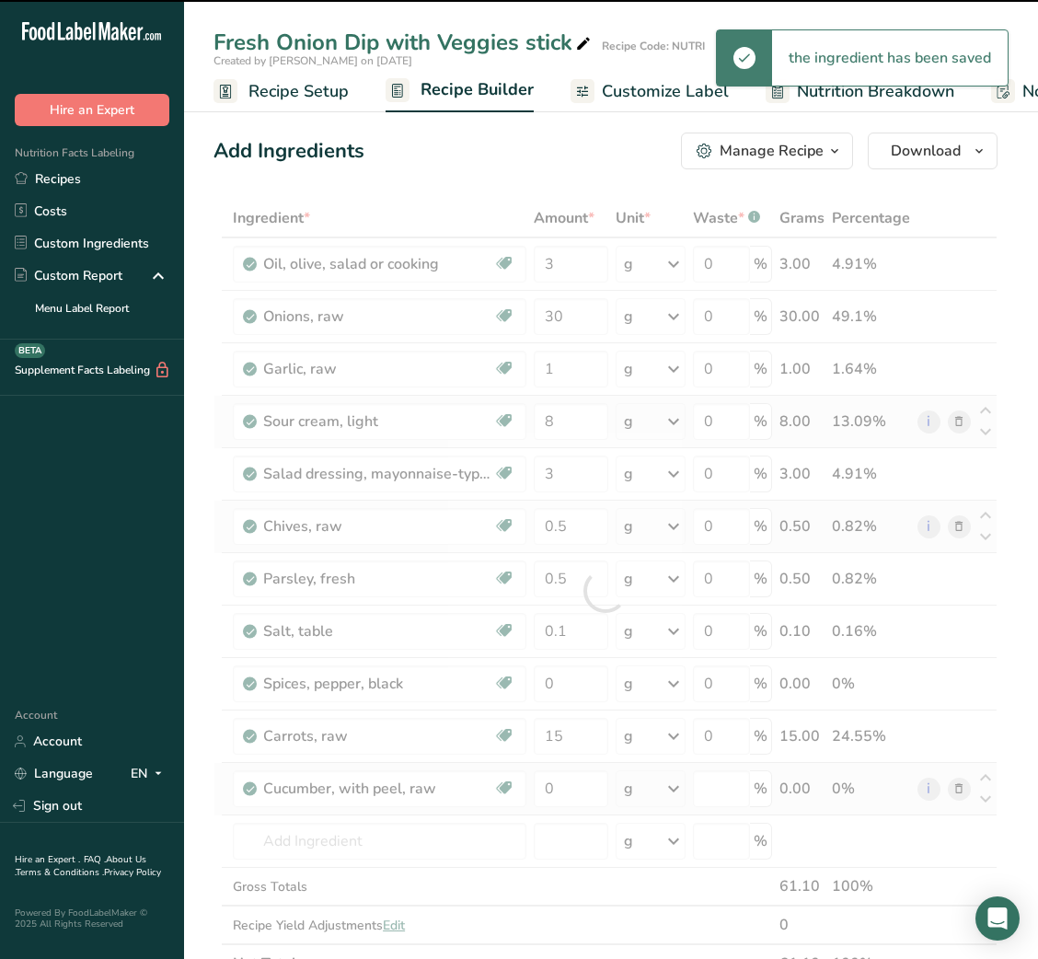
type input "0"
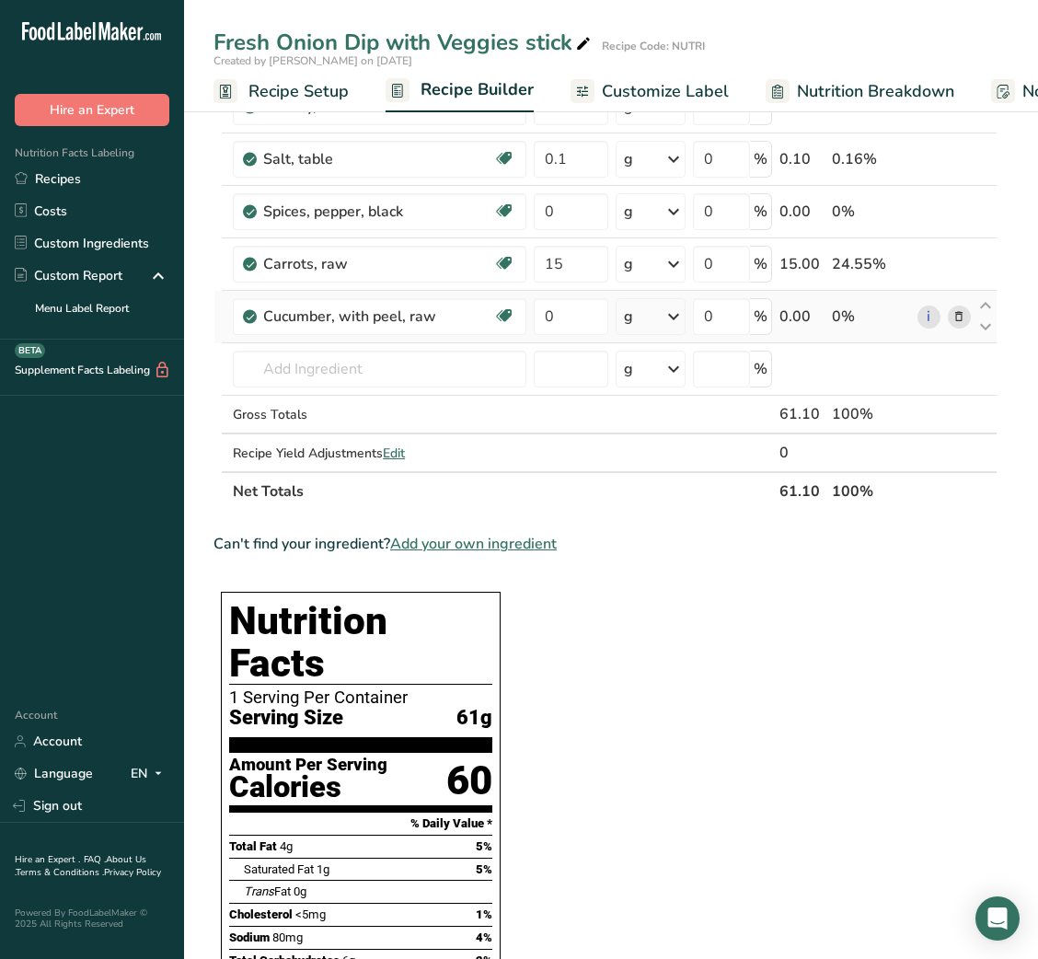
scroll to position [470, 0]
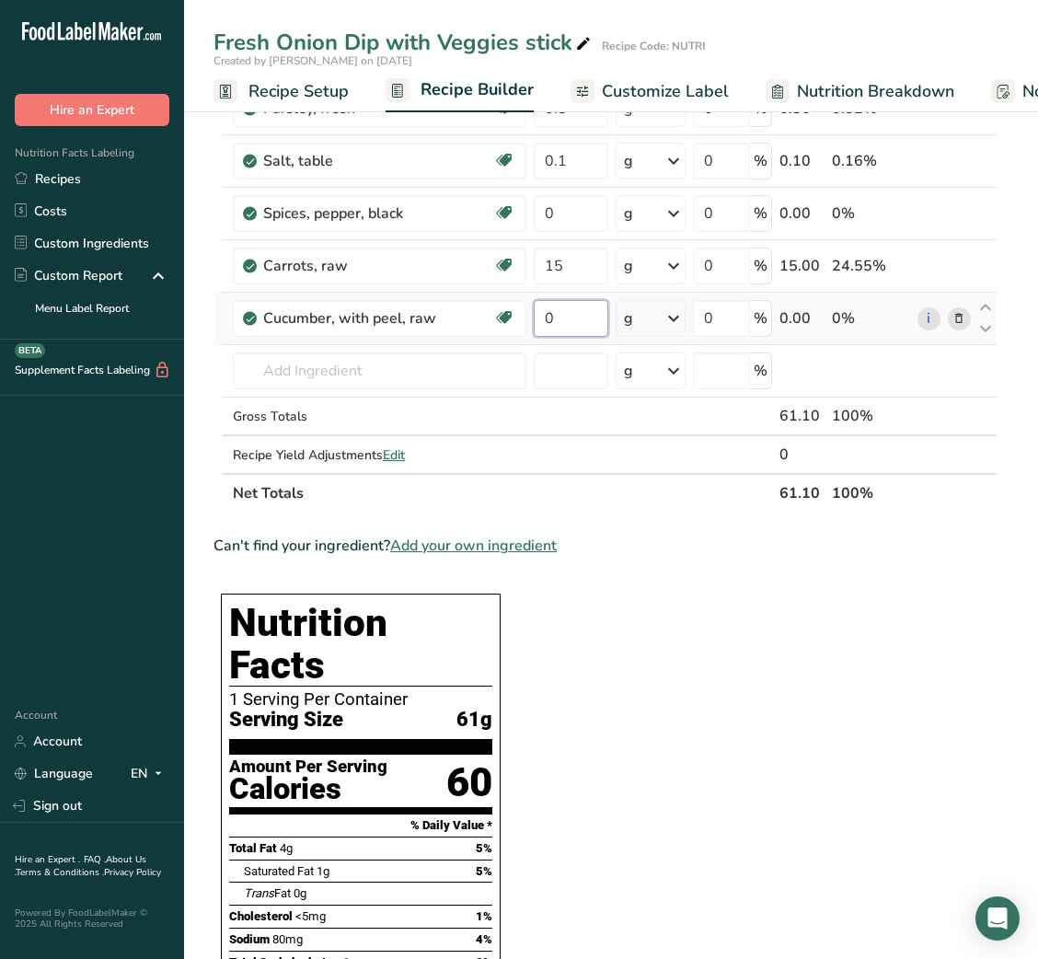
click at [545, 325] on input "0" at bounding box center [571, 318] width 75 height 37
type input "15"
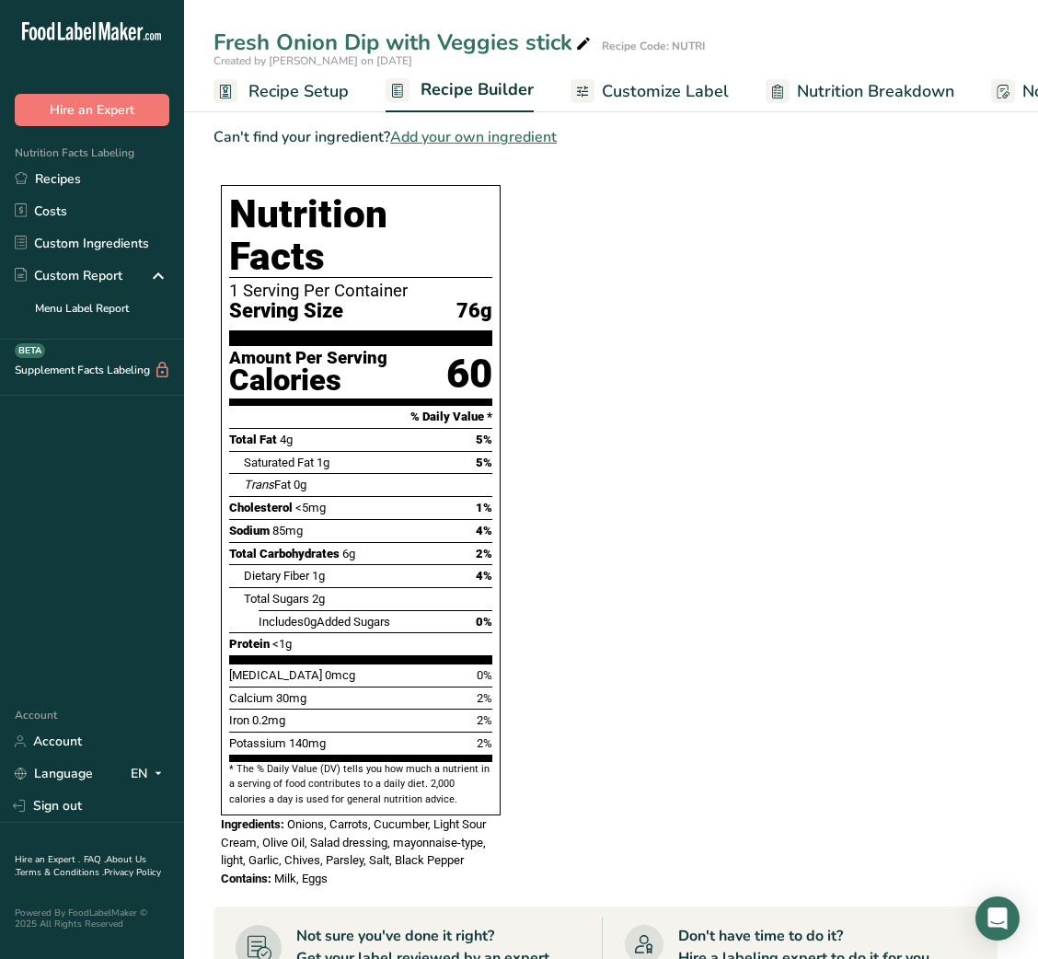
scroll to position [881, 0]
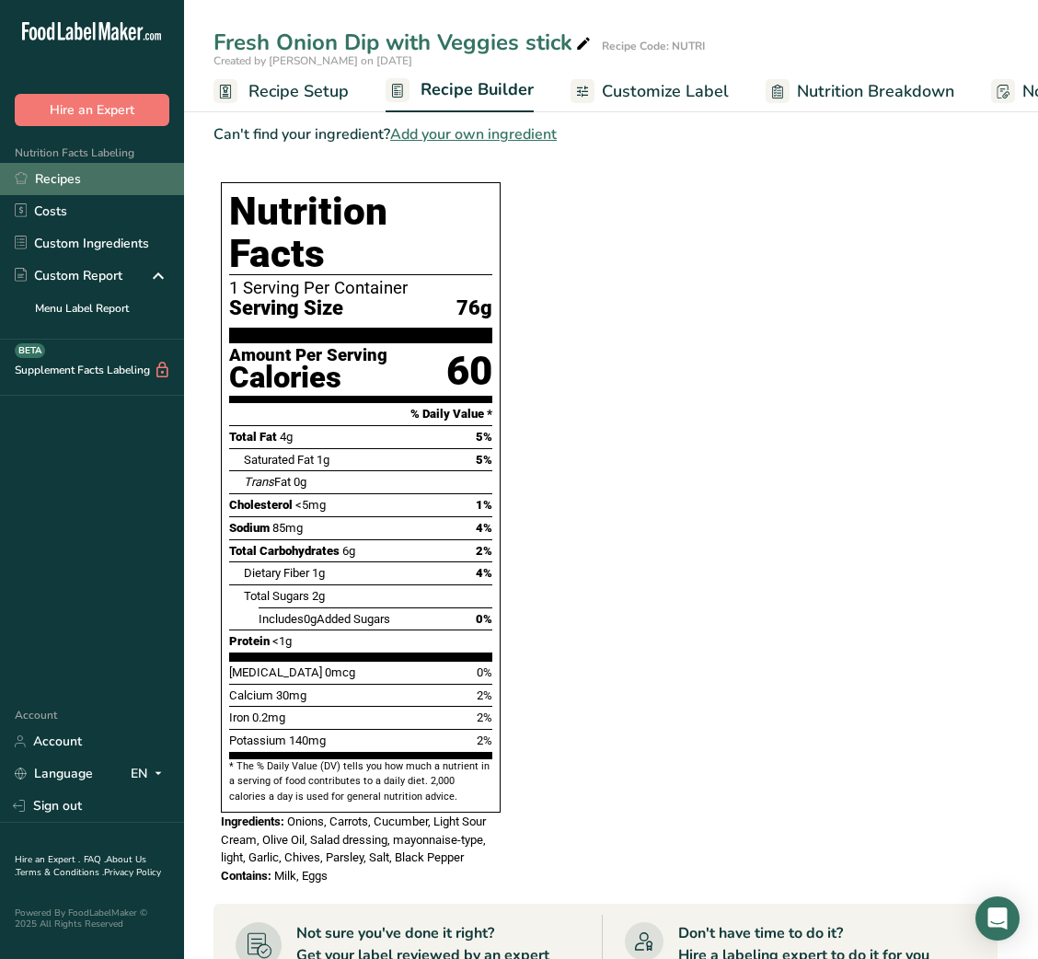
click at [82, 187] on link "Recipes" at bounding box center [92, 179] width 184 height 32
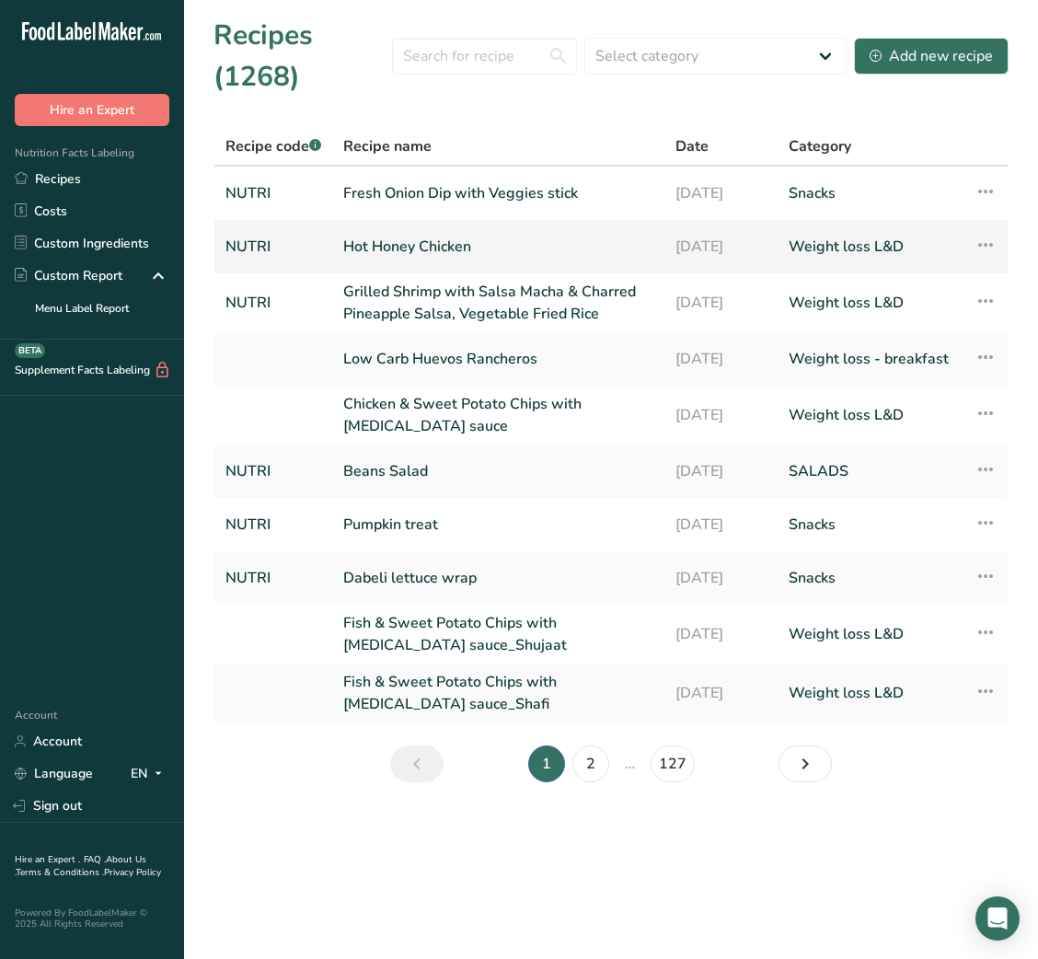
click at [384, 248] on link "Hot Honey Chicken" at bounding box center [498, 246] width 310 height 39
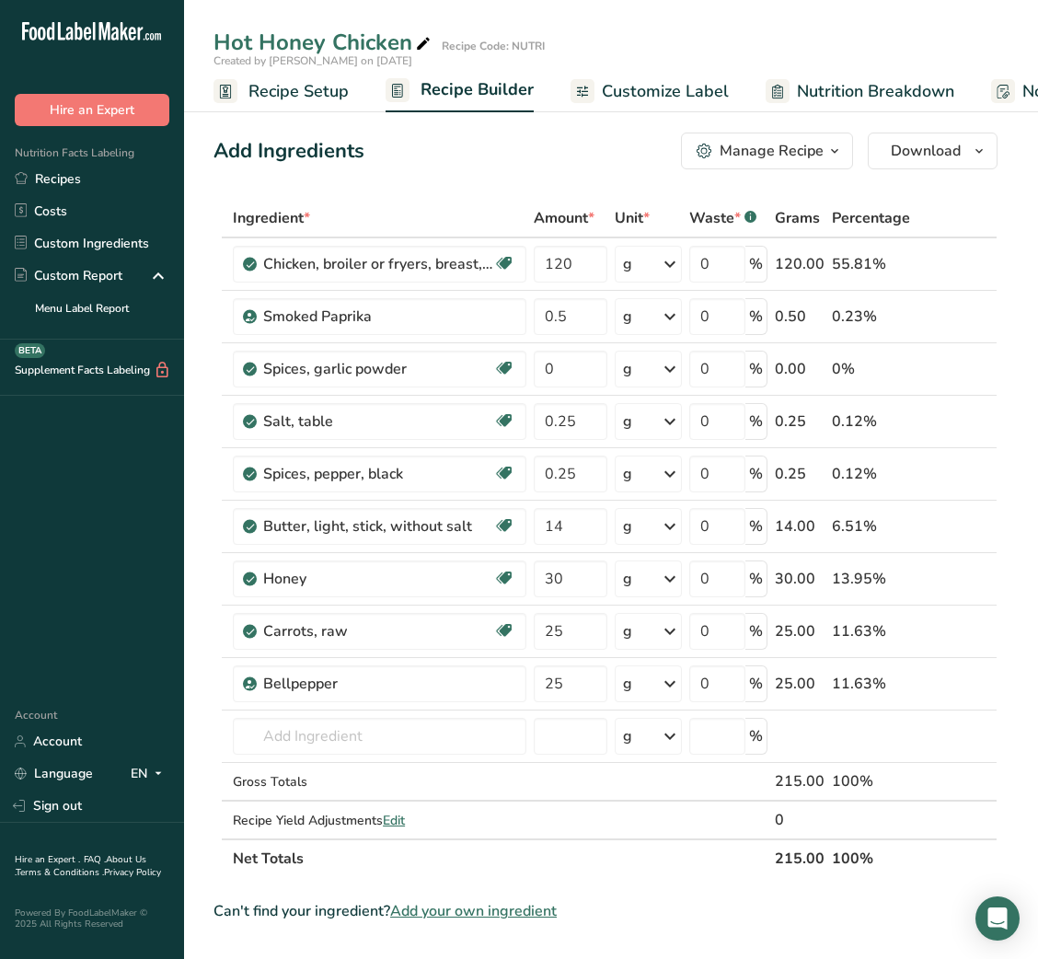
click at [622, 96] on span "Customize Label" at bounding box center [665, 91] width 127 height 25
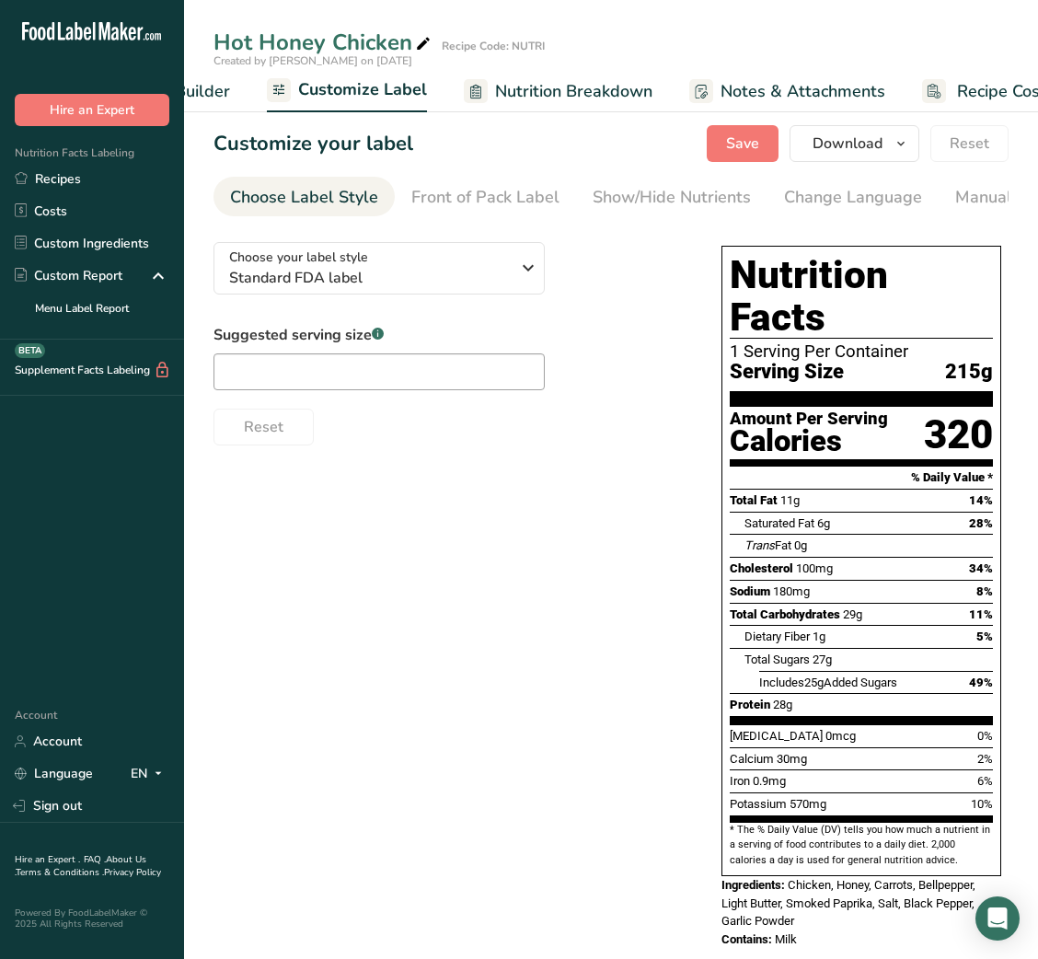
scroll to position [0, 358]
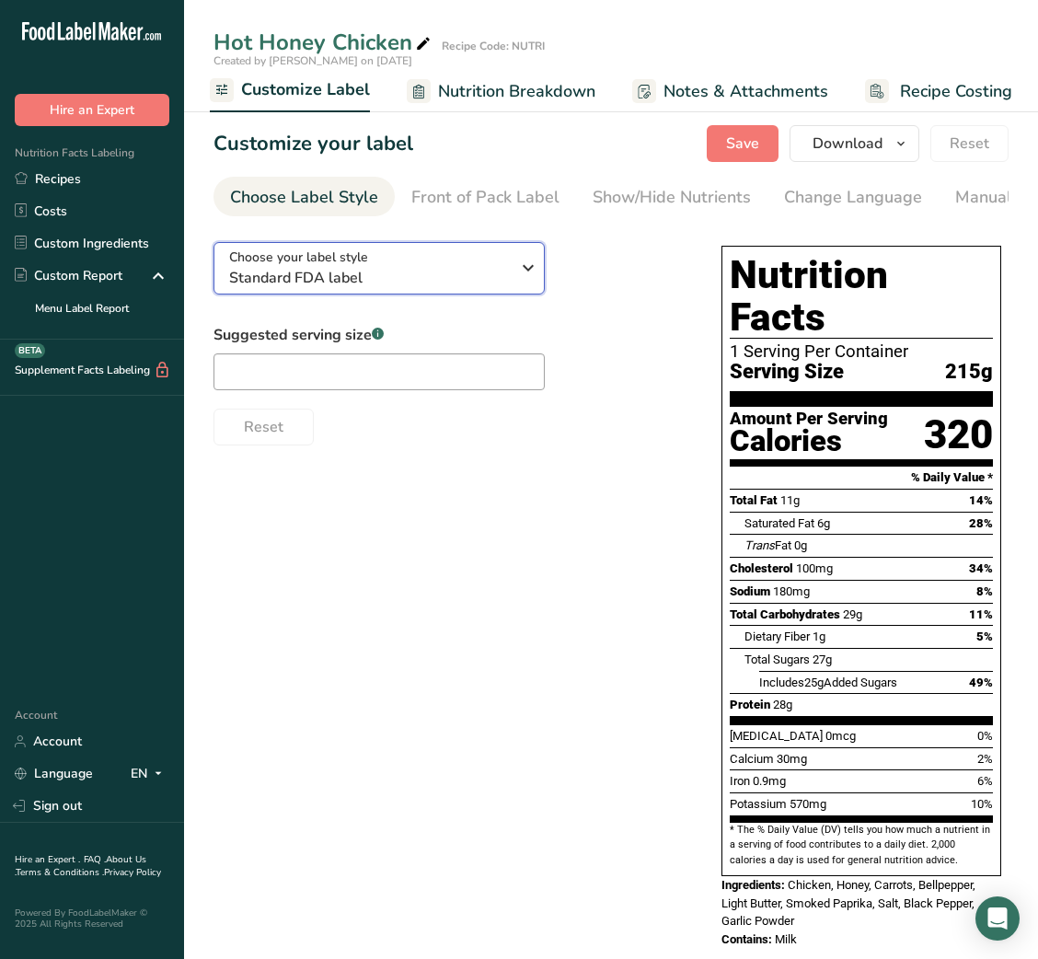
click at [368, 285] on span "Standard FDA label" at bounding box center [369, 278] width 281 height 22
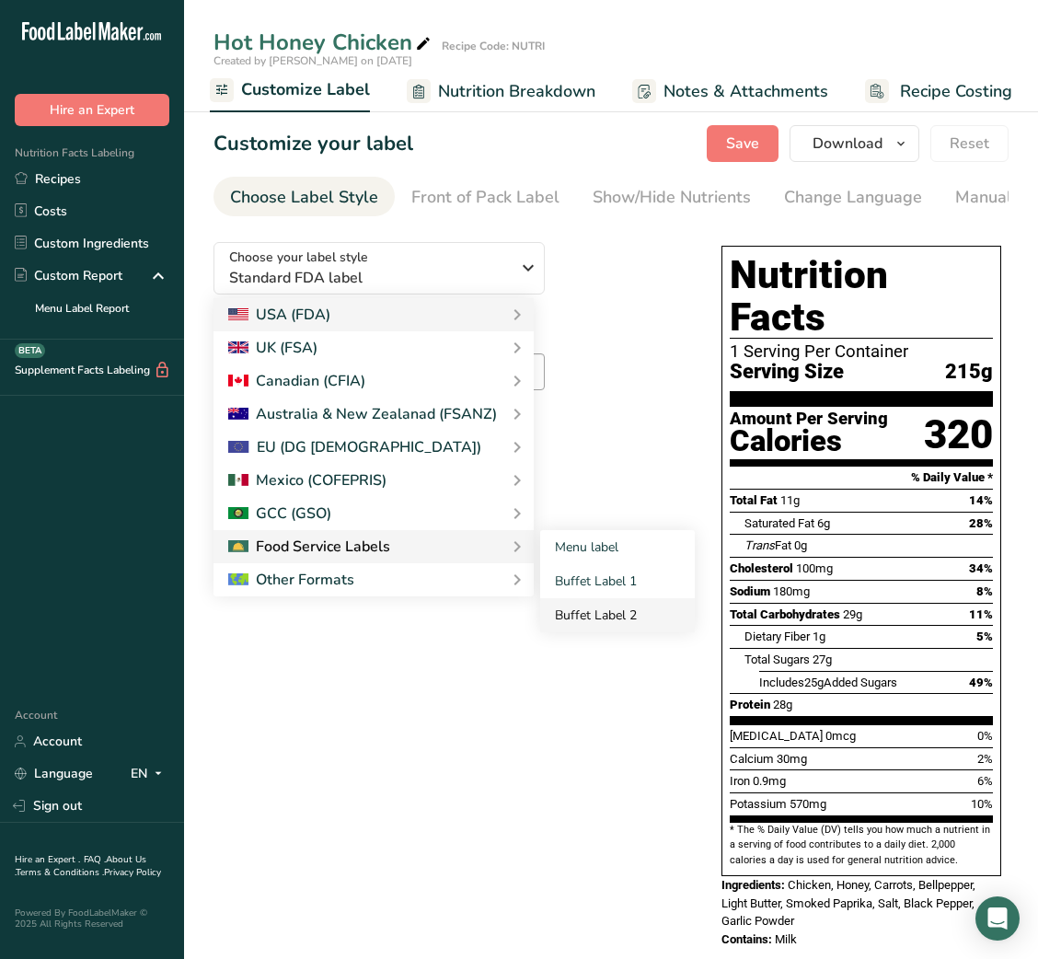
click at [588, 616] on link "Buffet Label 2" at bounding box center [617, 615] width 155 height 34
checkbox input "false"
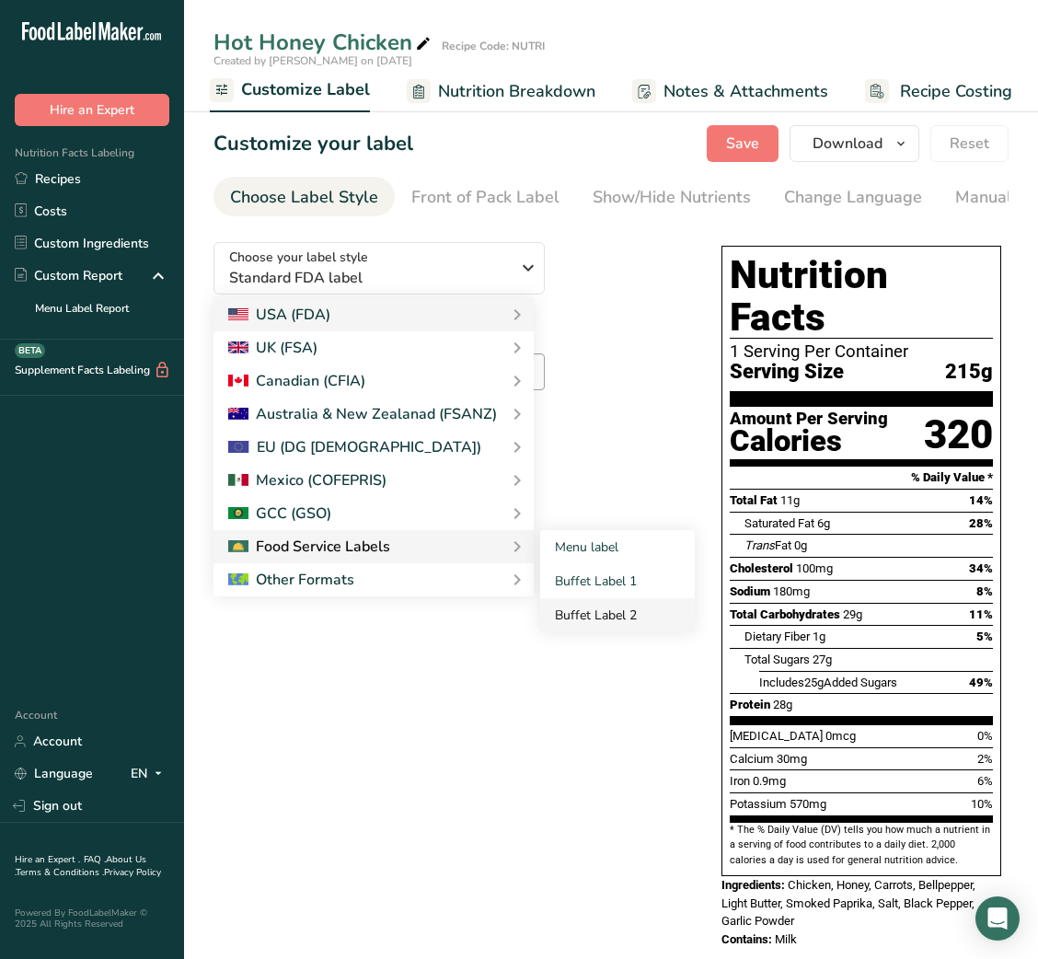
checkbox input "false"
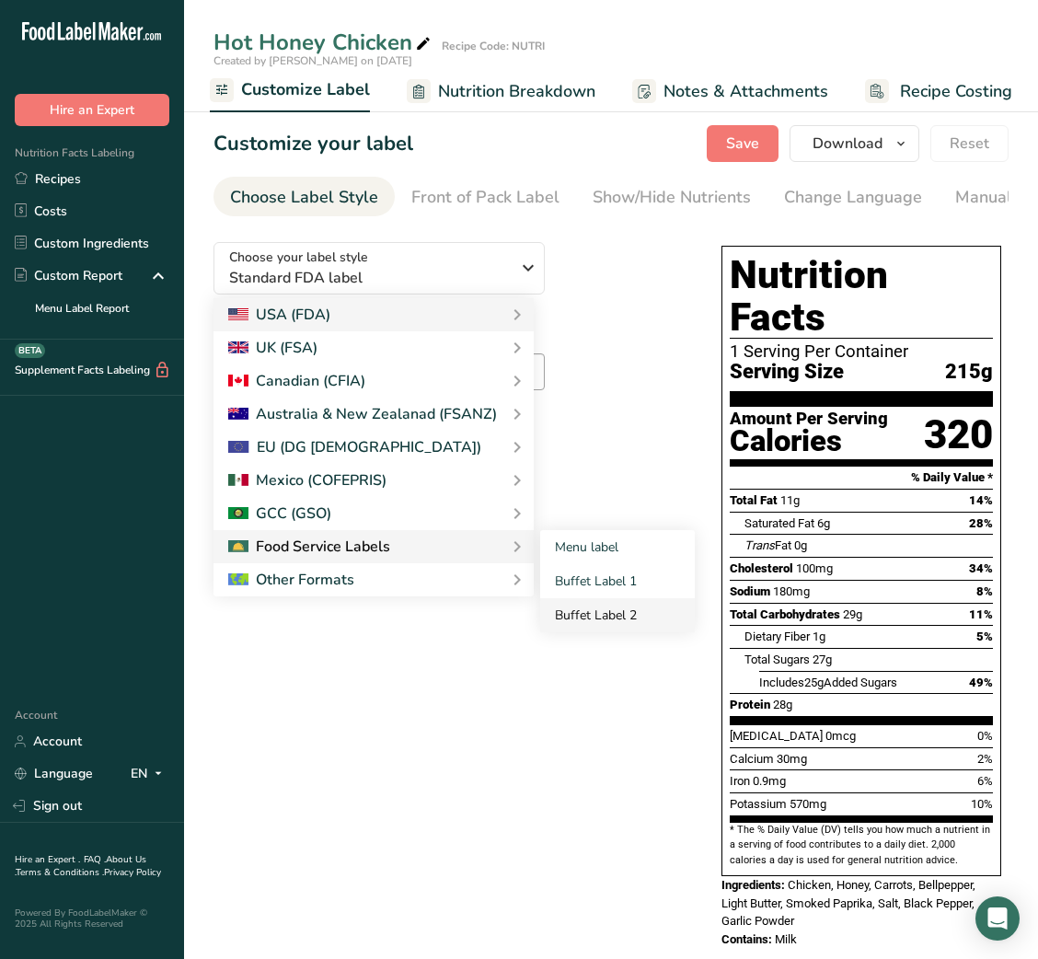
checkbox input "false"
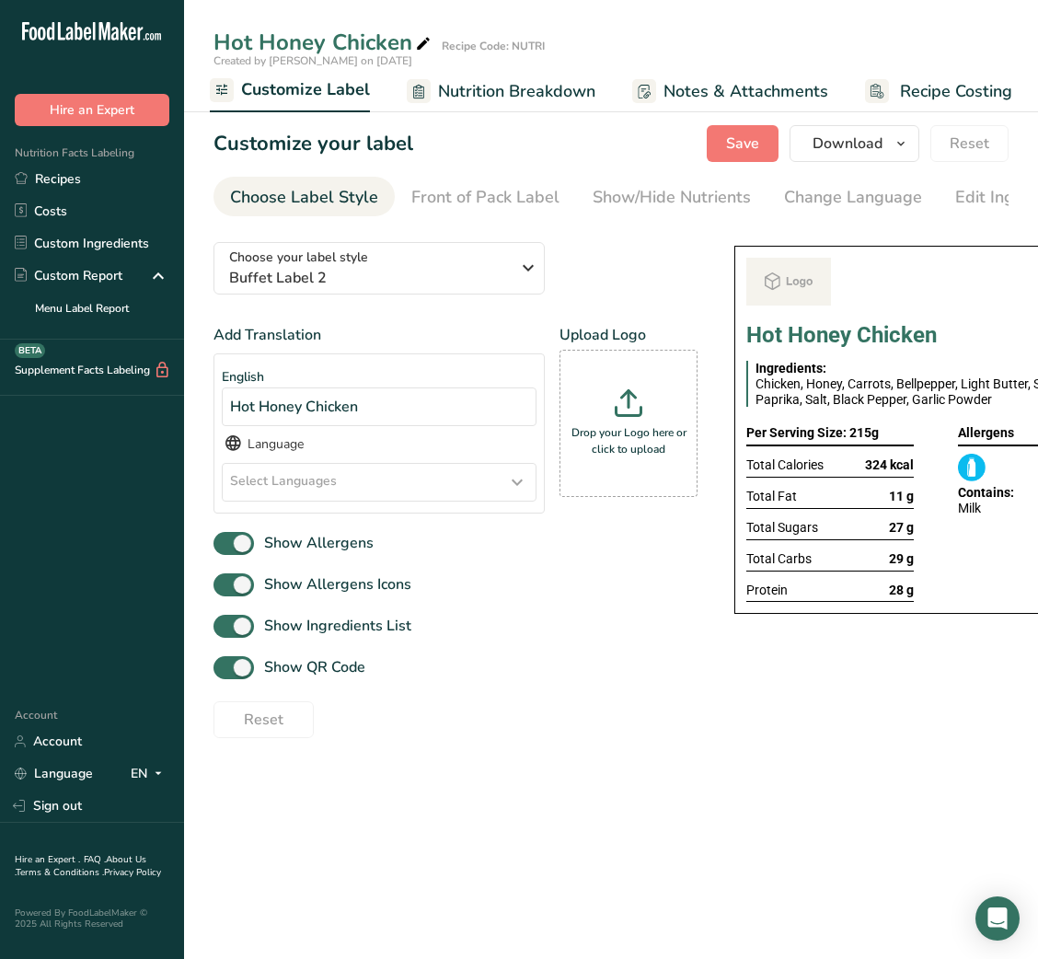
click at [588, 616] on div "Add Translation English Hot Honey Chicken Language Select Languages Afar [GEOGR…" at bounding box center [455, 531] width 484 height 414
click at [301, 670] on span "Show QR Code" at bounding box center [309, 667] width 111 height 22
click at [225, 670] on input "Show QR Code" at bounding box center [219, 668] width 12 height 12
checkbox input "false"
click at [648, 190] on div "Show/Hide Nutrients" at bounding box center [672, 197] width 158 height 25
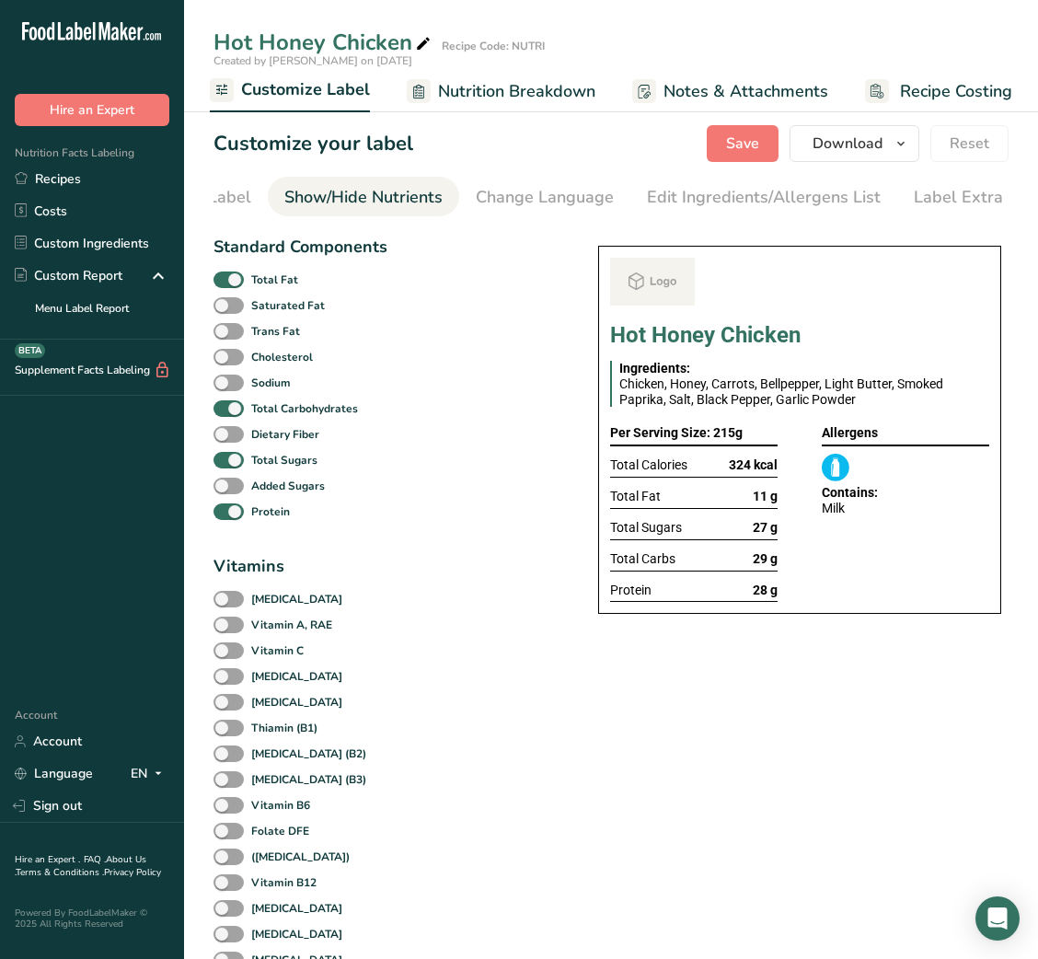
scroll to position [0, 336]
click at [257, 283] on b "Total Fat" at bounding box center [274, 279] width 47 height 17
click at [225, 283] on input "Total Fat" at bounding box center [219, 279] width 12 height 12
checkbox input "false"
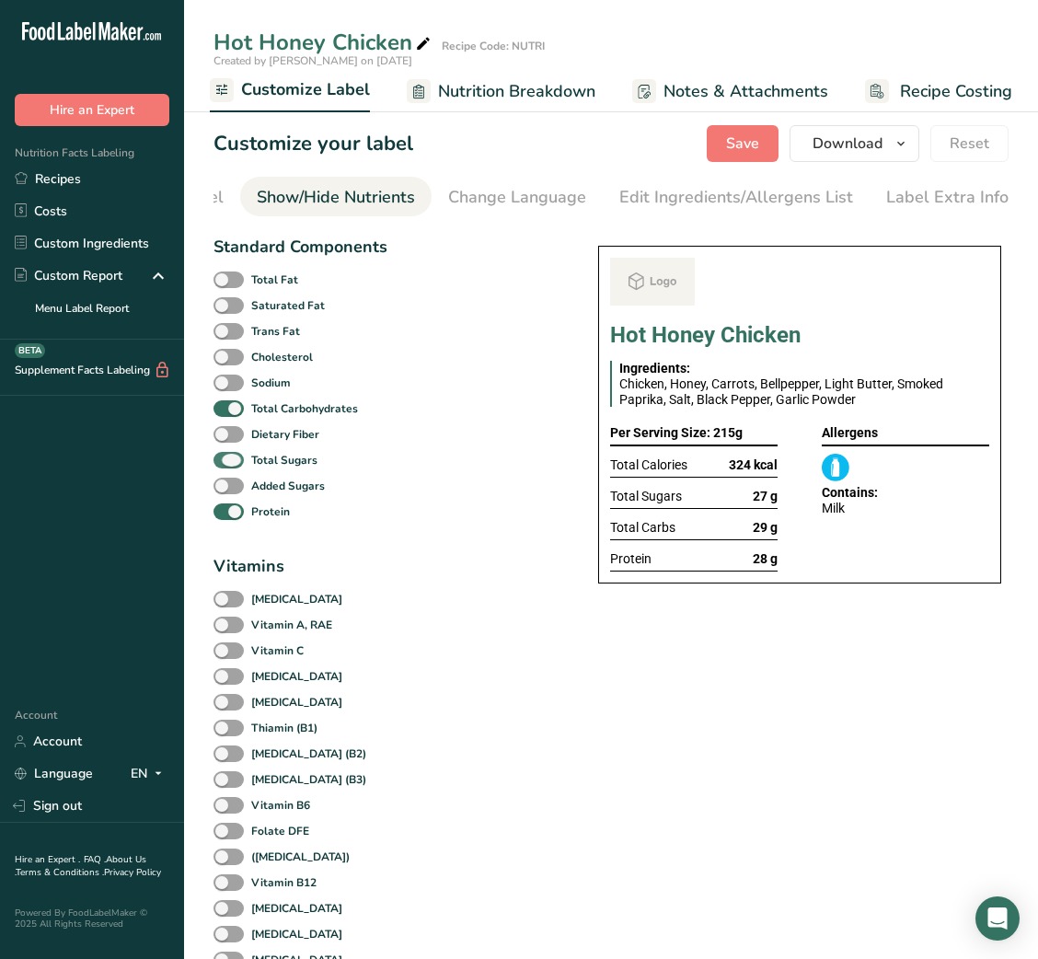
click at [234, 469] on span at bounding box center [228, 460] width 30 height 17
click at [225, 466] on input "Total Sugars" at bounding box center [219, 460] width 12 height 12
checkbox input "false"
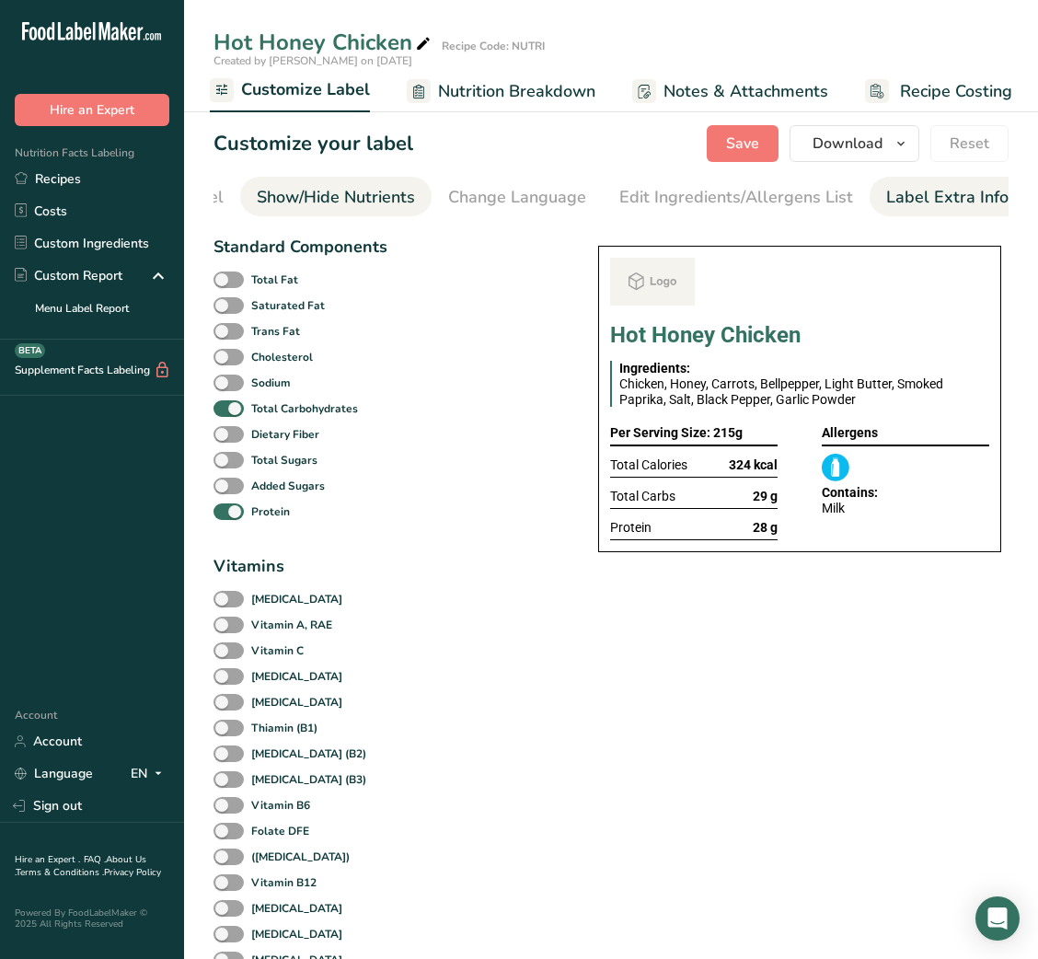
click at [930, 204] on div "Label Extra Info" at bounding box center [947, 197] width 122 height 25
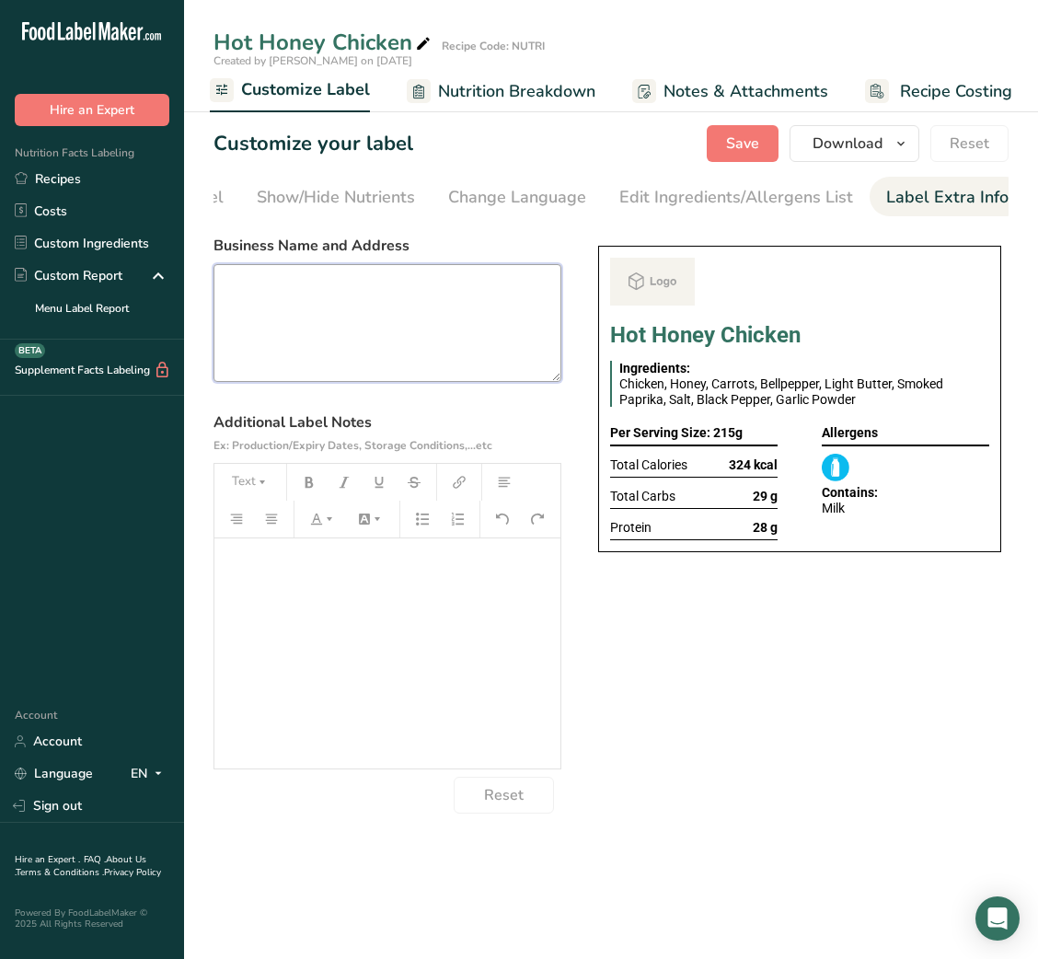
click at [396, 346] on textarea at bounding box center [387, 323] width 348 height 118
paste textarea "USE BY: [DATE] KEEP REFRIGERATED BELOW 5 DEGREE REHEAT BEFORE EATING DINNER"
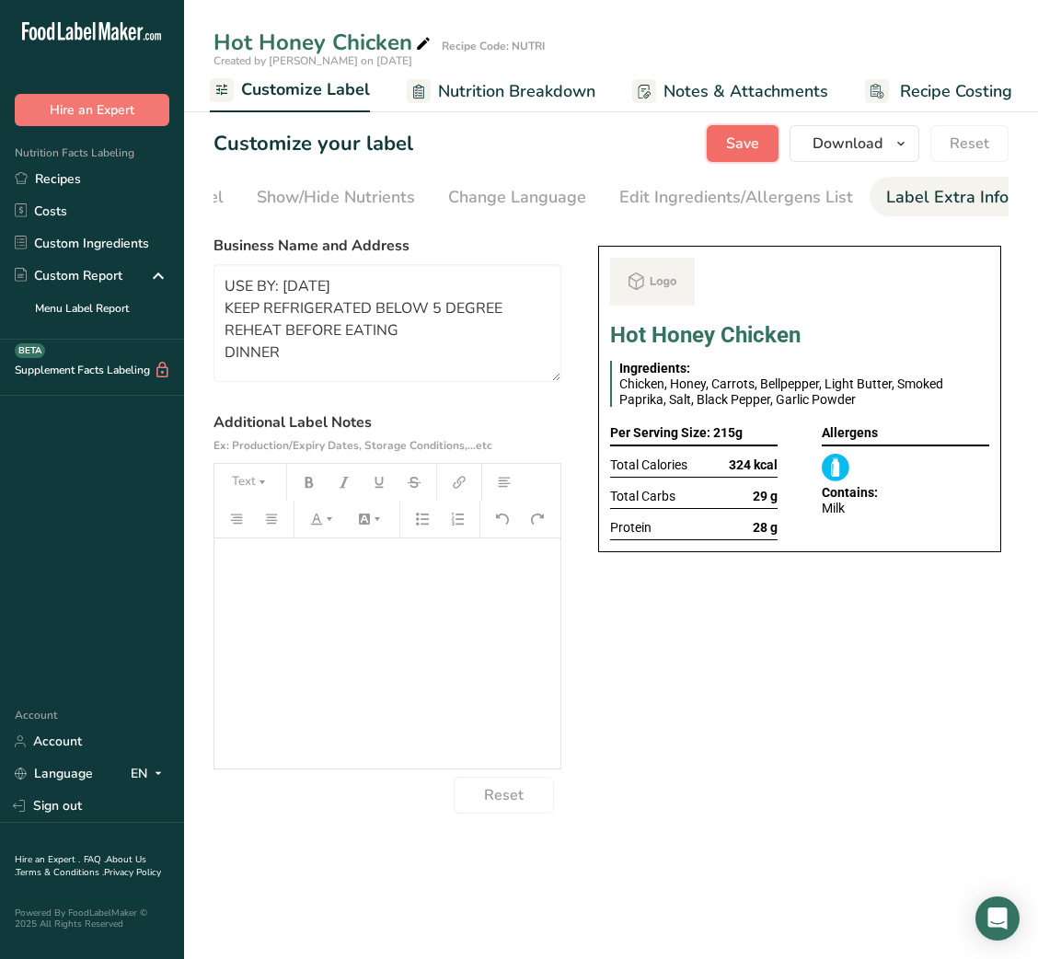
click at [753, 146] on span "Save" at bounding box center [742, 143] width 33 height 22
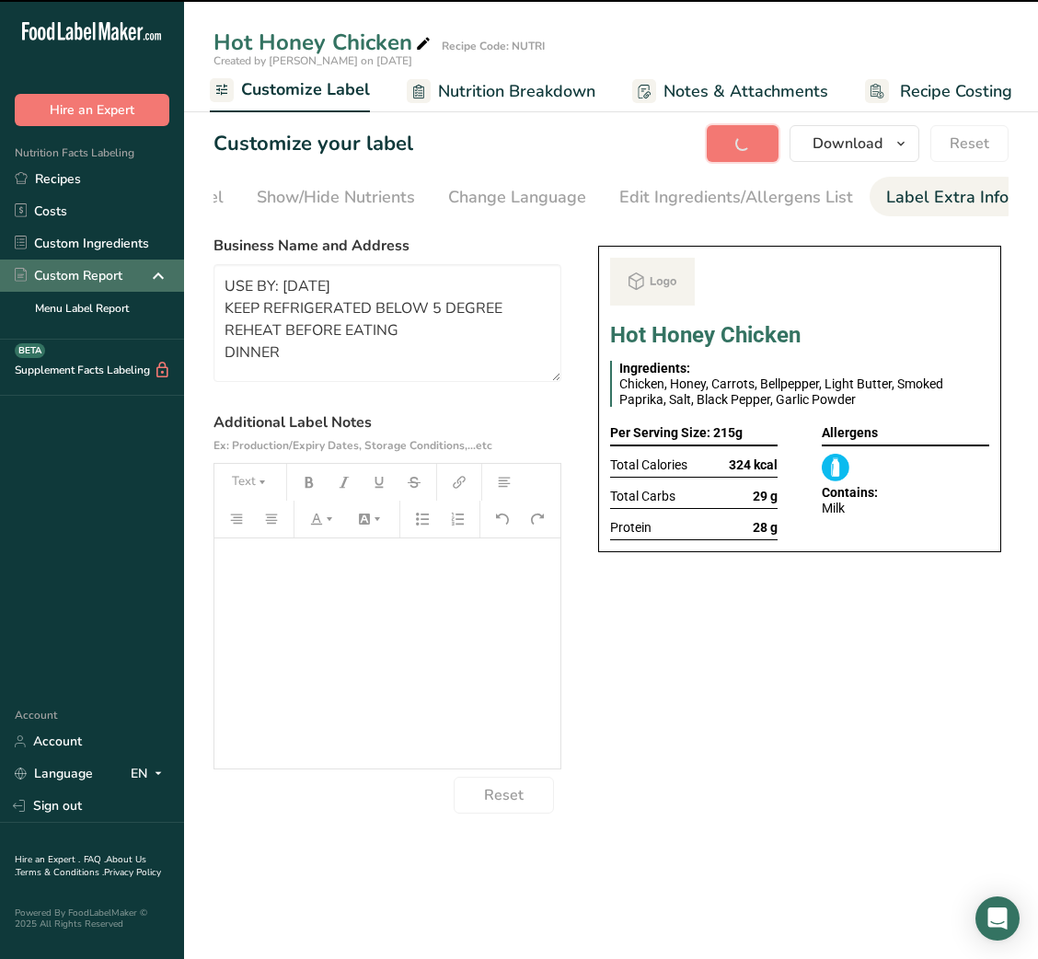
type textarea "USE BY: [DATE] KEEP REFRIGERATED BELOW 5 DEGREE REHEAT BEFORE EATING DINNER"
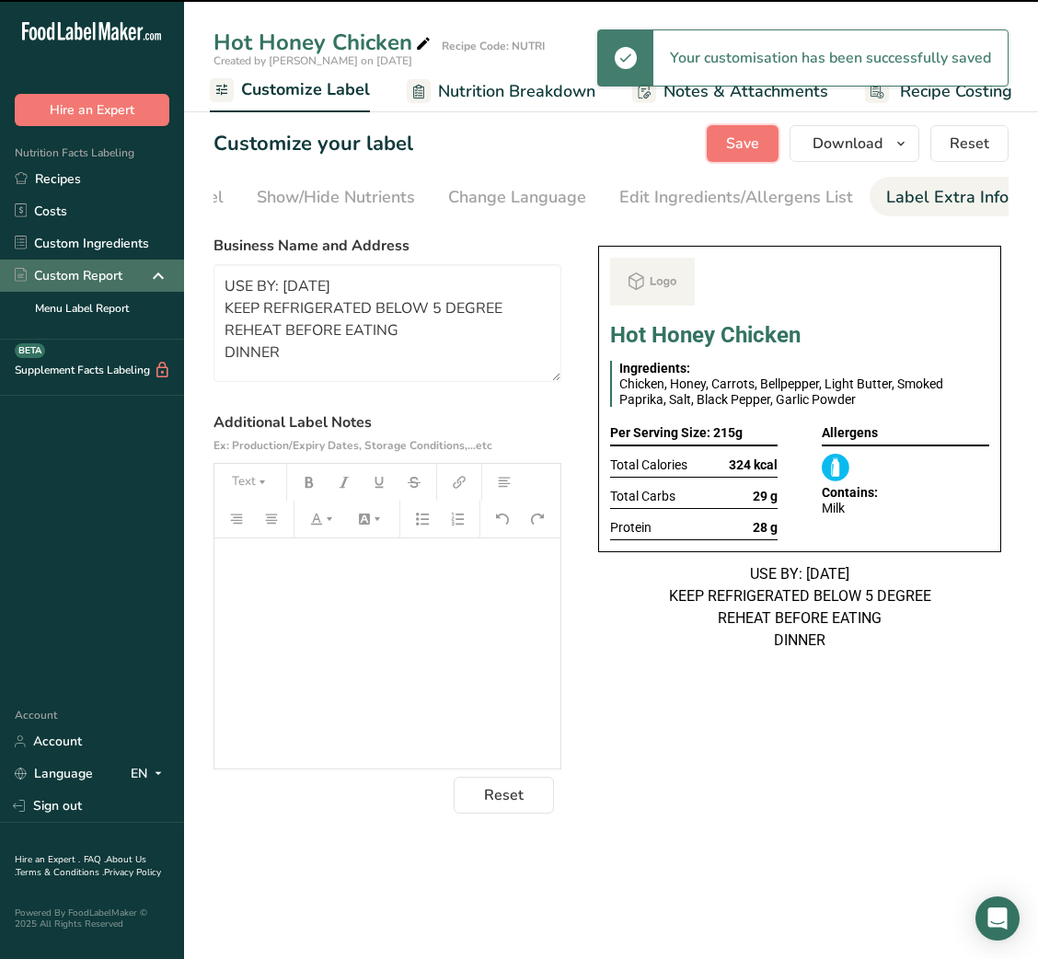
scroll to position [0, 0]
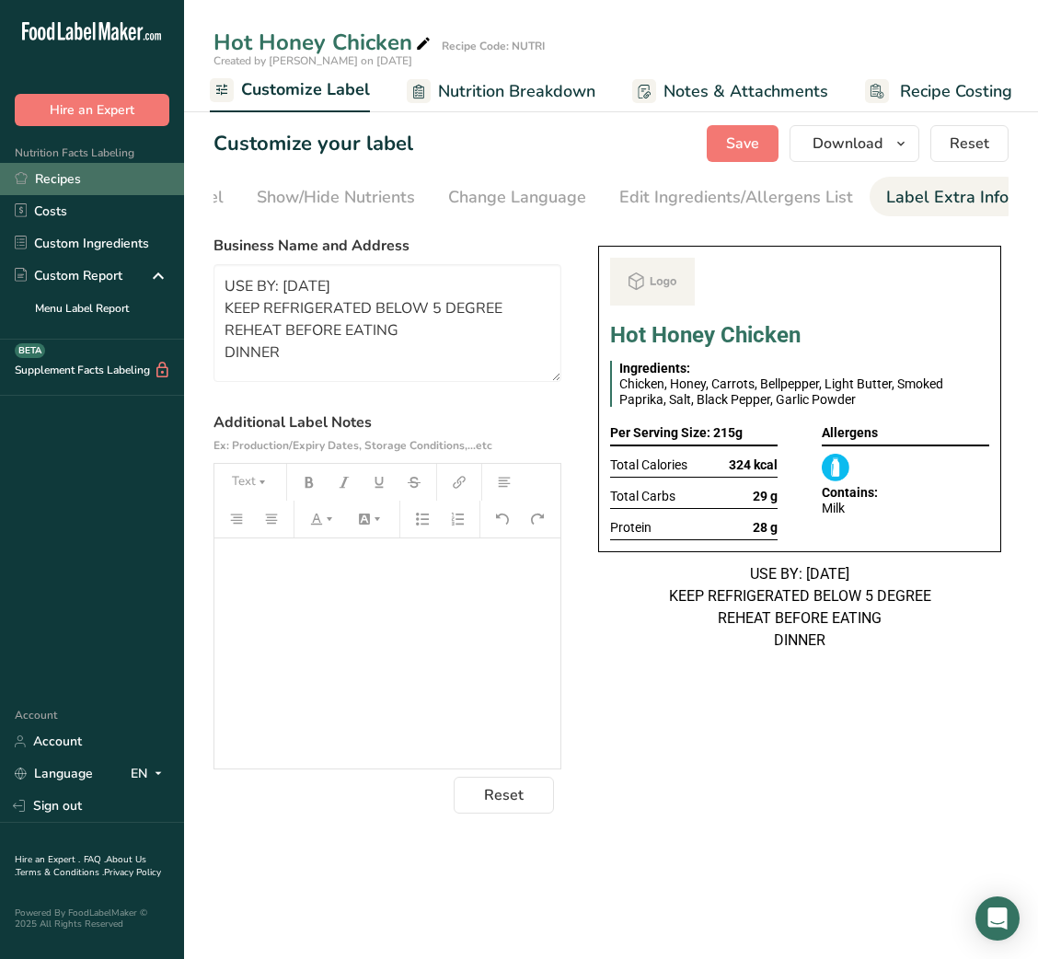
click at [79, 187] on link "Recipes" at bounding box center [92, 179] width 184 height 32
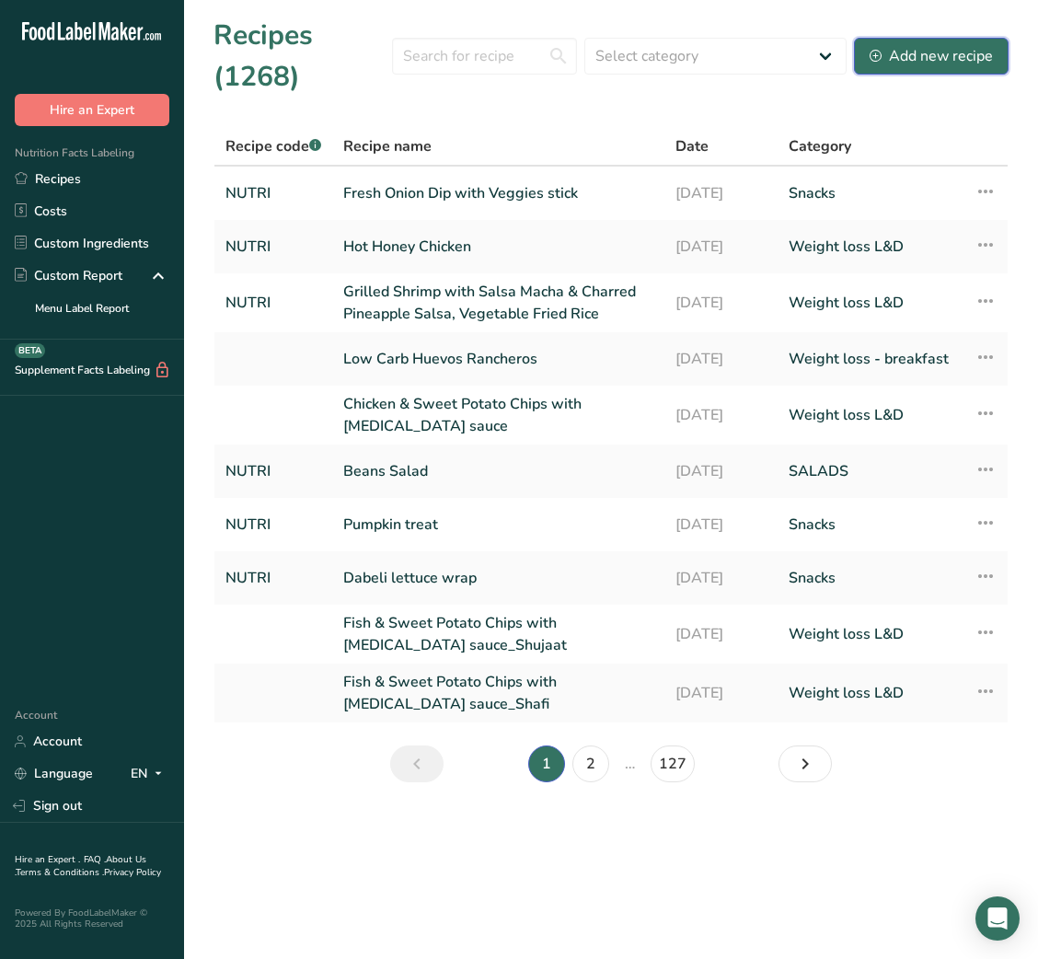
click at [908, 64] on div "Add new recipe" at bounding box center [930, 56] width 123 height 22
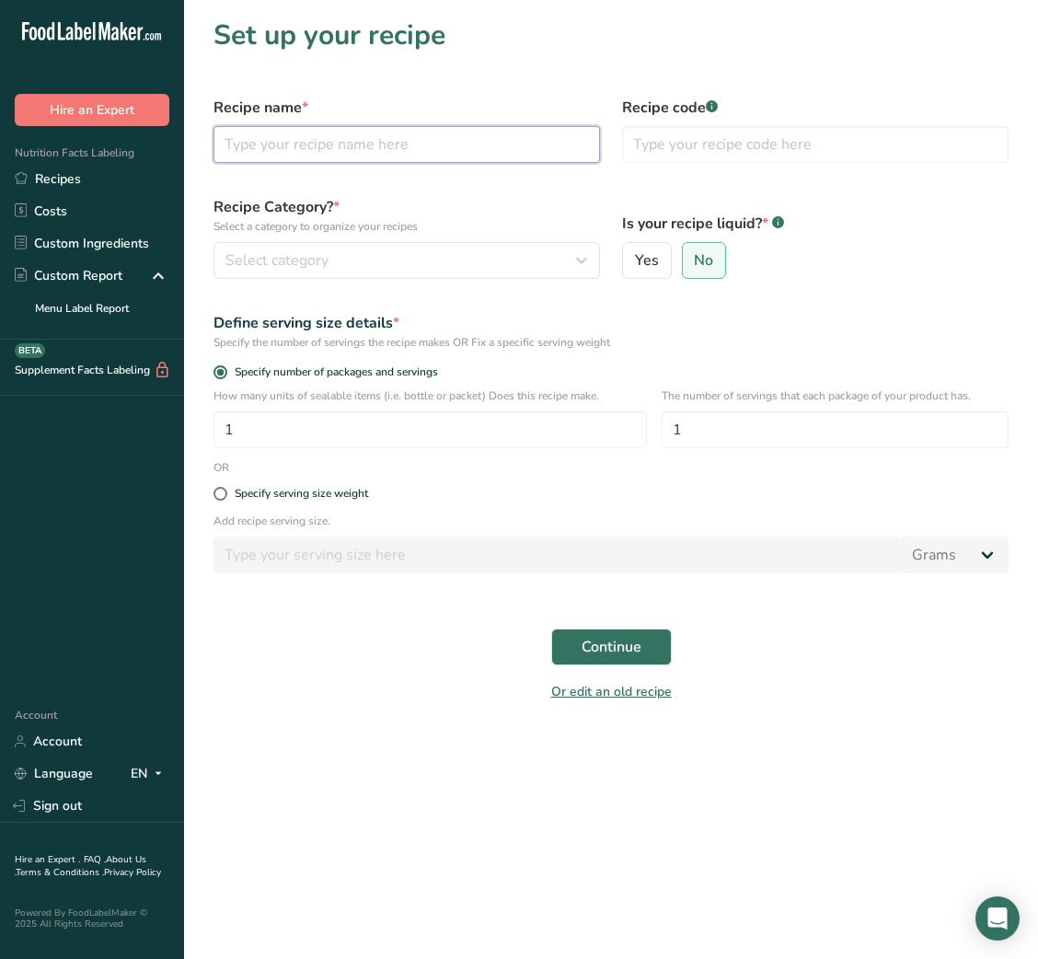
click at [355, 142] on input "text" at bounding box center [406, 144] width 386 height 37
click at [553, 154] on input "text" at bounding box center [406, 144] width 386 height 37
paste input "Chocolate Omega 3 Snack Bites (No Bake!)"
drag, startPoint x: 433, startPoint y: 137, endPoint x: 520, endPoint y: 142, distance: 86.6
click at [520, 142] on input "Chocolate Omega 3 Snack Bites (No Bake!)" at bounding box center [406, 144] width 386 height 37
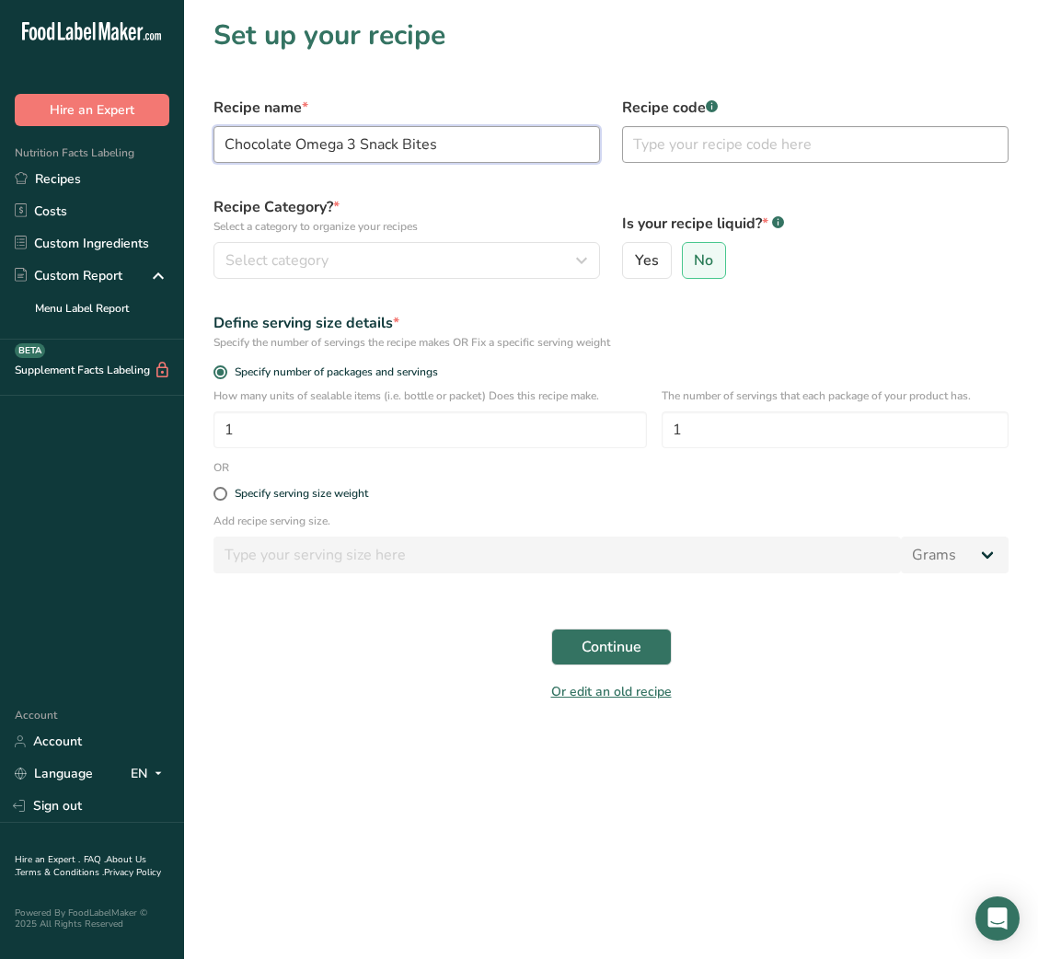
type input "Chocolate Omega 3 Snack Bites"
click at [695, 144] on input "text" at bounding box center [815, 144] width 386 height 37
type input "NUTRI"
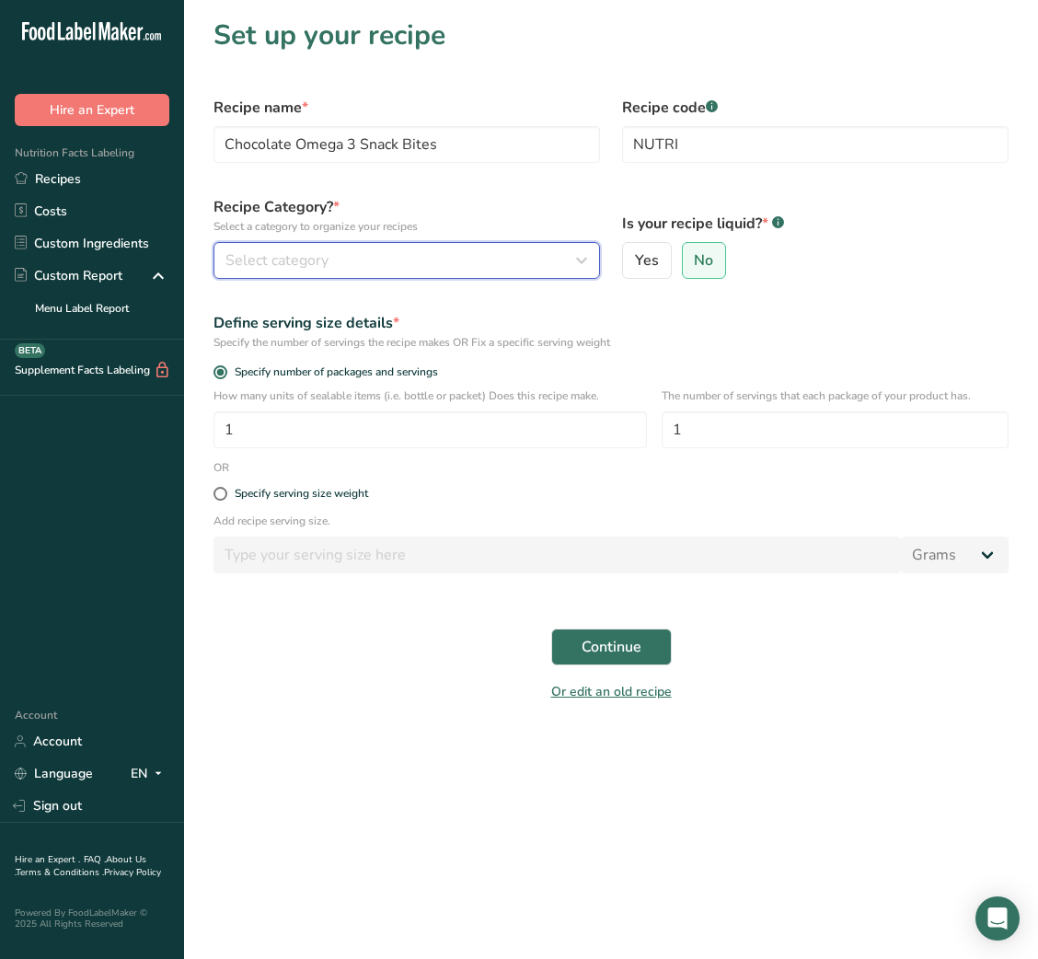
click at [482, 275] on button "Select category" at bounding box center [406, 260] width 386 height 37
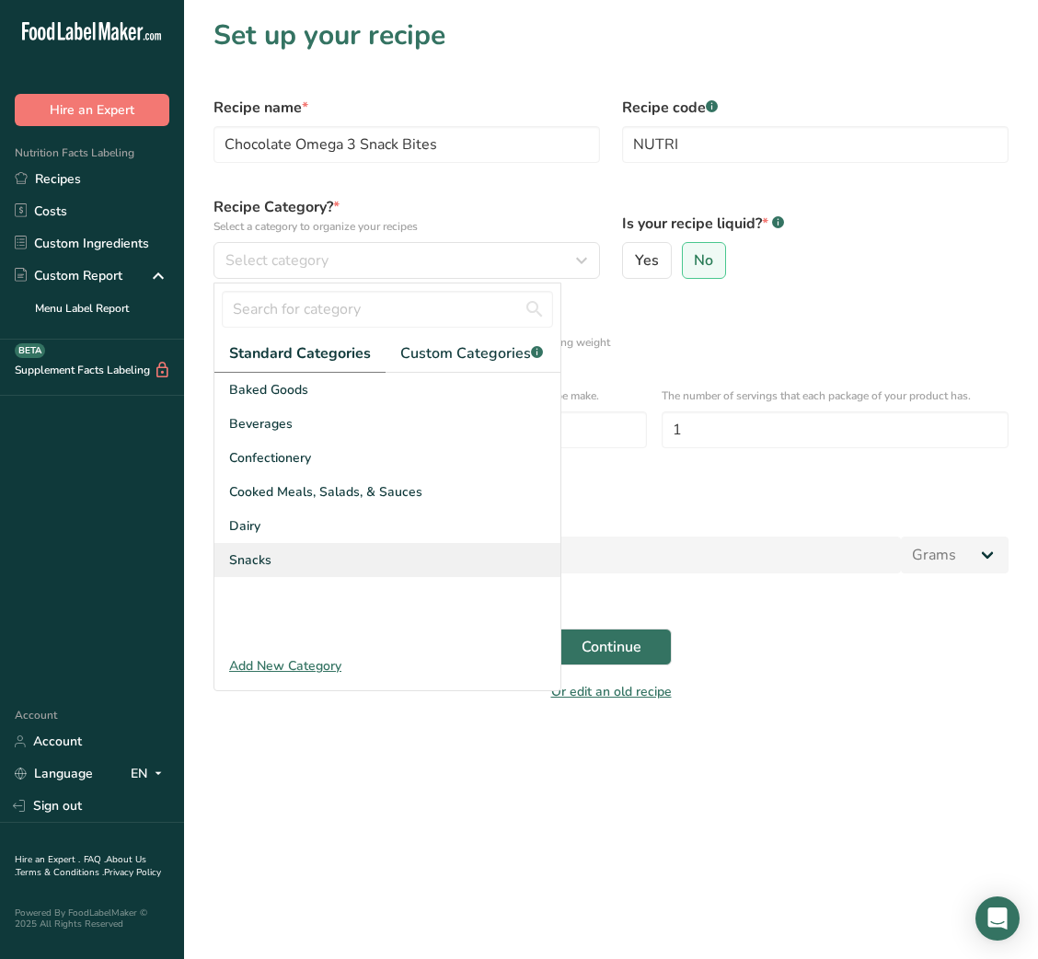
click at [281, 569] on div "Snacks" at bounding box center [387, 560] width 346 height 34
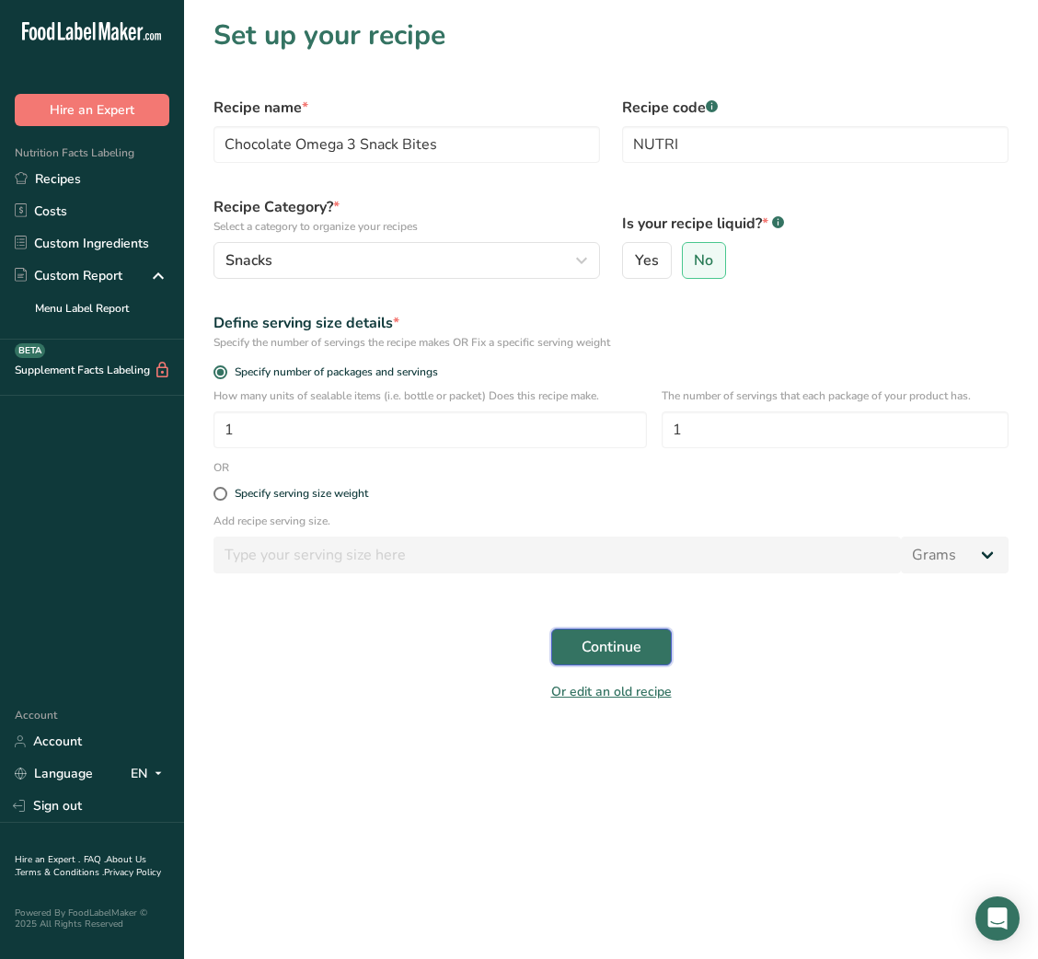
click at [610, 658] on span "Continue" at bounding box center [611, 647] width 60 height 22
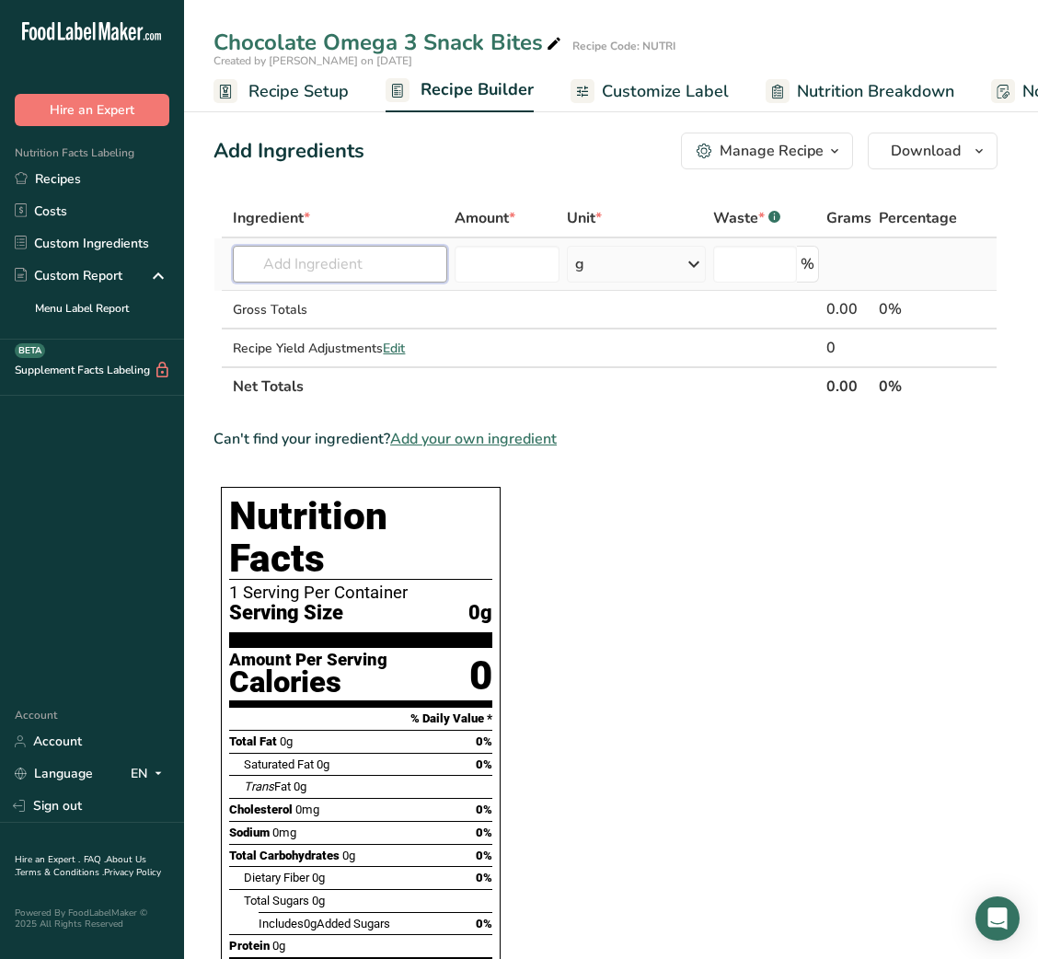
click at [372, 268] on input "text" at bounding box center [340, 264] width 214 height 37
click at [689, 75] on link "Customize Label" at bounding box center [649, 91] width 158 height 41
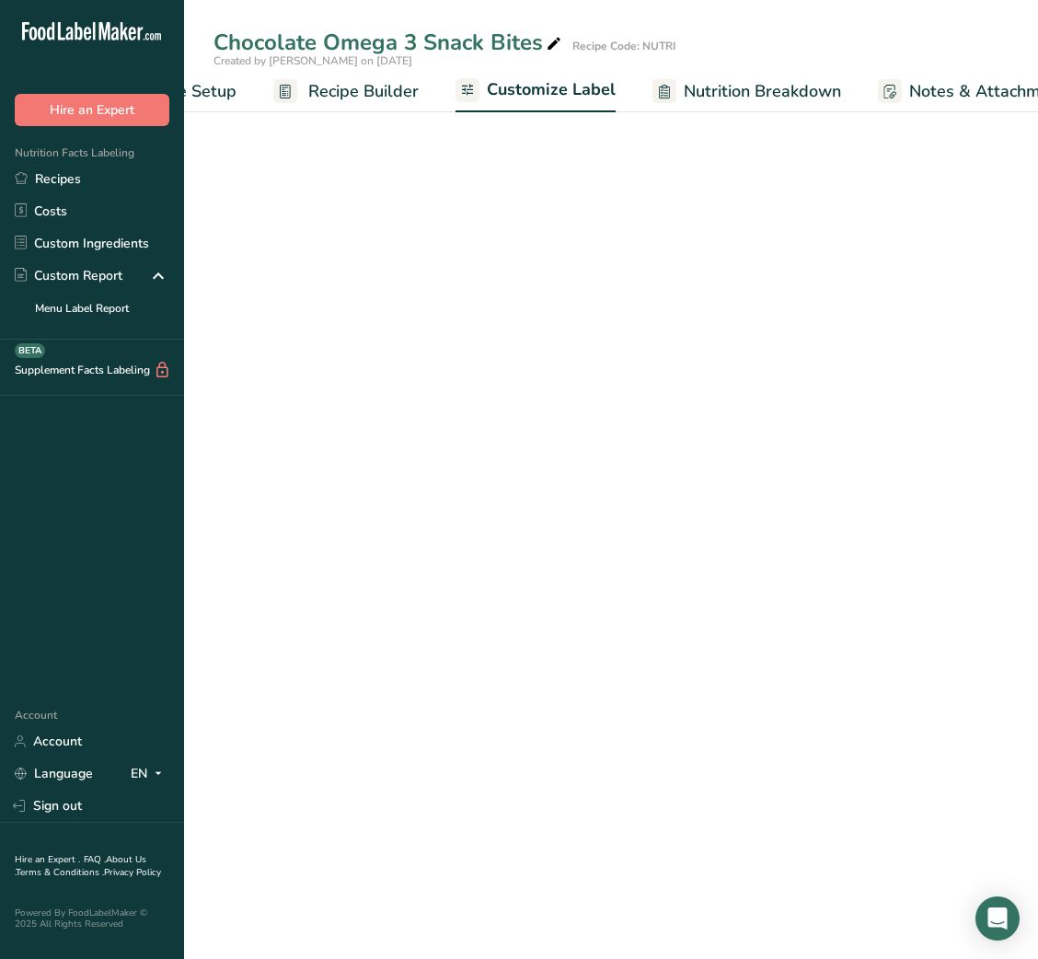
scroll to position [0, 358]
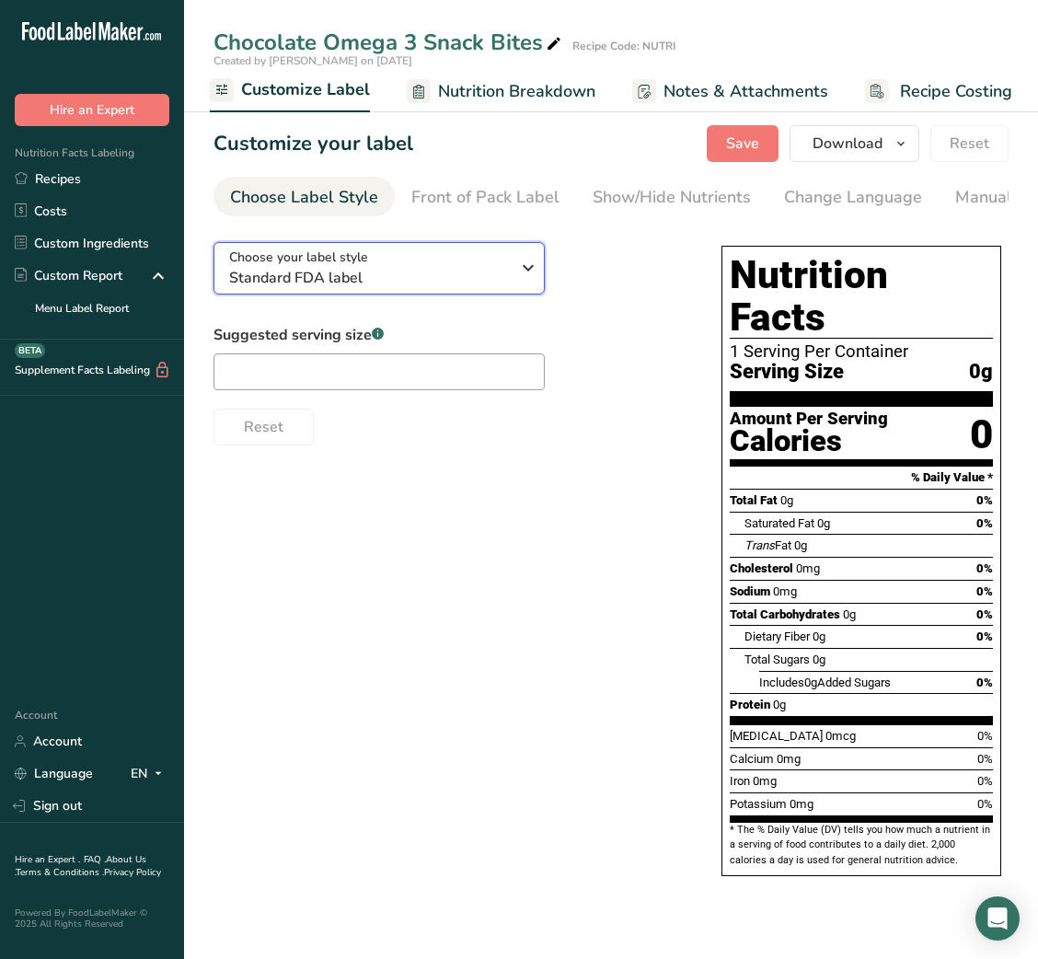
click at [476, 278] on span "Standard FDA label" at bounding box center [369, 278] width 281 height 22
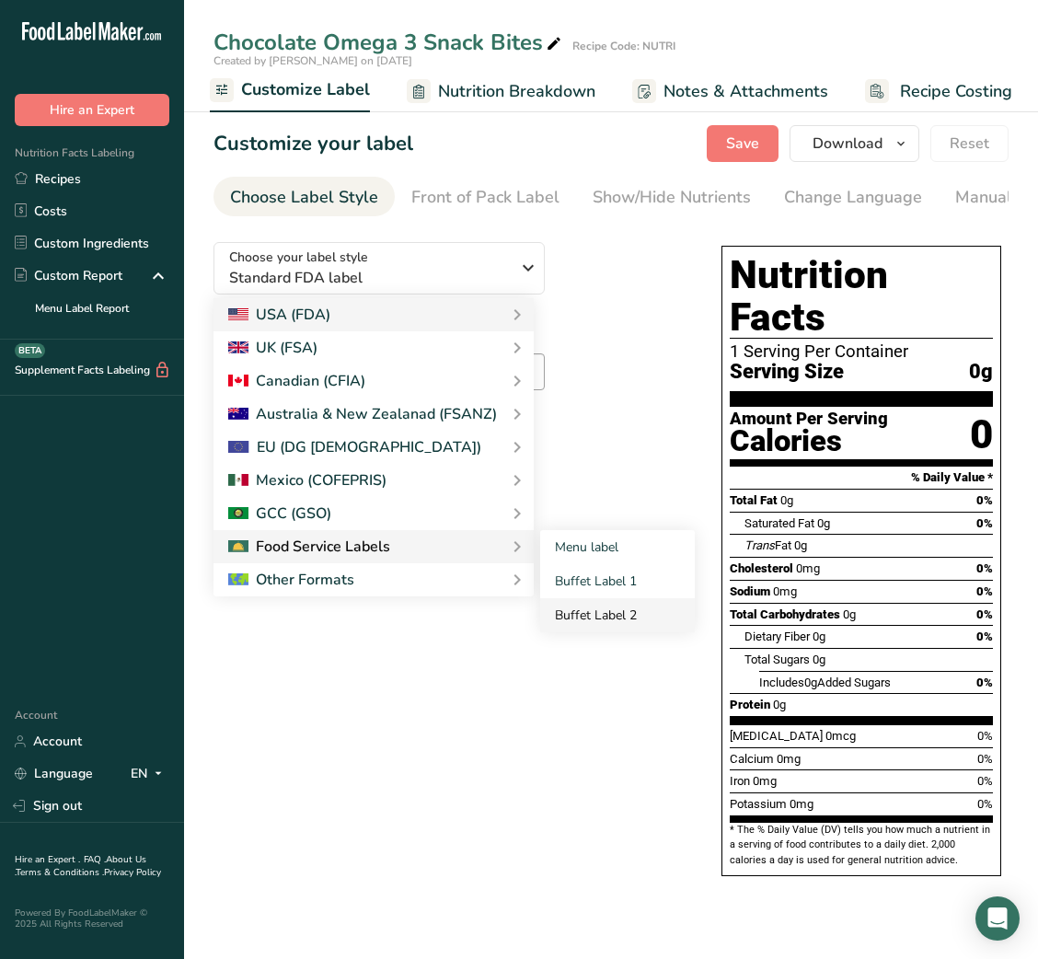
click at [616, 613] on link "Buffet Label 2" at bounding box center [617, 615] width 155 height 34
checkbox input "false"
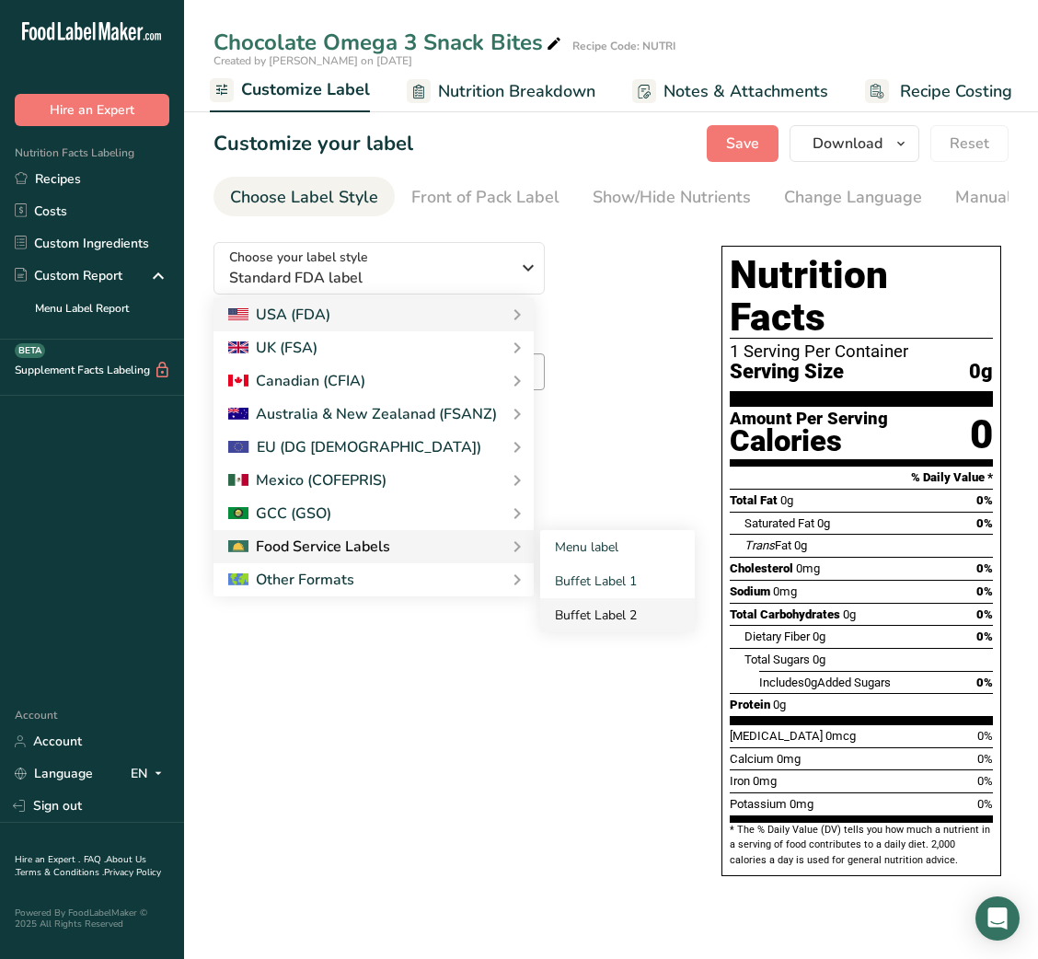
checkbox input "false"
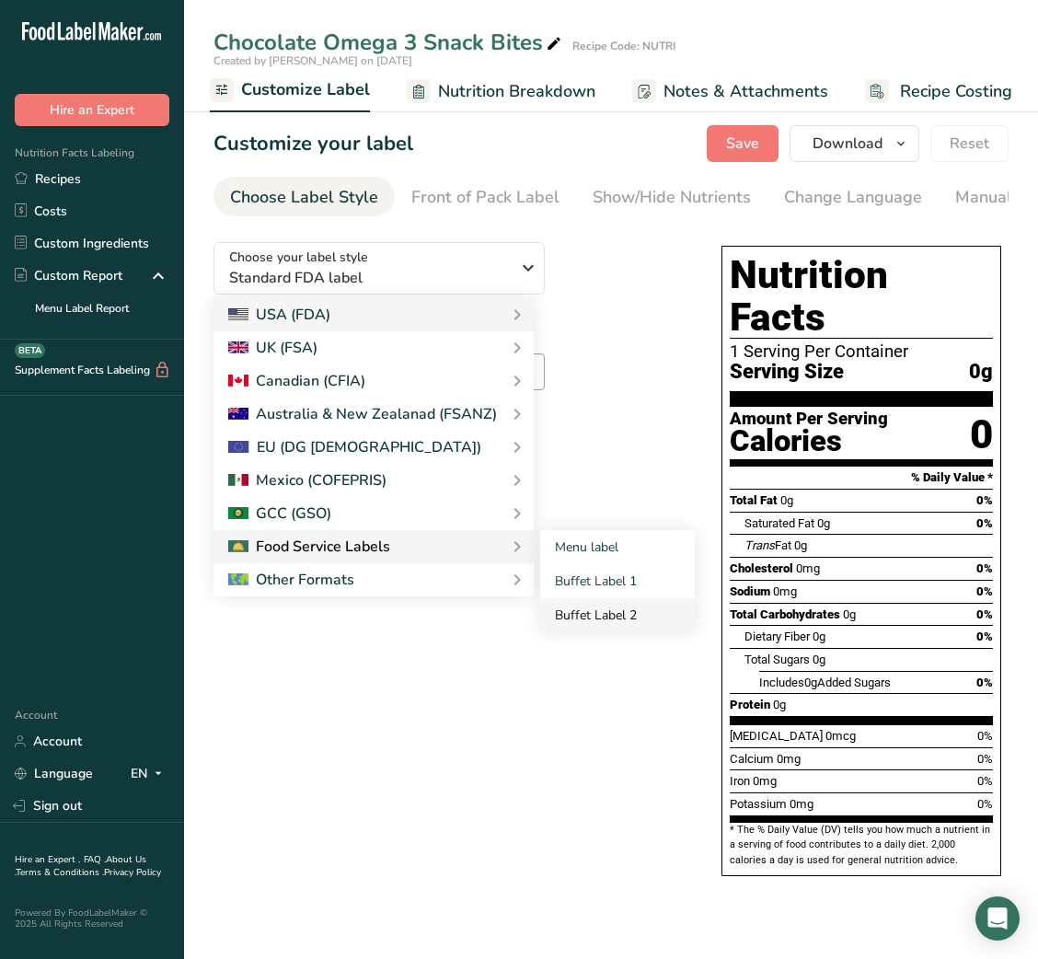
checkbox input "false"
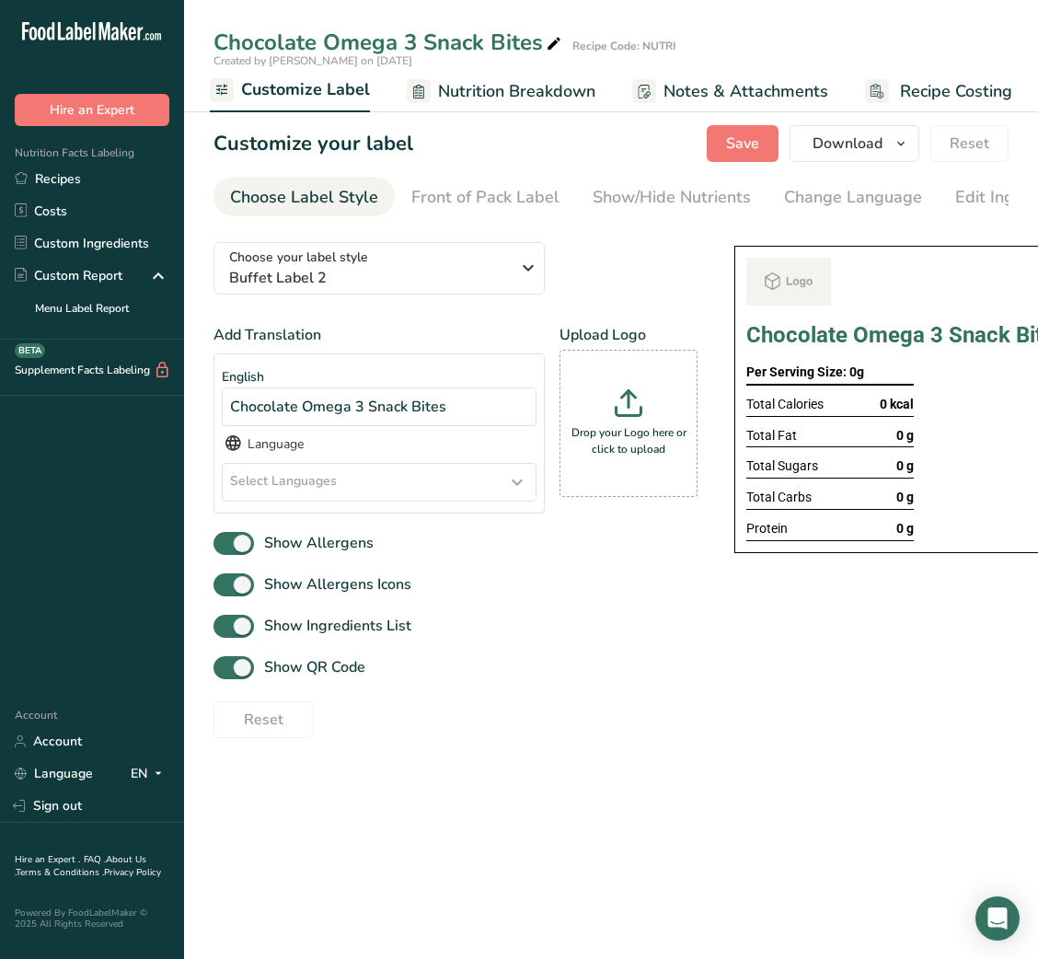
click at [325, 660] on div "Add Translation English Chocolate Omega 3 Snack Bites Language Select Languages…" at bounding box center [455, 531] width 484 height 414
click at [314, 666] on span "Show QR Code" at bounding box center [309, 667] width 111 height 22
click at [225, 666] on input "Show QR Code" at bounding box center [219, 668] width 12 height 12
checkbox input "false"
click at [714, 188] on div "Show/Hide Nutrients" at bounding box center [672, 197] width 158 height 25
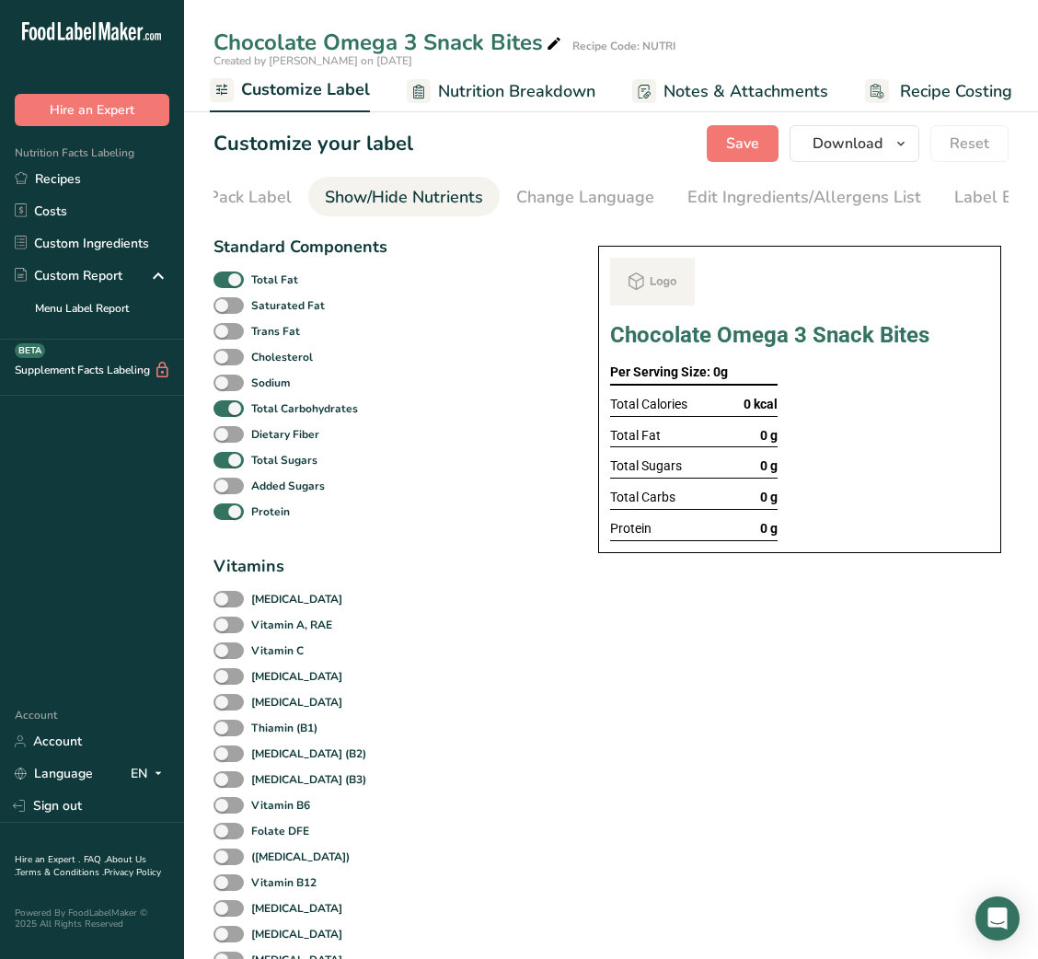
scroll to position [0, 336]
click at [286, 272] on div "Total Fat" at bounding box center [299, 280] width 173 height 26
click at [278, 275] on b "Total Fat" at bounding box center [274, 279] width 47 height 17
click at [225, 275] on input "Total Fat" at bounding box center [219, 279] width 12 height 12
checkbox input "false"
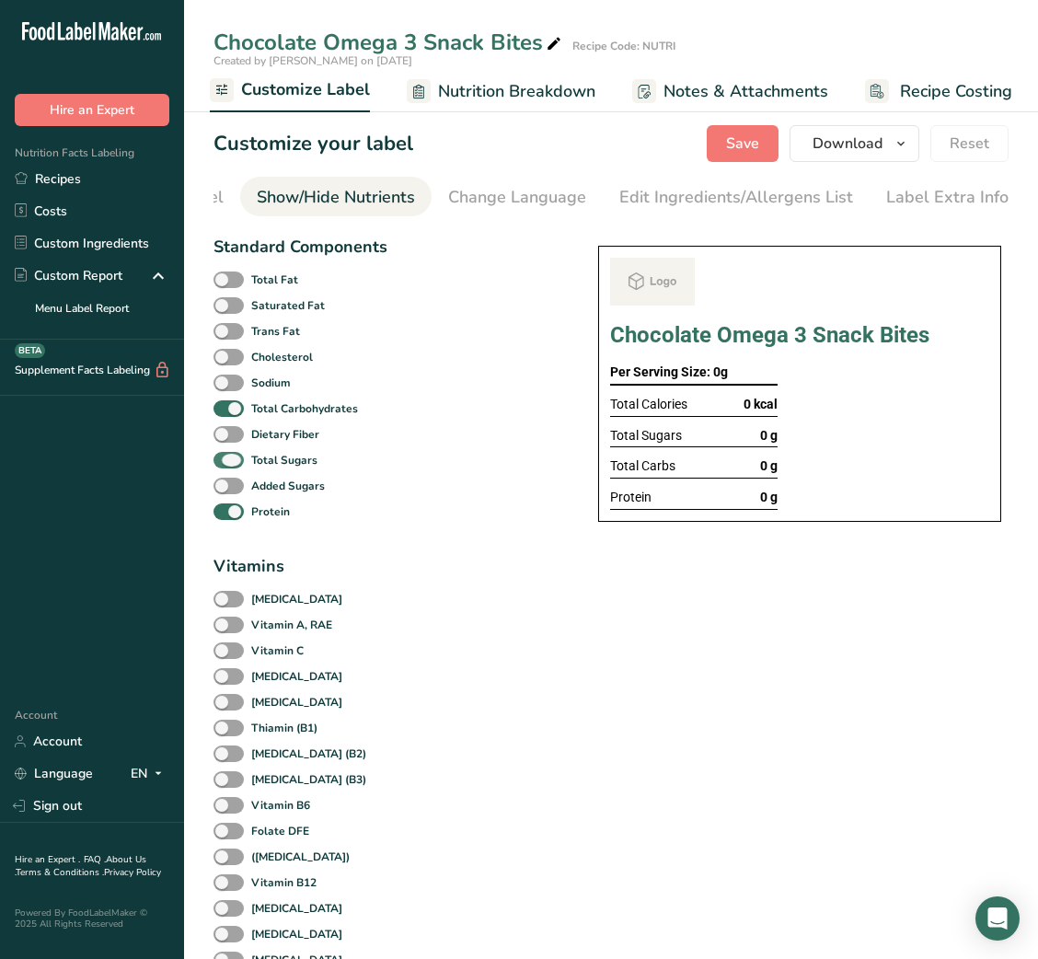
click at [253, 468] on b "Total Sugars" at bounding box center [284, 460] width 66 height 17
click at [225, 466] on input "Total Sugars" at bounding box center [219, 460] width 12 height 12
checkbox input "false"
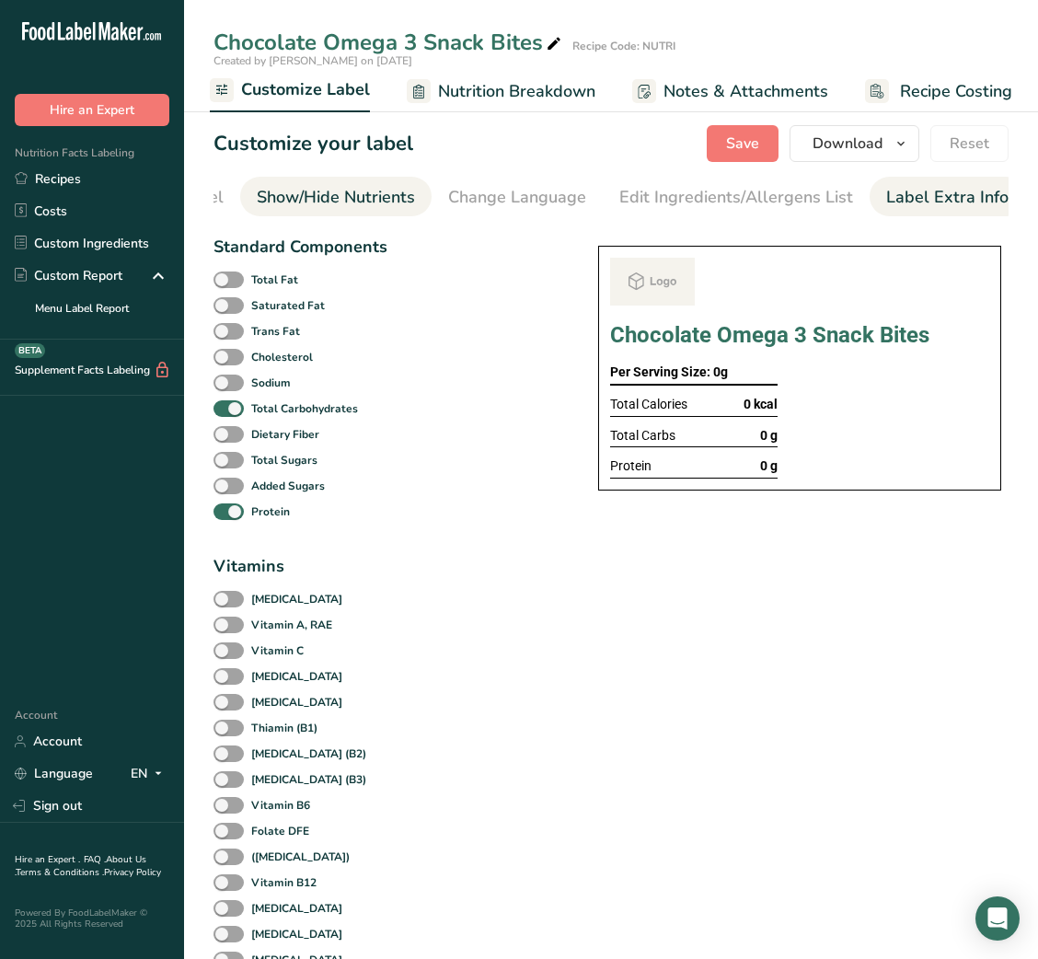
click at [938, 195] on div "Label Extra Info" at bounding box center [947, 197] width 122 height 25
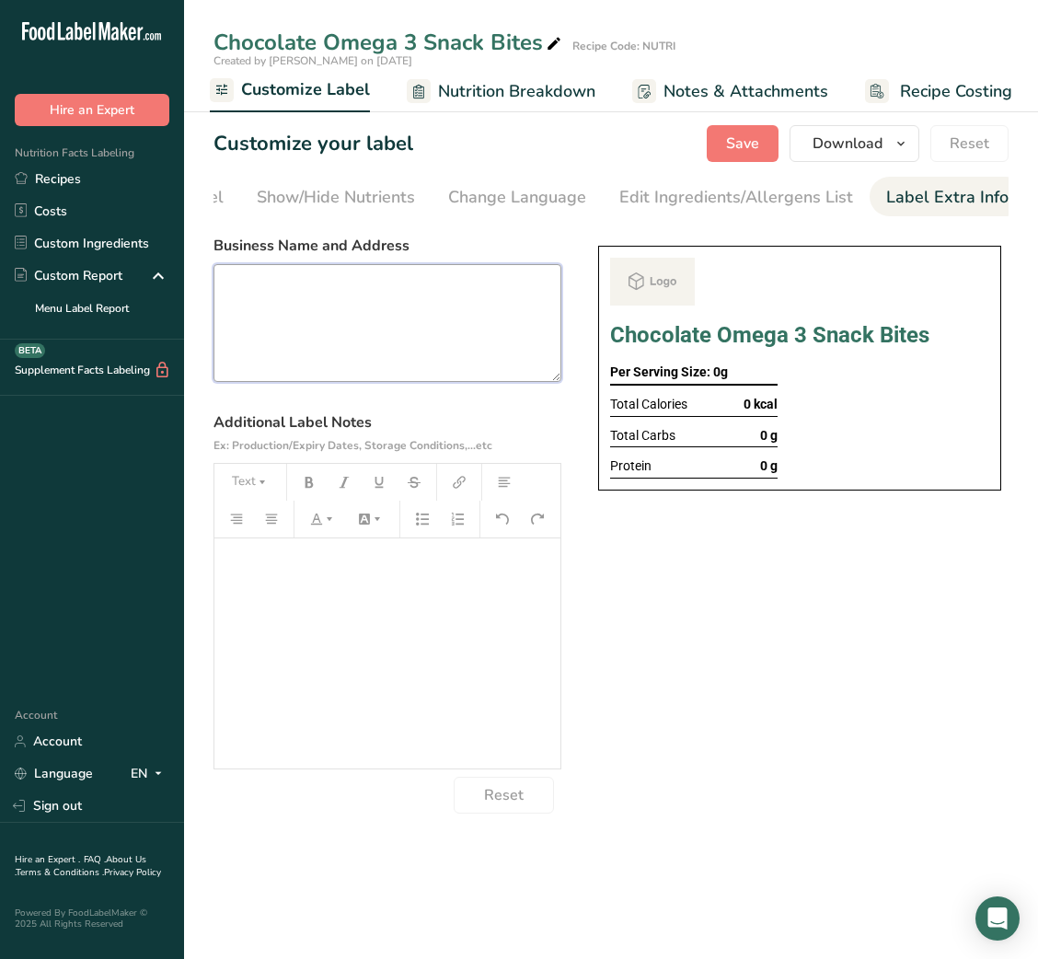
click at [374, 337] on textarea at bounding box center [387, 323] width 348 height 118
paste textarea "Chocolate Omega 3 Snack Bites (No Bake!)"
type textarea "Chocolate Omega 3 Snack Bites (No Bake!)"
click at [428, 377] on textarea at bounding box center [387, 323] width 348 height 118
paste textarea "USE BY: [DATE] KEEP REFRIGERATED BELOW 5 DEGREE REHEAT BEFORE EATING DINNER"
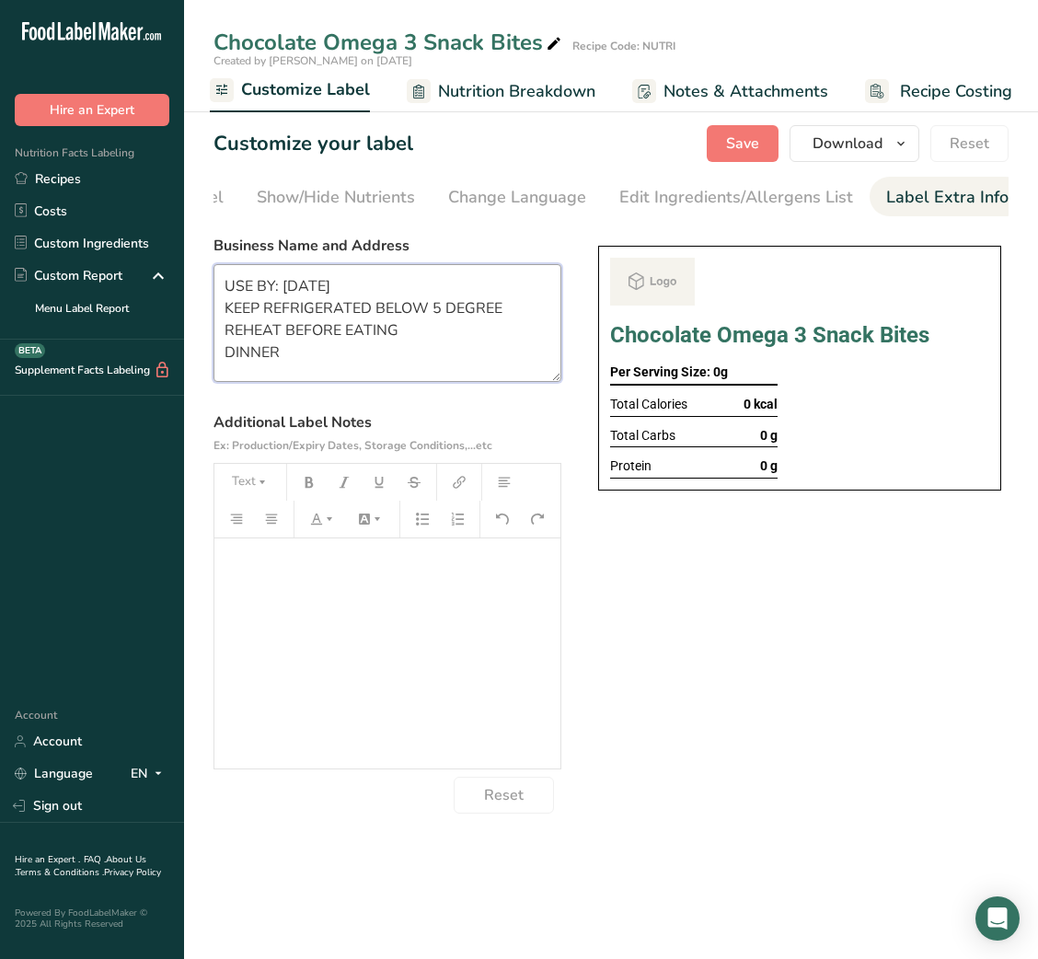
scroll to position [3, 0]
click at [258, 347] on textarea "USE BY: [DATE] KEEP REFRIGERATED BELOW 5 DEGREE REHEAT BEFORE EATING DINNER" at bounding box center [387, 323] width 348 height 118
click at [263, 339] on textarea "USE BY: [DATE] KEEP REFRIGERATED BELOW 5 DEGREE REHEAT BEFORE EATING DINNER" at bounding box center [387, 323] width 348 height 118
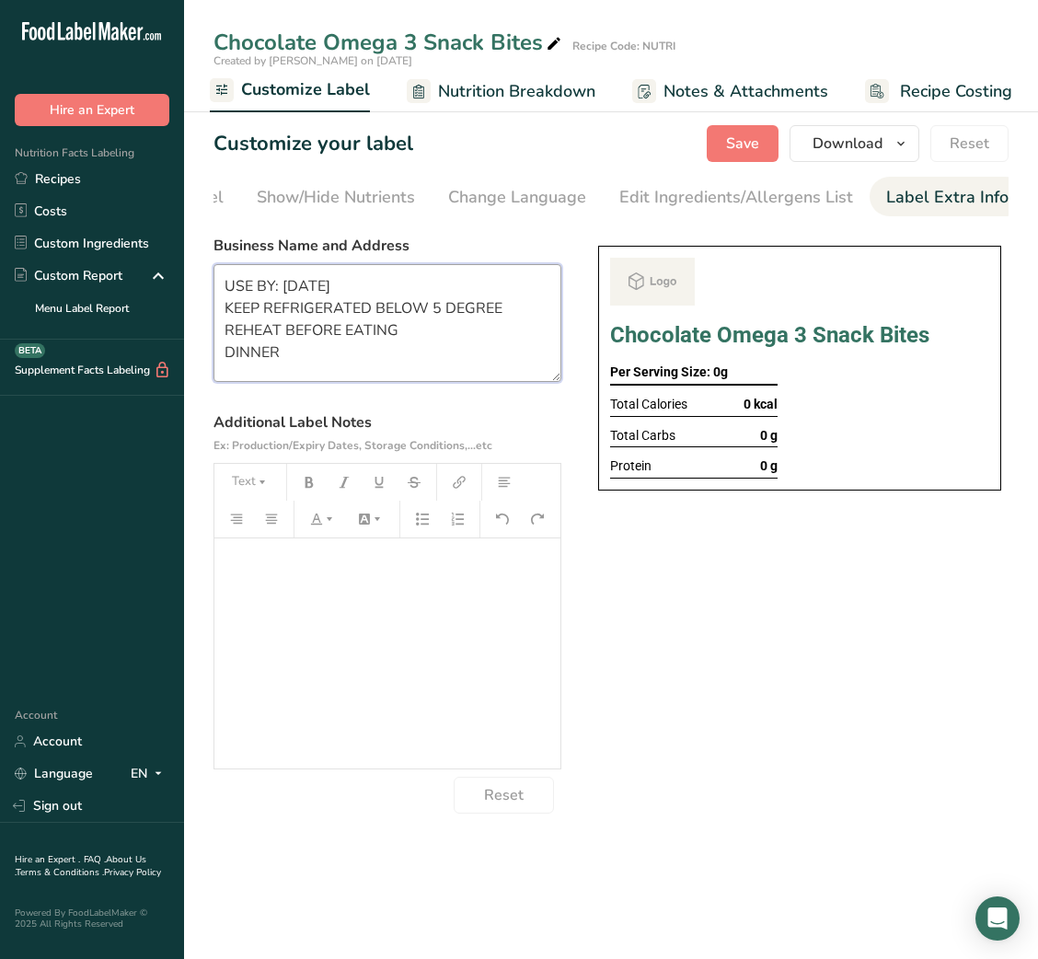
click at [263, 339] on textarea "USE BY: [DATE] KEEP REFRIGERATED BELOW 5 DEGREE REHEAT BEFORE EATING DINNER" at bounding box center [387, 323] width 348 height 118
click at [247, 357] on textarea "USE BY: [DATE] KEEP REFRIGERATED BELOW 5 DEGREE EAT COLD DINNER" at bounding box center [387, 323] width 348 height 118
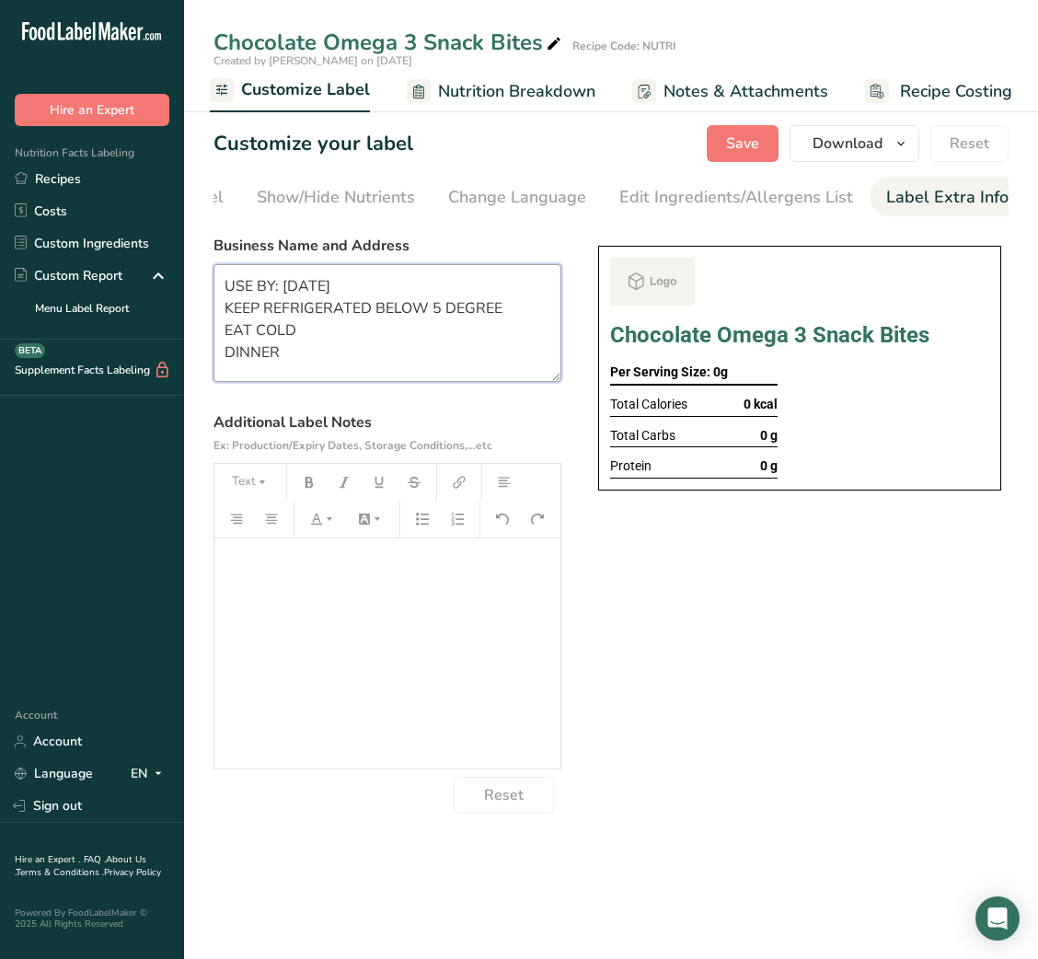
click at [247, 357] on textarea "USE BY: [DATE] KEEP REFRIGERATED BELOW 5 DEGREE EAT COLD DINNER" at bounding box center [387, 323] width 348 height 118
type textarea "USE BY: [DATE] KEEP REFRIGERATED BELOW 5 DEGREE EAT COLD SNACK"
click at [750, 142] on span "Save" at bounding box center [742, 143] width 33 height 22
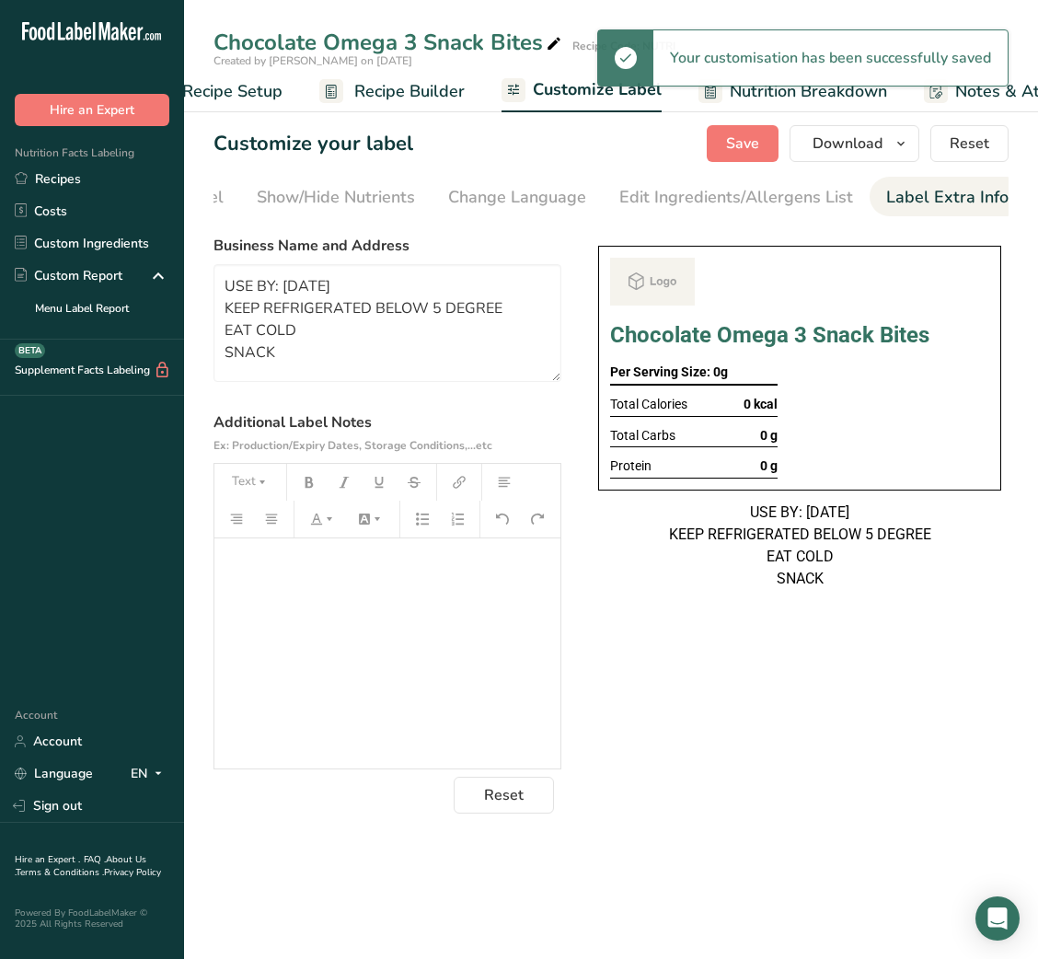
click at [390, 96] on span "Recipe Builder" at bounding box center [409, 91] width 110 height 25
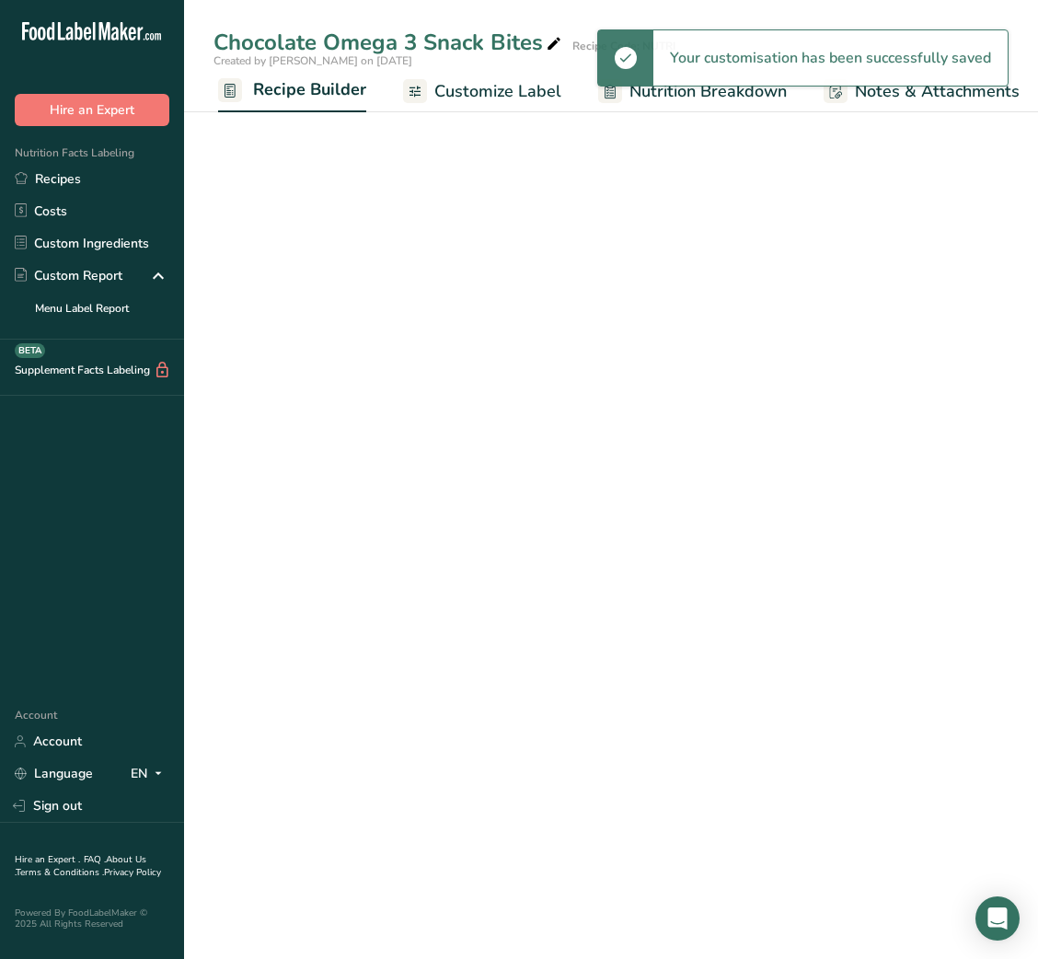
scroll to position [0, 178]
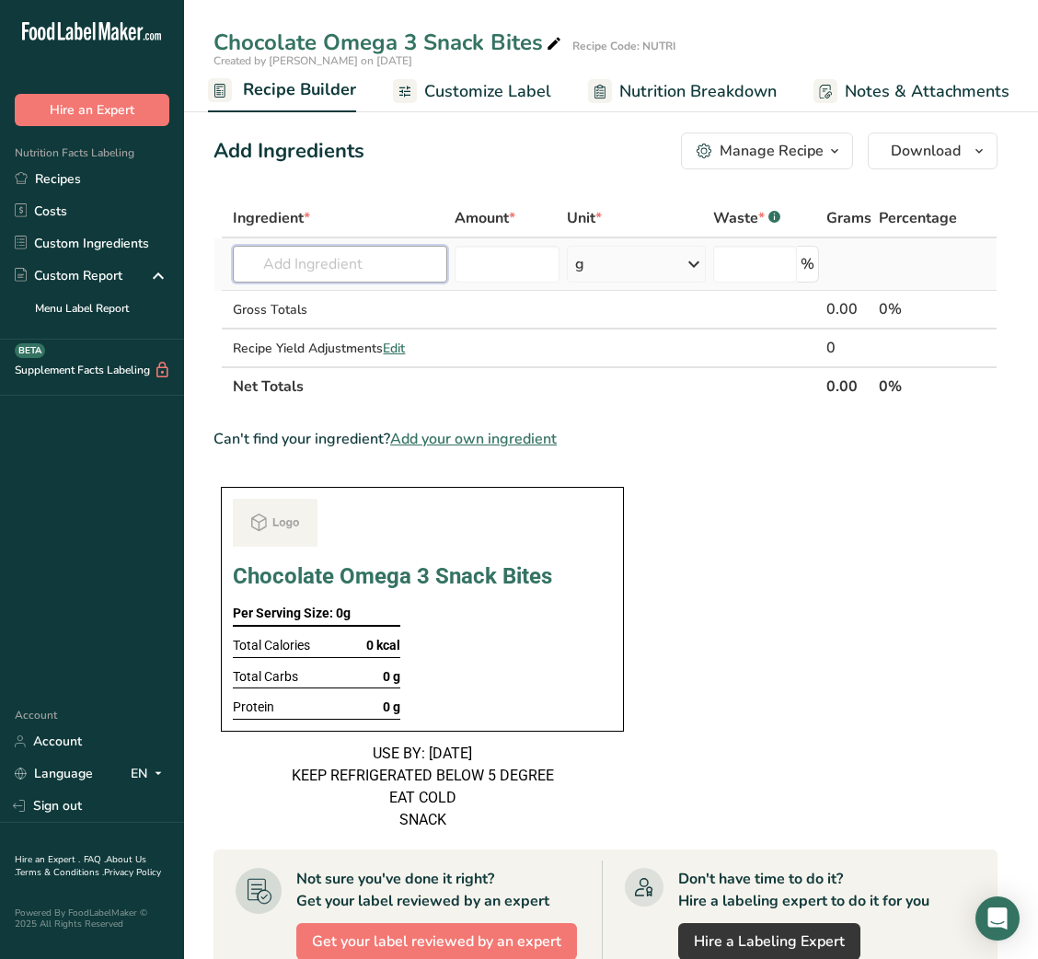
click at [365, 280] on input "text" at bounding box center [340, 264] width 214 height 37
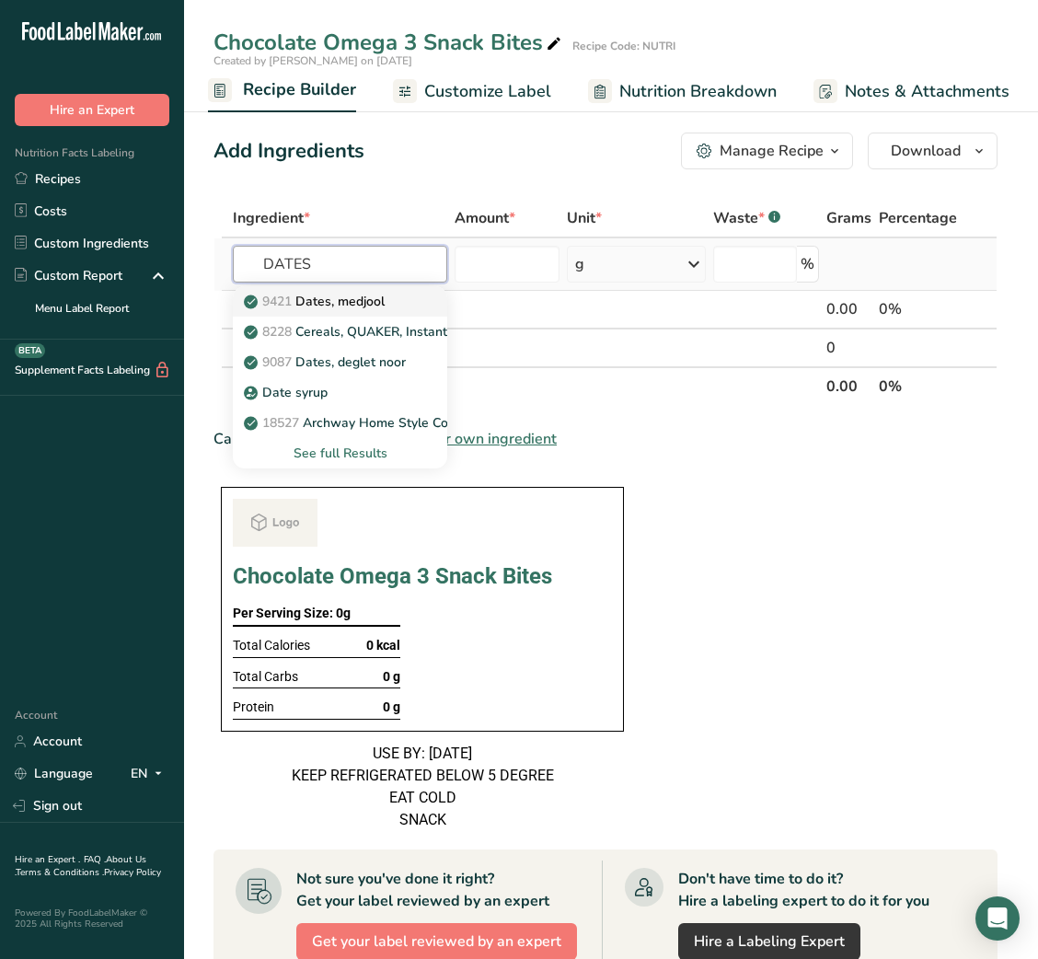
type input "DATES"
click at [363, 292] on p "9421 Dates, [GEOGRAPHIC_DATA]" at bounding box center [316, 301] width 137 height 19
type input "Dates, medjool"
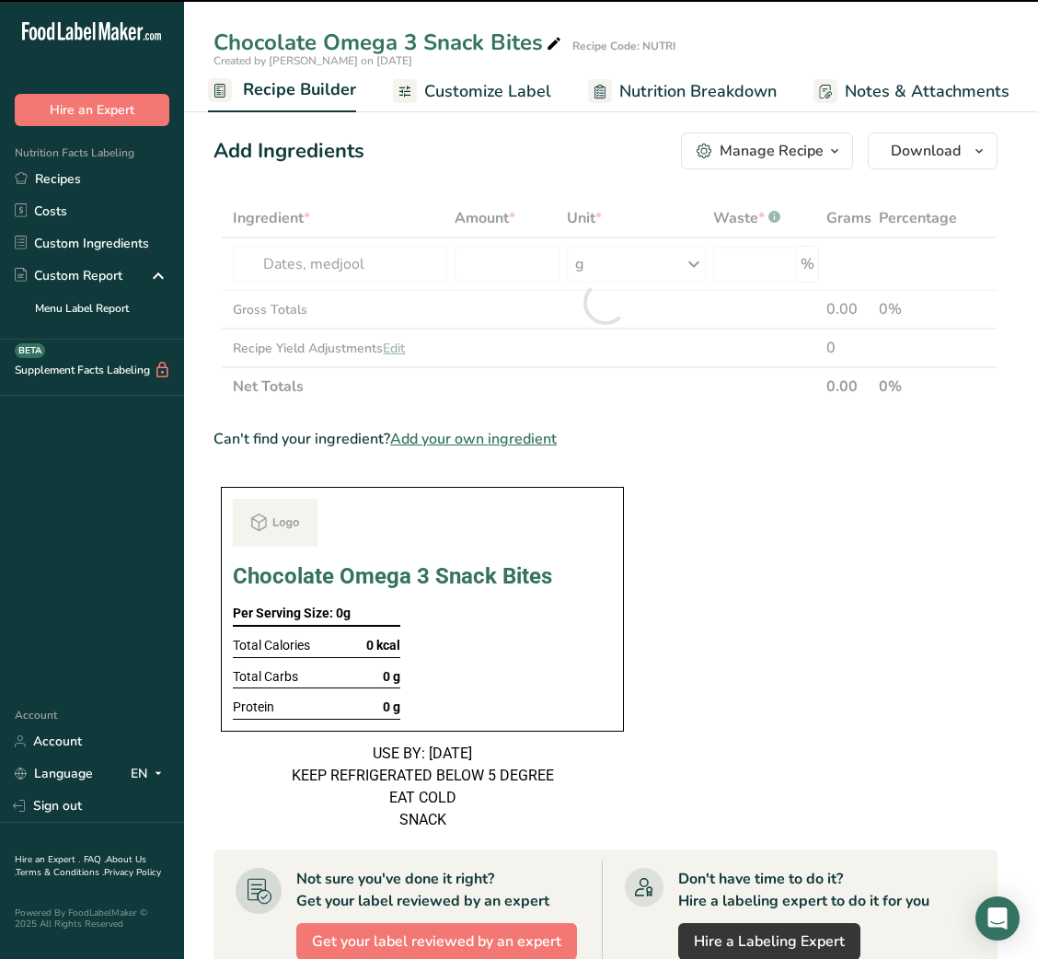
type input "0"
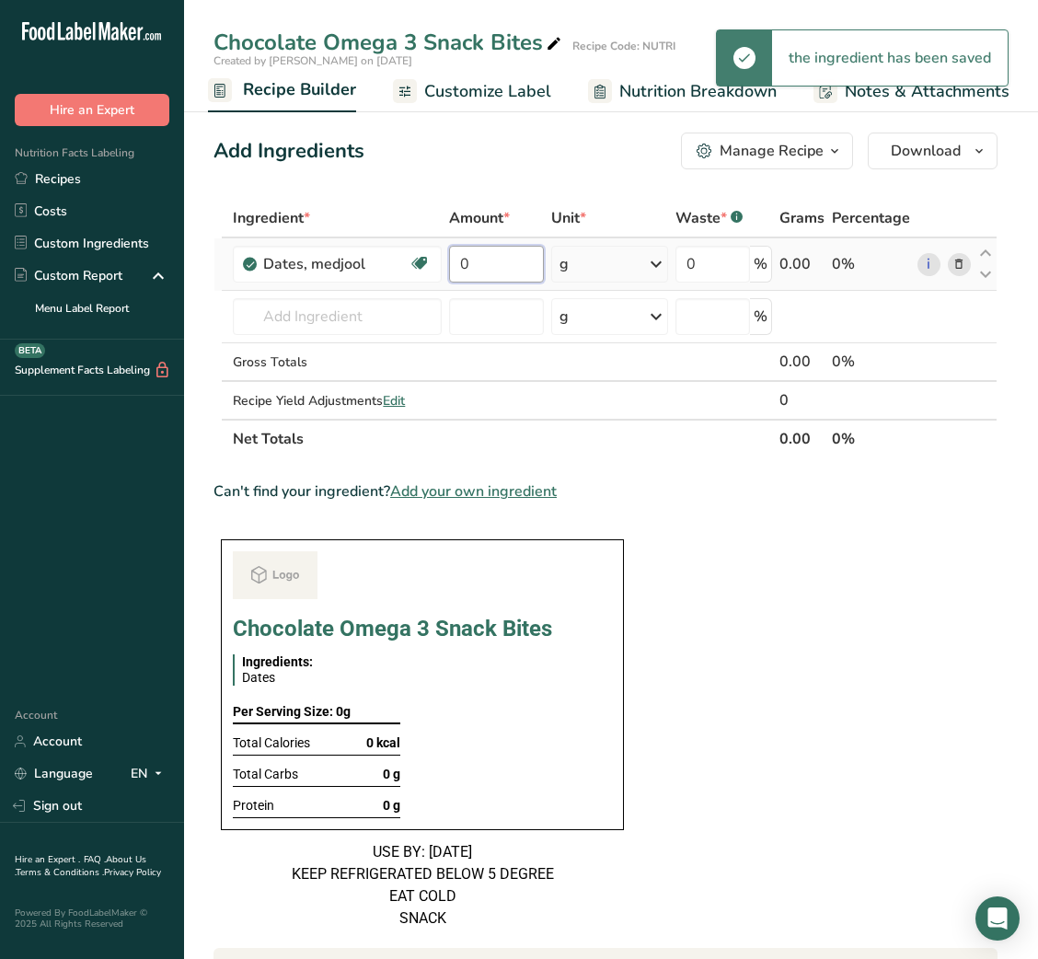
click at [500, 265] on input "0" at bounding box center [496, 264] width 95 height 37
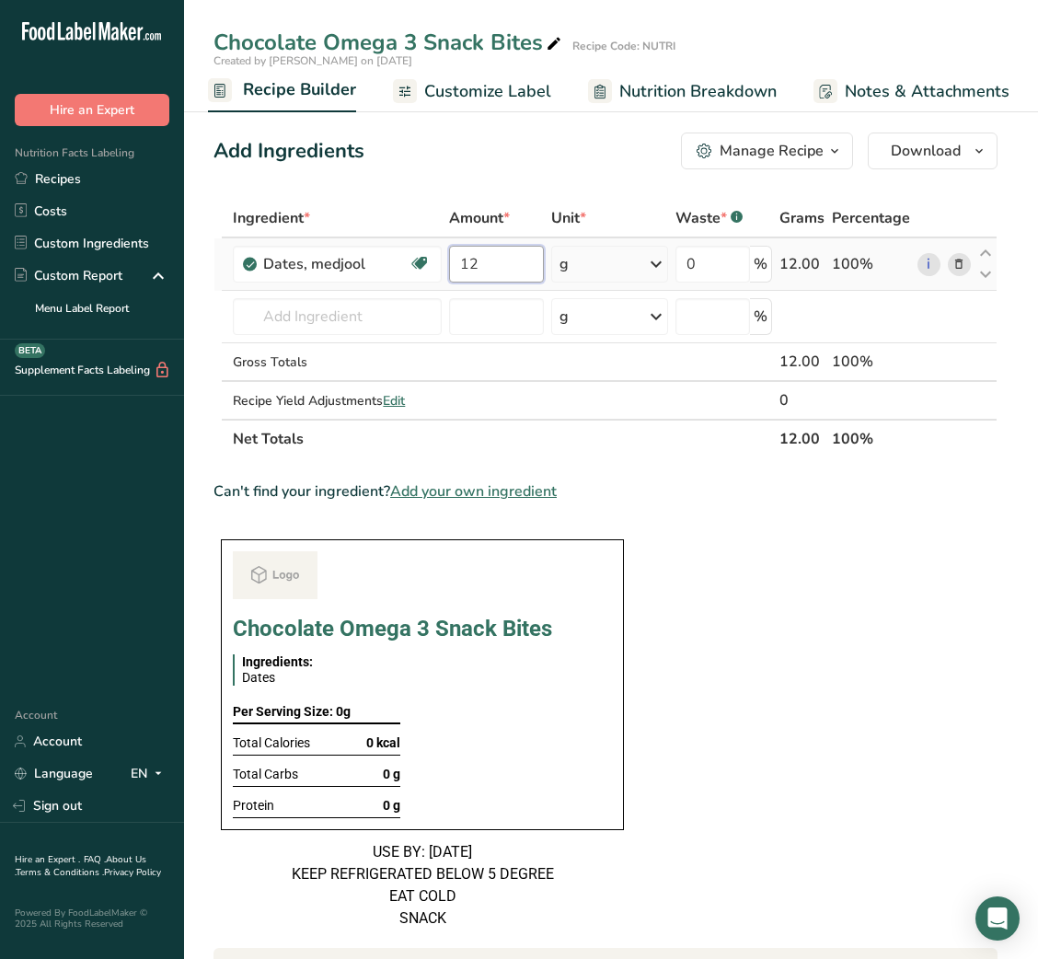
type input "12"
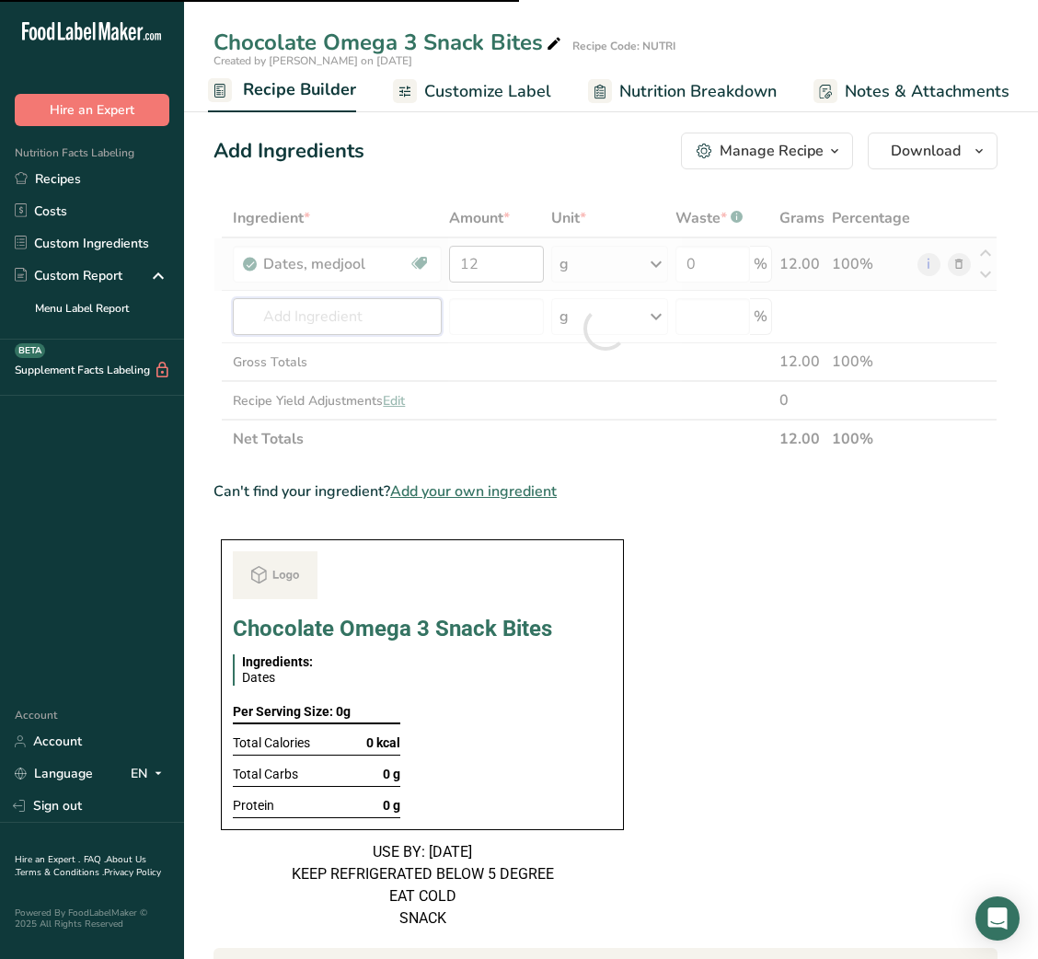
type input "W"
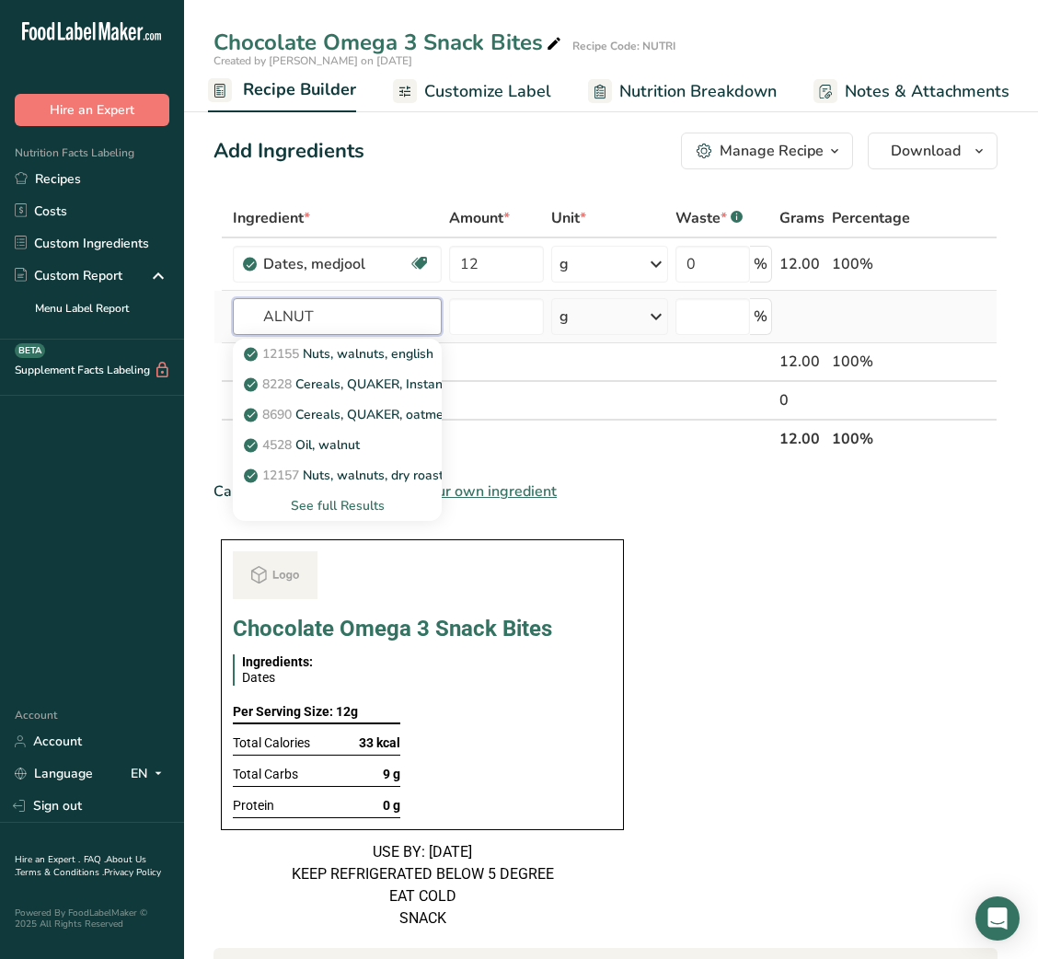
click at [261, 318] on input "ALNUT" at bounding box center [337, 316] width 209 height 37
type input "WALNUT"
click at [350, 463] on link "12157 Nuts, walnuts, dry roasted, with salt added" at bounding box center [337, 475] width 209 height 30
type input "Nuts, walnuts, dry roasted, with salt added"
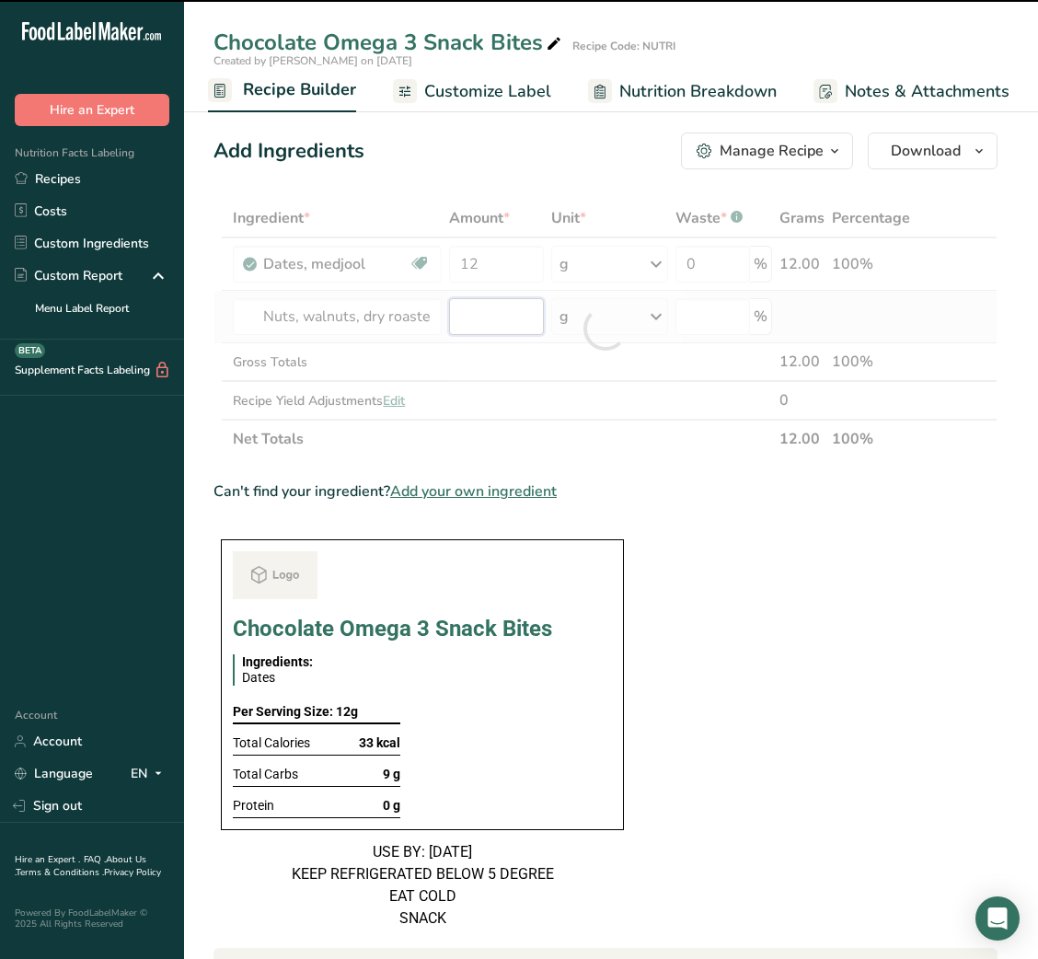
type input "0"
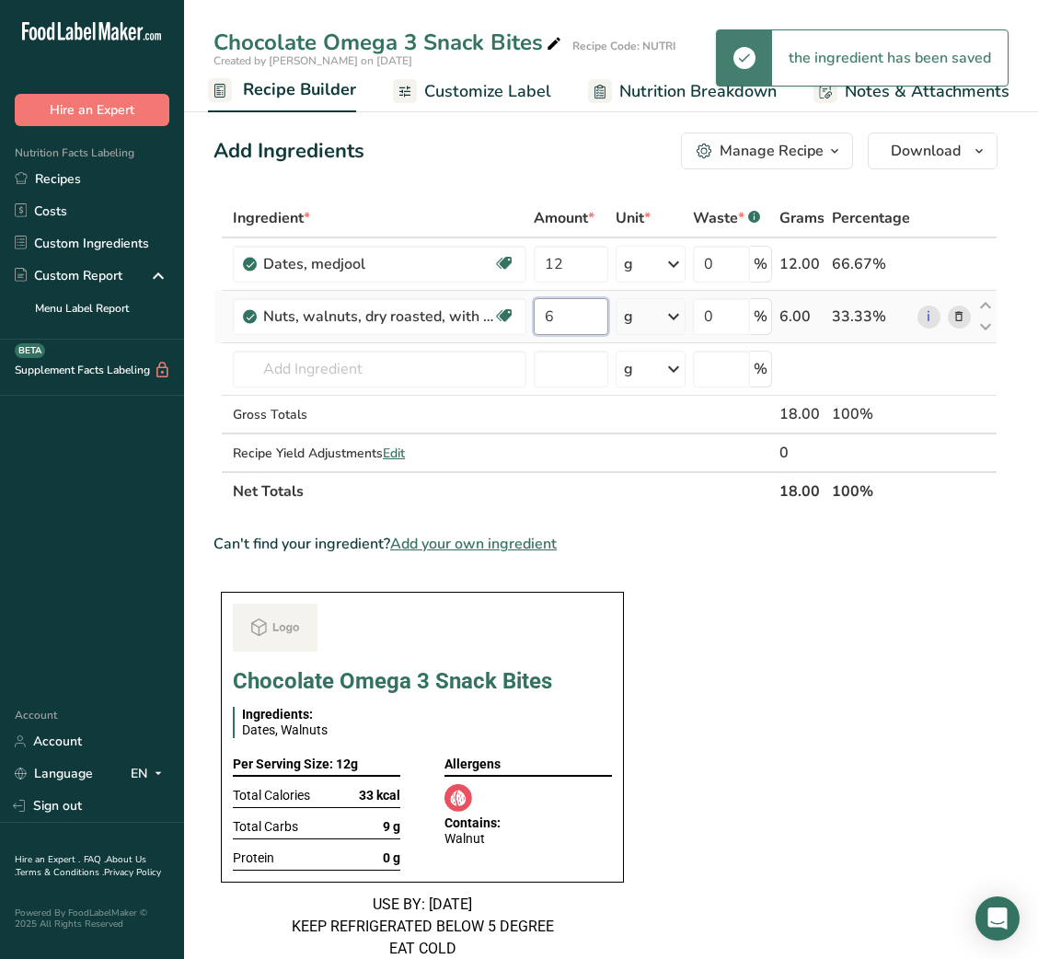
type input "6"
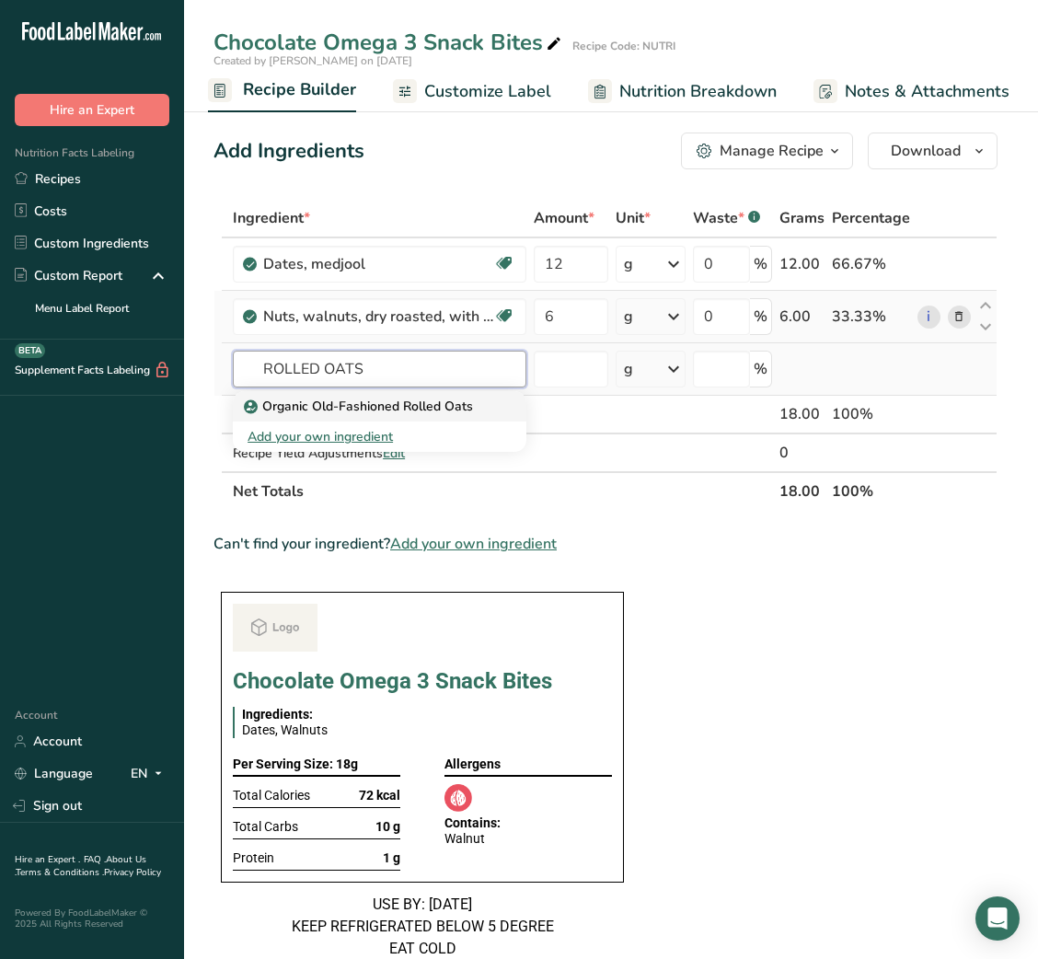
type input "ROLLED OATS"
click at [385, 416] on link "Organic Old-Fashioned Rolled Oats" at bounding box center [380, 406] width 294 height 30
type input "Organic Old-Fashioned Rolled Oats"
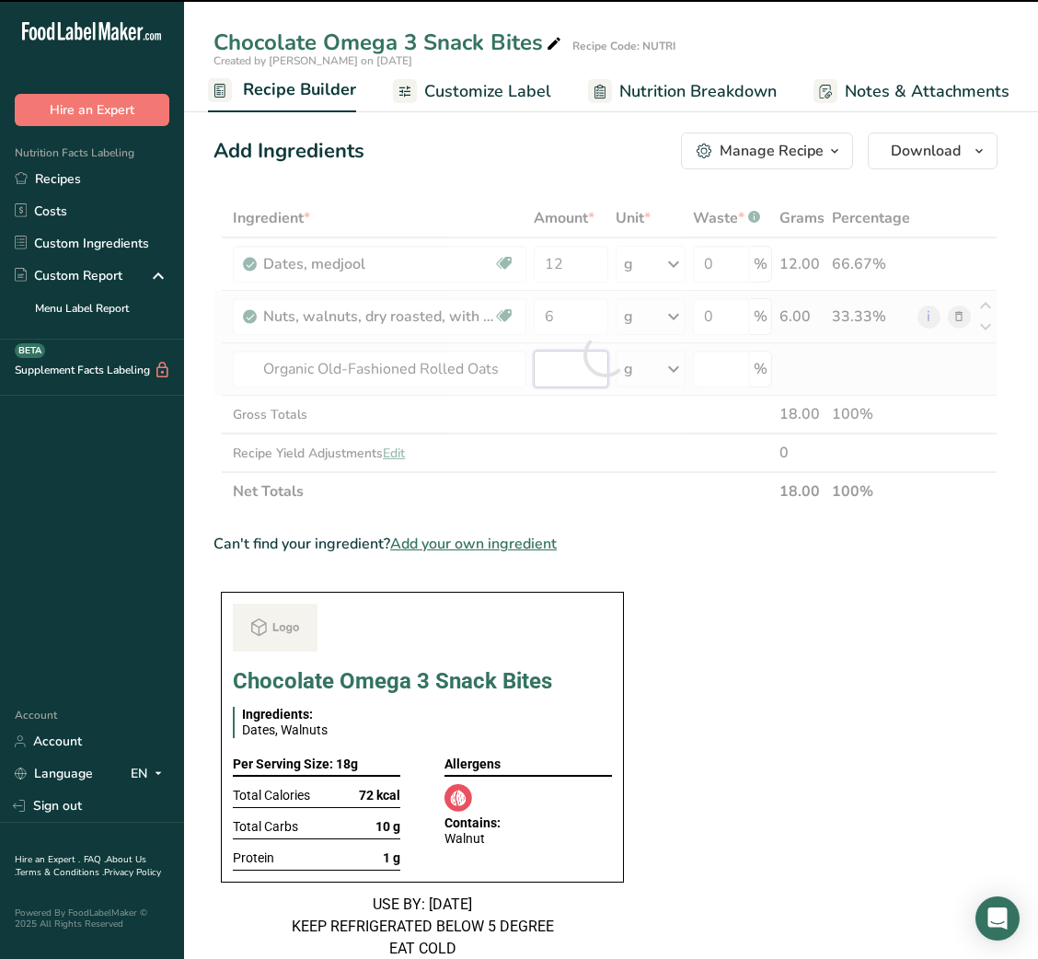
type input "0"
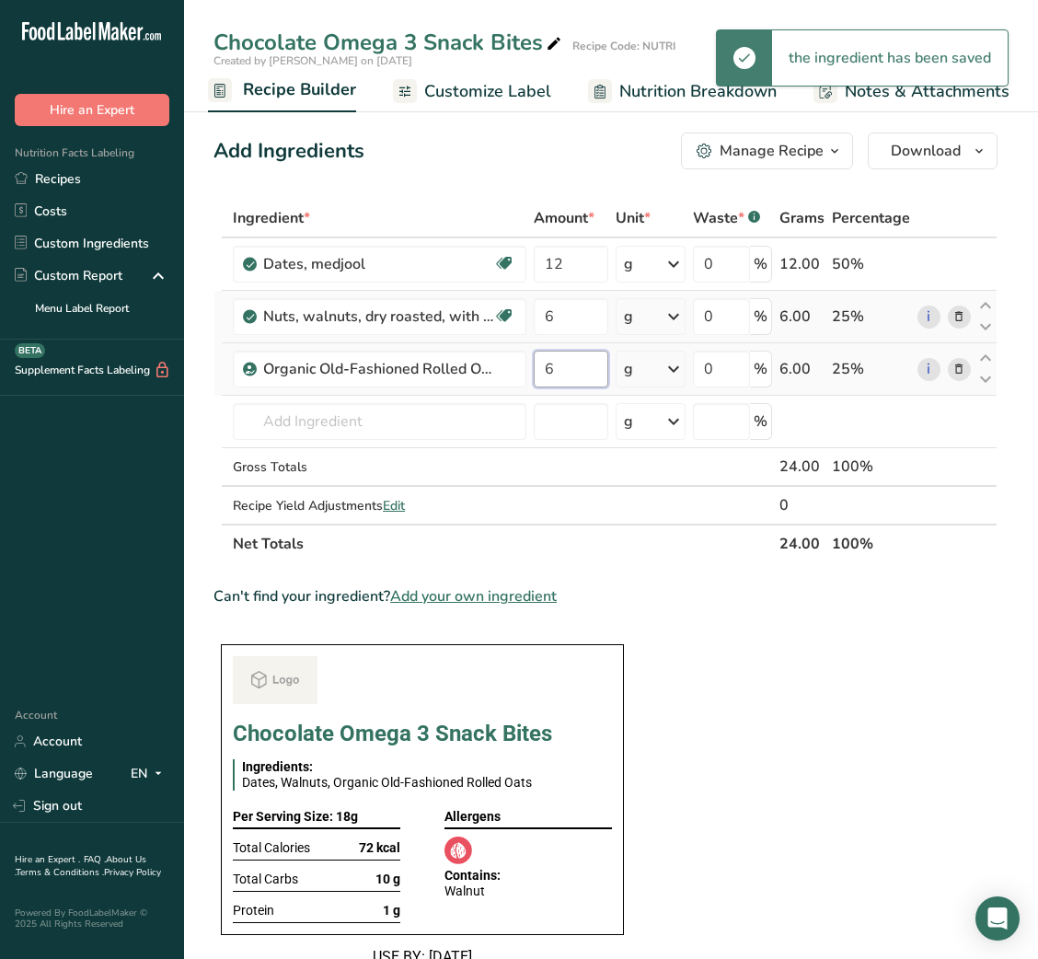
type input "6"
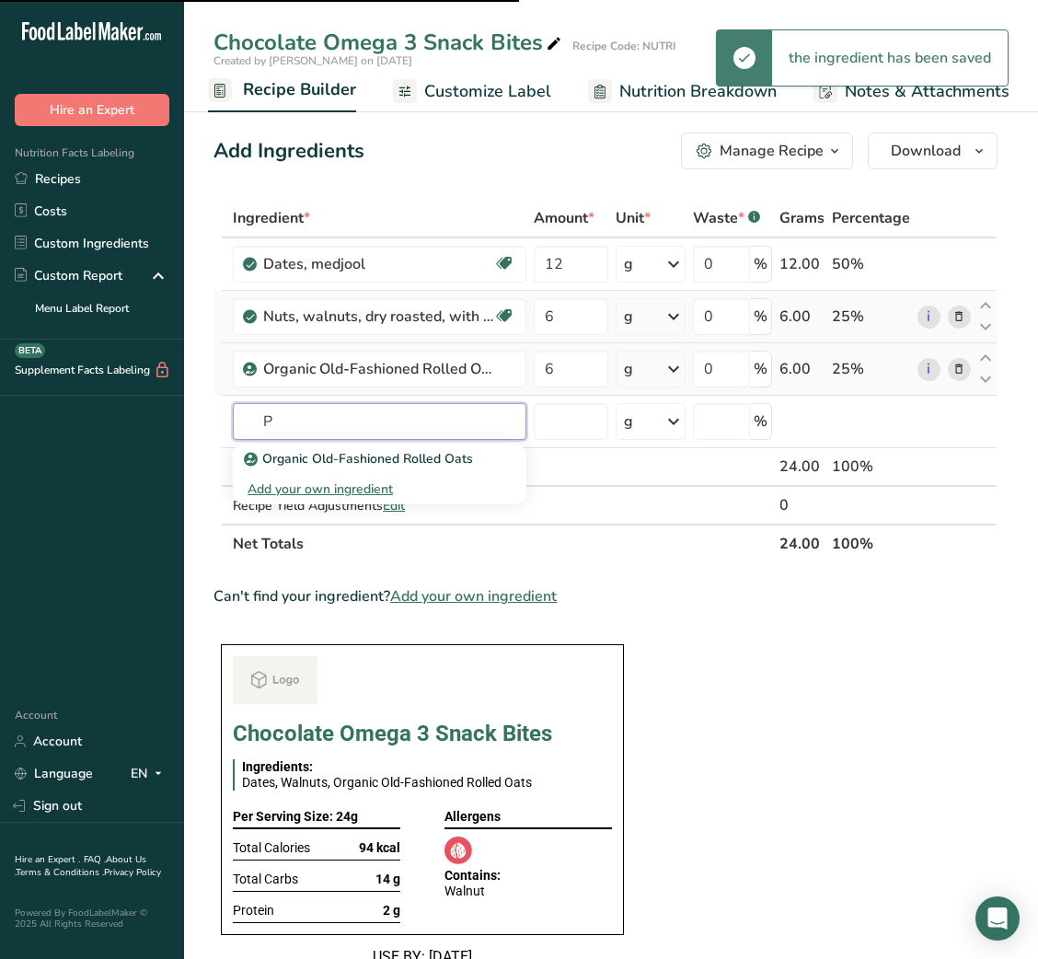
type input "PE"
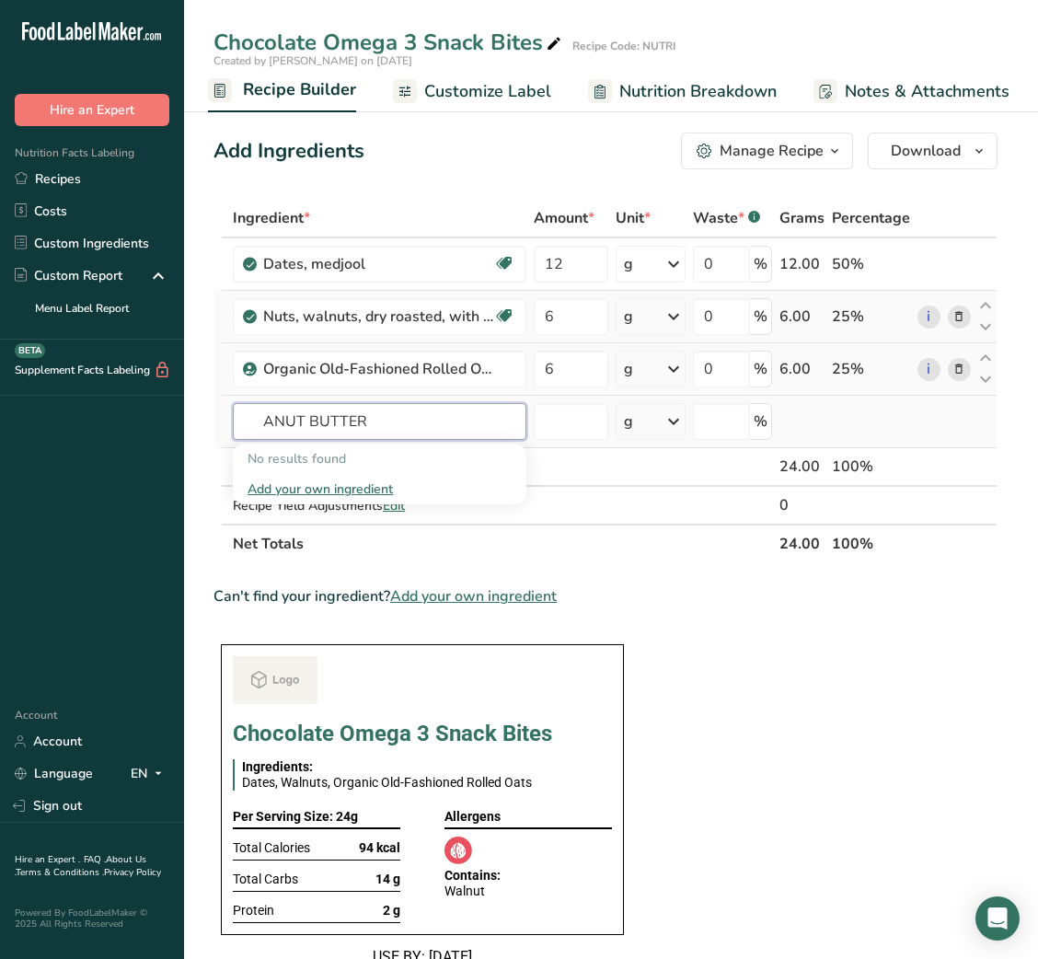
click at [264, 420] on input "ANUT BUTTER" at bounding box center [380, 421] width 294 height 37
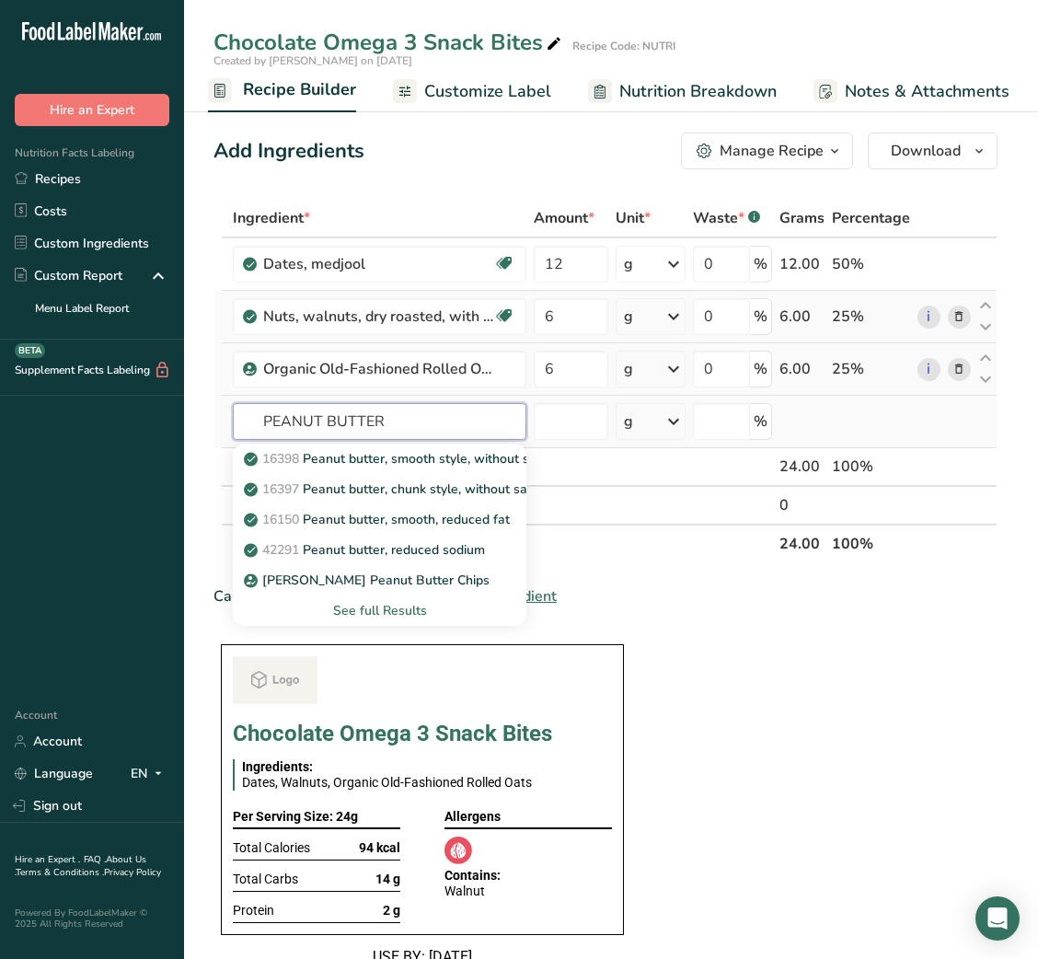
type input "PEANUT BUTTER"
click at [380, 599] on div "See full Results" at bounding box center [380, 610] width 294 height 30
click at [378, 616] on div "See full Results" at bounding box center [380, 610] width 264 height 19
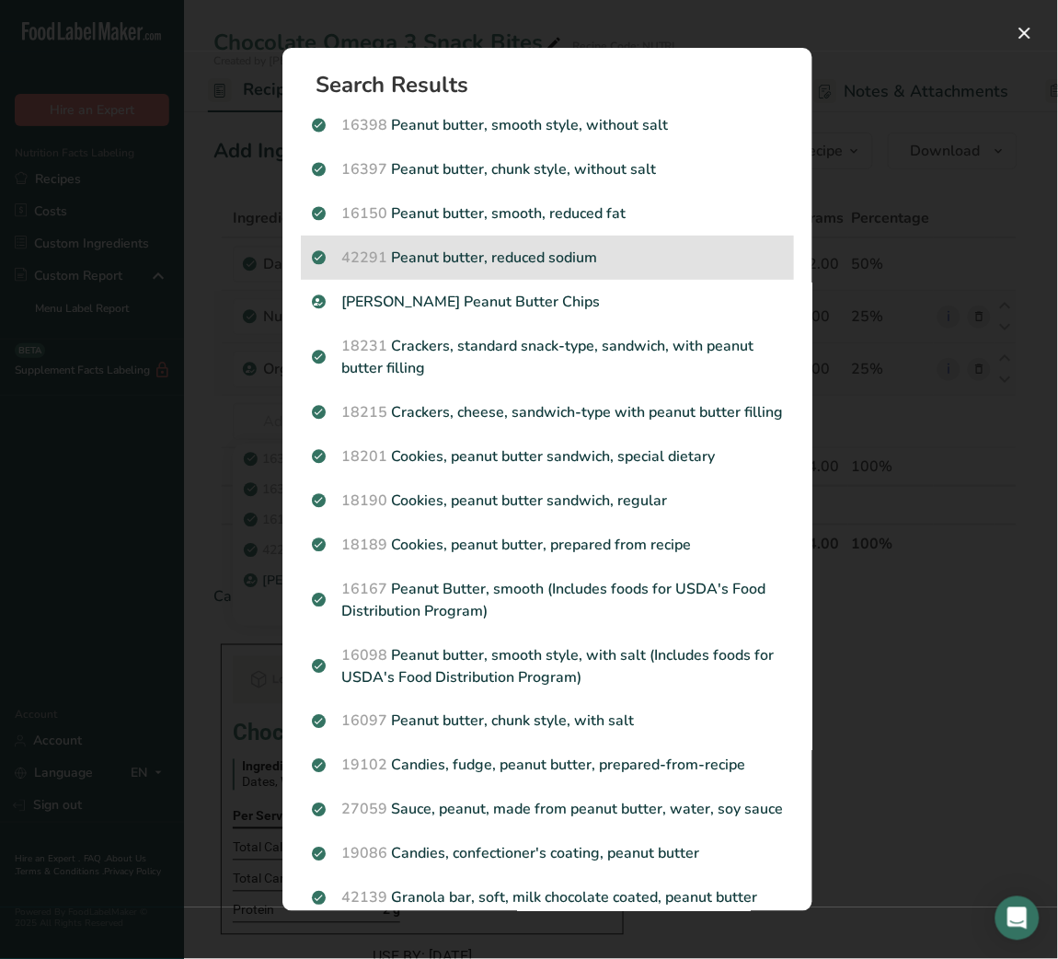
click at [587, 245] on div "42291 Peanut butter, reduced sodium" at bounding box center [547, 258] width 493 height 44
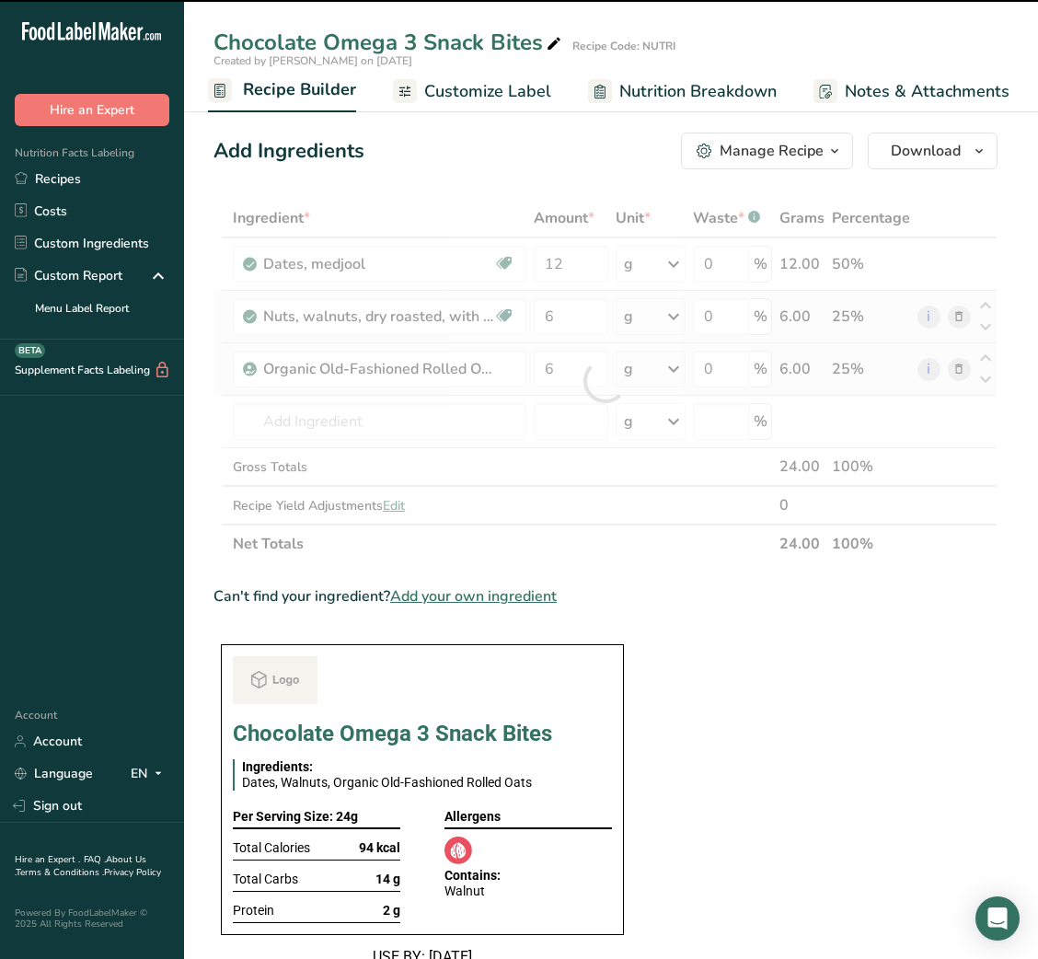
type input "0"
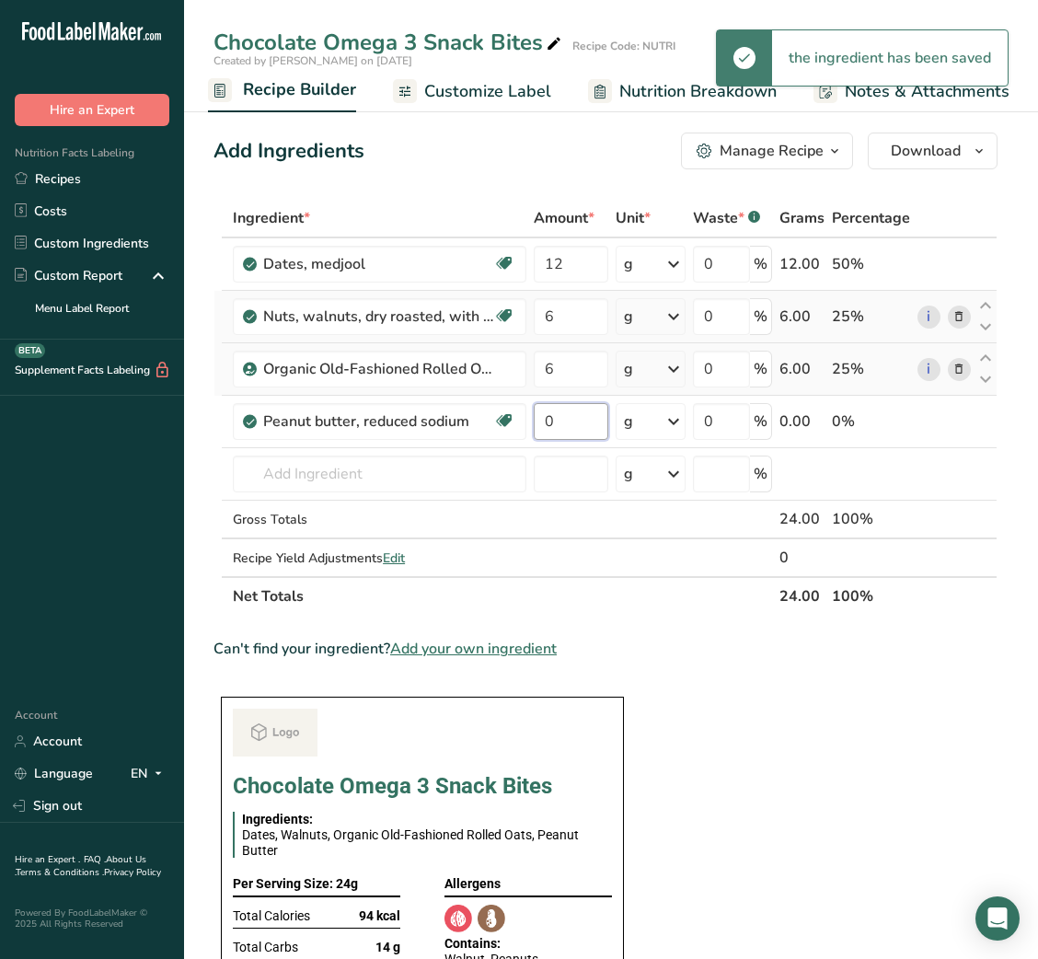
click at [570, 432] on input "0" at bounding box center [571, 421] width 75 height 37
type input "9"
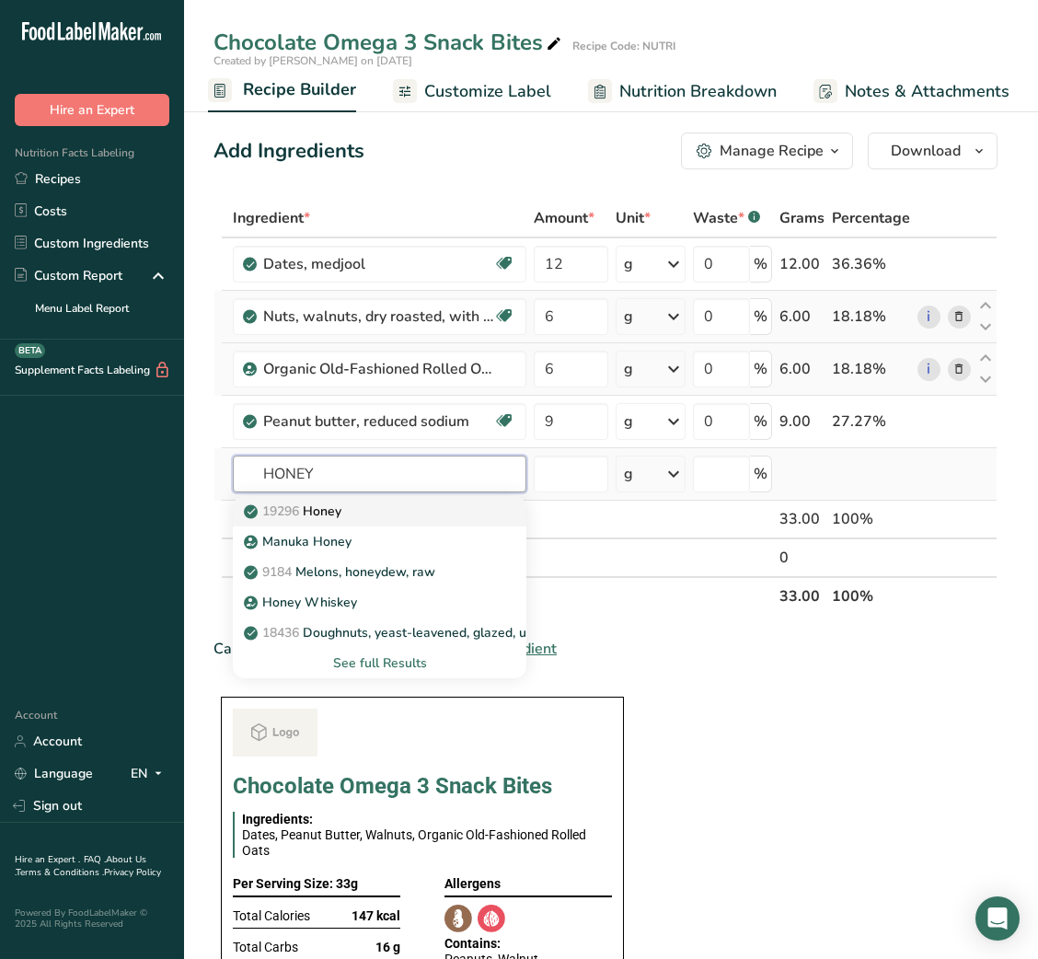
type input "HONEY"
click at [434, 517] on div "19296 Honey" at bounding box center [365, 510] width 235 height 19
type input "Honey"
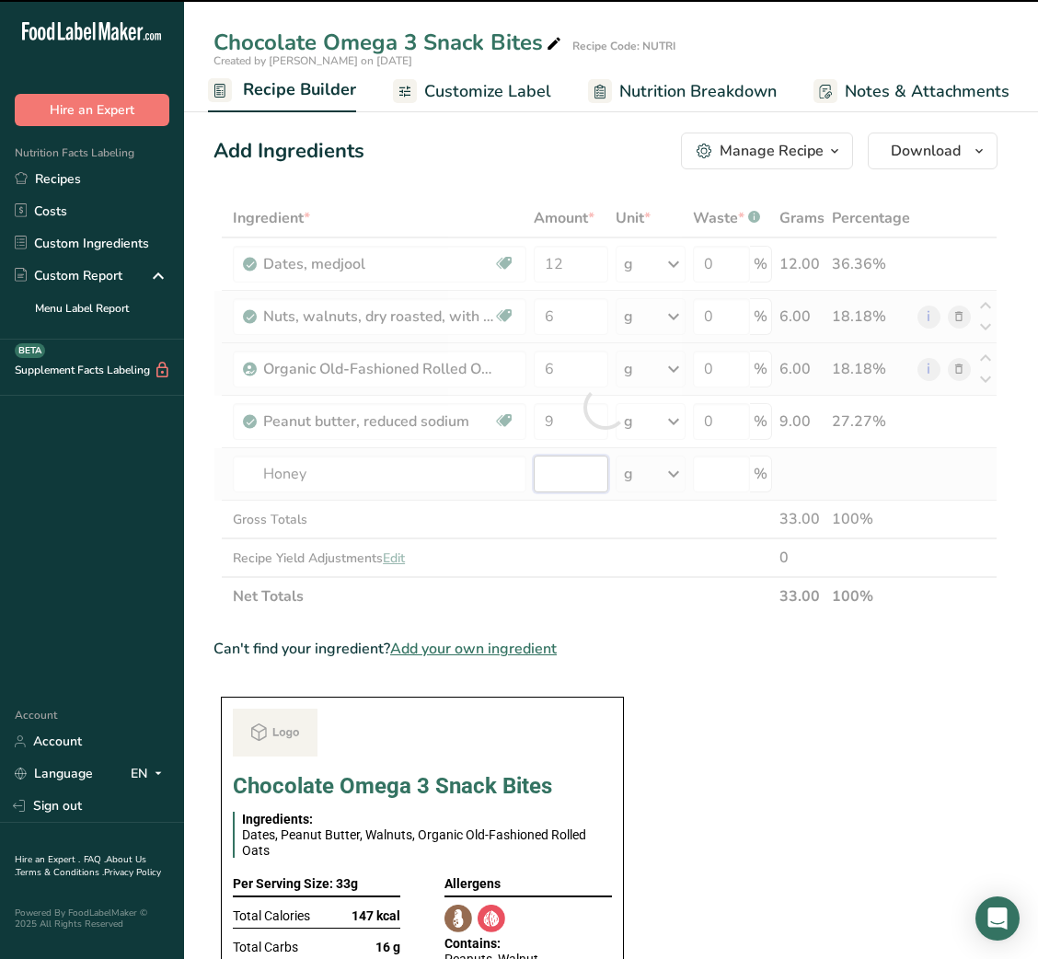
type input "0"
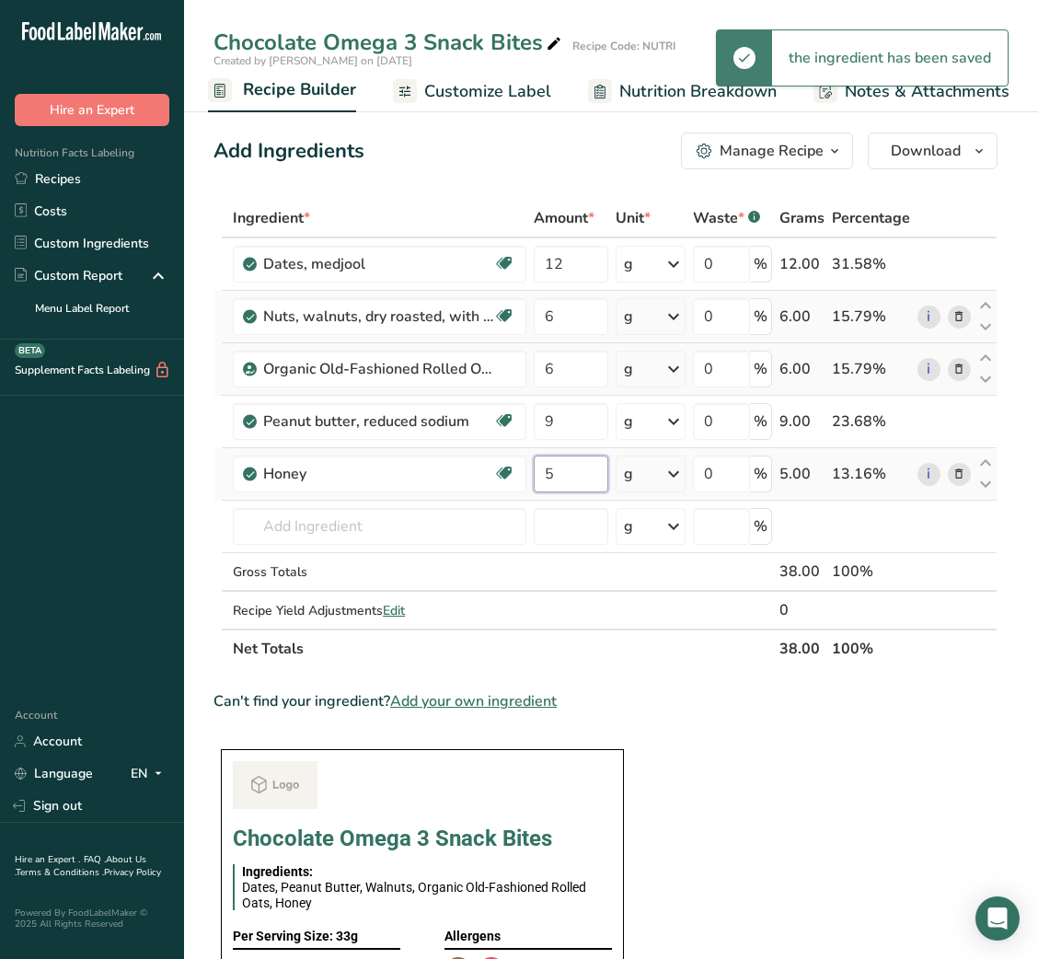
type input "5"
type input "C"
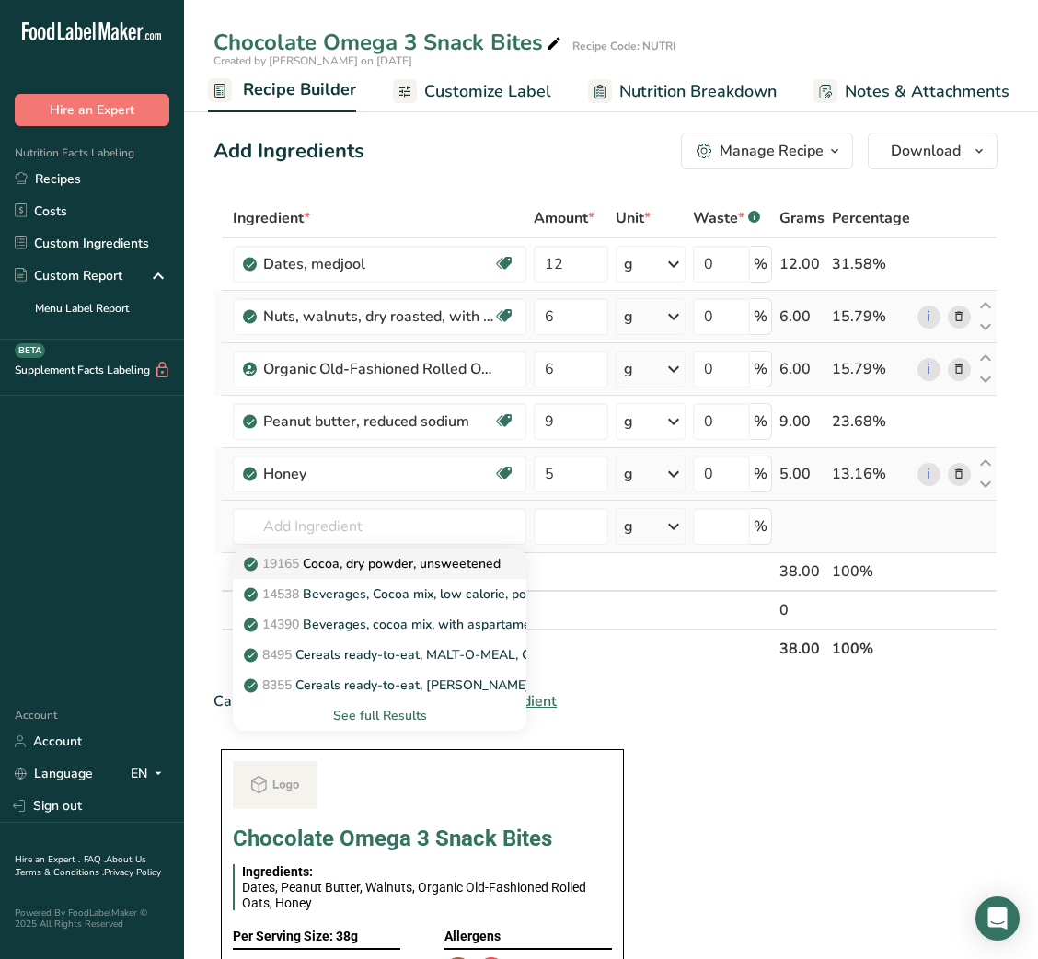
click at [419, 570] on p "19165 Cocoa, dry powder, unsweetened" at bounding box center [374, 563] width 253 height 19
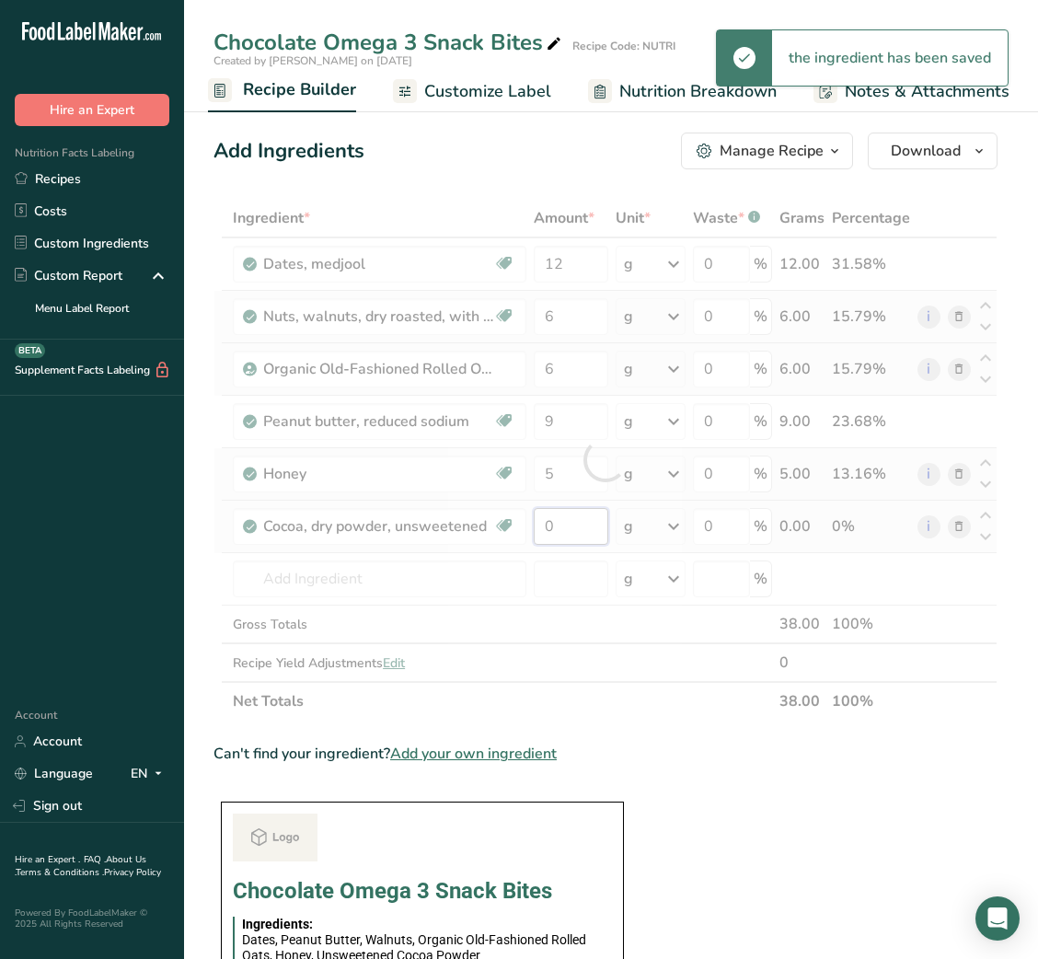
click at [582, 533] on div "Ingredient * Amount * Unit * Waste * .a-a{fill:#347362;}.b-a{fill:#fff;} Grams …" at bounding box center [605, 460] width 784 height 522
click at [582, 533] on div at bounding box center [605, 460] width 784 height 522
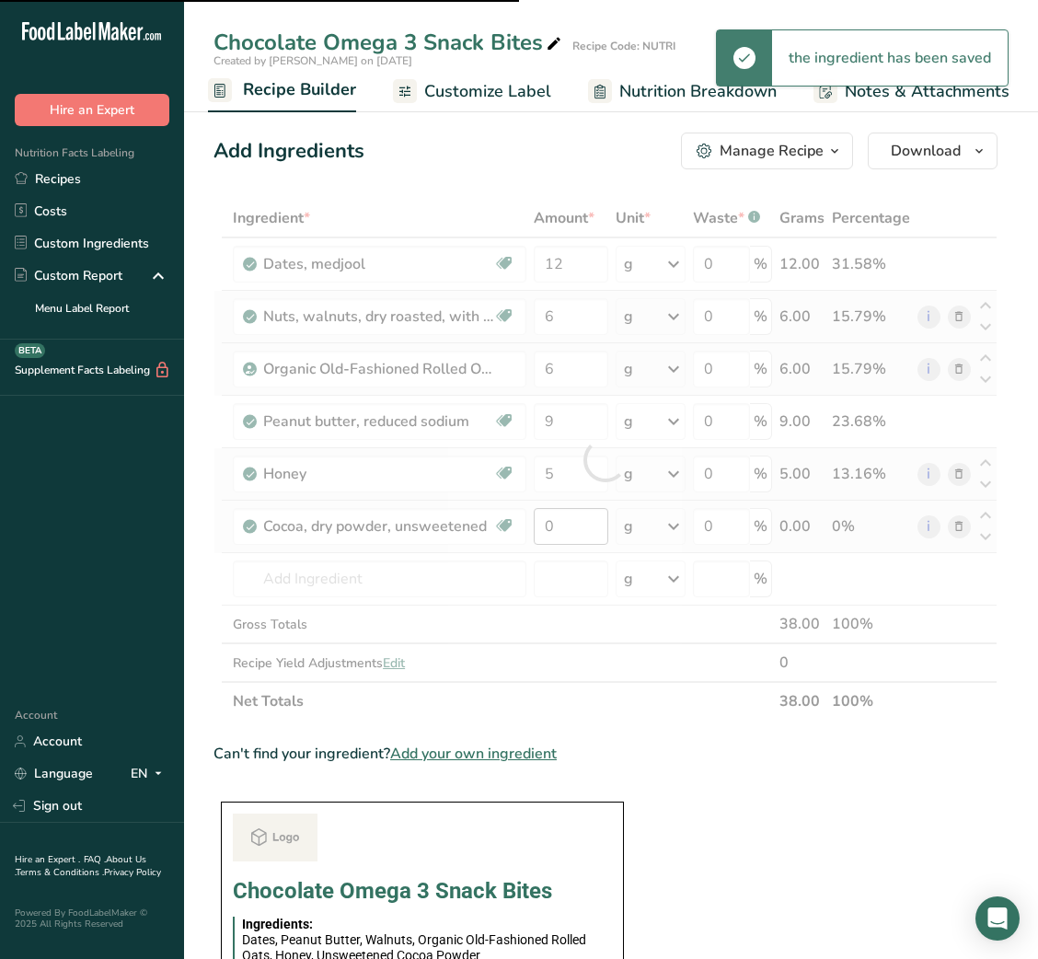
click at [582, 533] on div at bounding box center [605, 460] width 784 height 522
click at [582, 533] on input "0" at bounding box center [571, 526] width 75 height 37
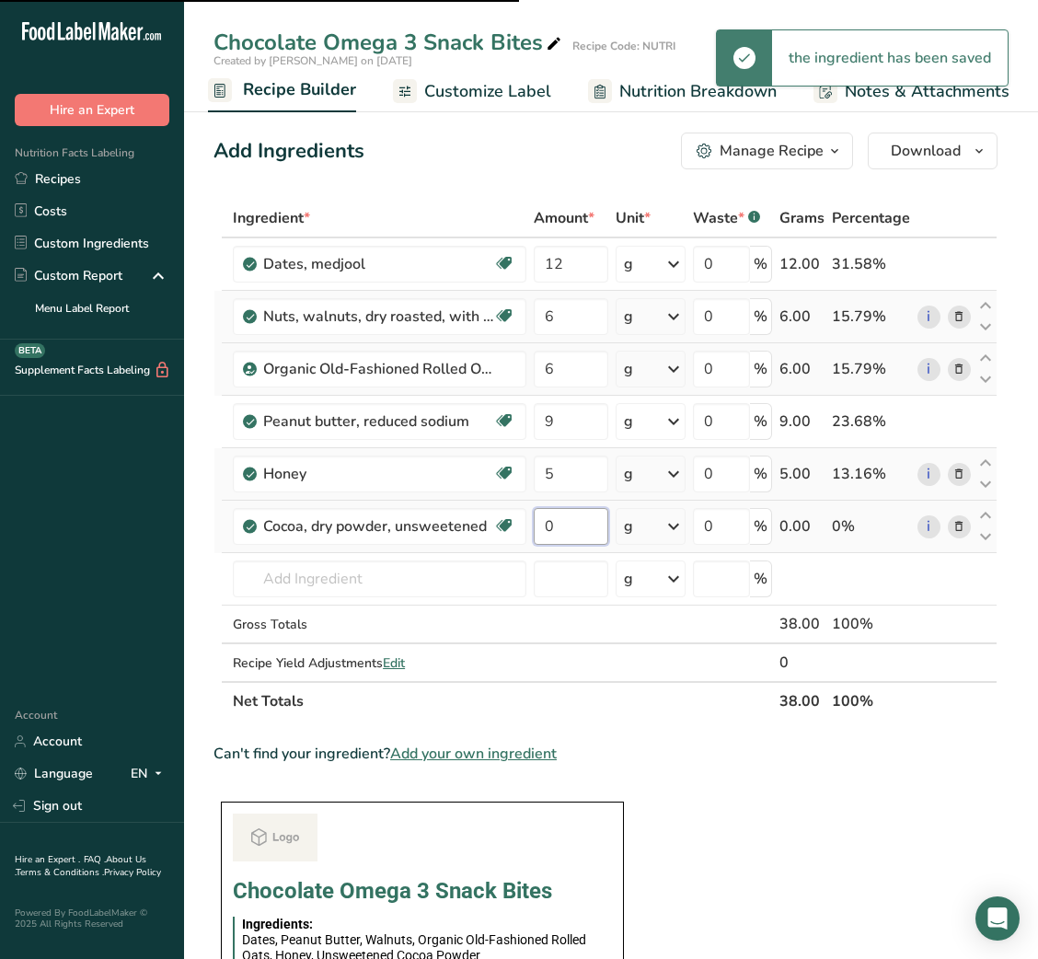
click at [582, 533] on input "0" at bounding box center [571, 526] width 75 height 37
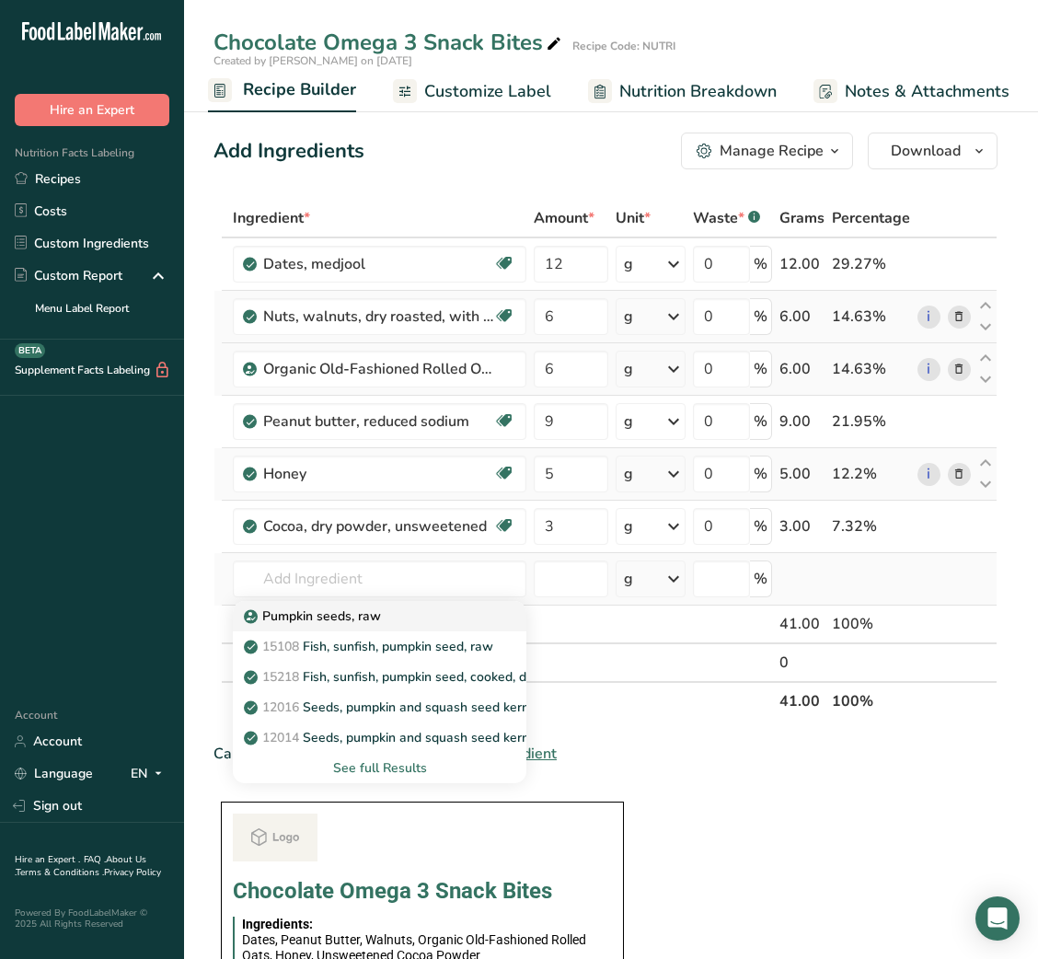
click at [340, 609] on p "Pumpkin seeds, raw" at bounding box center [314, 615] width 133 height 19
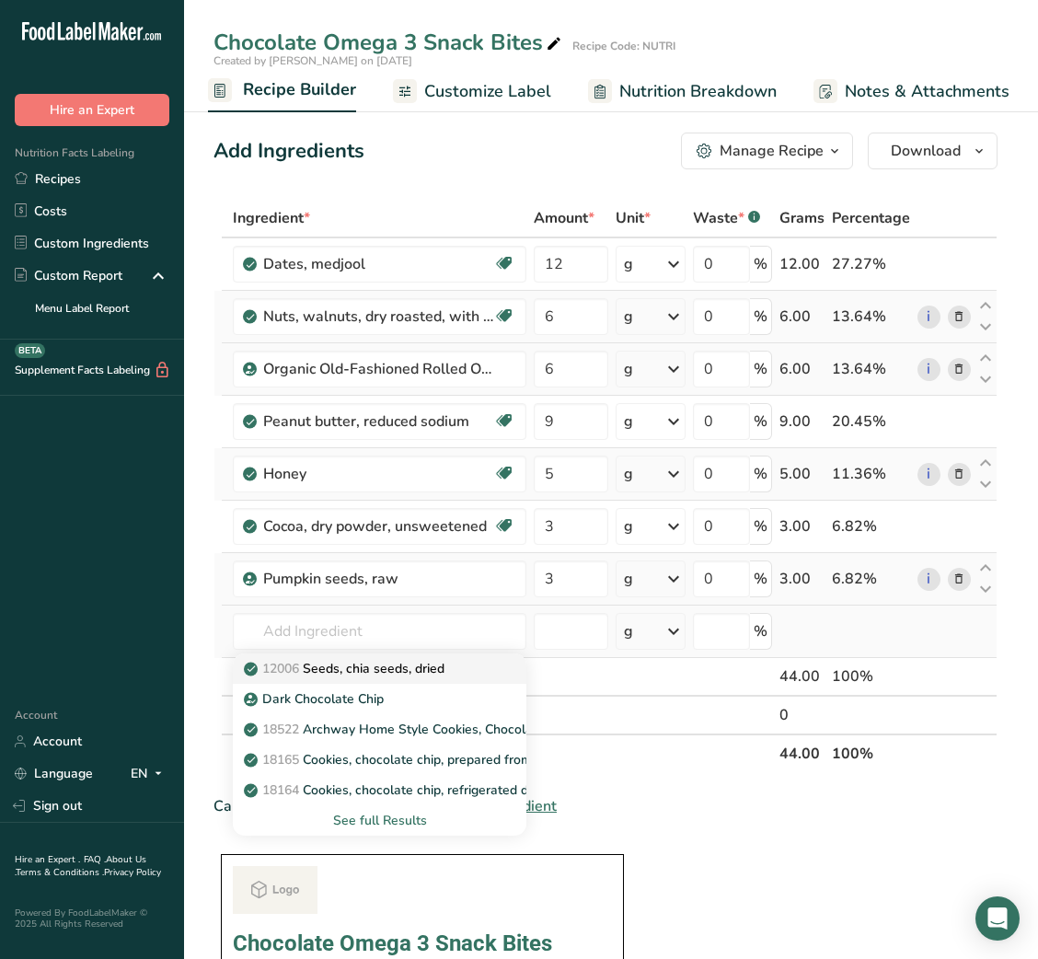
click at [369, 677] on p "12006 Seeds, chia seeds, dried" at bounding box center [346, 668] width 197 height 19
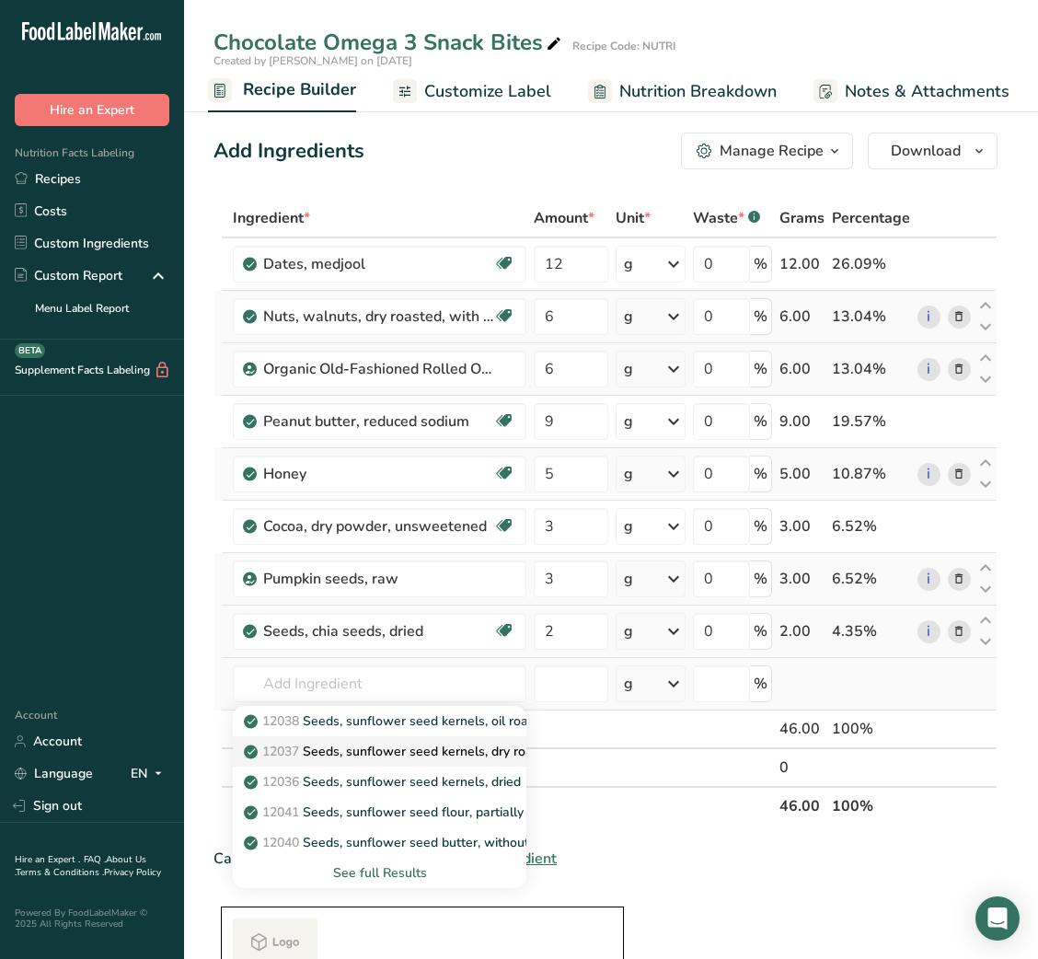
click at [454, 756] on p "12037 Seeds, sunflower seed kernels, dry roasted, without salt" at bounding box center [442, 751] width 388 height 19
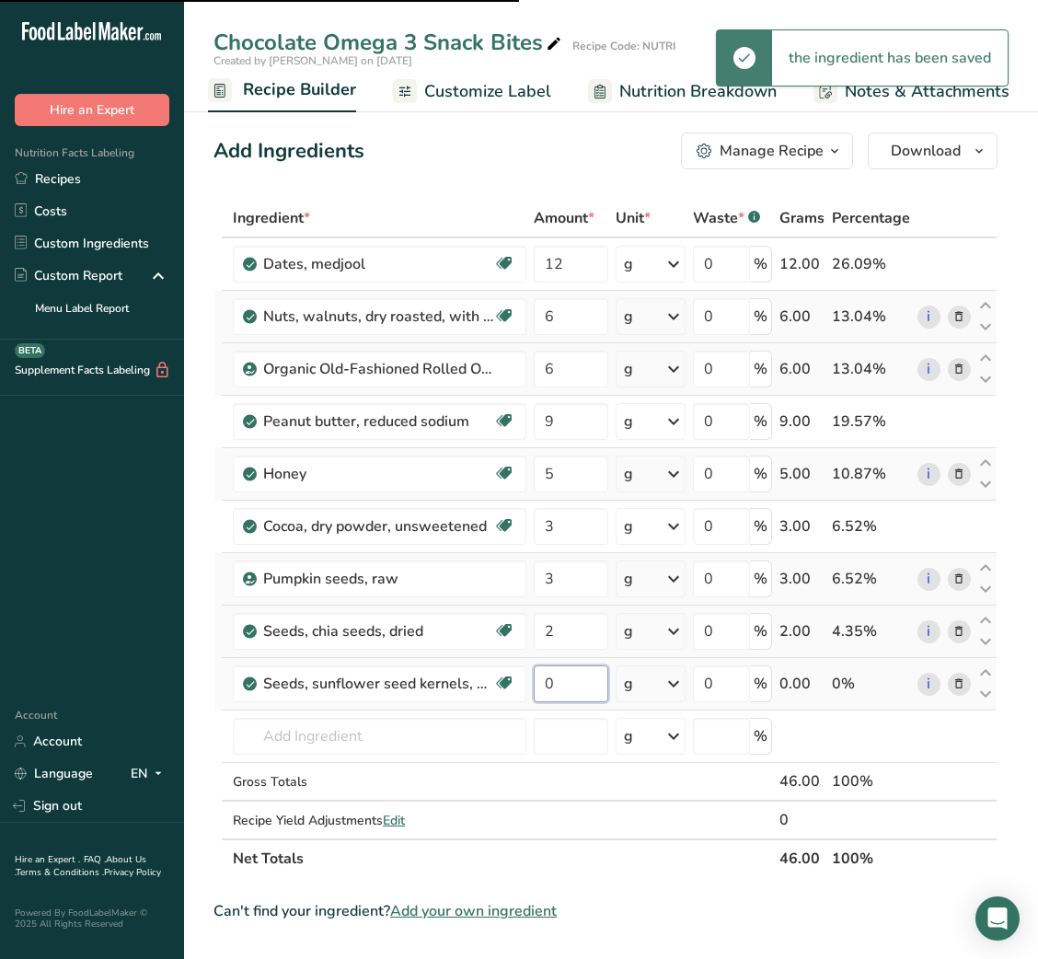
click at [562, 692] on input "0" at bounding box center [571, 683] width 75 height 37
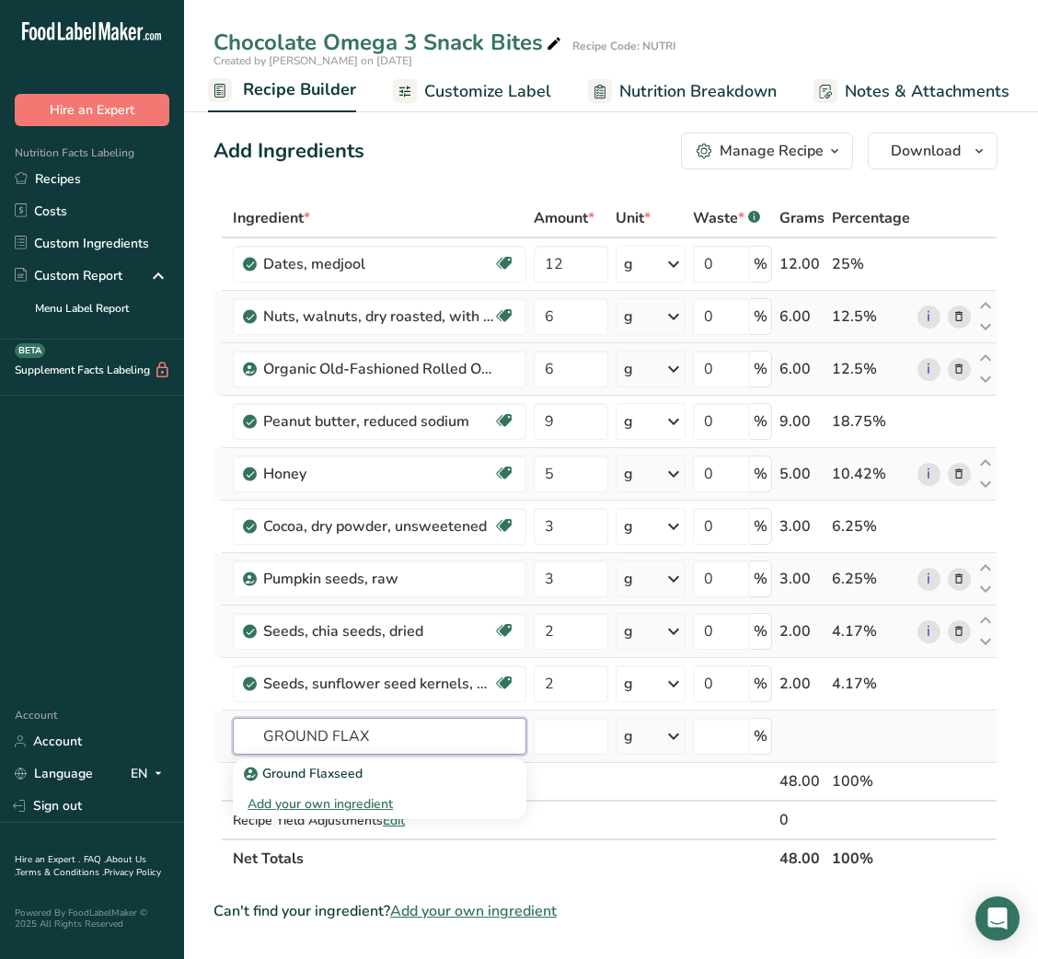
click at [305, 745] on input "GROUND FLAX" at bounding box center [380, 736] width 294 height 37
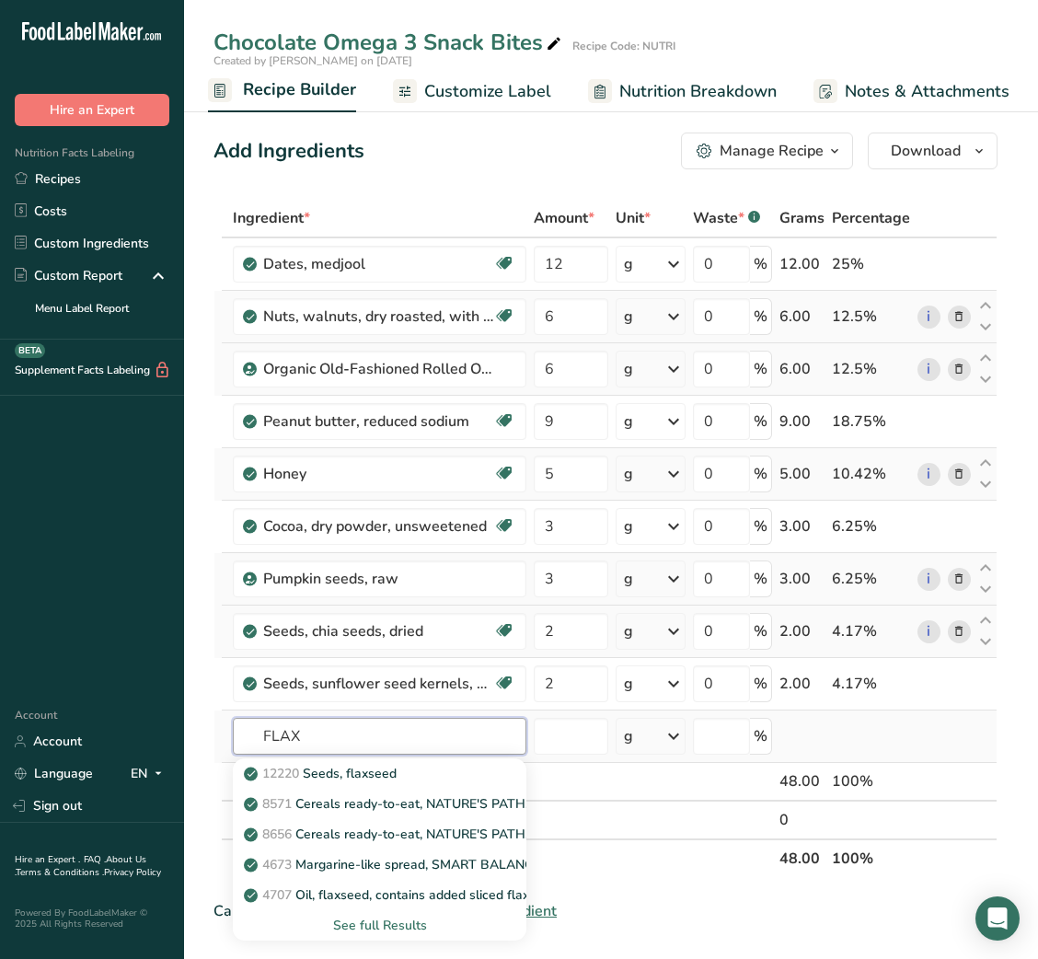
click at [324, 720] on input "FLAX" at bounding box center [380, 736] width 294 height 37
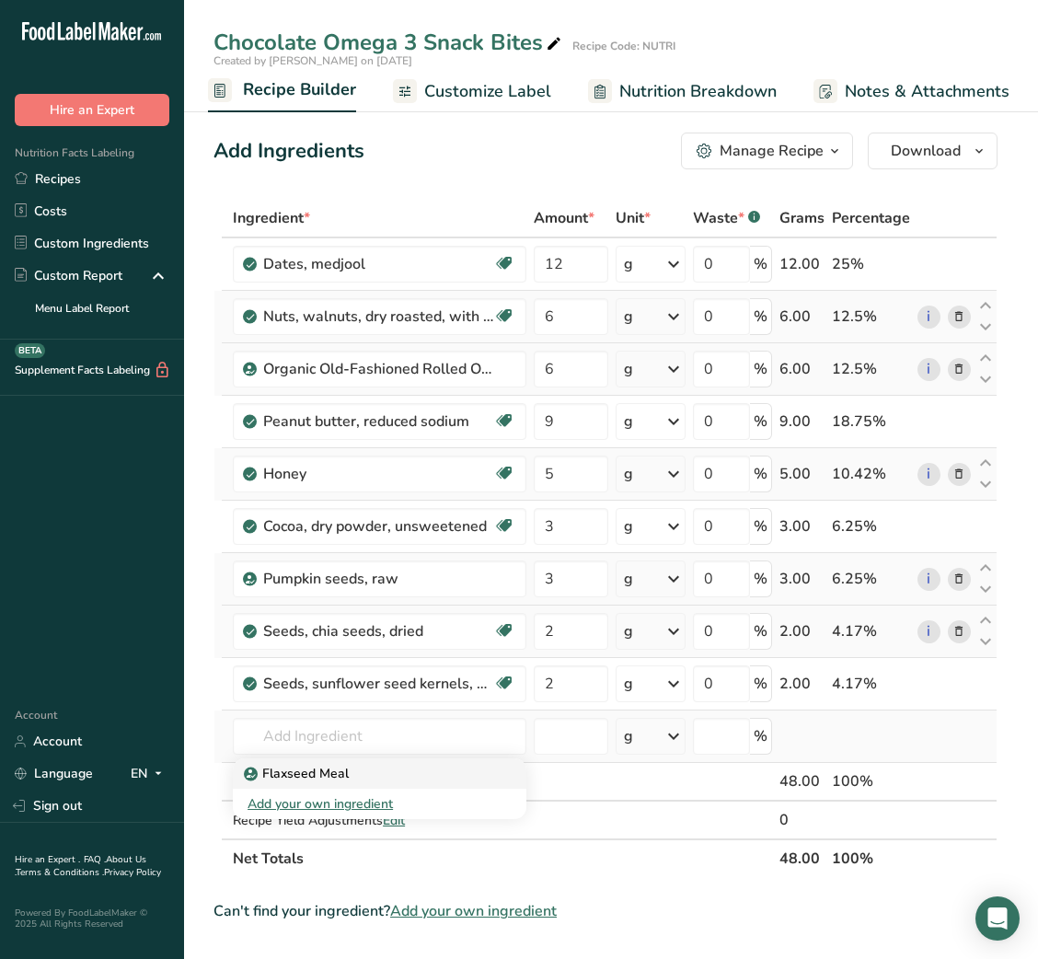
click at [329, 777] on p "Flaxseed Meal" at bounding box center [298, 773] width 101 height 19
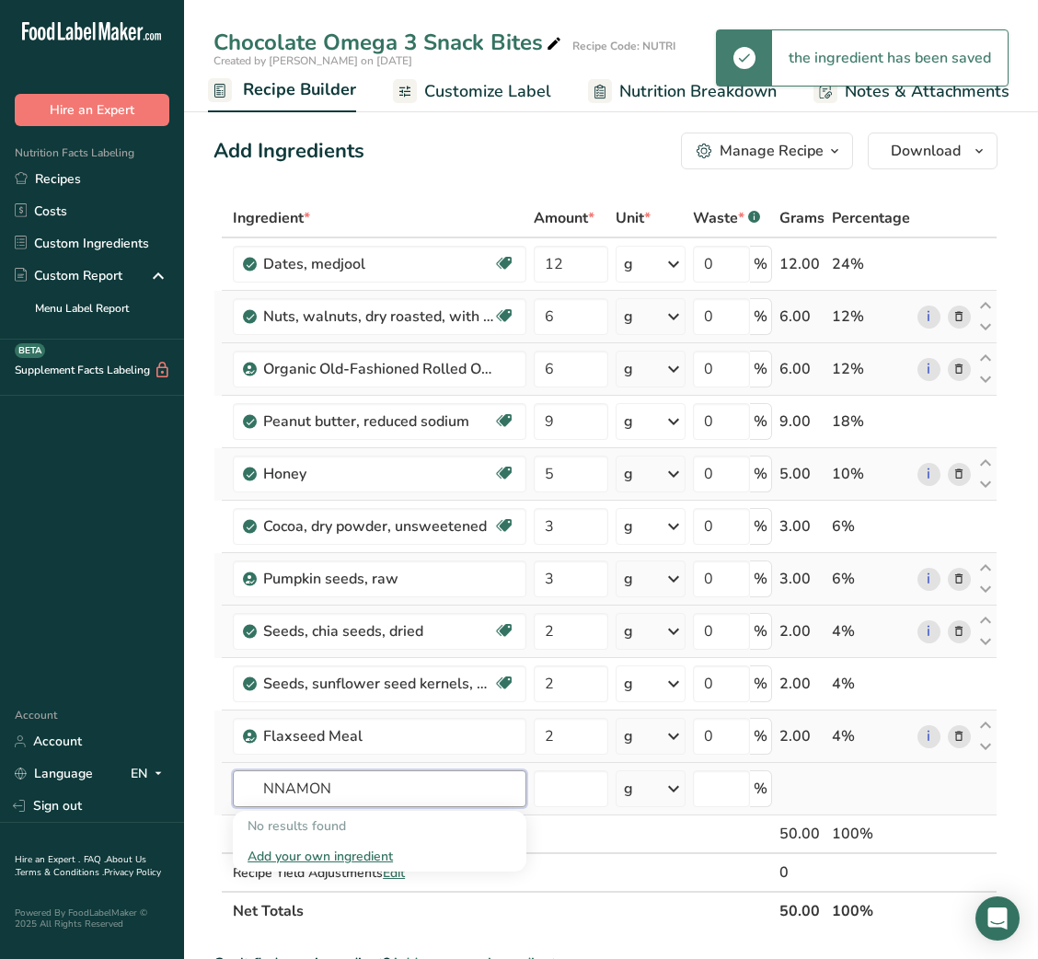
click at [250, 781] on input "NNAMON" at bounding box center [380, 788] width 294 height 37
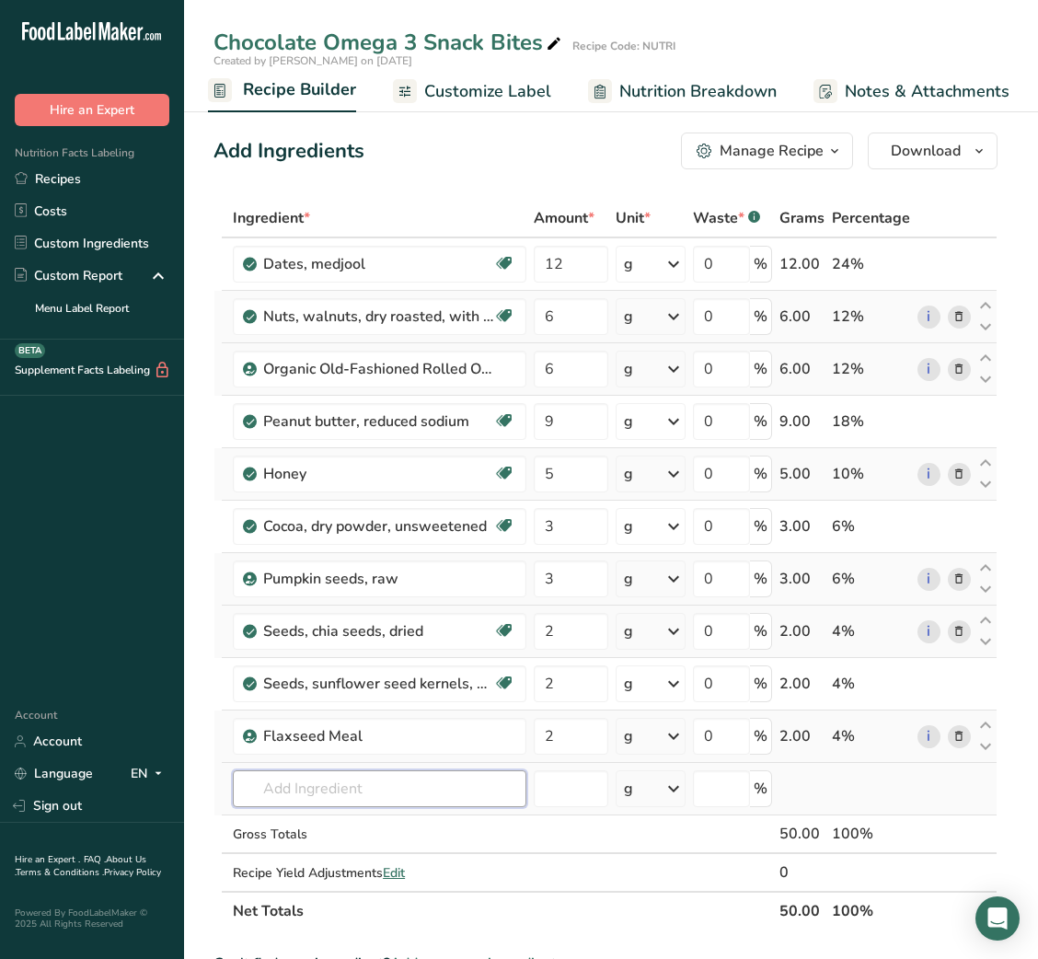
click at [288, 773] on input "text" at bounding box center [380, 788] width 294 height 37
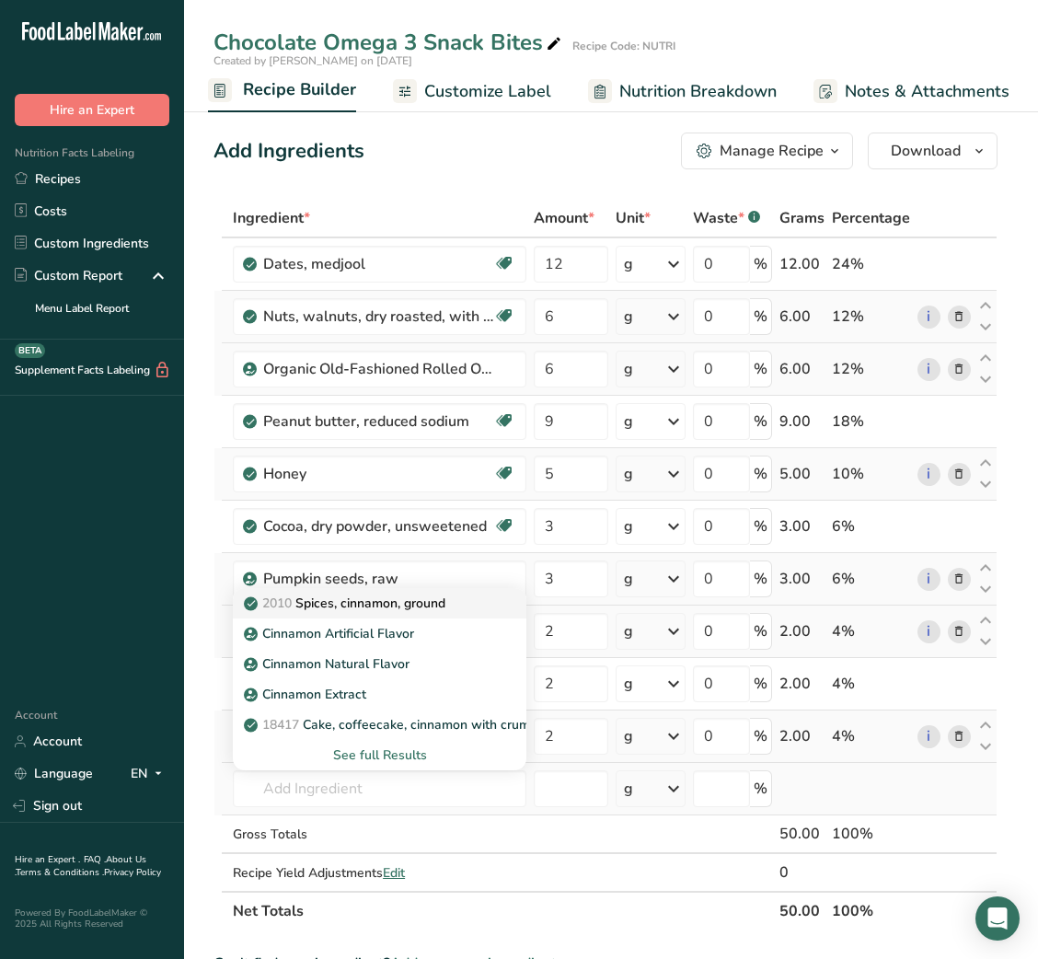
click at [429, 606] on p "2010 Spices, cinnamon, ground" at bounding box center [347, 602] width 198 height 19
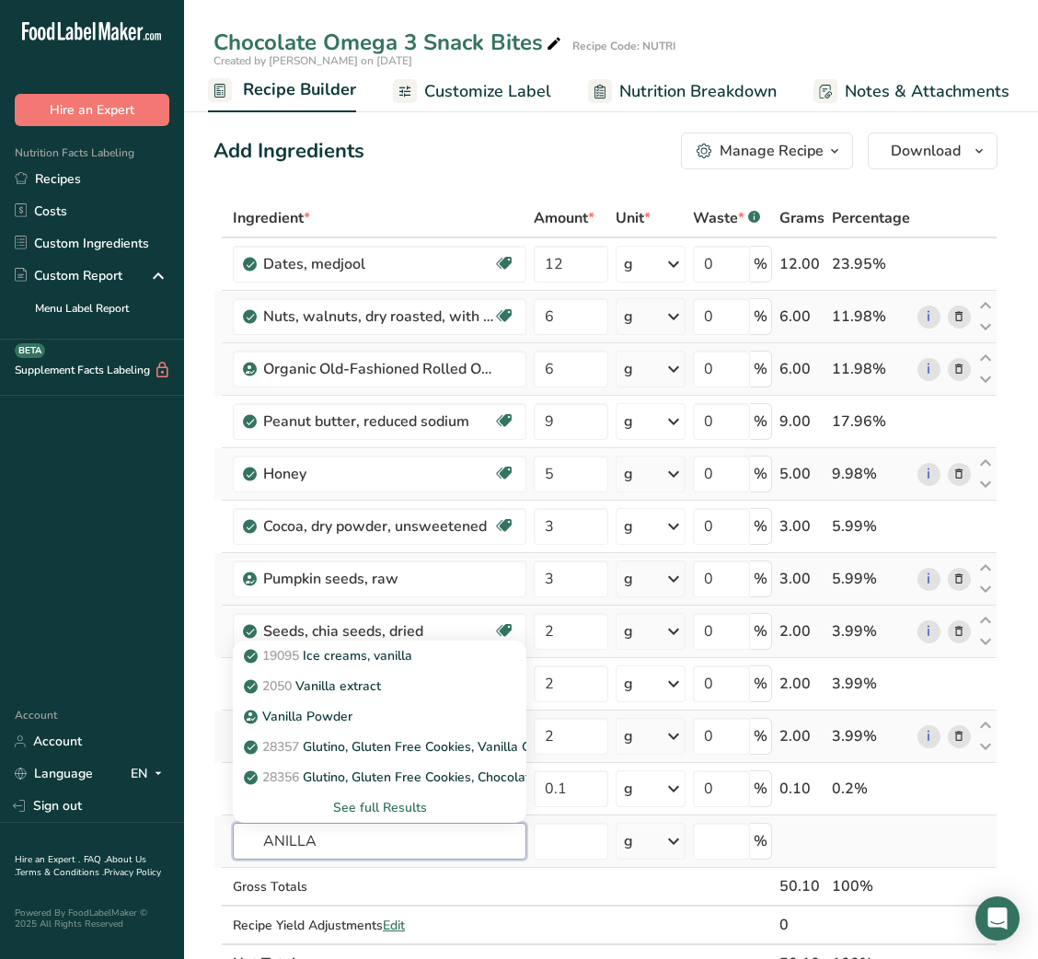
click at [258, 848] on input "ANILLA" at bounding box center [380, 841] width 294 height 37
click at [365, 693] on p "2050 Vanilla extract" at bounding box center [314, 685] width 133 height 19
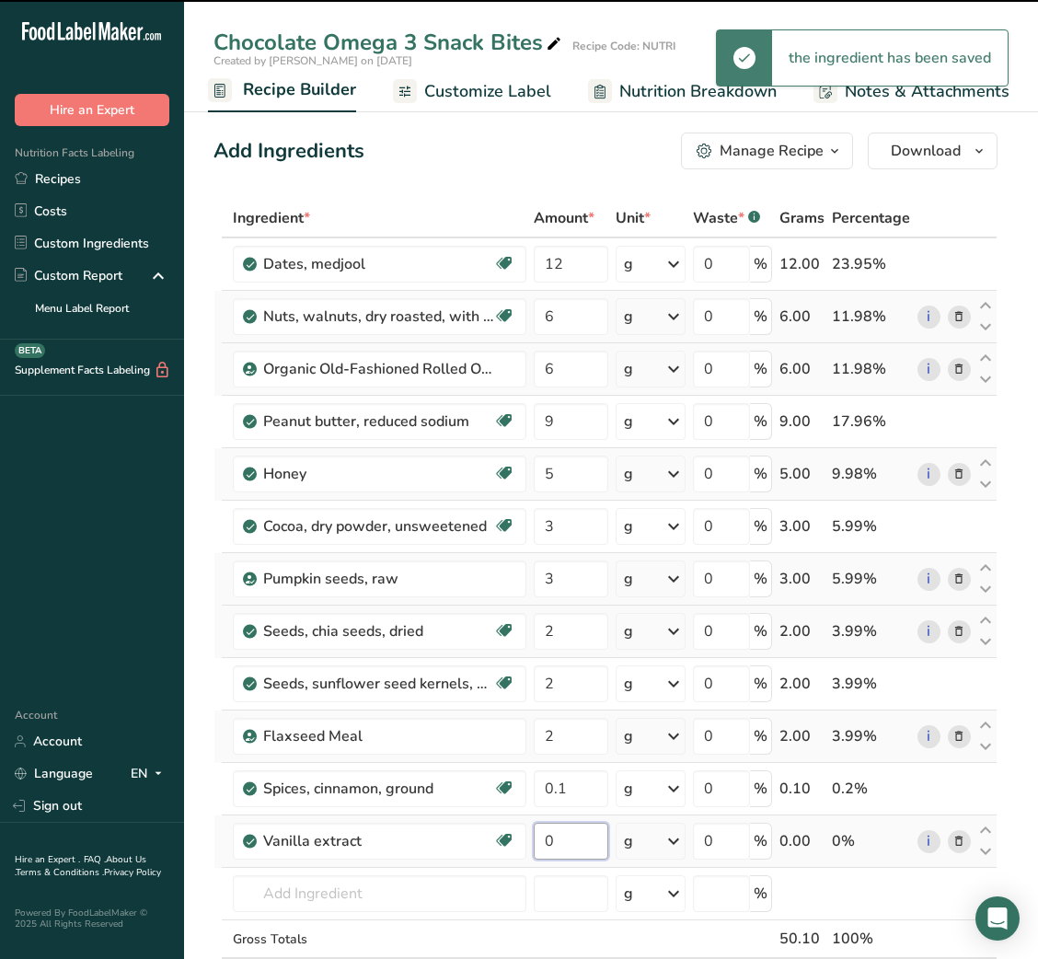
click at [560, 843] on input "0" at bounding box center [571, 841] width 75 height 37
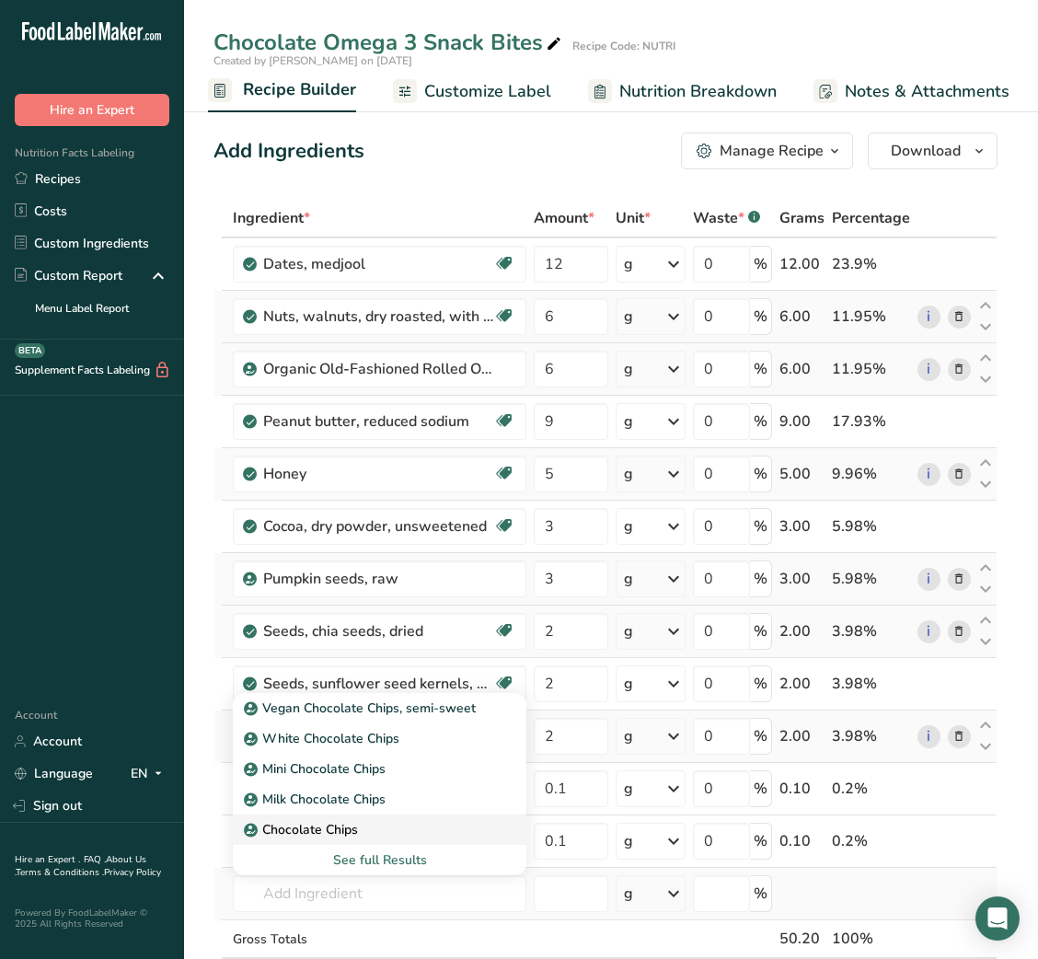
click at [340, 827] on p "Chocolate Chips" at bounding box center [303, 829] width 110 height 19
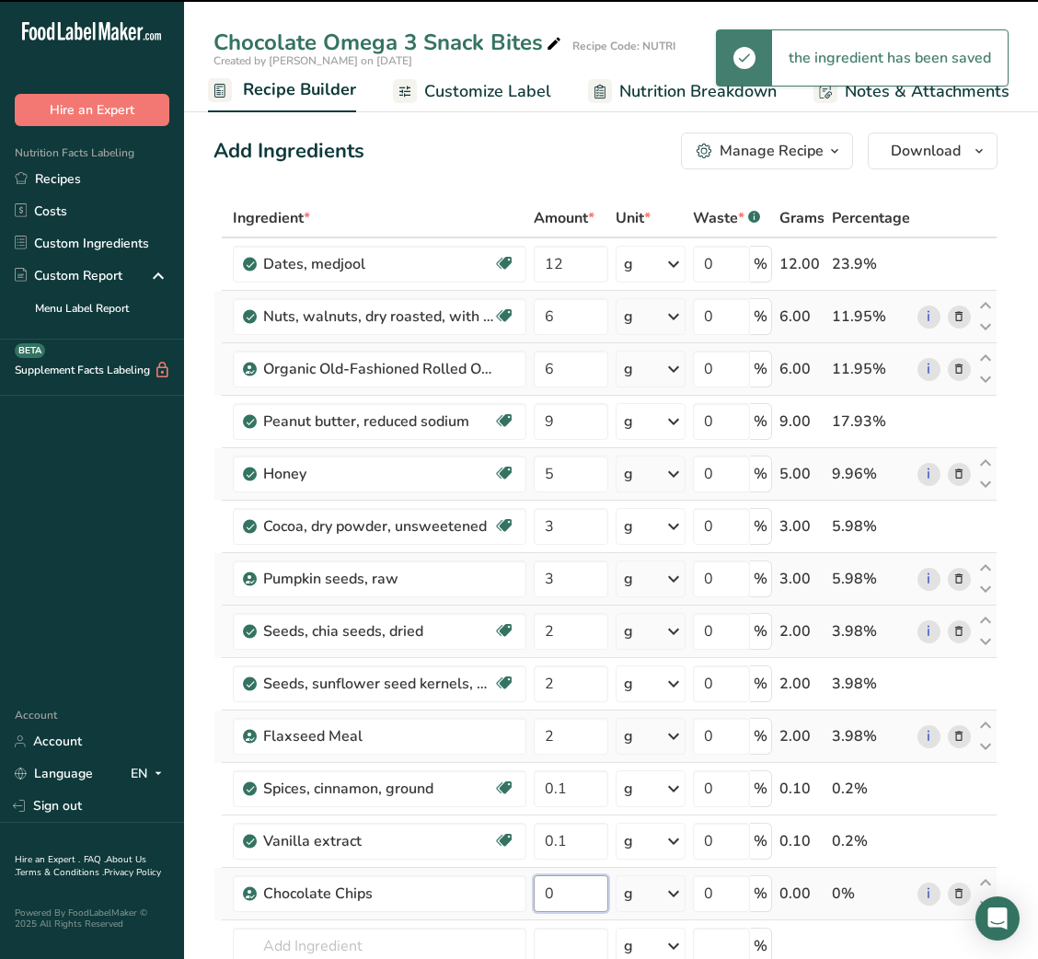
scroll to position [231, 0]
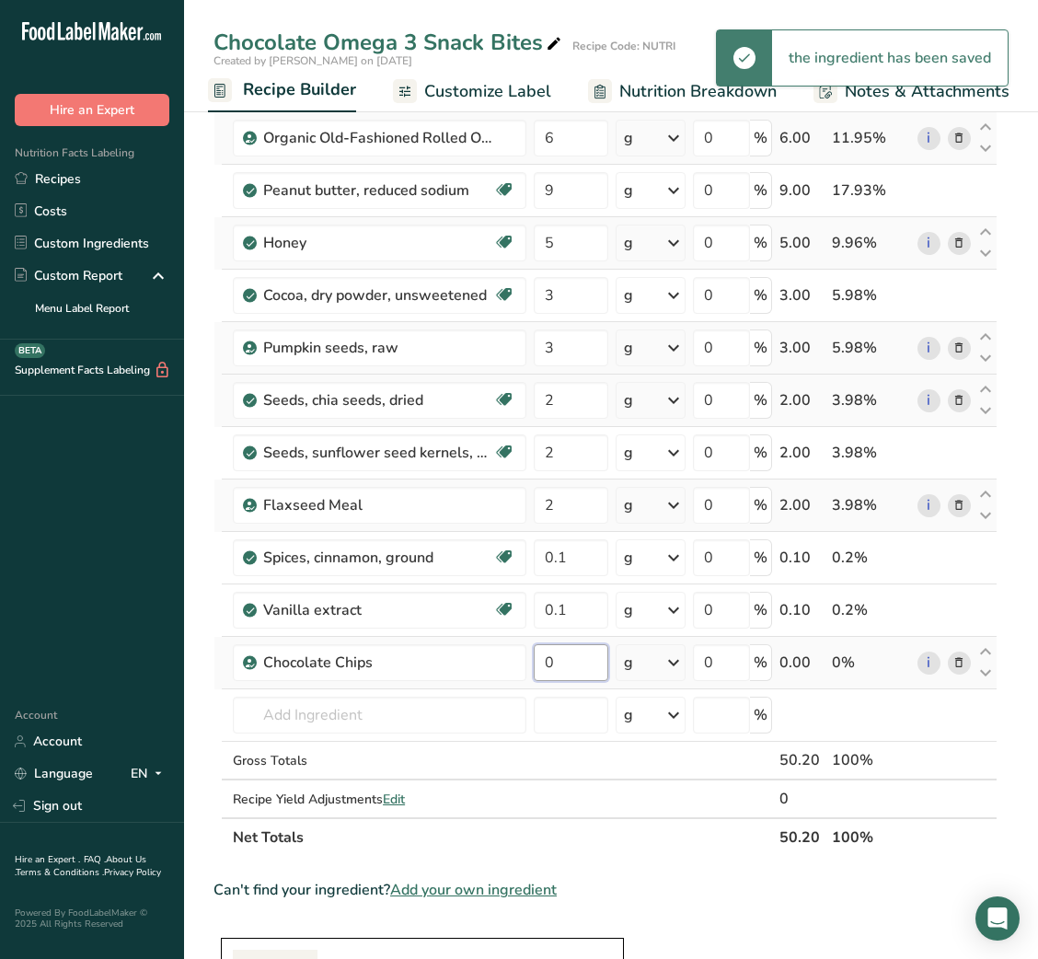
click at [560, 673] on input "0" at bounding box center [571, 662] width 75 height 37
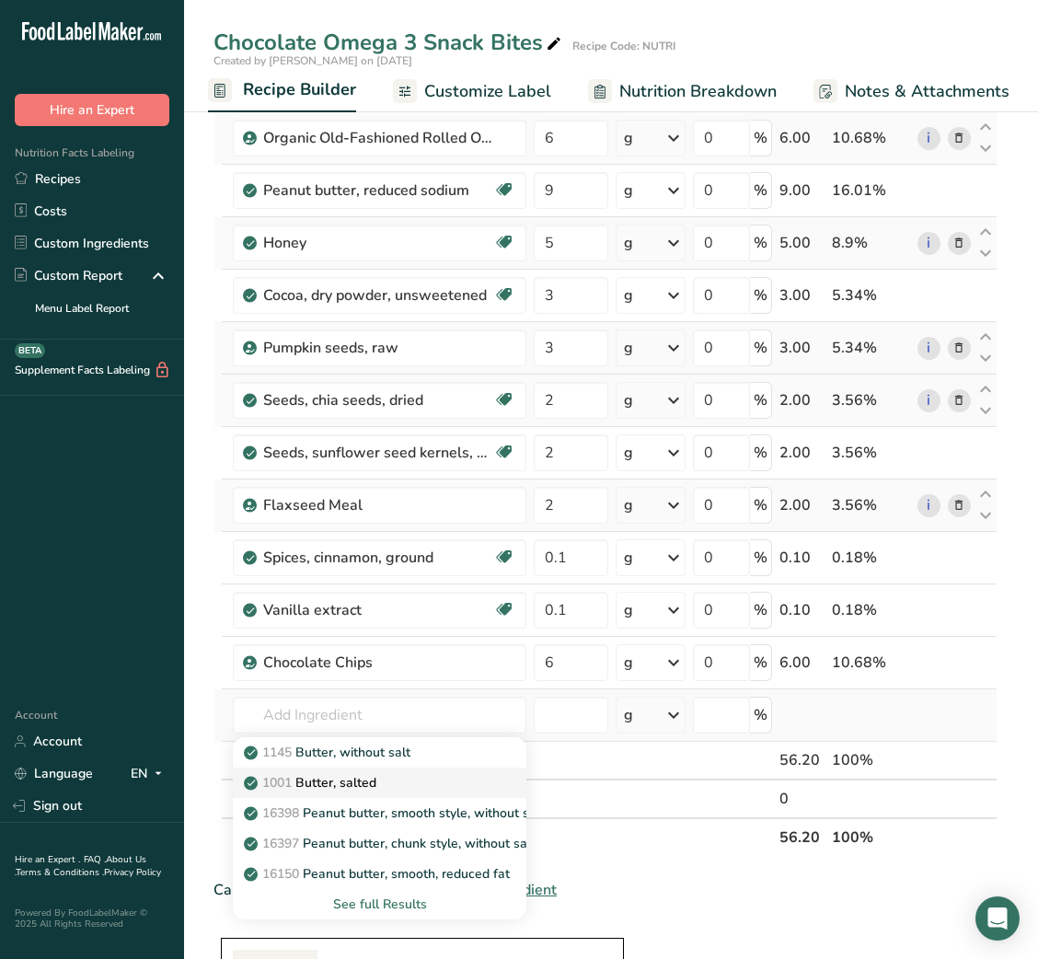
click at [383, 773] on div "1001 Butter, salted" at bounding box center [365, 782] width 235 height 19
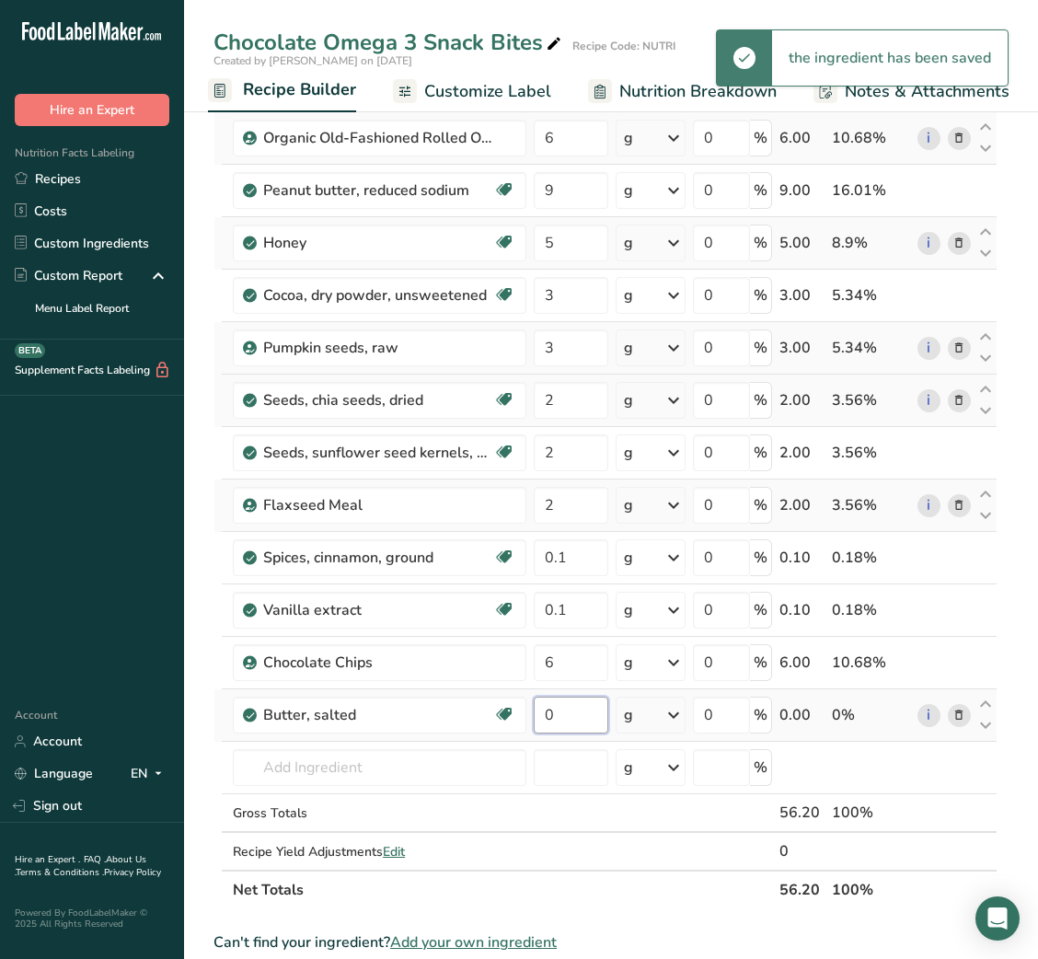
click at [545, 710] on input "0" at bounding box center [571, 715] width 75 height 37
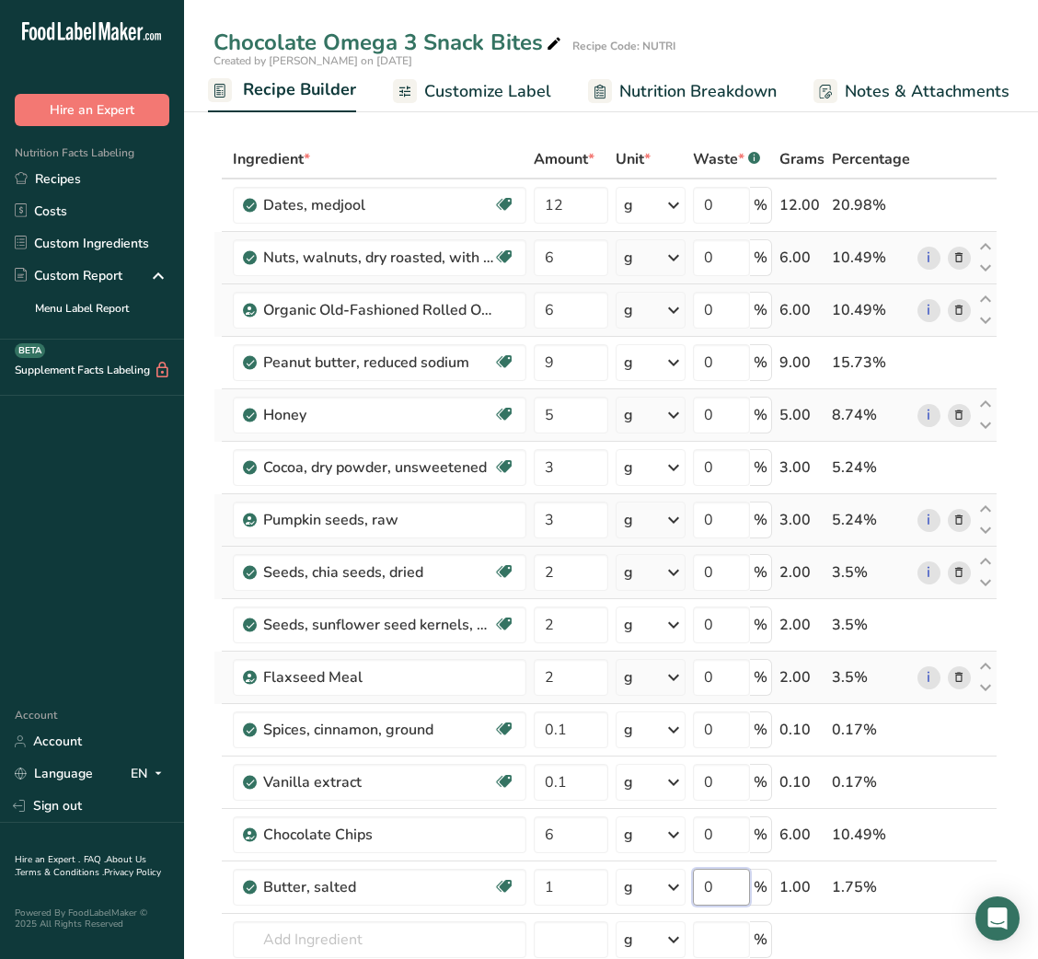
scroll to position [0, 0]
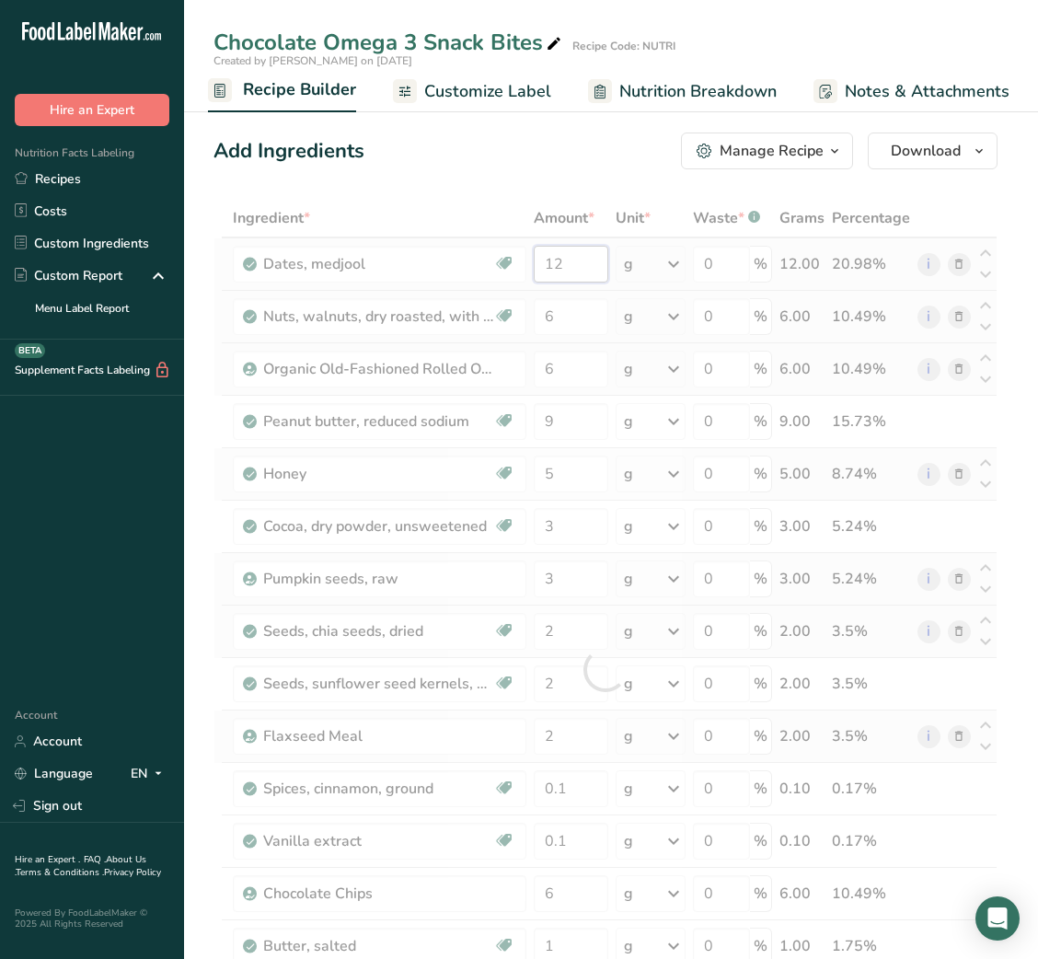
click at [542, 254] on div "Ingredient * Amount * Unit * Waste * .a-a{fill:#347362;}.b-a{fill:#fff;} Grams …" at bounding box center [605, 669] width 784 height 941
click at [542, 254] on div at bounding box center [605, 669] width 784 height 941
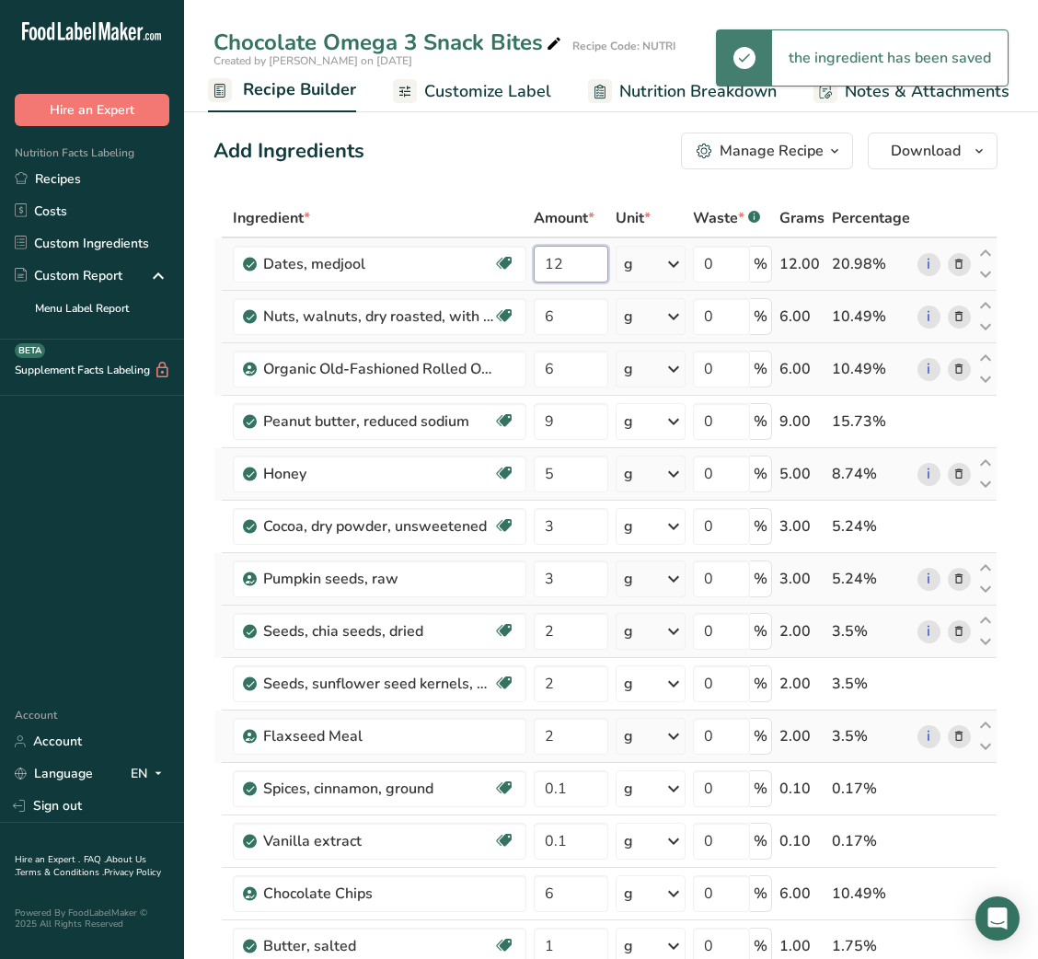
click at [551, 271] on input "12" at bounding box center [571, 264] width 75 height 37
click at [542, 309] on div "Ingredient * Amount * Unit * Waste * .a-a{fill:#347362;}.b-a{fill:#fff;} Grams …" at bounding box center [605, 669] width 784 height 941
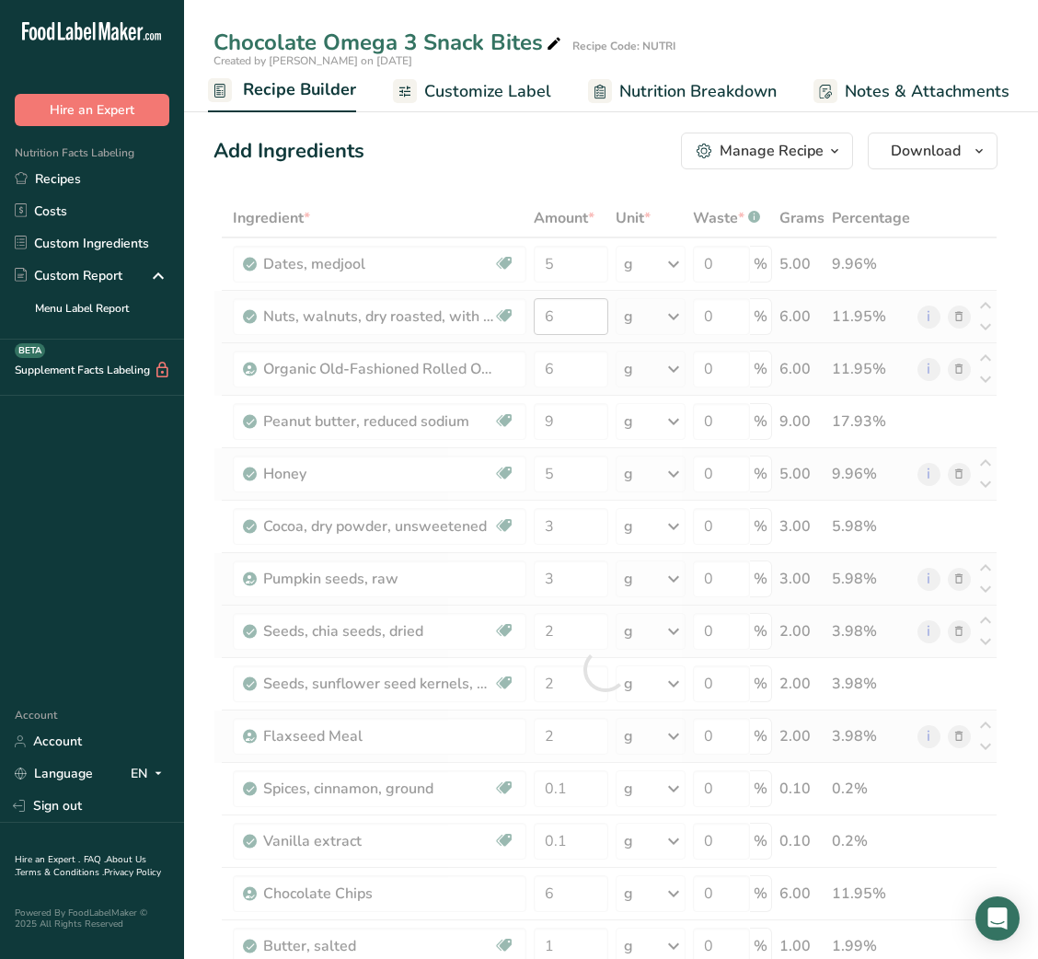
click at [542, 309] on div at bounding box center [605, 669] width 784 height 941
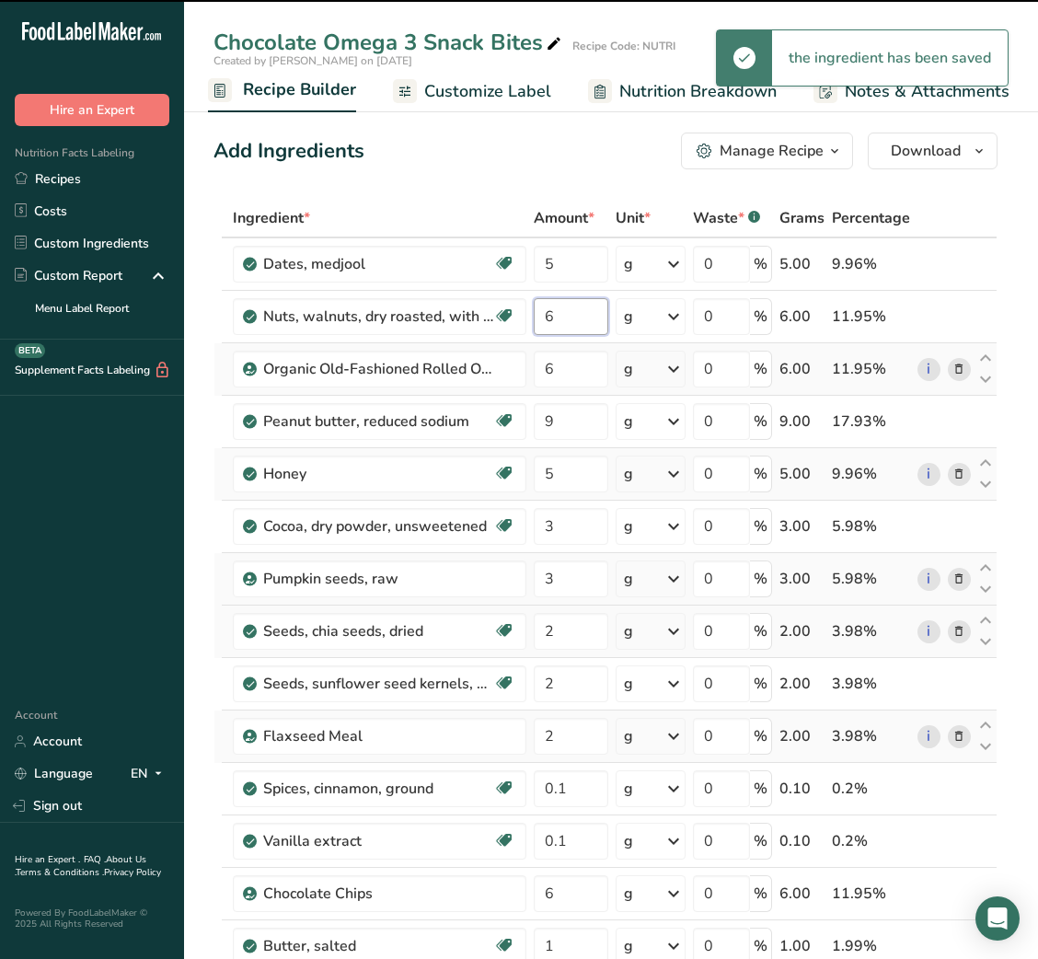
click at [542, 319] on input "6" at bounding box center [571, 316] width 75 height 37
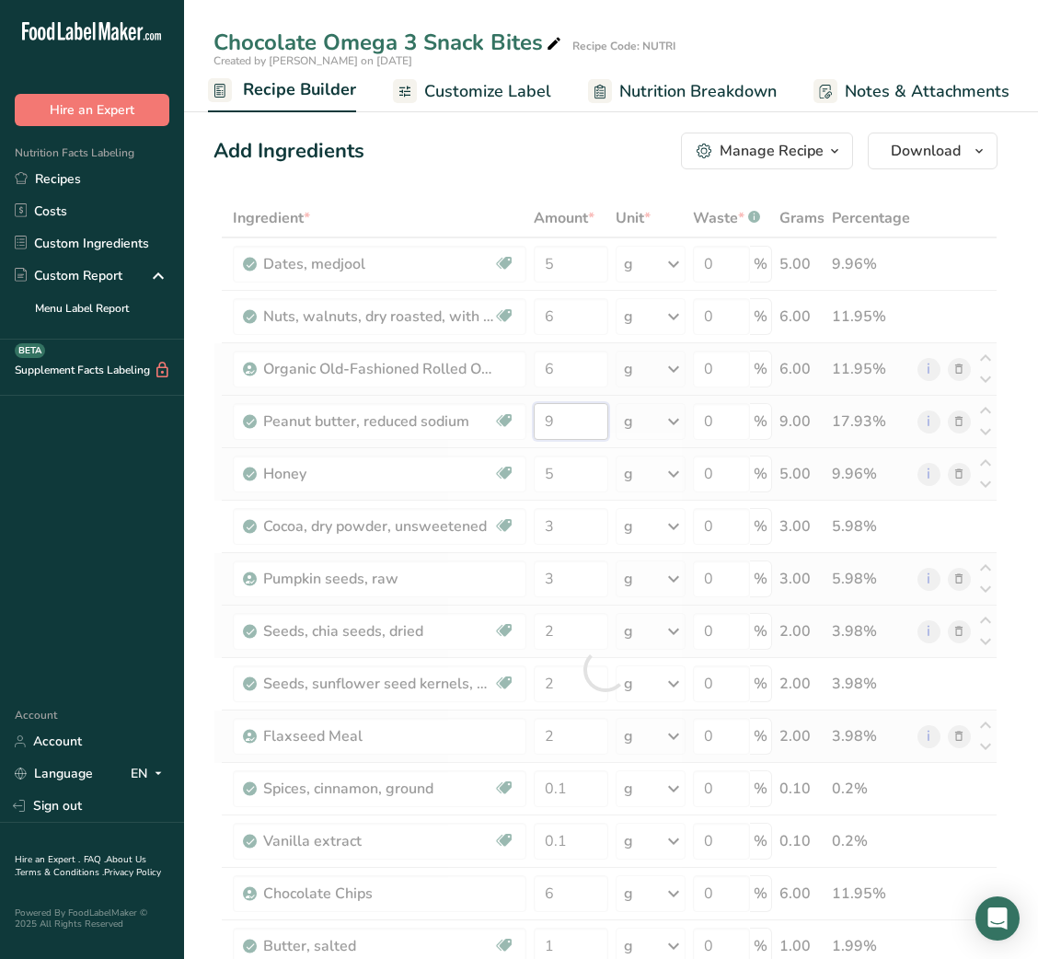
click at [545, 416] on div "Ingredient * Amount * Unit * Waste * .a-a{fill:#347362;}.b-a{fill:#fff;} Grams …" at bounding box center [605, 669] width 784 height 941
click at [545, 416] on div at bounding box center [605, 669] width 784 height 941
click at [546, 418] on input "9" at bounding box center [571, 421] width 75 height 37
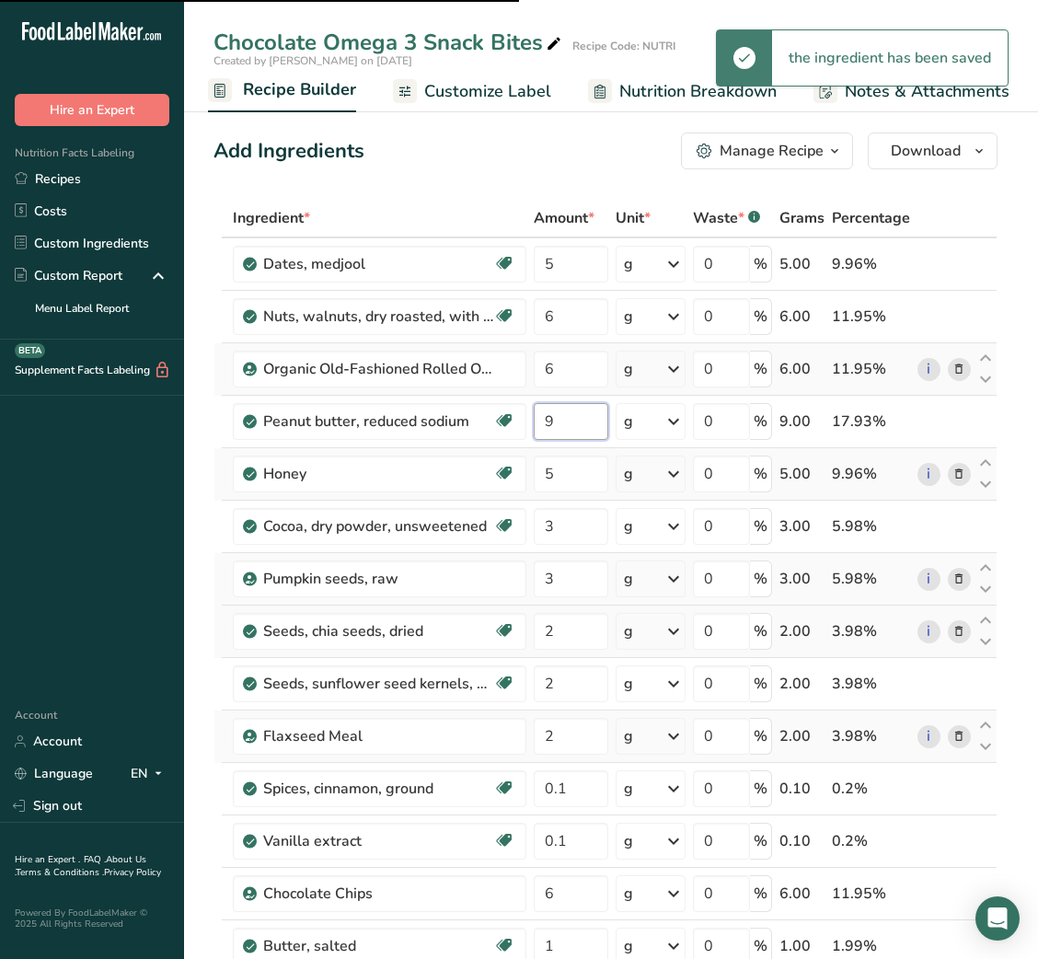
click at [546, 418] on input "9" at bounding box center [571, 421] width 75 height 37
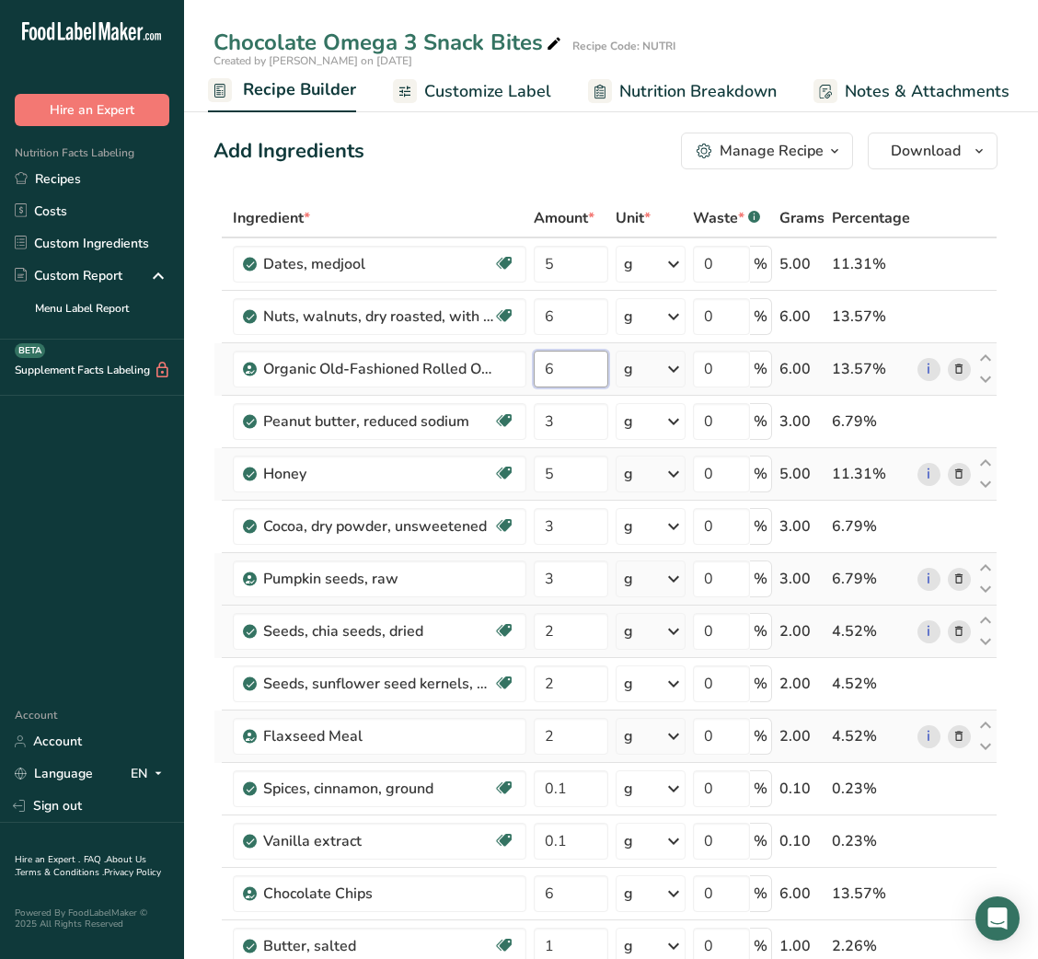
click at [550, 372] on input "6" at bounding box center [571, 369] width 75 height 37
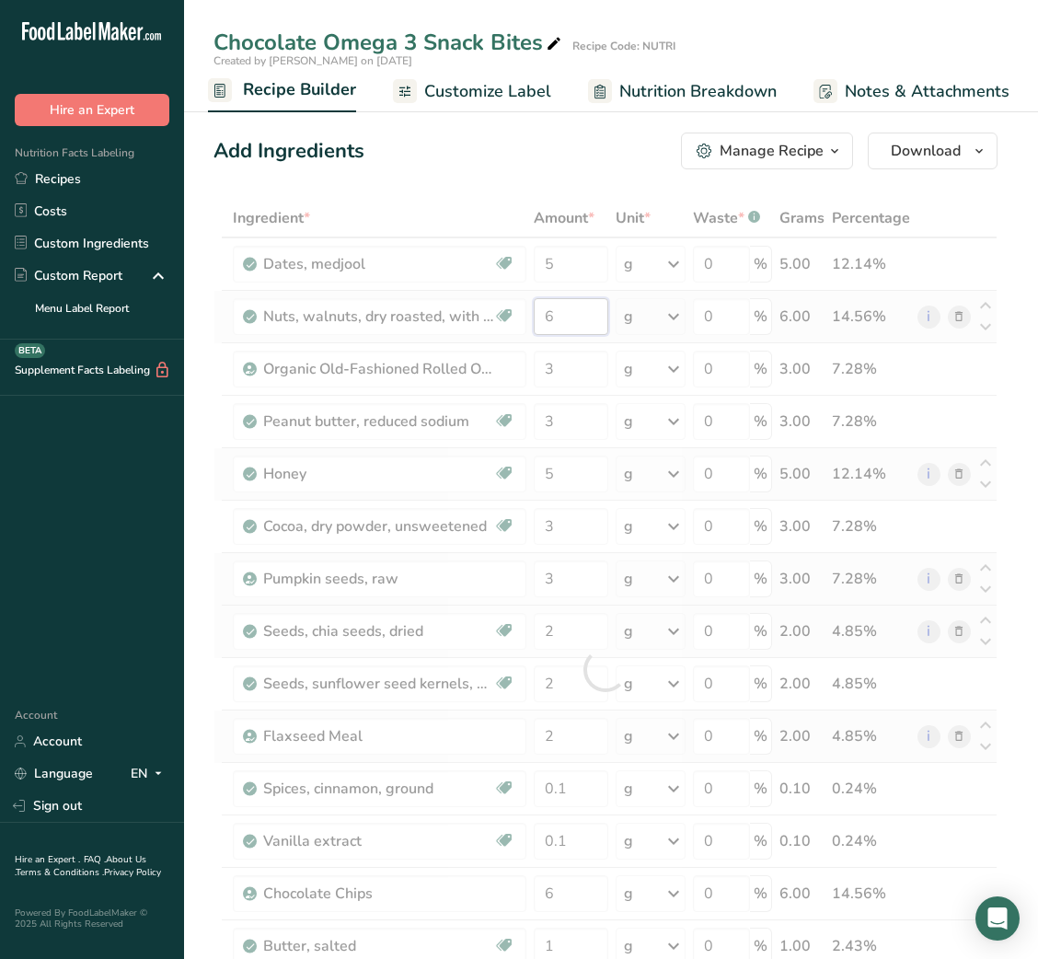
click at [556, 314] on div "Ingredient * Amount * Unit * Waste * .a-a{fill:#347362;}.b-a{fill:#fff;} Grams …" at bounding box center [605, 669] width 784 height 941
click at [556, 314] on div at bounding box center [605, 669] width 784 height 941
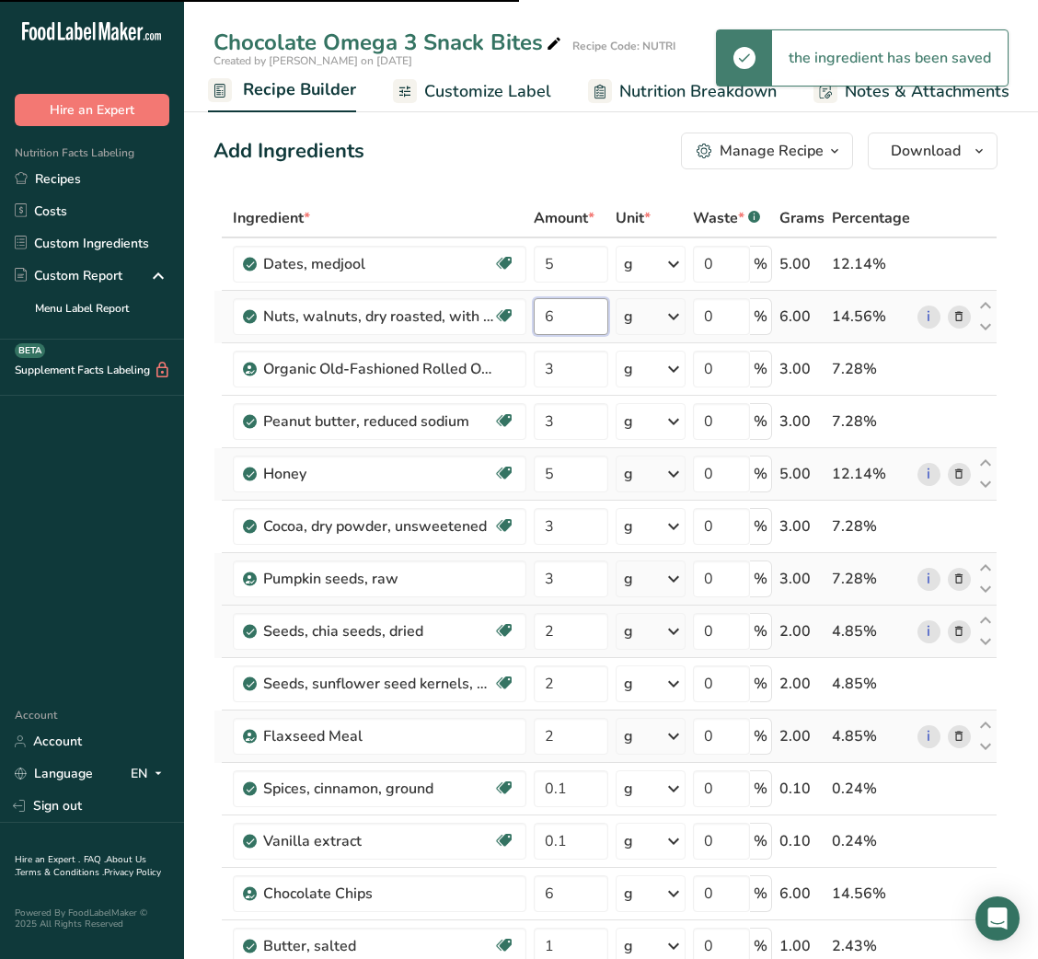
click at [556, 314] on input "6" at bounding box center [571, 316] width 75 height 37
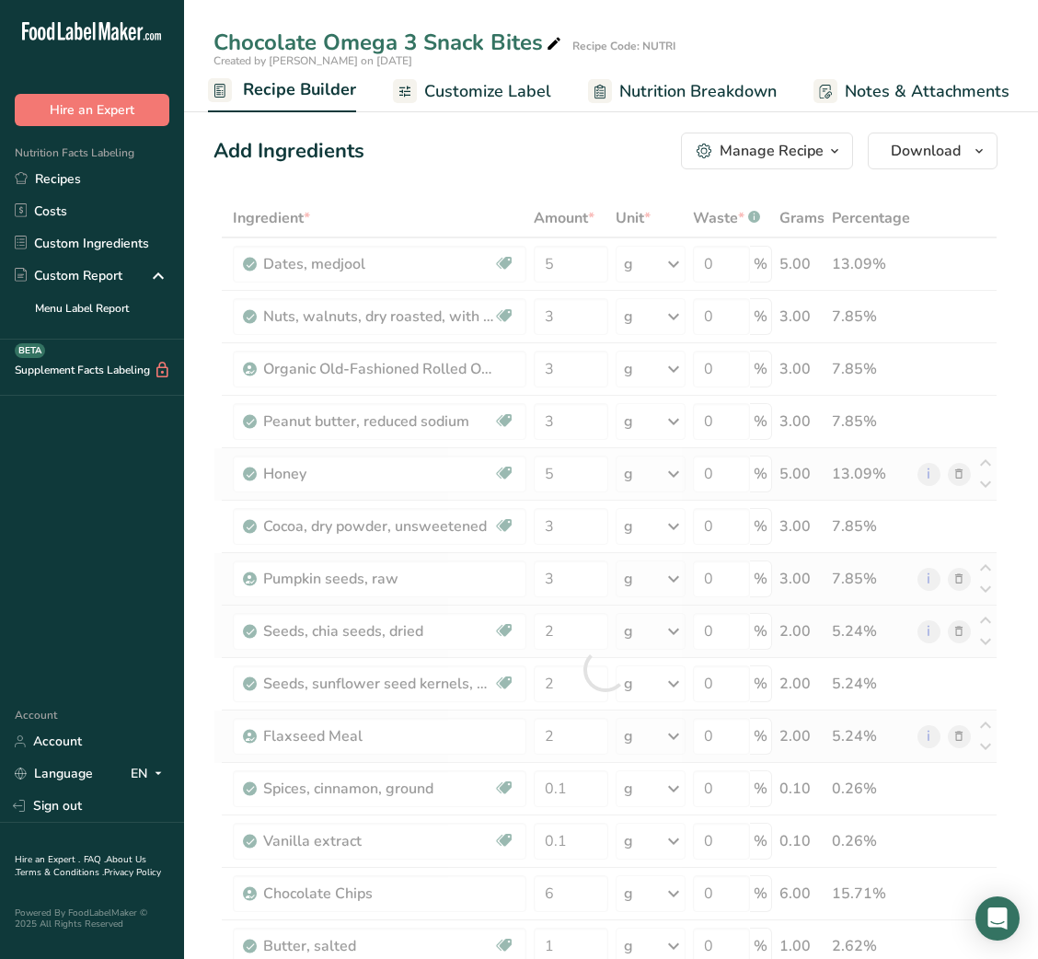
click at [495, 81] on span "Customize Label" at bounding box center [487, 91] width 127 height 25
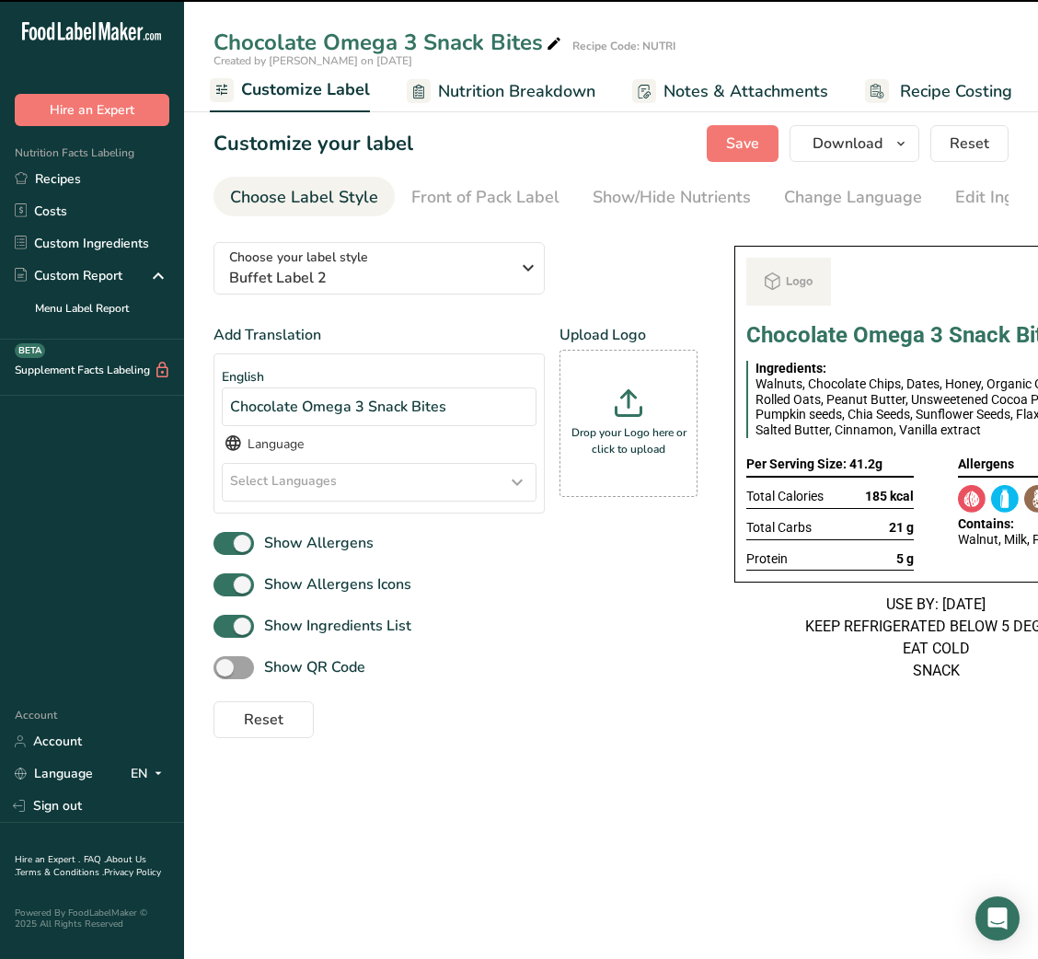
scroll to position [0, 107]
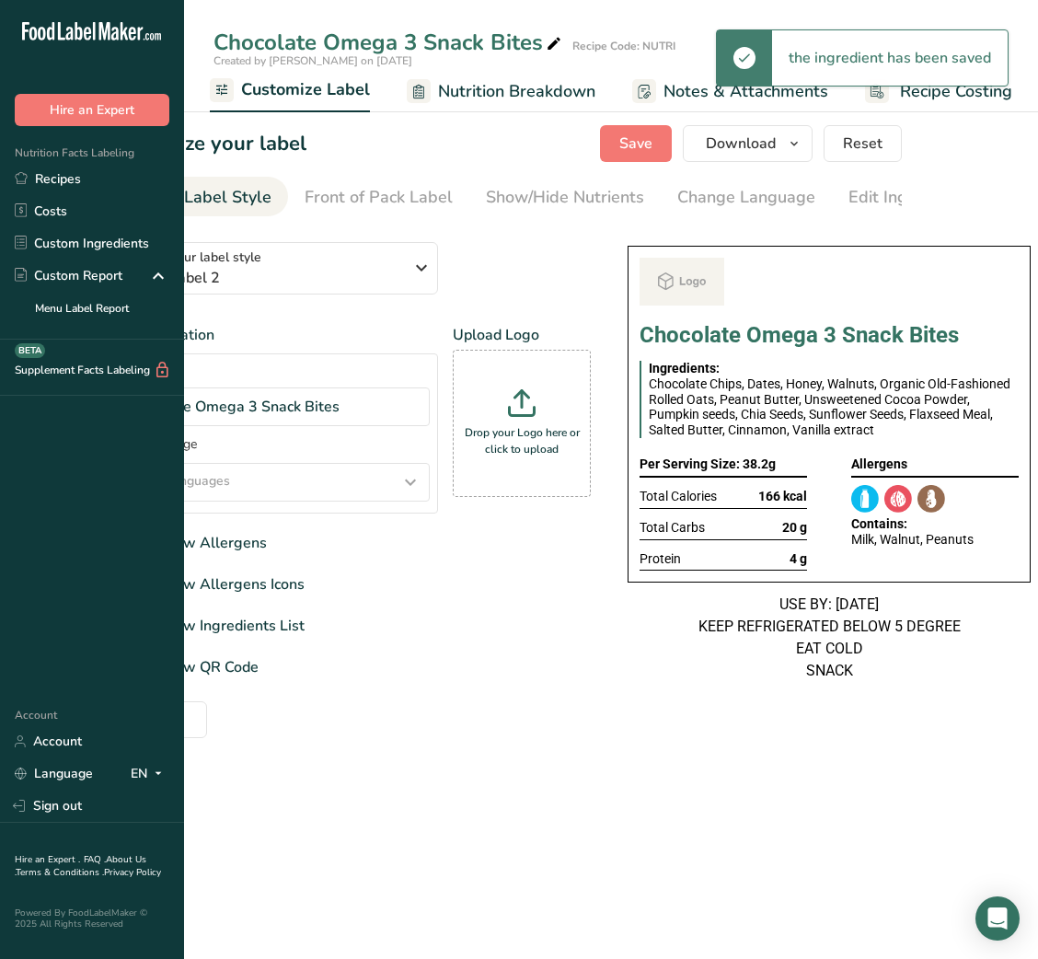
click at [500, 85] on span "Nutrition Breakdown" at bounding box center [516, 91] width 157 height 25
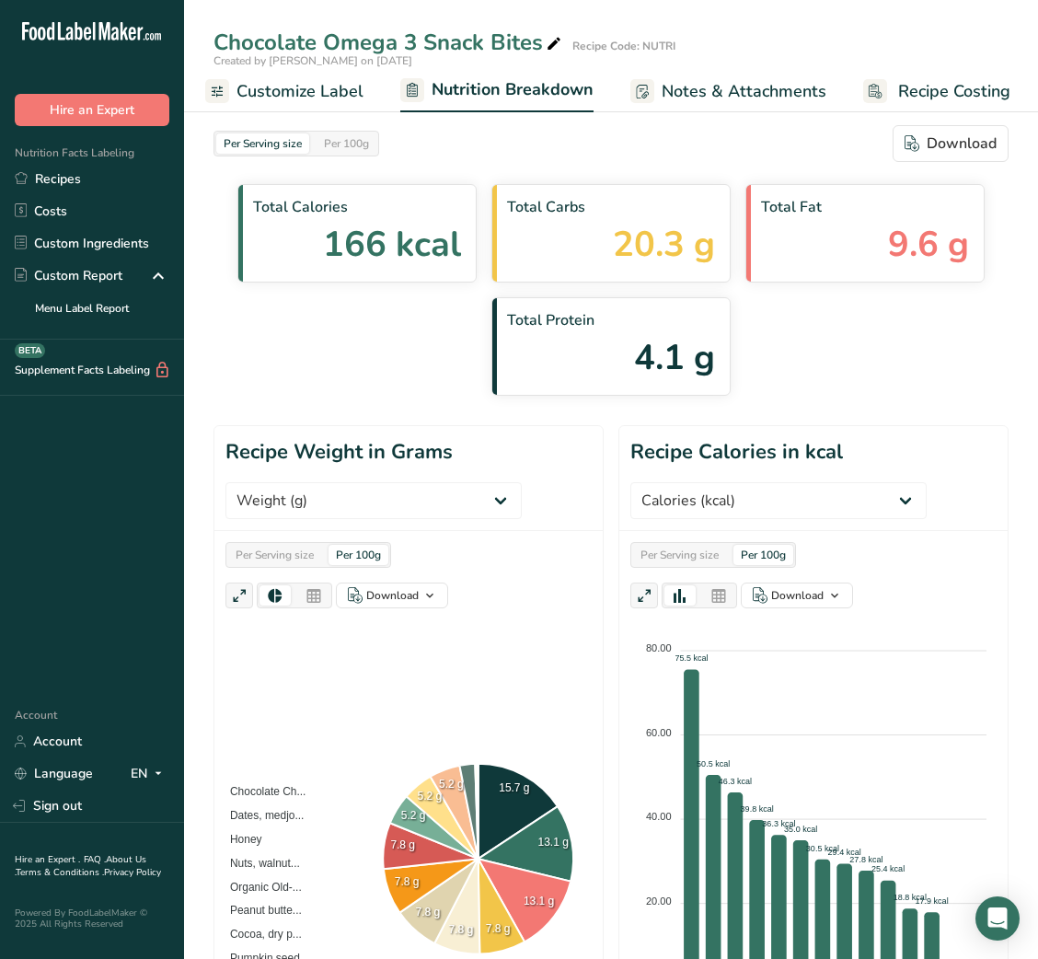
click at [716, 85] on span "Notes & Attachments" at bounding box center [744, 91] width 165 height 25
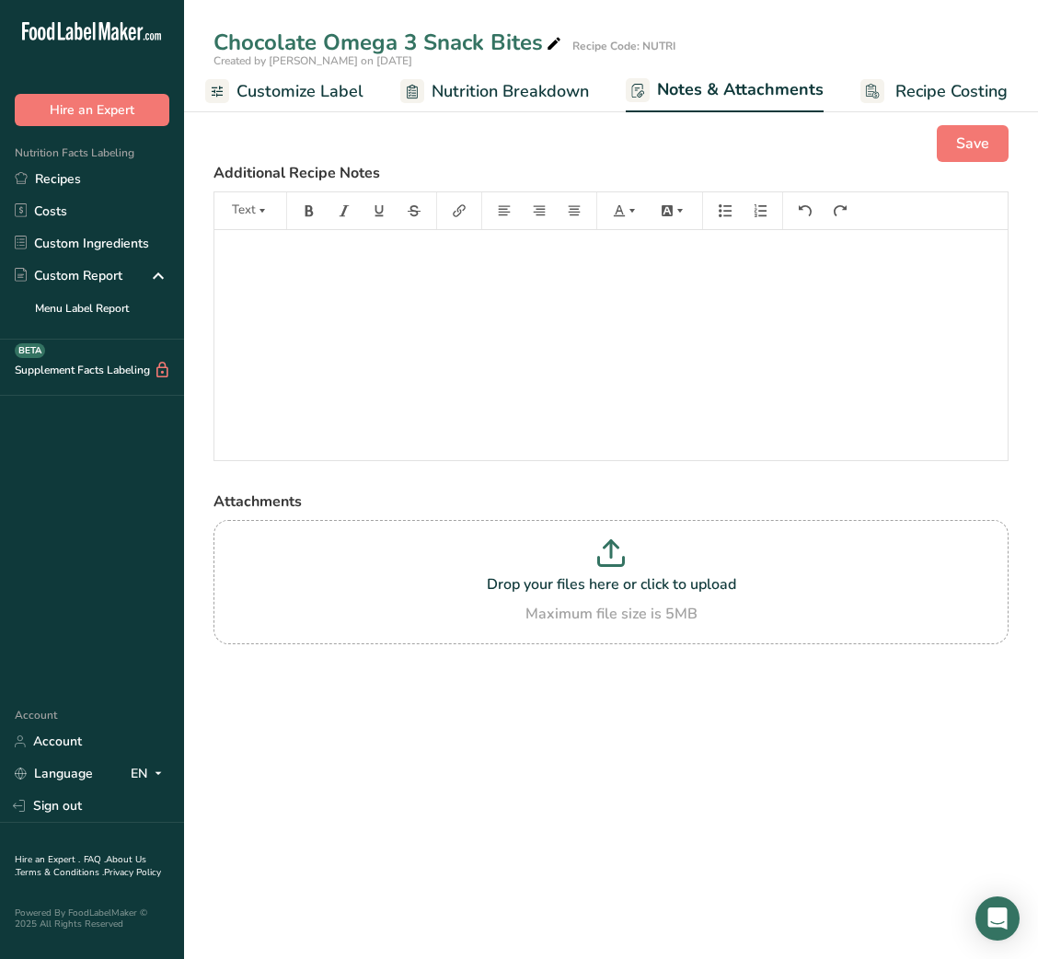
click at [907, 75] on link "Recipe Costing" at bounding box center [933, 91] width 147 height 41
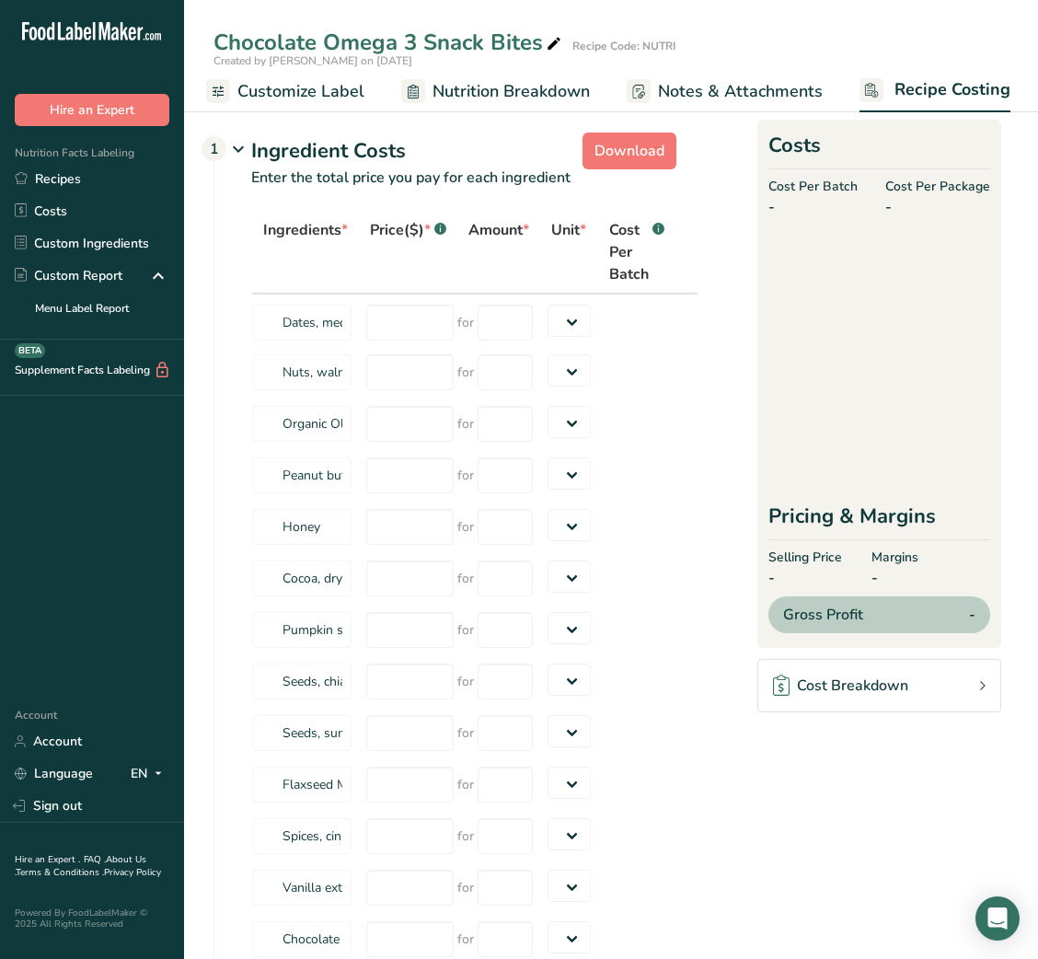
click at [334, 87] on span "Customize Label" at bounding box center [300, 91] width 127 height 25
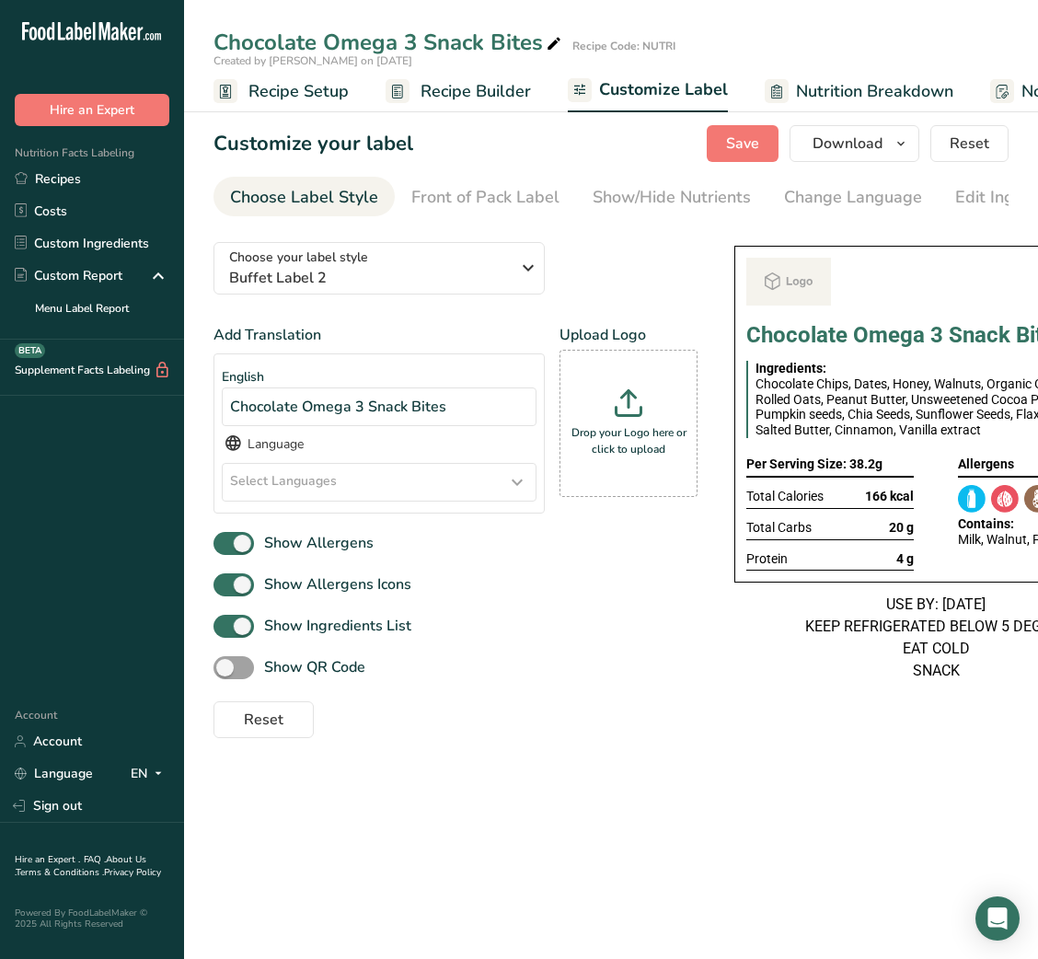
click at [616, 732] on div "Reset" at bounding box center [455, 716] width 484 height 44
click at [743, 737] on div "Choose your label style Buffet Label 2 USA (FDA) Standard FDA label Tabular FDA…" at bounding box center [610, 482] width 795 height 511
click at [114, 182] on link "Recipes" at bounding box center [92, 179] width 184 height 32
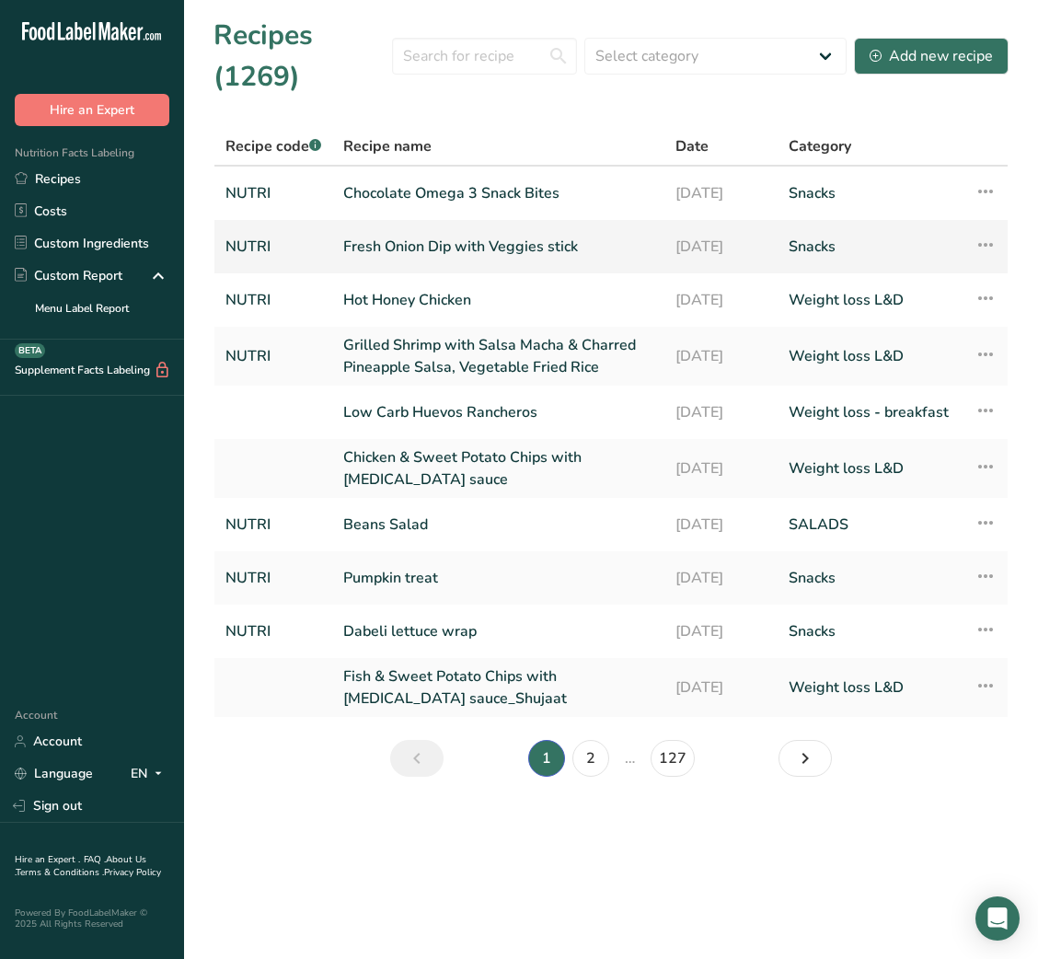
click at [559, 237] on link "Fresh Onion Dip with Veggies stick" at bounding box center [498, 246] width 310 height 39
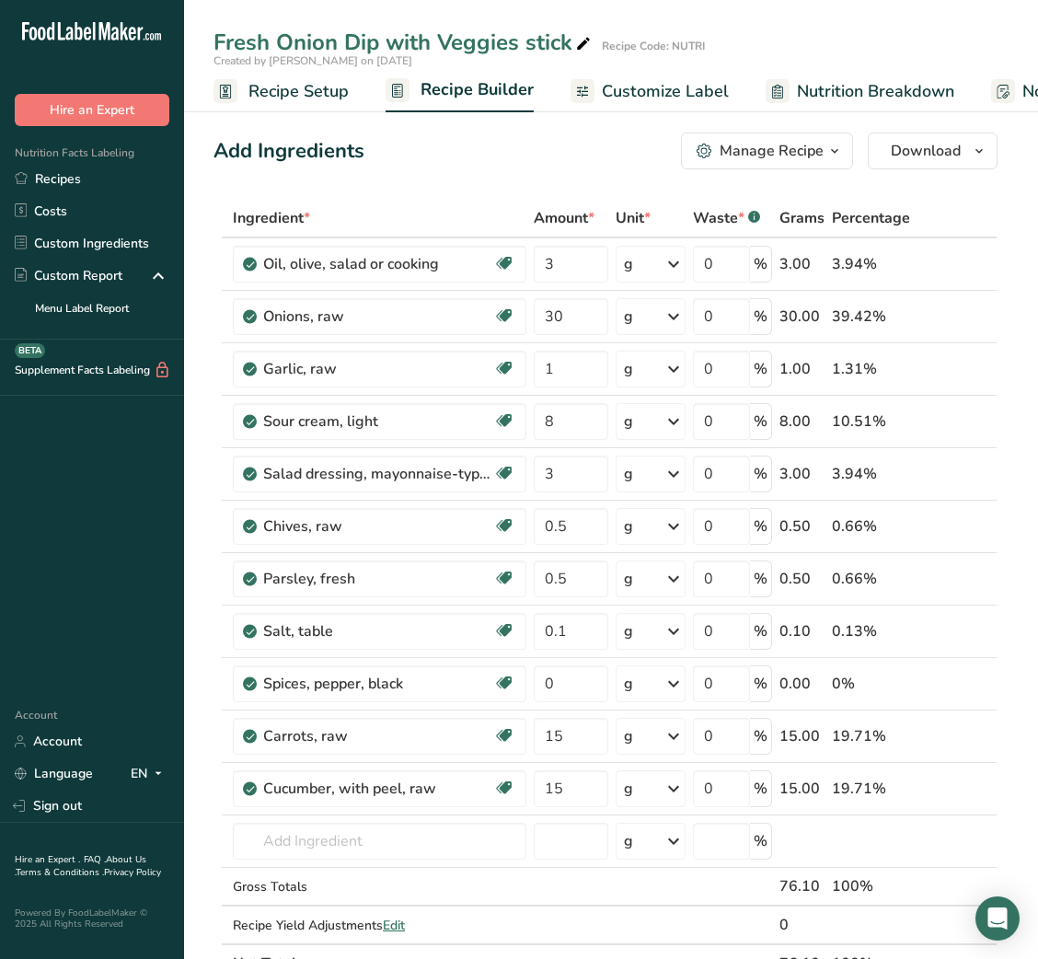
click at [682, 86] on span "Customize Label" at bounding box center [665, 91] width 127 height 25
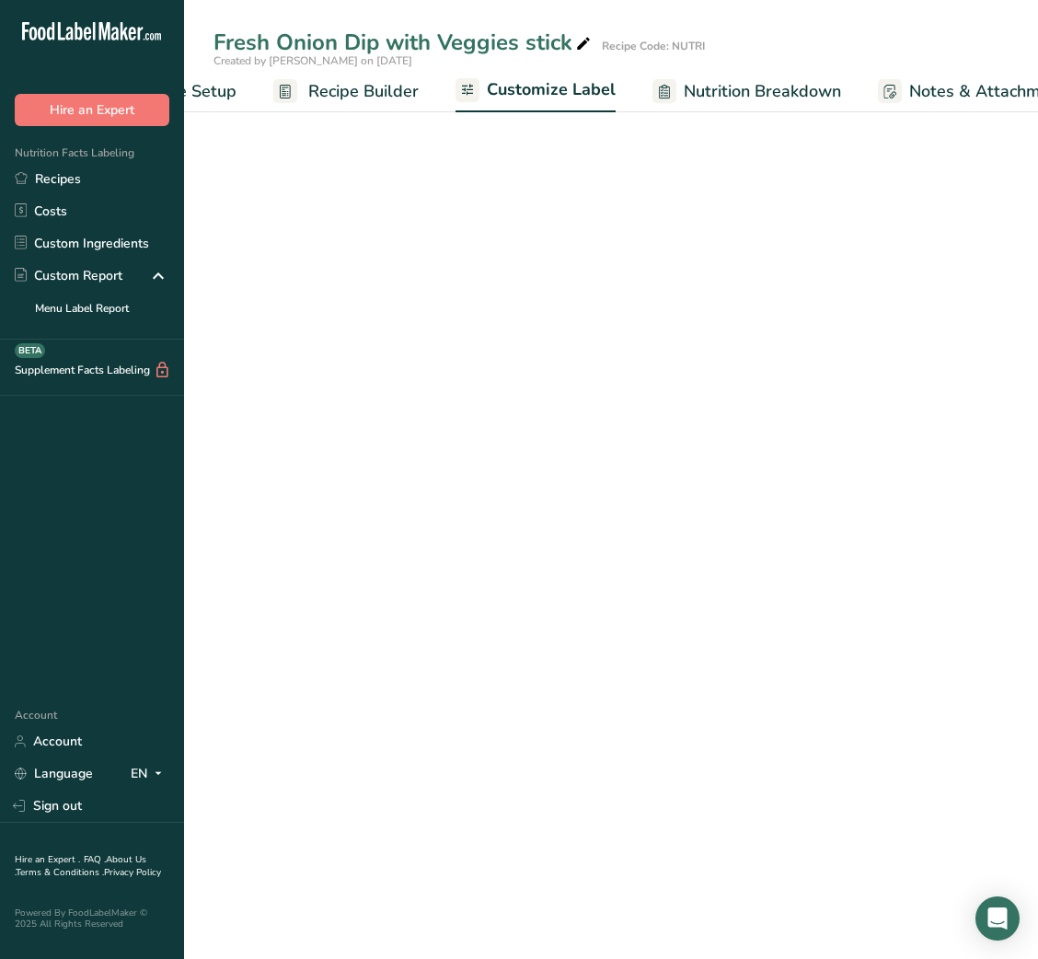
scroll to position [0, 358]
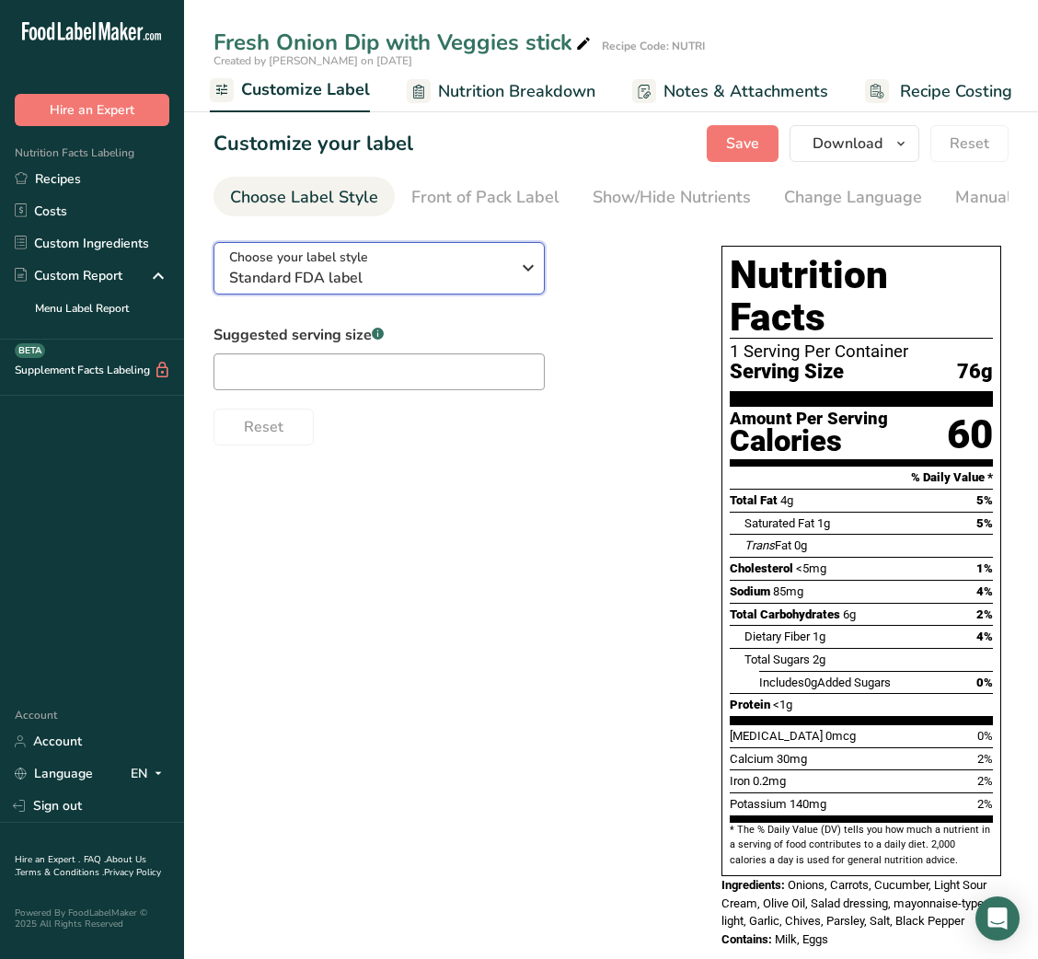
click at [406, 275] on span "Standard FDA label" at bounding box center [369, 278] width 281 height 22
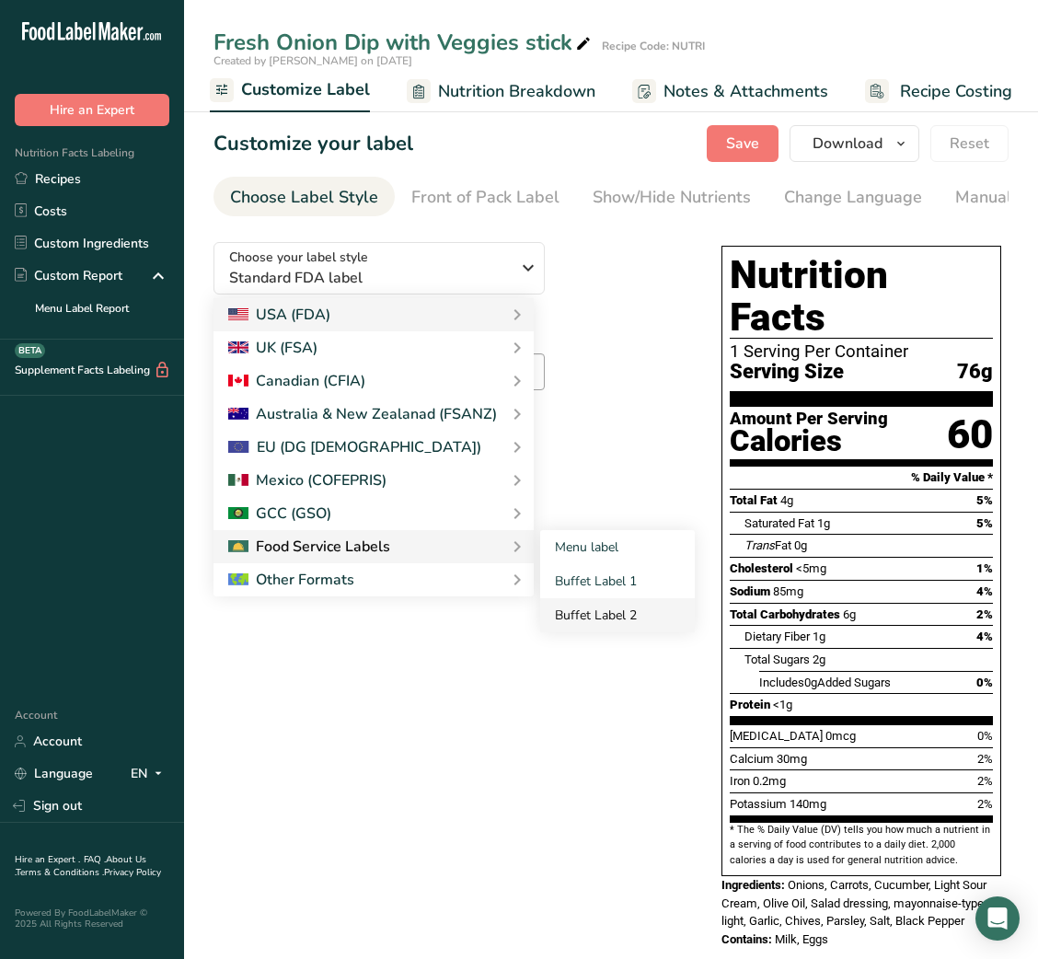
click at [638, 609] on link "Buffet Label 2" at bounding box center [617, 615] width 155 height 34
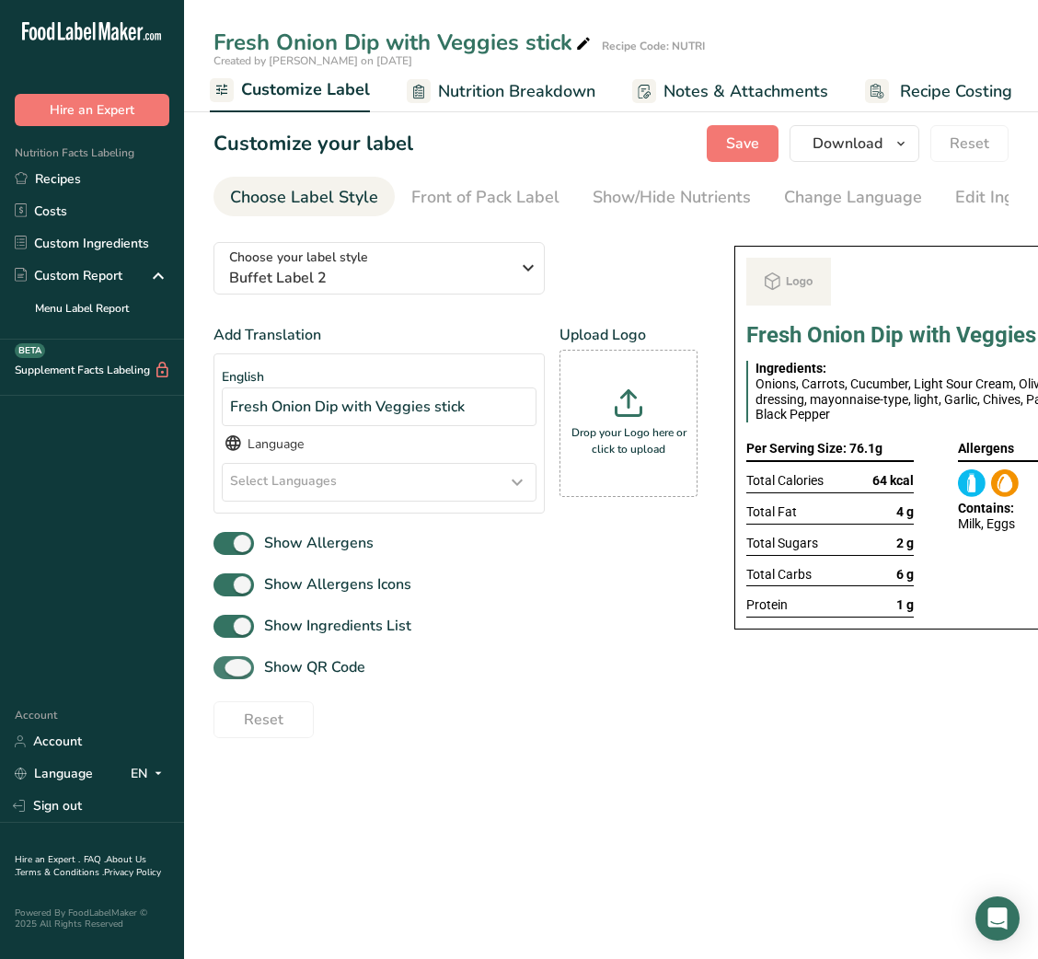
click at [340, 672] on span "Show QR Code" at bounding box center [309, 667] width 111 height 22
click at [225, 672] on input "Show QR Code" at bounding box center [219, 668] width 12 height 12
click at [672, 208] on div "Show/Hide Nutrients" at bounding box center [672, 197] width 158 height 25
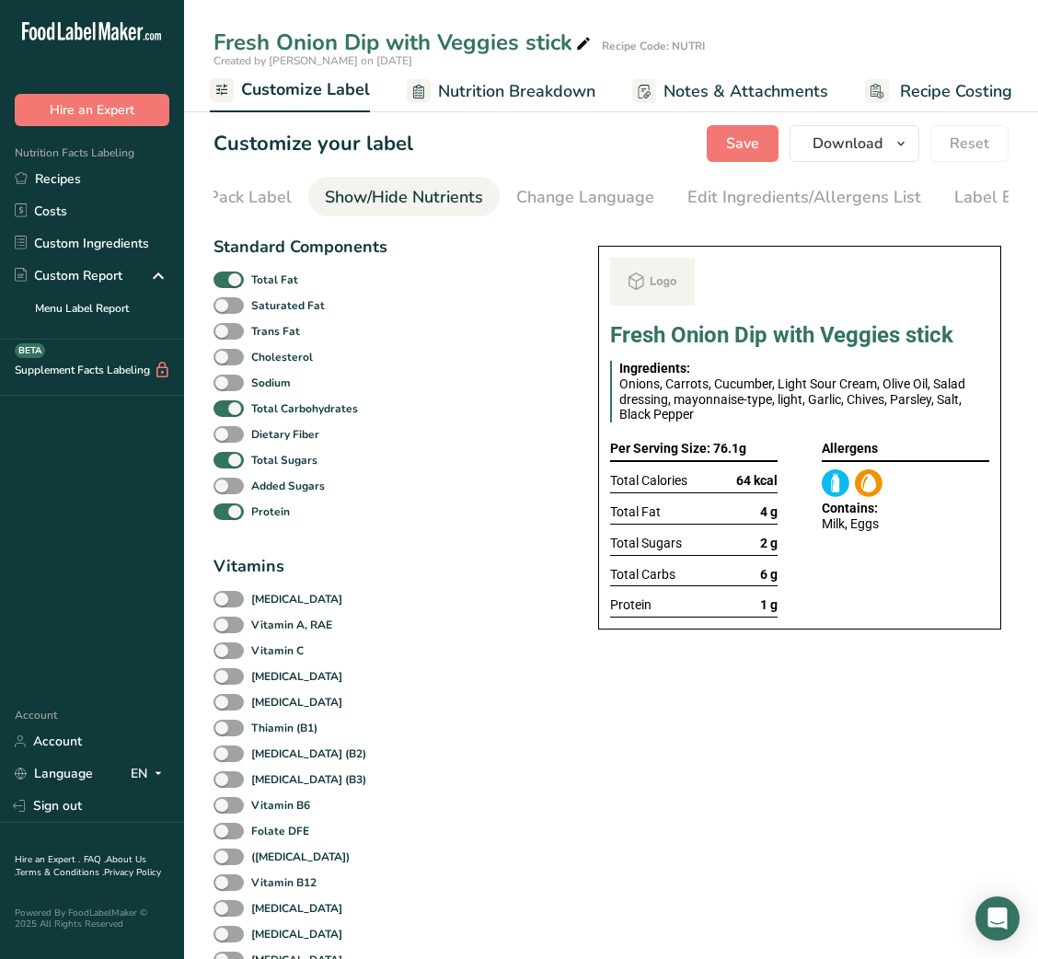
scroll to position [0, 336]
click at [234, 271] on div "Total Fat" at bounding box center [299, 280] width 173 height 26
click at [231, 274] on span at bounding box center [228, 279] width 30 height 17
click at [225, 274] on input "Total Fat" at bounding box center [219, 279] width 12 height 12
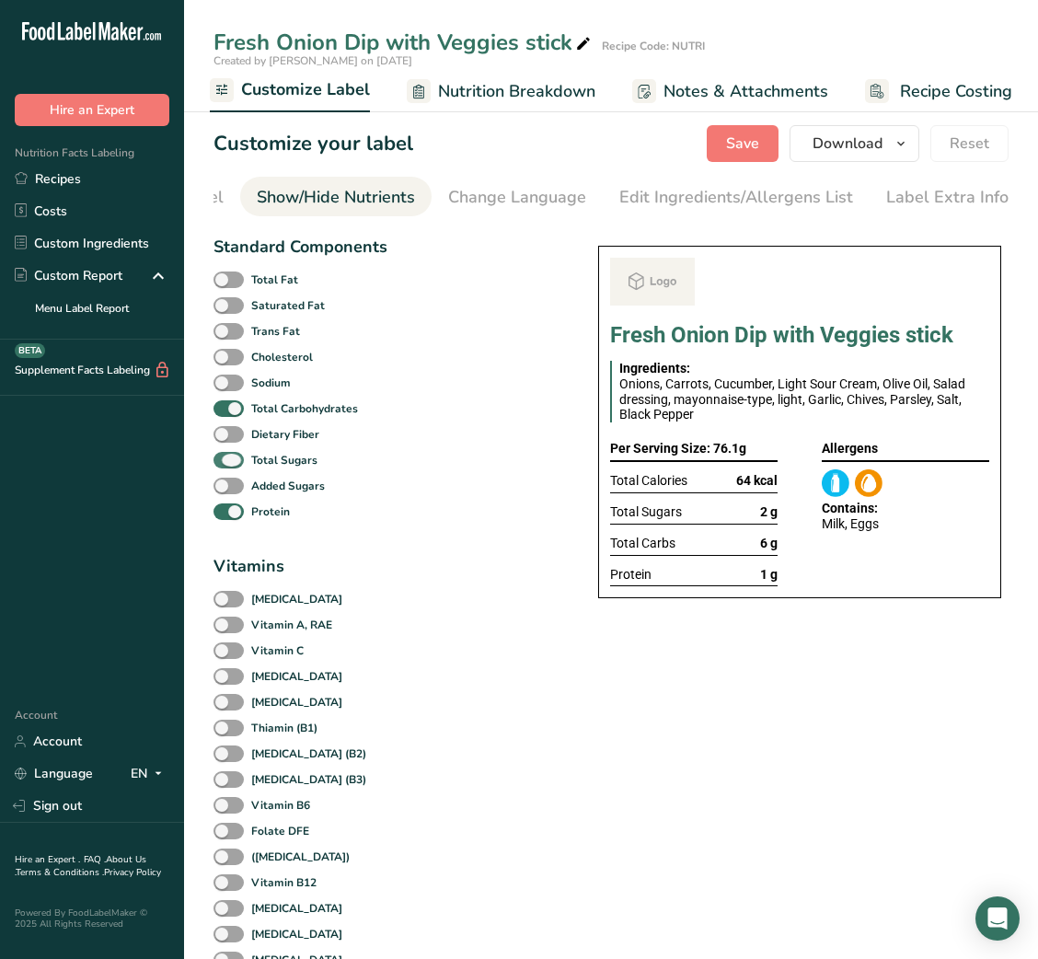
click at [225, 462] on span at bounding box center [228, 460] width 30 height 17
click at [225, 462] on input "Total Sugars" at bounding box center [219, 460] width 12 height 12
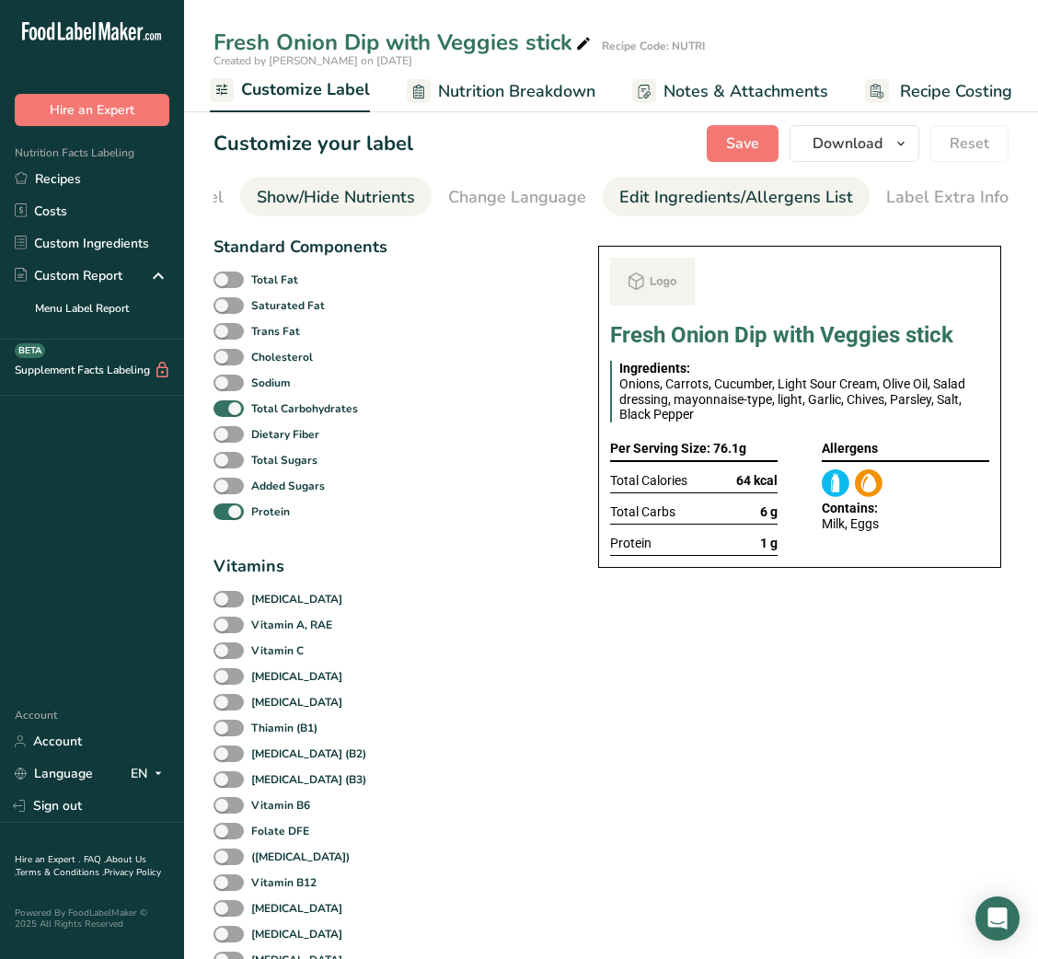
click at [785, 204] on div "Edit Ingredients/Allergens List" at bounding box center [736, 197] width 234 height 25
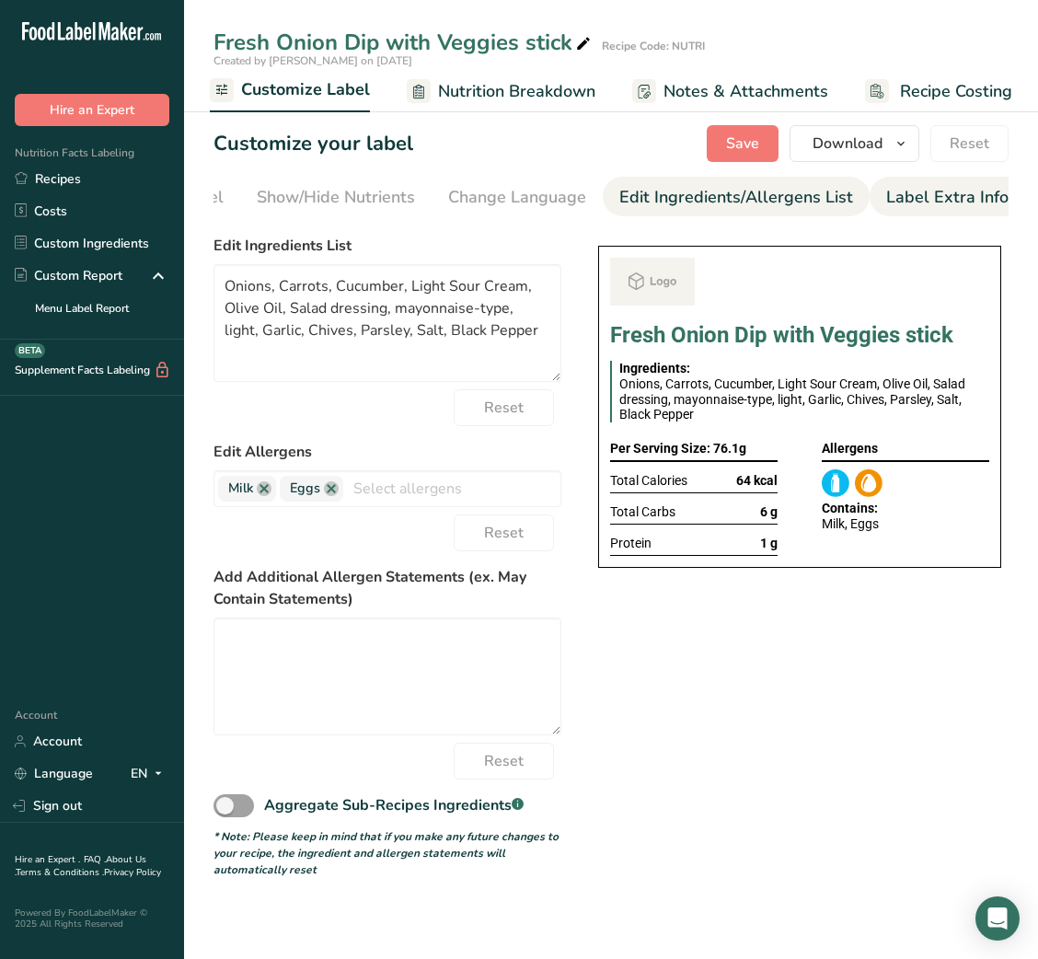
click at [934, 191] on div "Label Extra Info" at bounding box center [947, 197] width 122 height 25
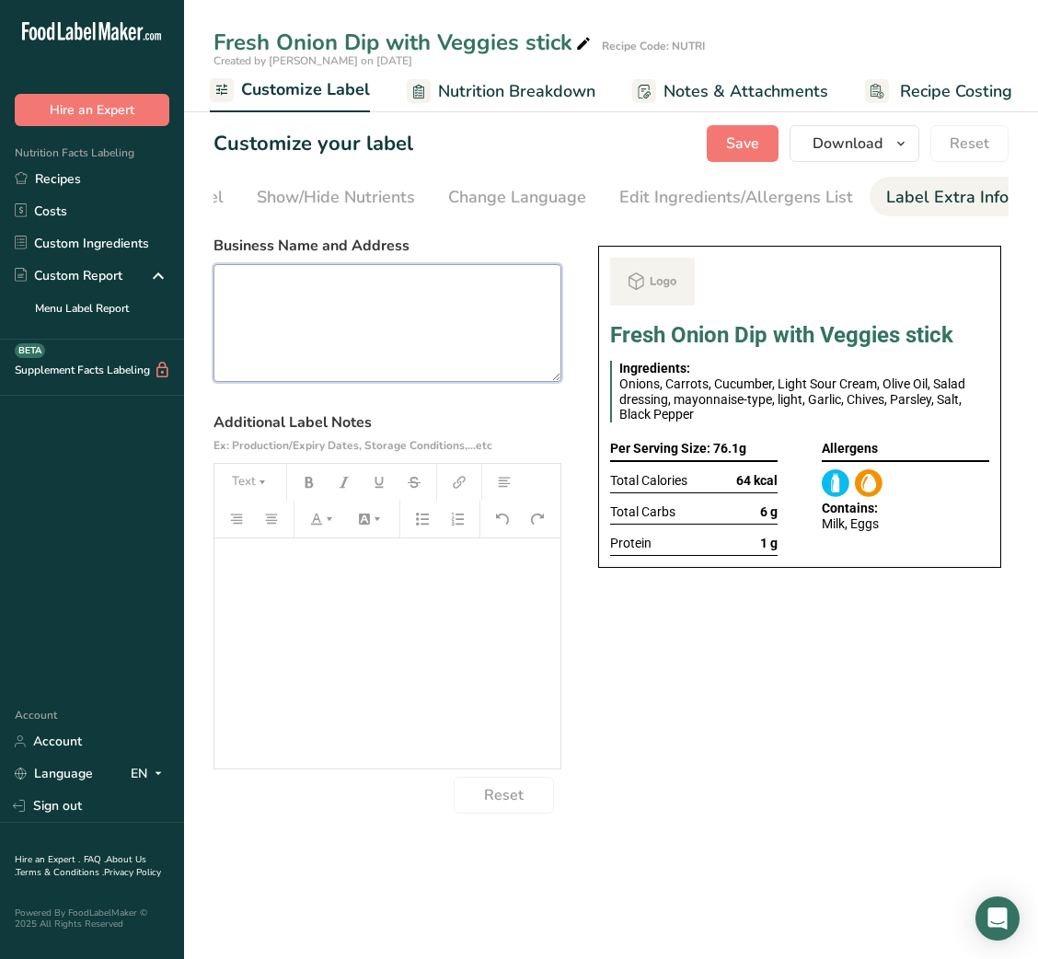
click at [421, 318] on textarea at bounding box center [387, 323] width 348 height 118
paste textarea "USE BY: [DATE] KEEP REFRIGERATED BELOW 5 DEGREE REHEAT BEFORE EATING DINNER"
click at [264, 347] on textarea "USE BY: [DATE] KEEP REFRIGERATED BELOW 5 DEGREE REHEAT BEFORE EATING DINNER" at bounding box center [387, 323] width 348 height 118
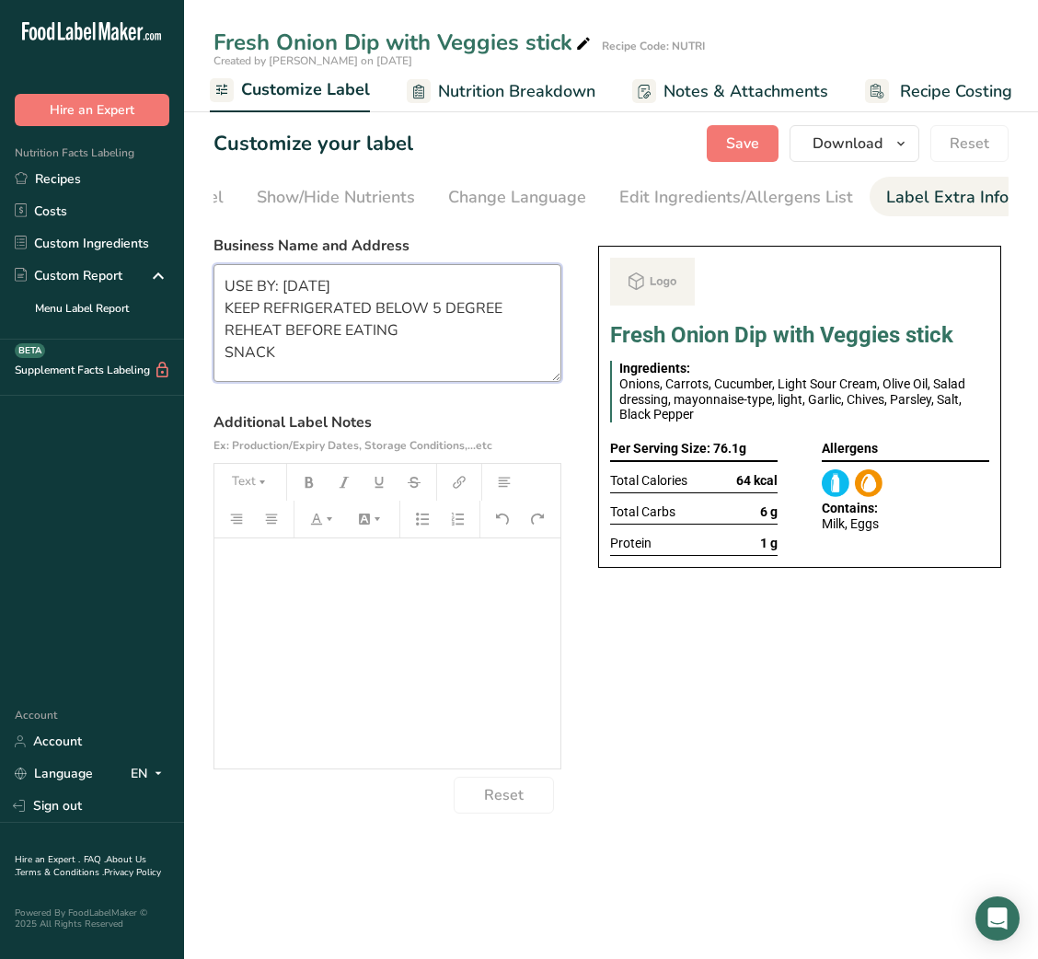
click at [259, 335] on textarea "USE BY: [DATE] KEEP REFRIGERATED BELOW 5 DEGREE REHEAT BEFORE EATING SNACK" at bounding box center [387, 323] width 348 height 118
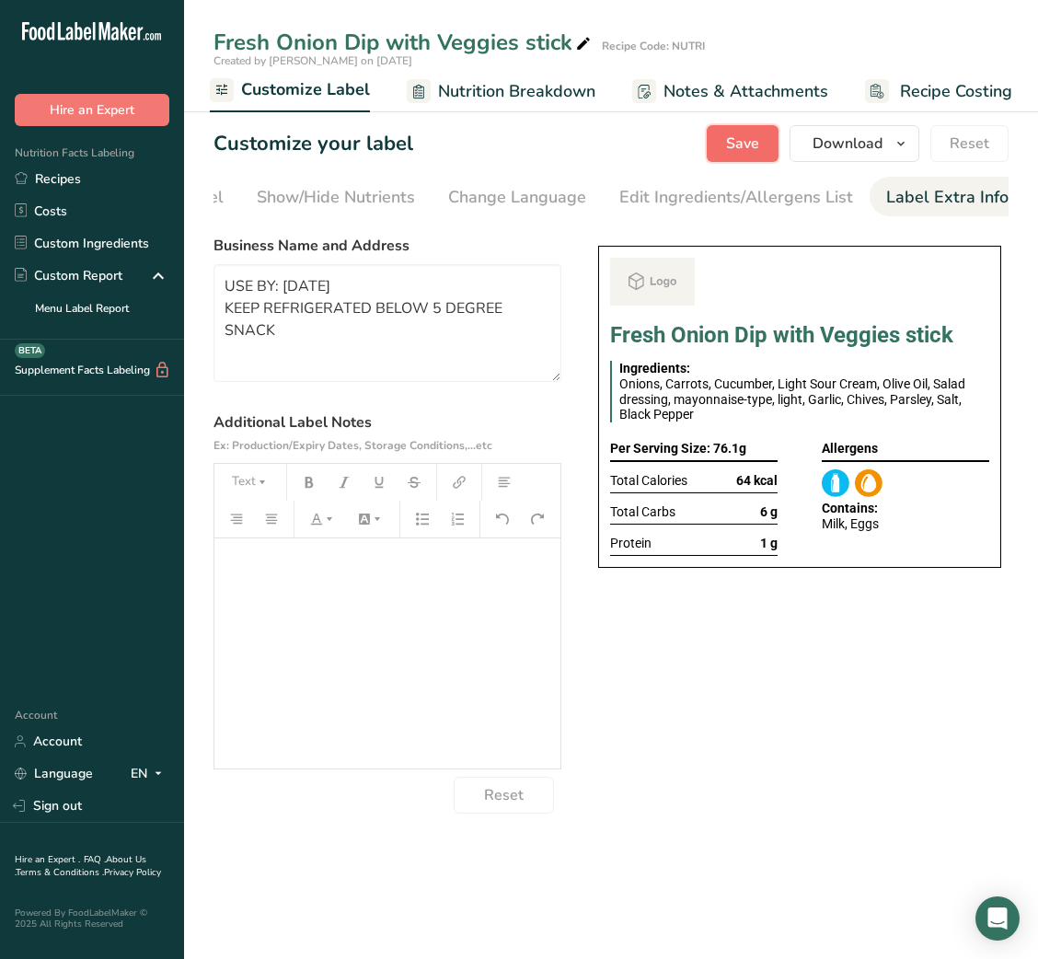
click at [754, 141] on span "Save" at bounding box center [742, 143] width 33 height 22
